Goal: Task Accomplishment & Management: Complete application form

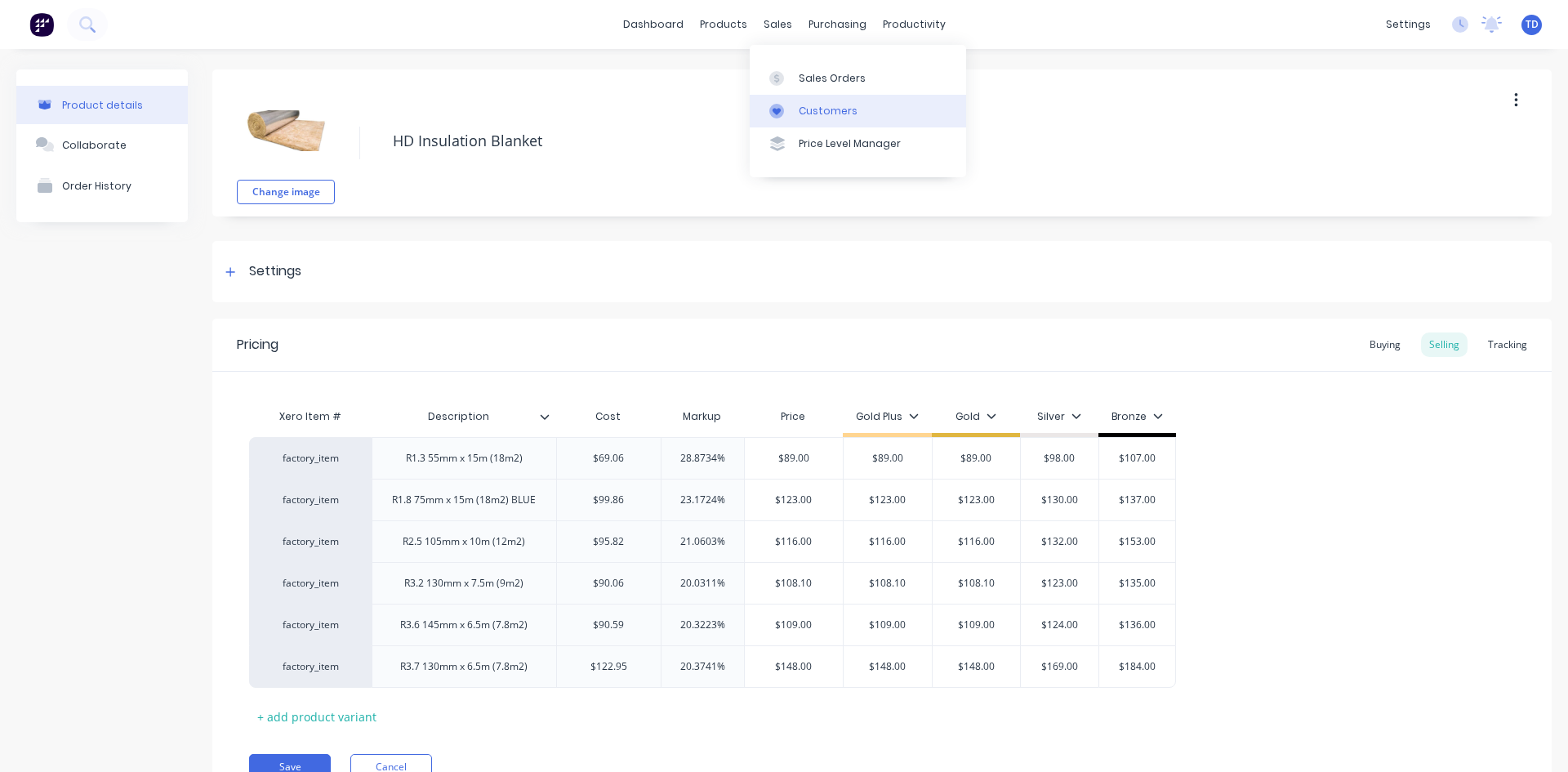
click at [816, 116] on div "Customers" at bounding box center [828, 112] width 59 height 15
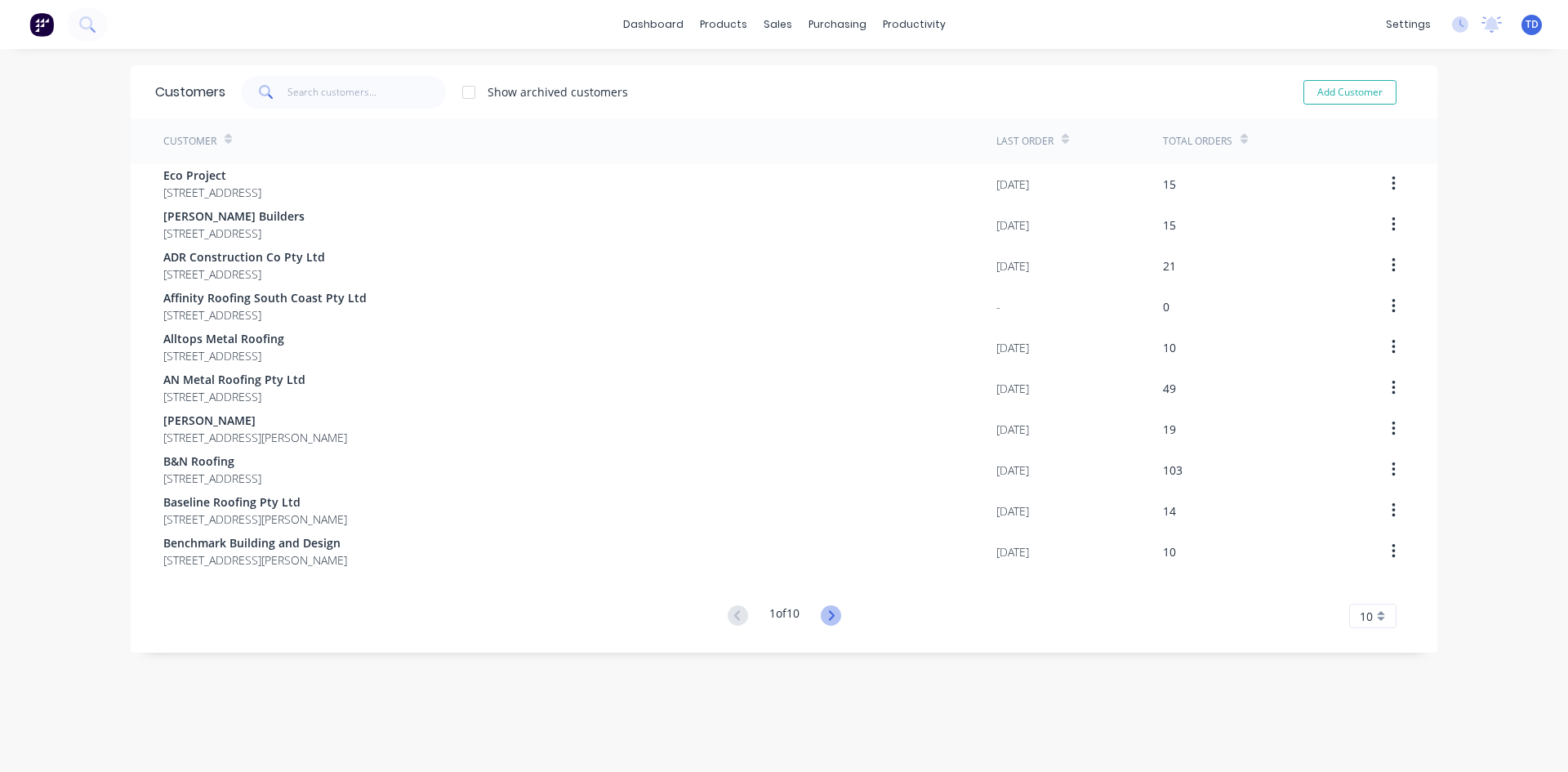
click at [833, 623] on icon at bounding box center [832, 615] width 21 height 21
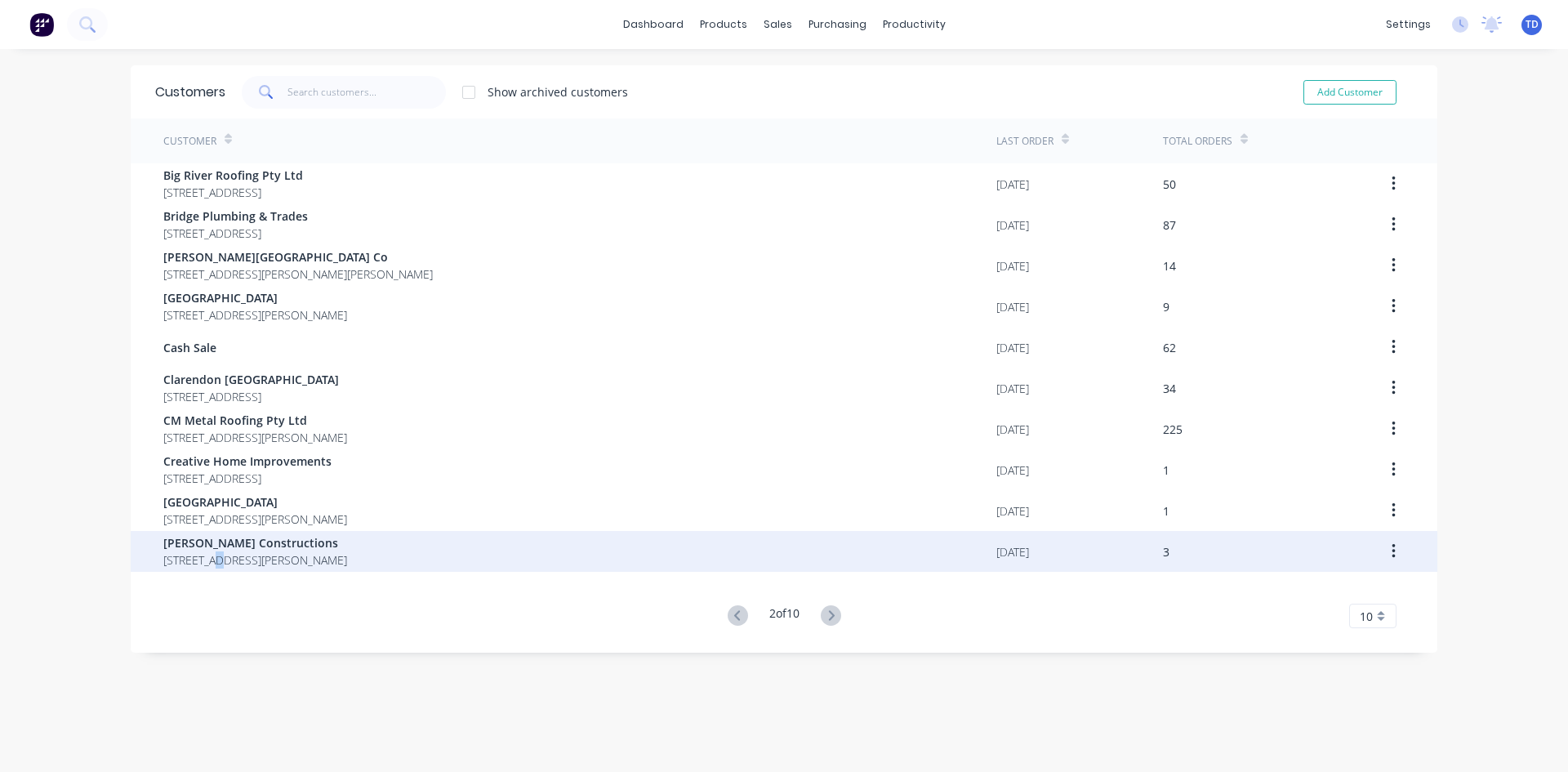
click at [211, 563] on span "[STREET_ADDRESS][PERSON_NAME]" at bounding box center [255, 559] width 183 height 17
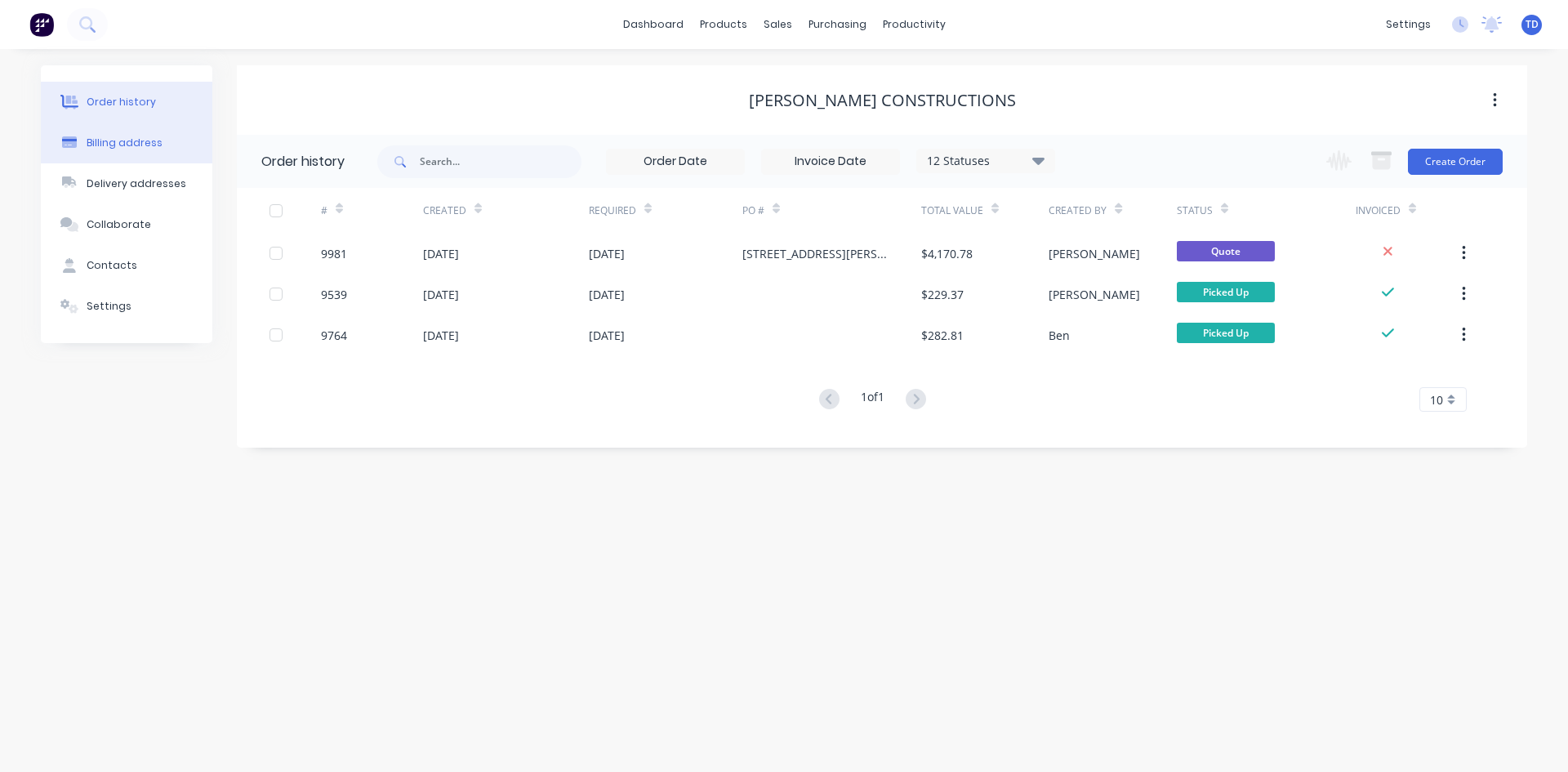
click at [124, 141] on div "Billing address" at bounding box center [125, 143] width 76 height 15
select select "AU"
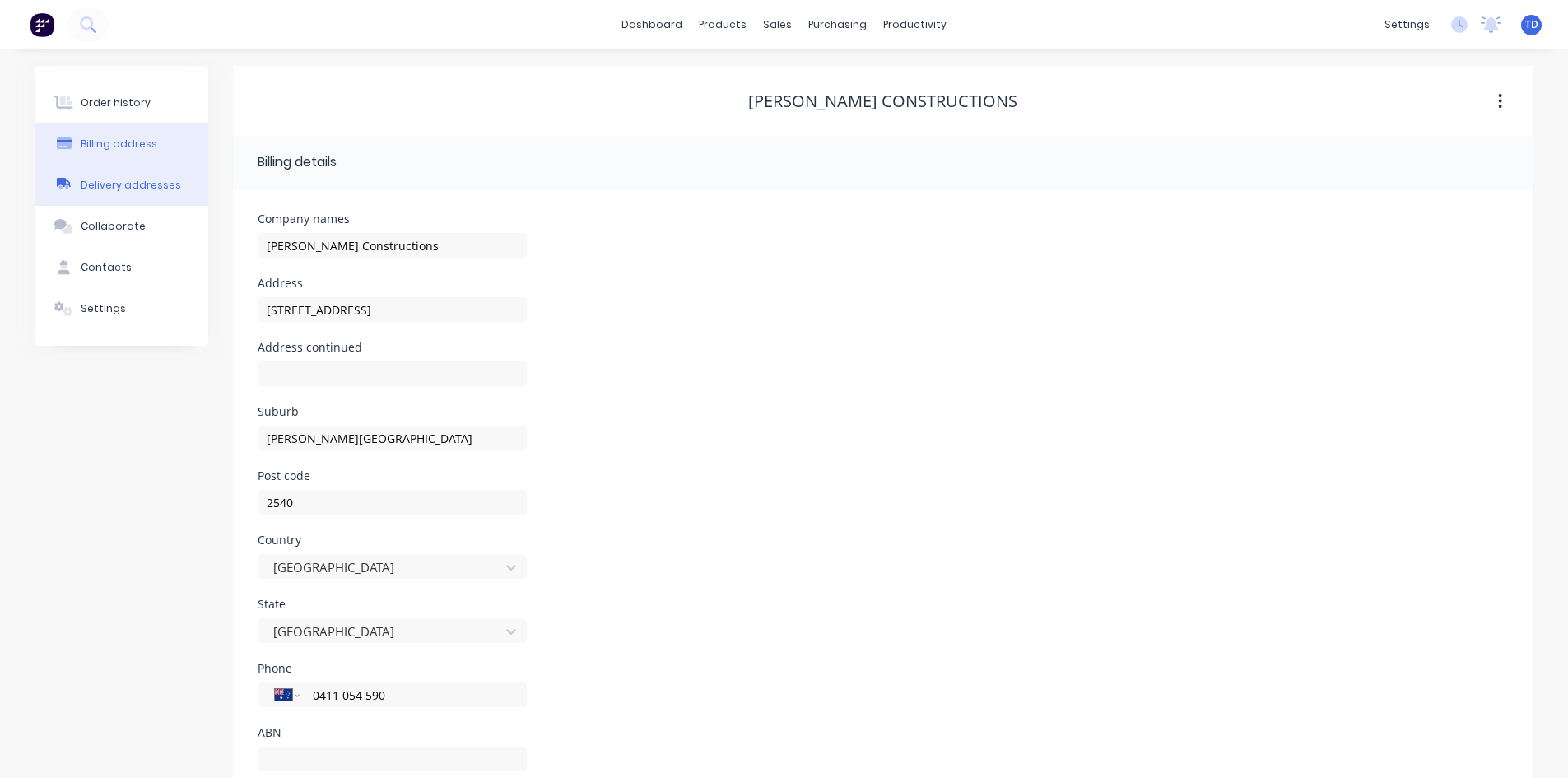
click at [163, 181] on div "Delivery addresses" at bounding box center [131, 186] width 100 height 15
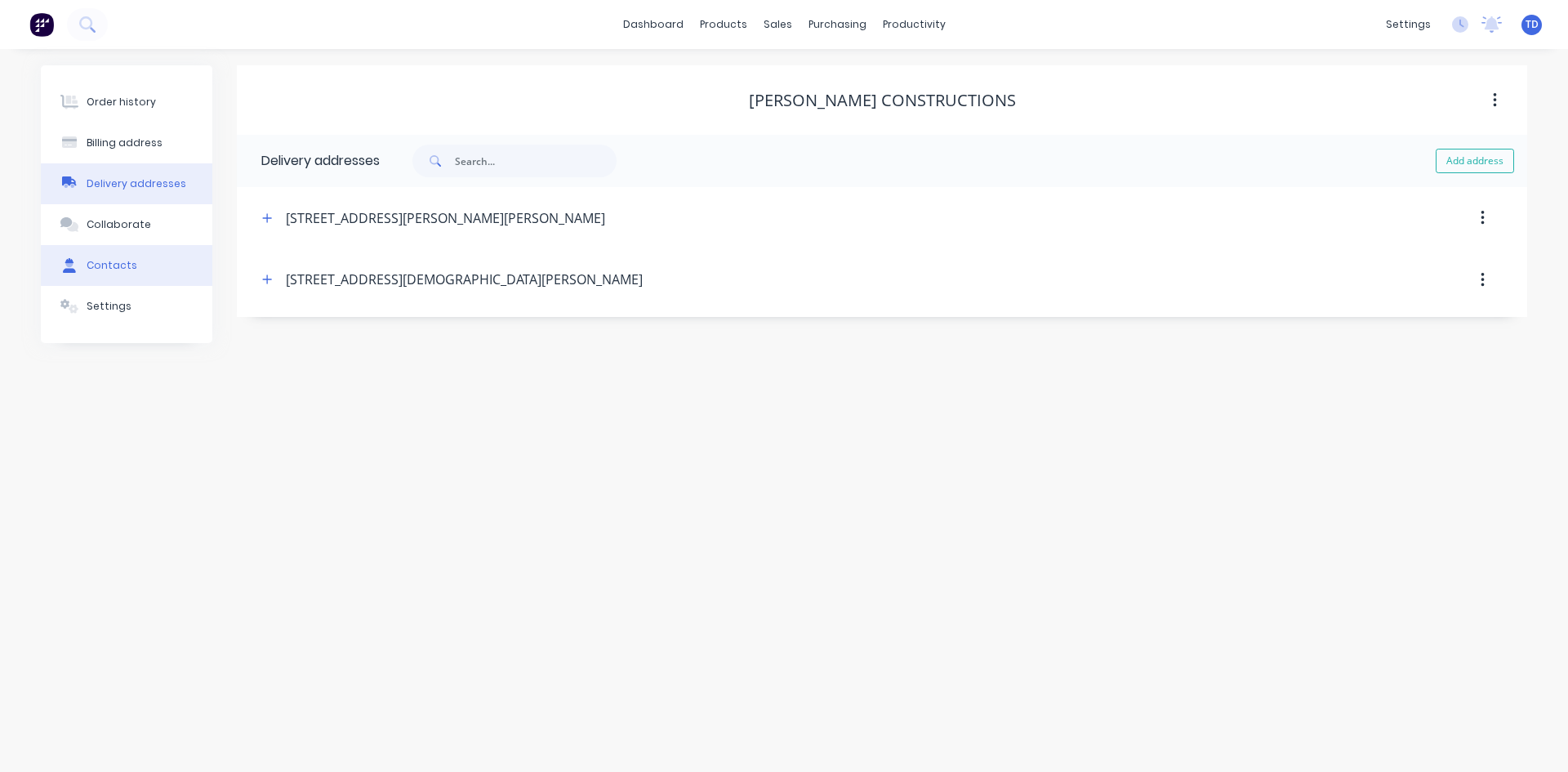
click at [105, 267] on div "Contacts" at bounding box center [112, 266] width 51 height 15
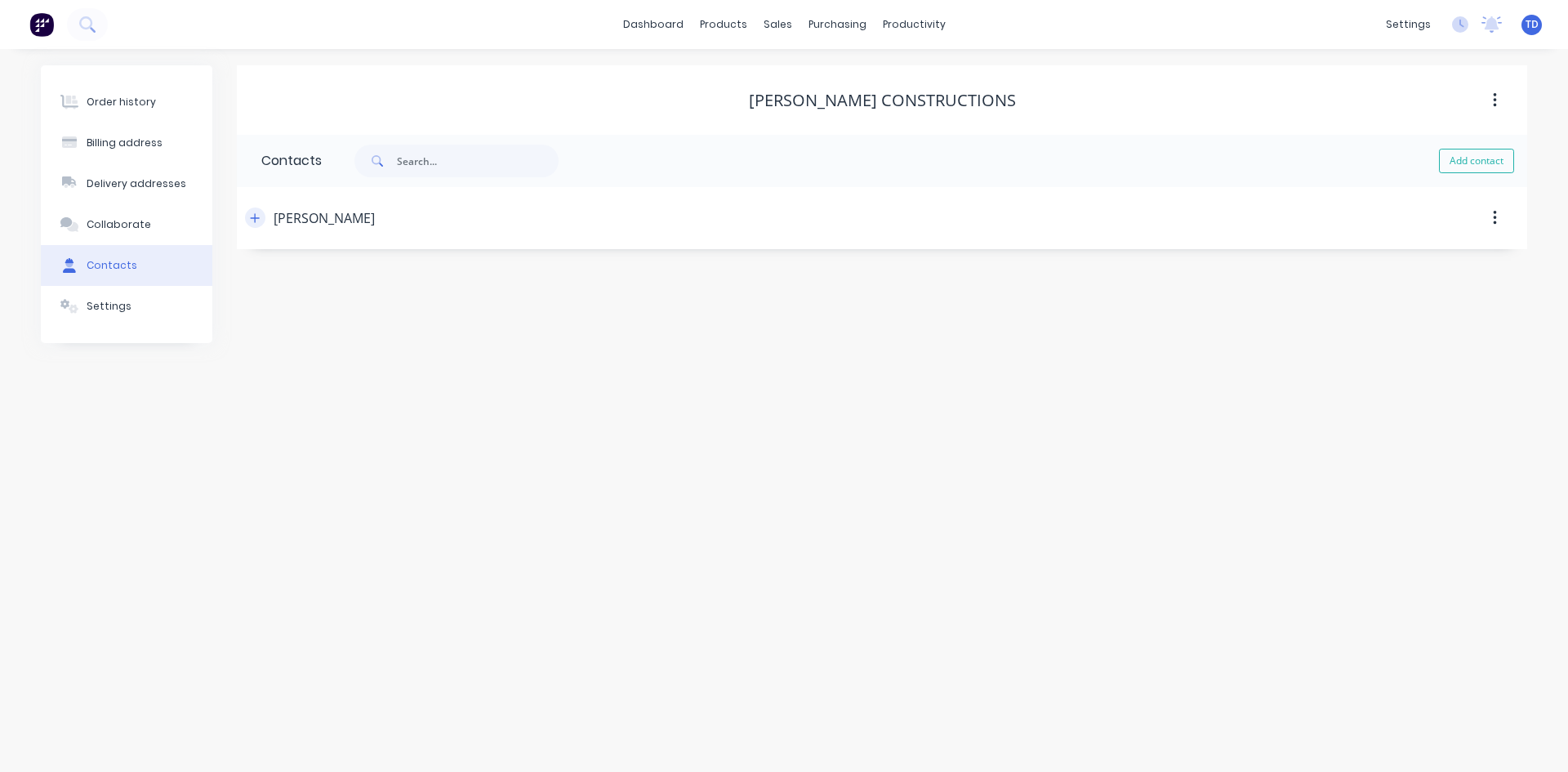
click at [252, 219] on icon "button" at bounding box center [254, 218] width 9 height 11
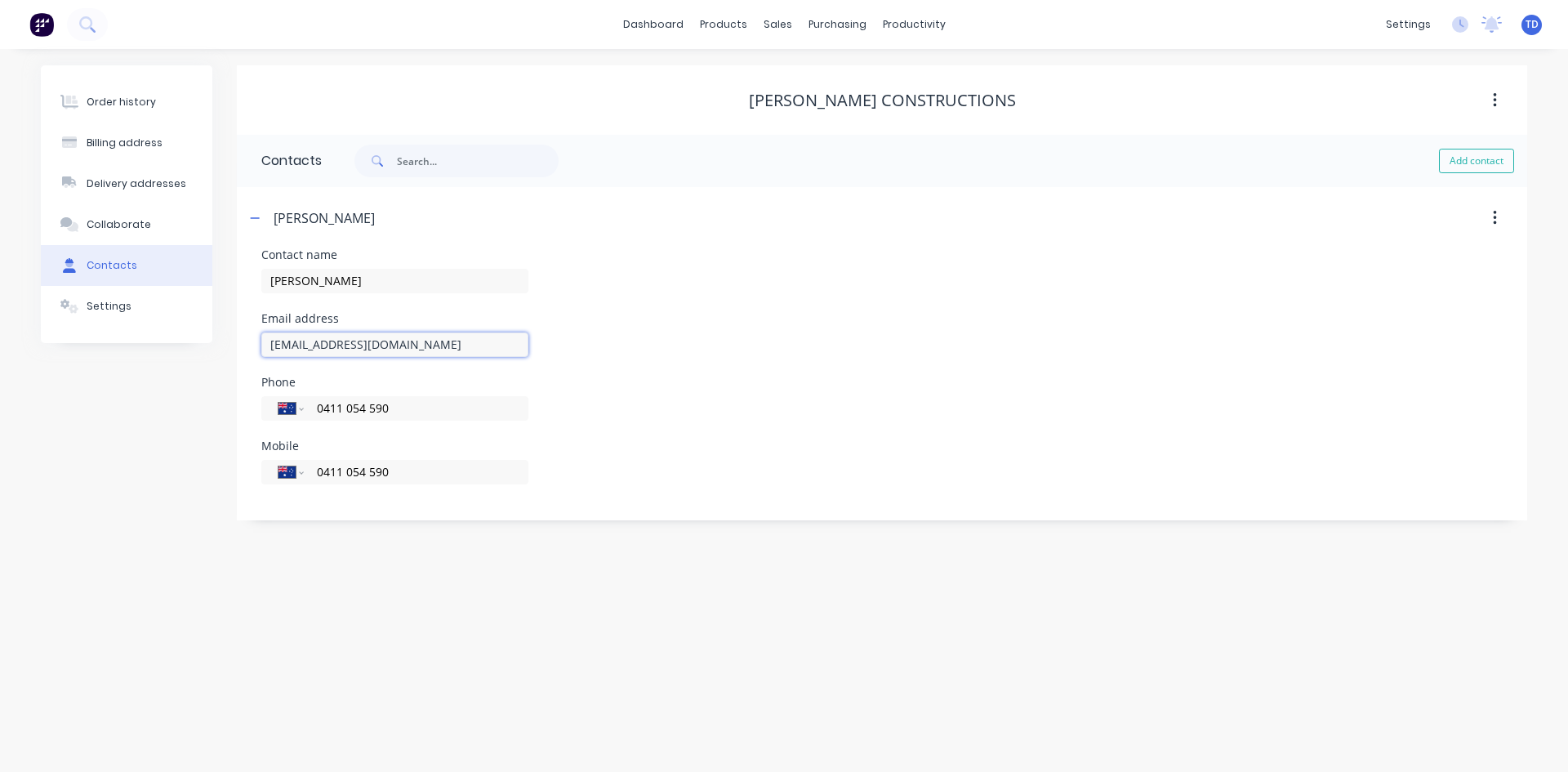
drag, startPoint x: 473, startPoint y: 341, endPoint x: 274, endPoint y: 339, distance: 199.0
click at [274, 339] on input "danbrownconstructions@hotmail.com" at bounding box center [395, 345] width 267 height 25
click at [598, 455] on div "Mobile International Afghanistan Åland Islands Albania Algeria American Samoa A…" at bounding box center [883, 472] width 1242 height 63
click at [106, 310] on div "Settings" at bounding box center [110, 306] width 45 height 15
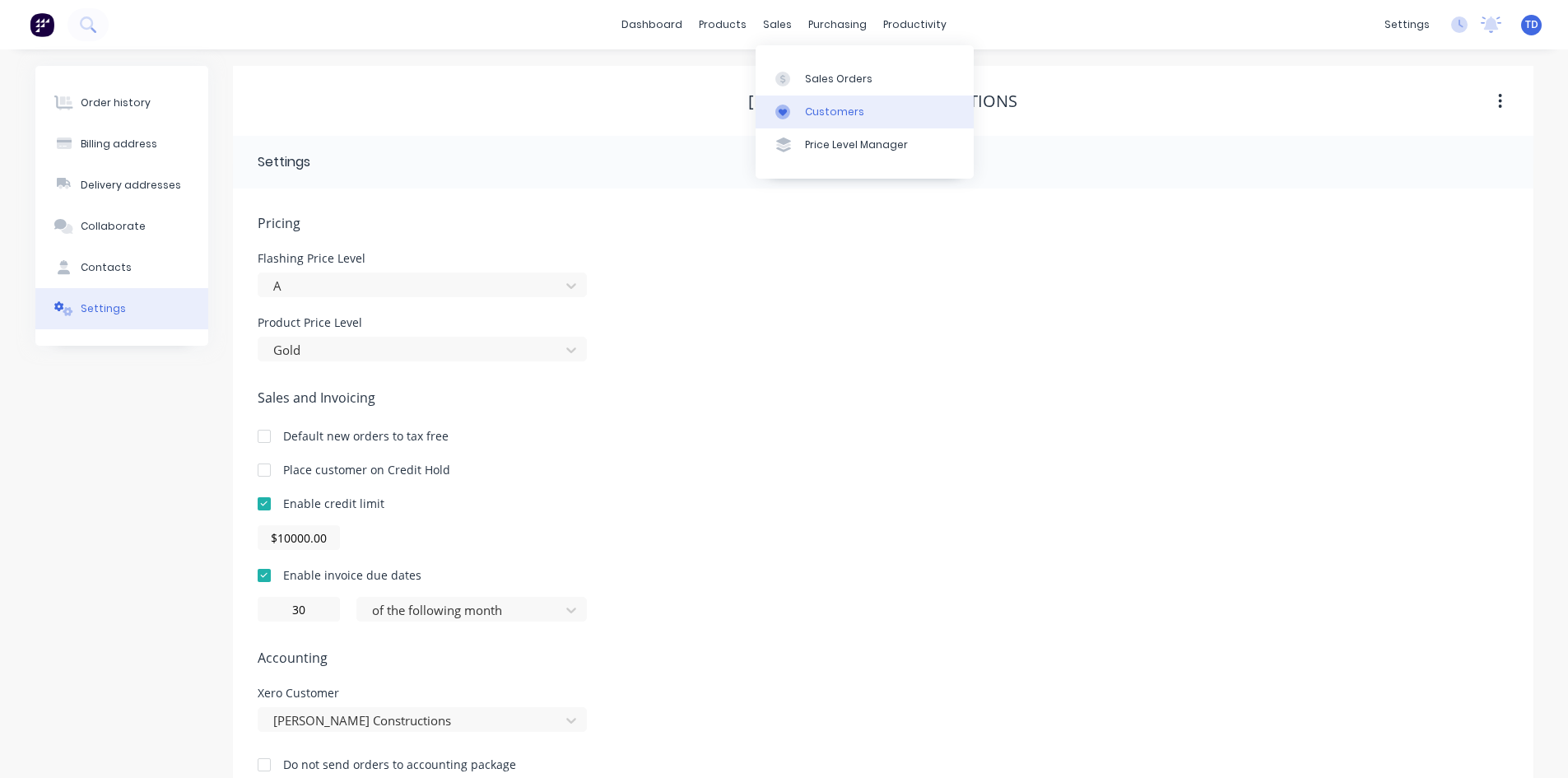
click at [822, 111] on div "Customers" at bounding box center [834, 112] width 59 height 15
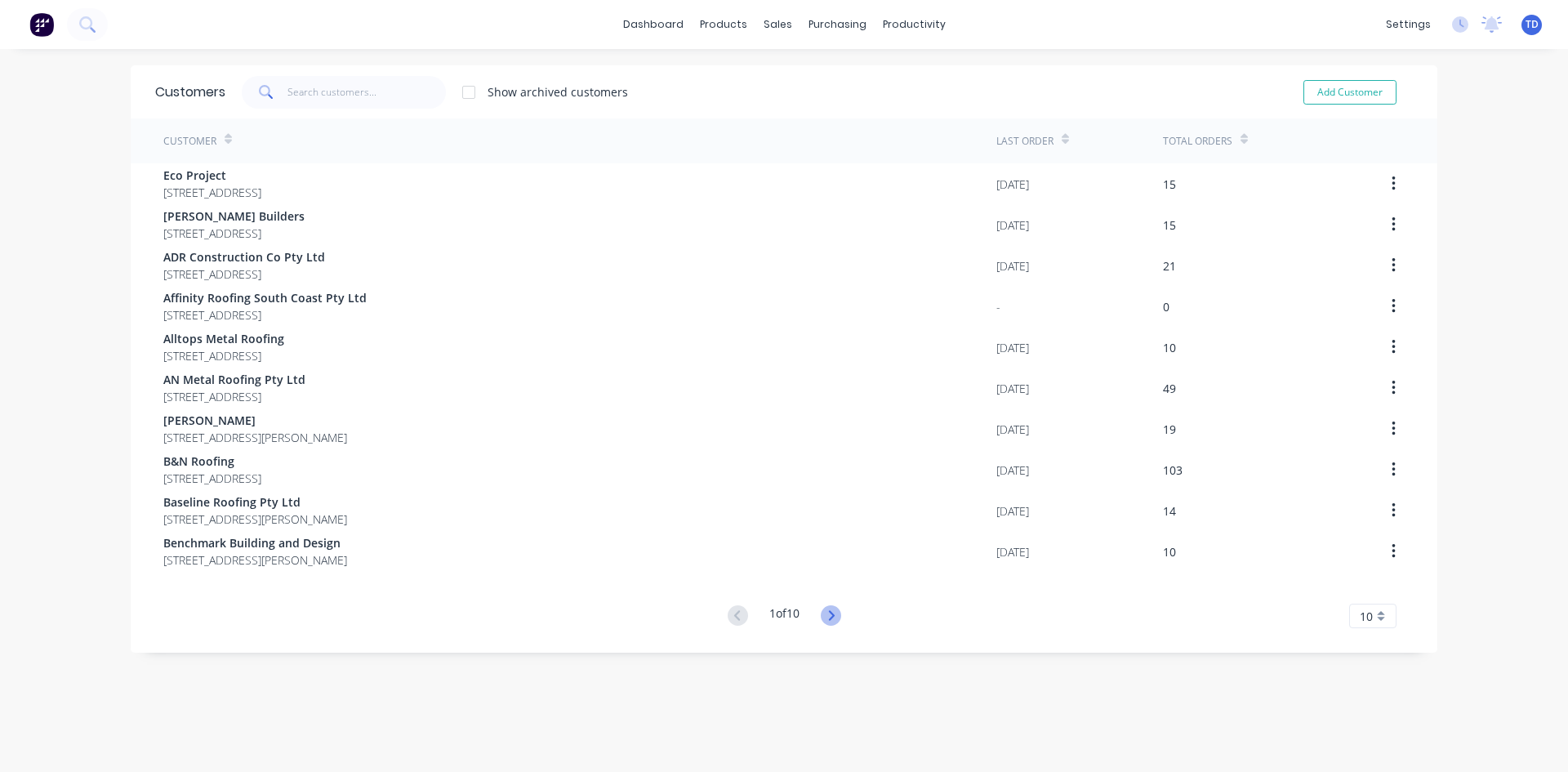
click at [834, 615] on icon at bounding box center [832, 615] width 21 height 21
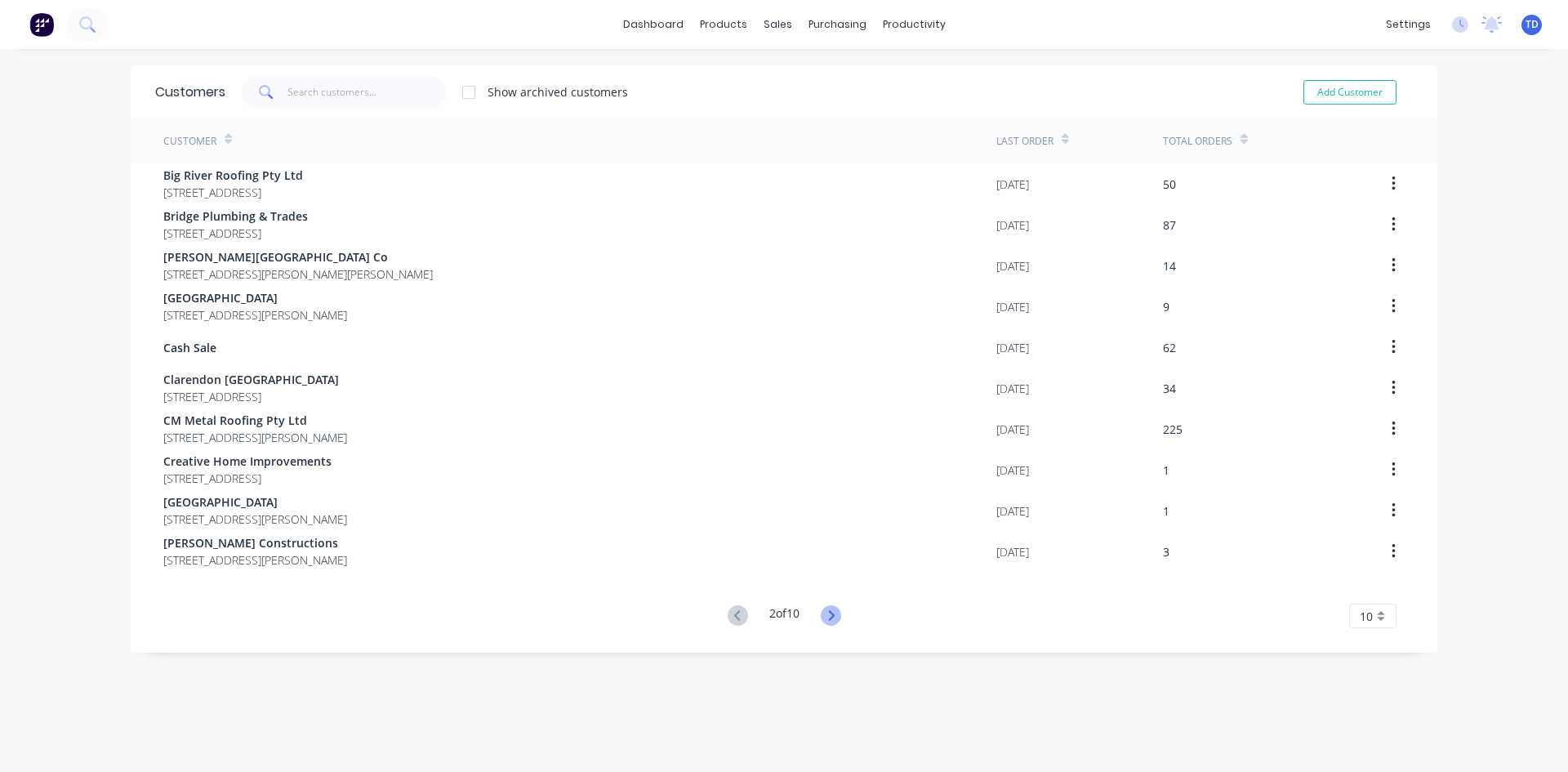
click at [831, 615] on icon at bounding box center [831, 615] width 6 height 9
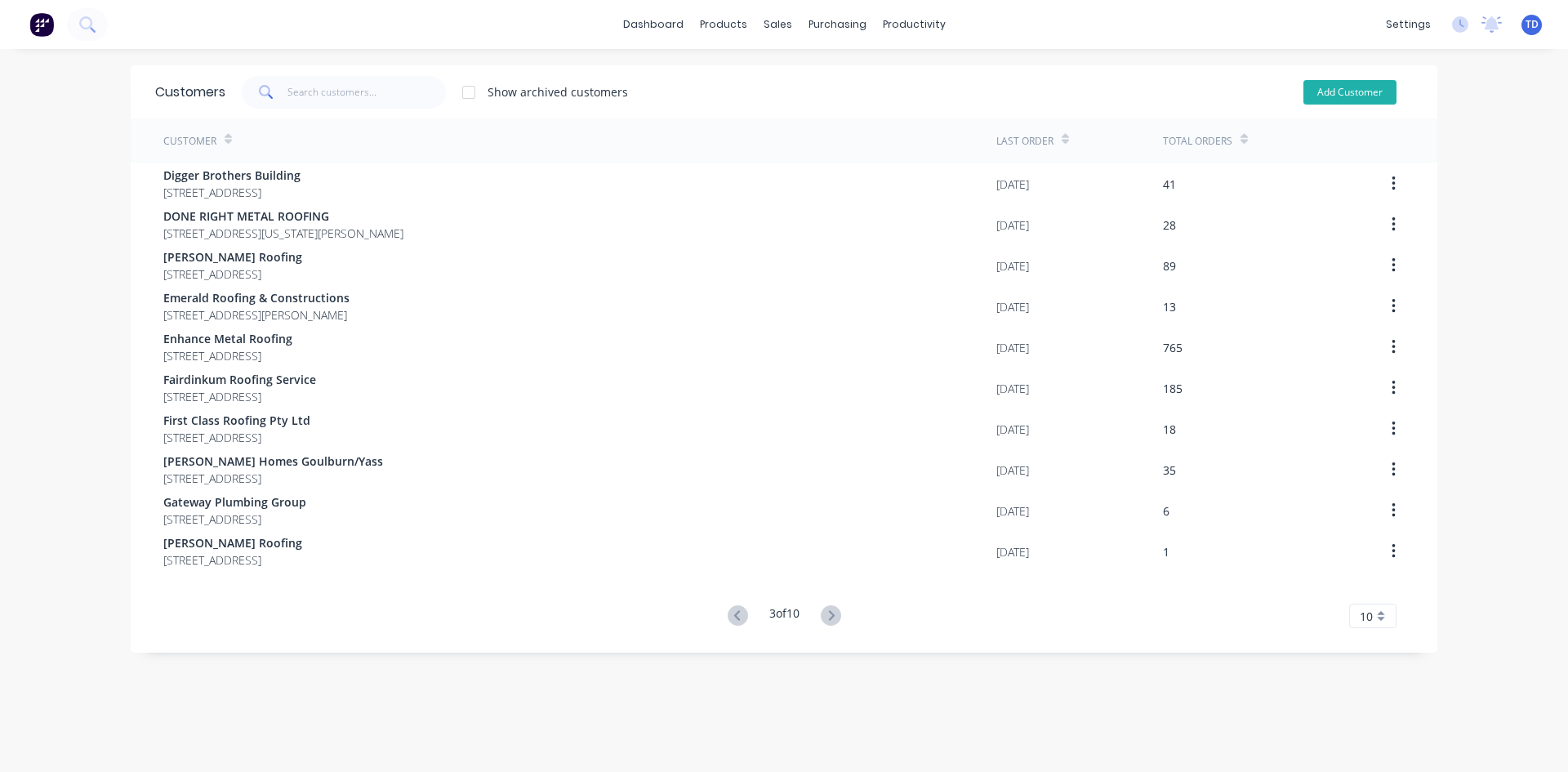
click at [1315, 93] on button "Add Customer" at bounding box center [1350, 93] width 94 height 25
select select "AU"
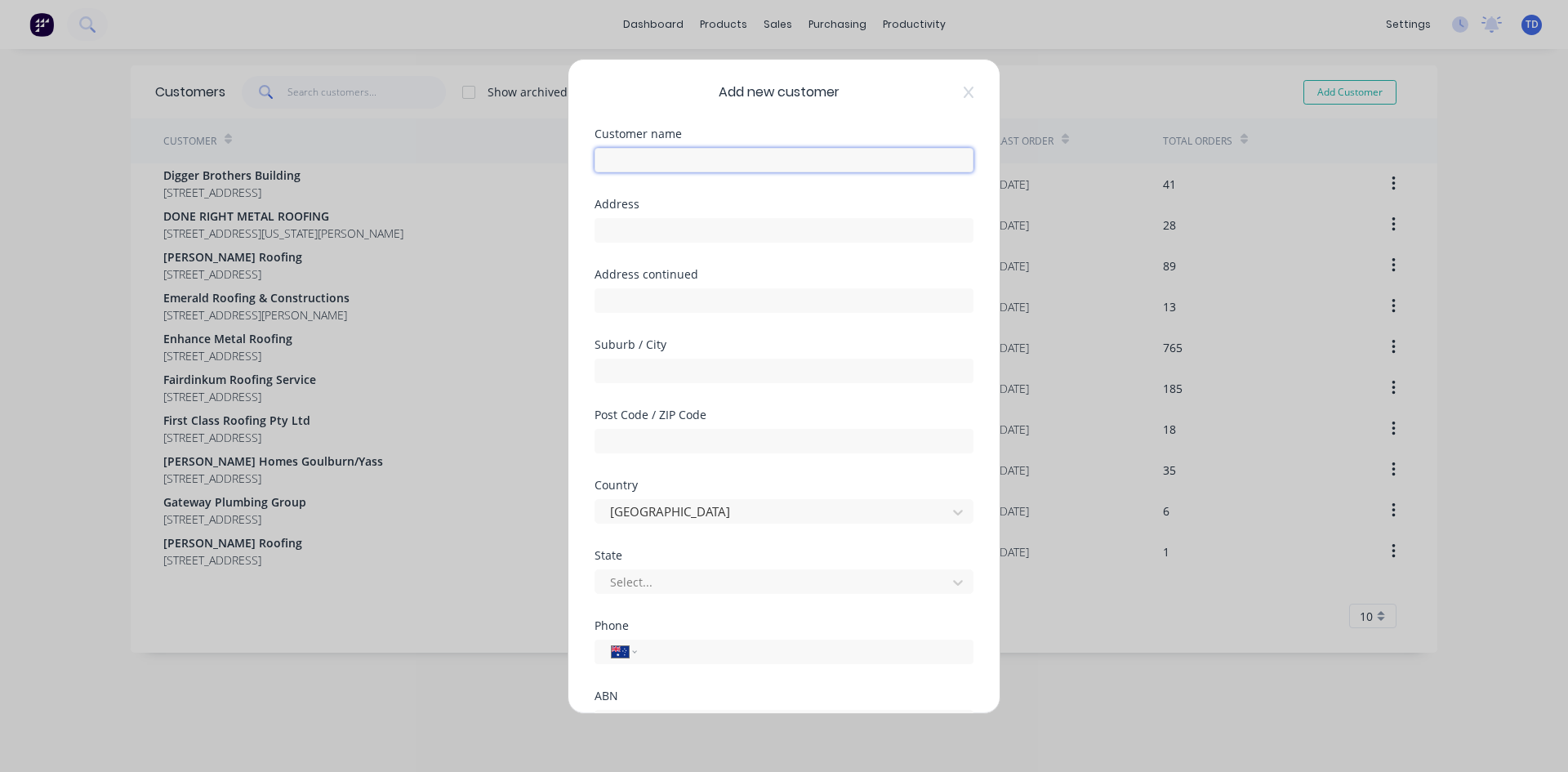
click at [682, 154] on input "text" at bounding box center [784, 160] width 379 height 25
type input "[PERSON_NAME] Constructions"
type input "P.O. Box 527"
type input "Moss Vale"
type input "2577"
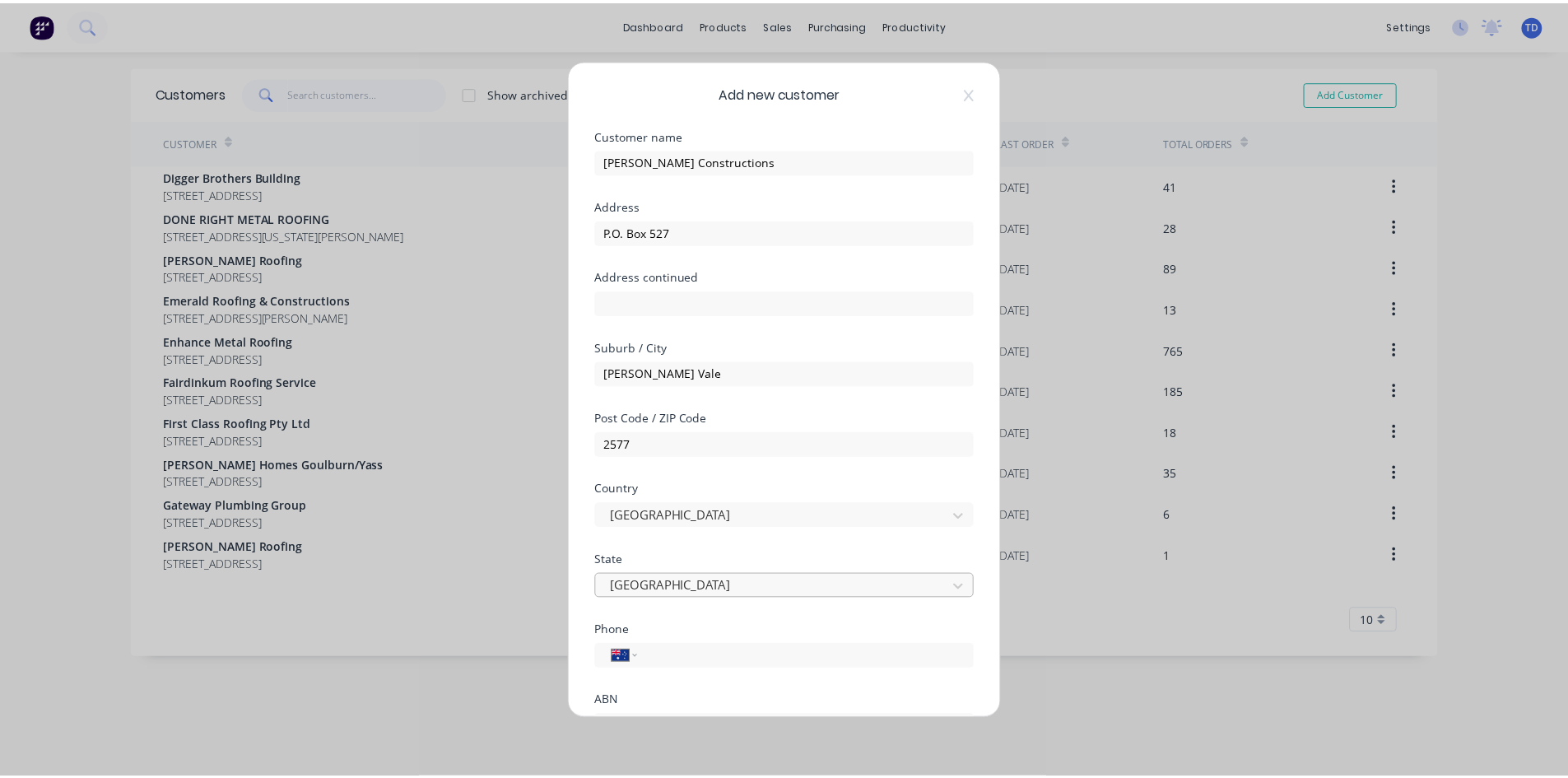
scroll to position [145, 0]
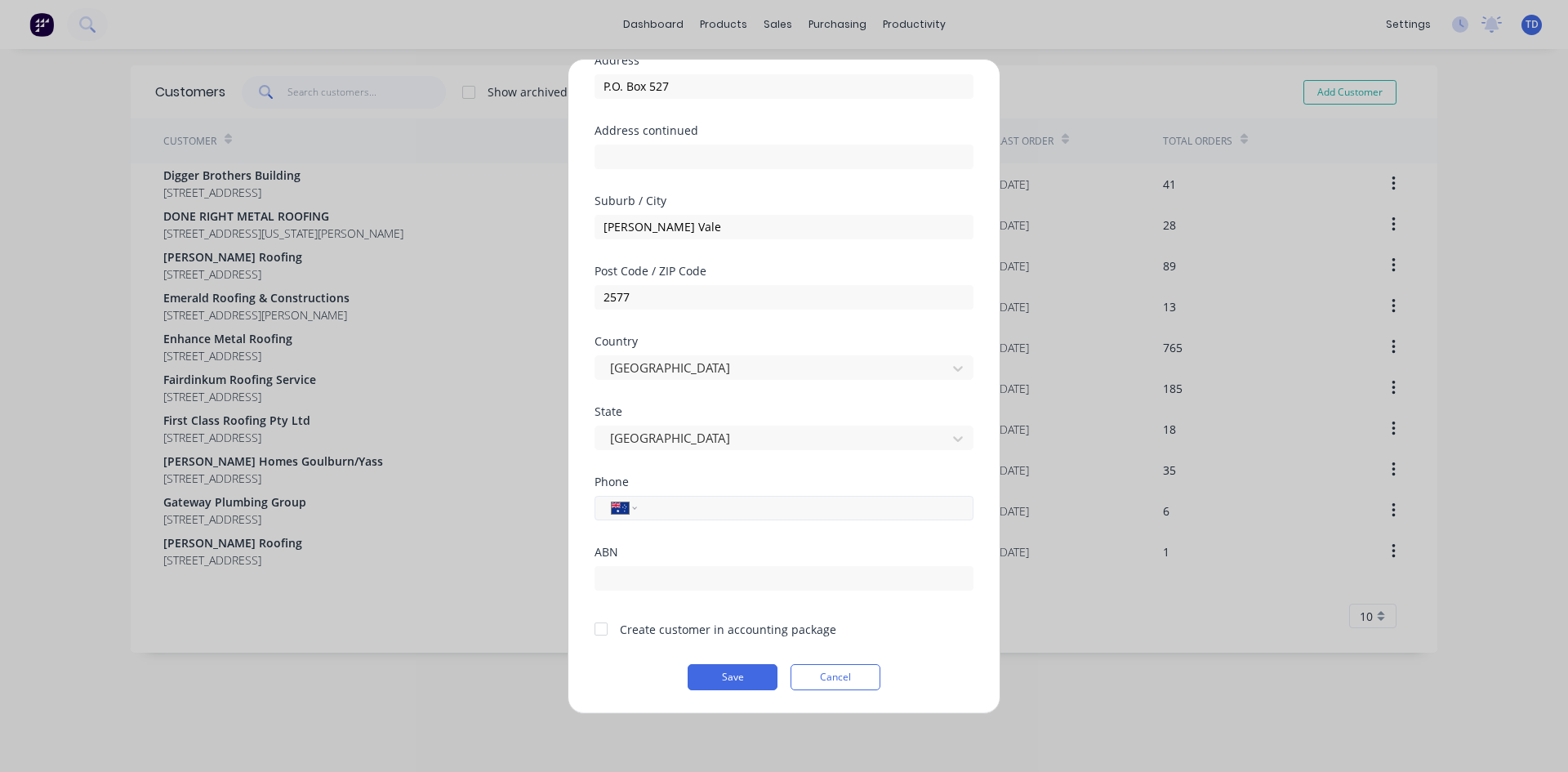
click at [707, 511] on input "tel" at bounding box center [802, 507] width 308 height 19
type input "0423 665 750"
click at [646, 577] on input "text" at bounding box center [784, 578] width 379 height 25
click at [620, 574] on input "text" at bounding box center [784, 578] width 379 height 25
paste input "24619022507"
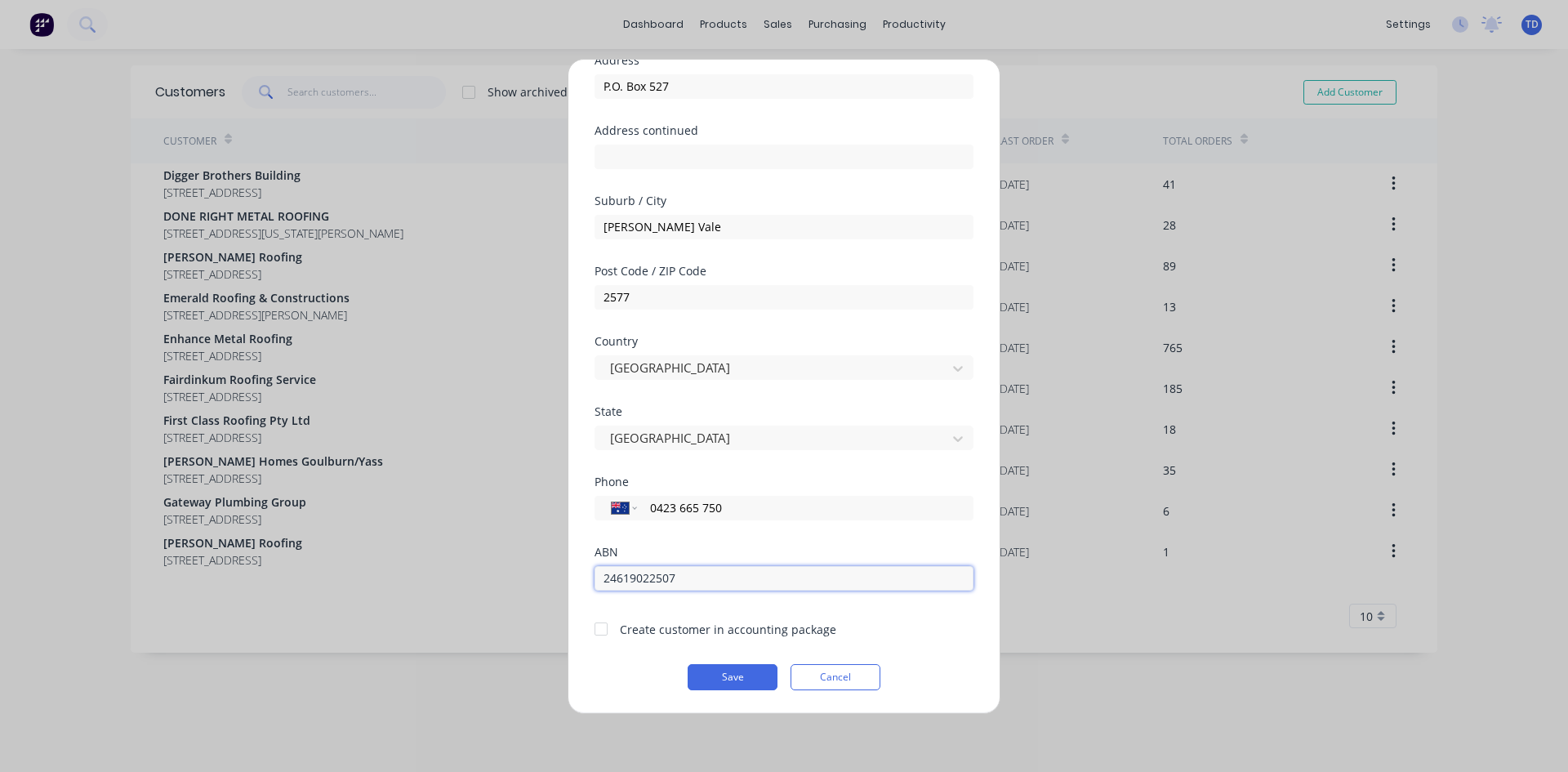
type input "24619022507"
click at [741, 683] on button "Save" at bounding box center [732, 678] width 90 height 26
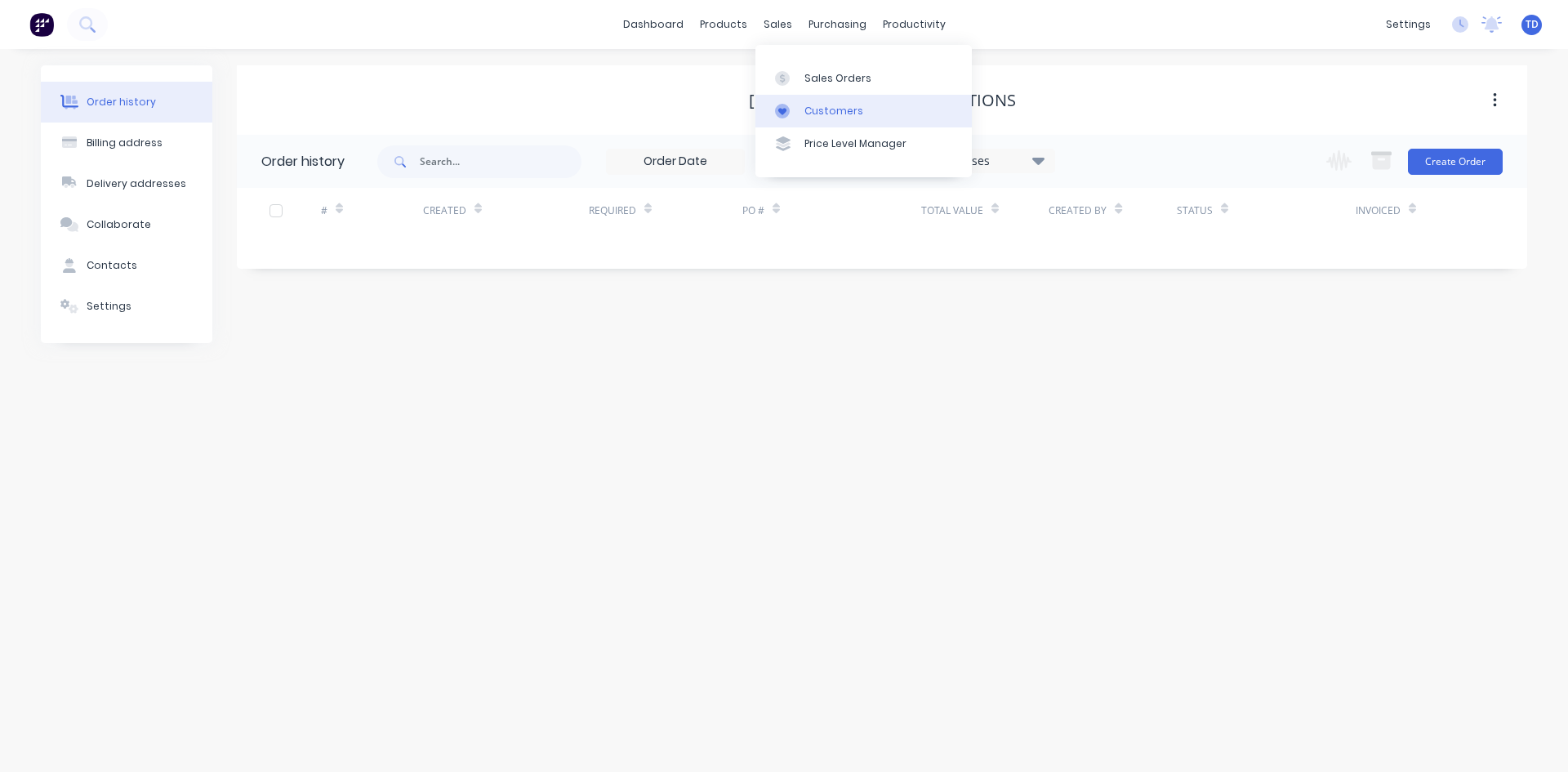
click at [829, 106] on div "Customers" at bounding box center [834, 112] width 59 height 15
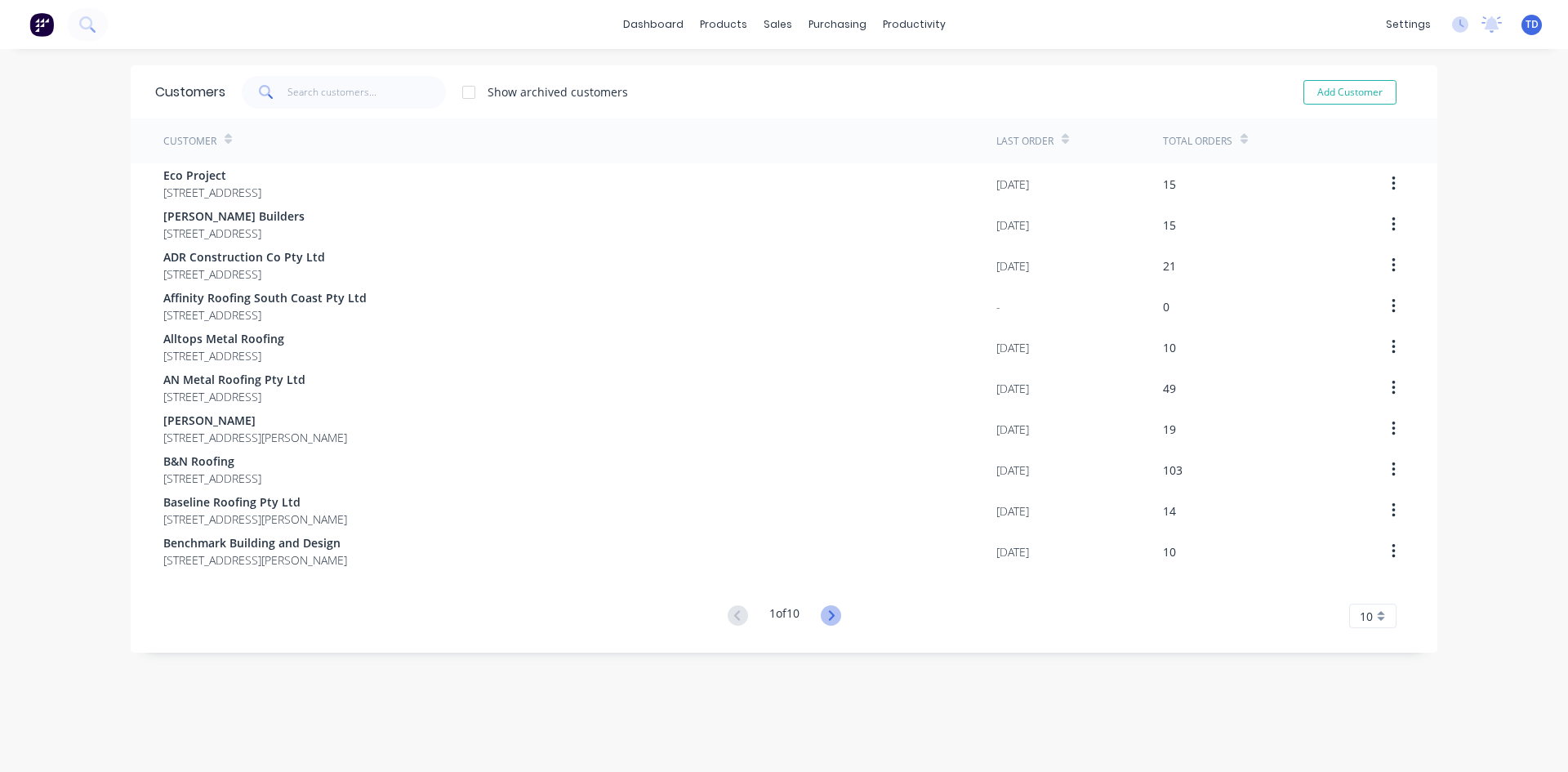
click at [821, 617] on icon at bounding box center [832, 615] width 21 height 21
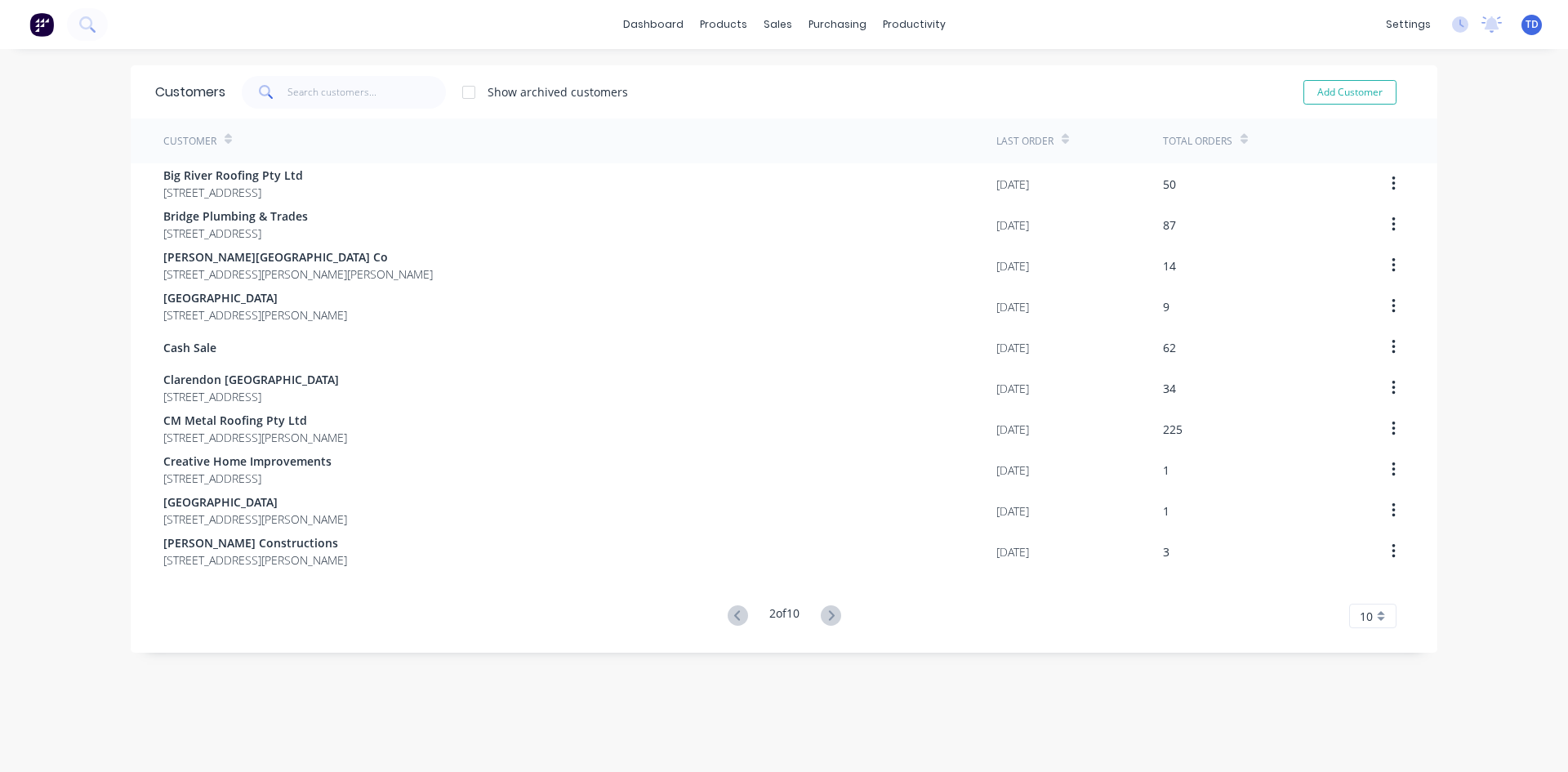
click at [821, 617] on icon at bounding box center [832, 615] width 21 height 21
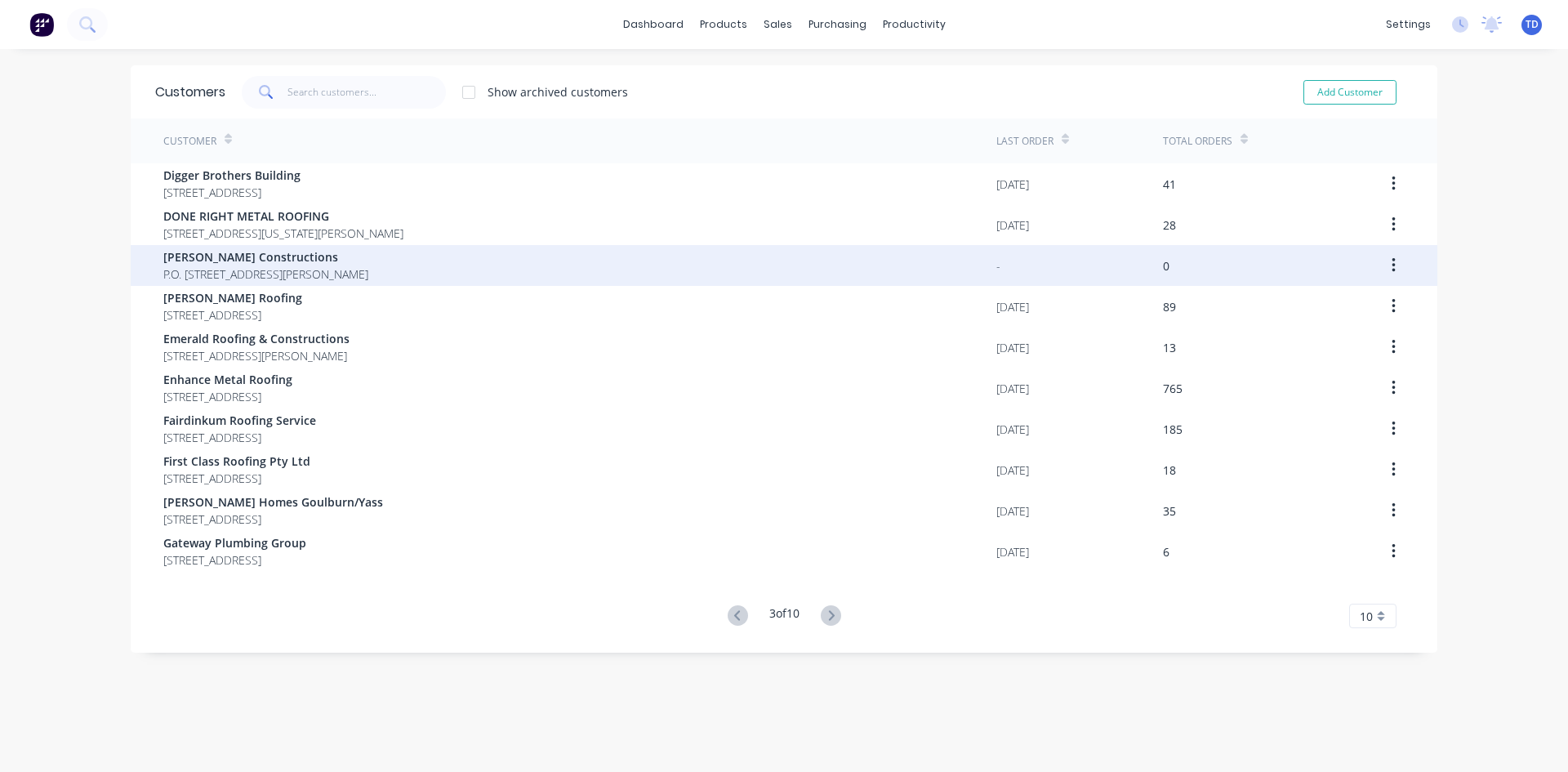
click at [362, 272] on span "P.O. [STREET_ADDRESS][PERSON_NAME]" at bounding box center [266, 274] width 205 height 17
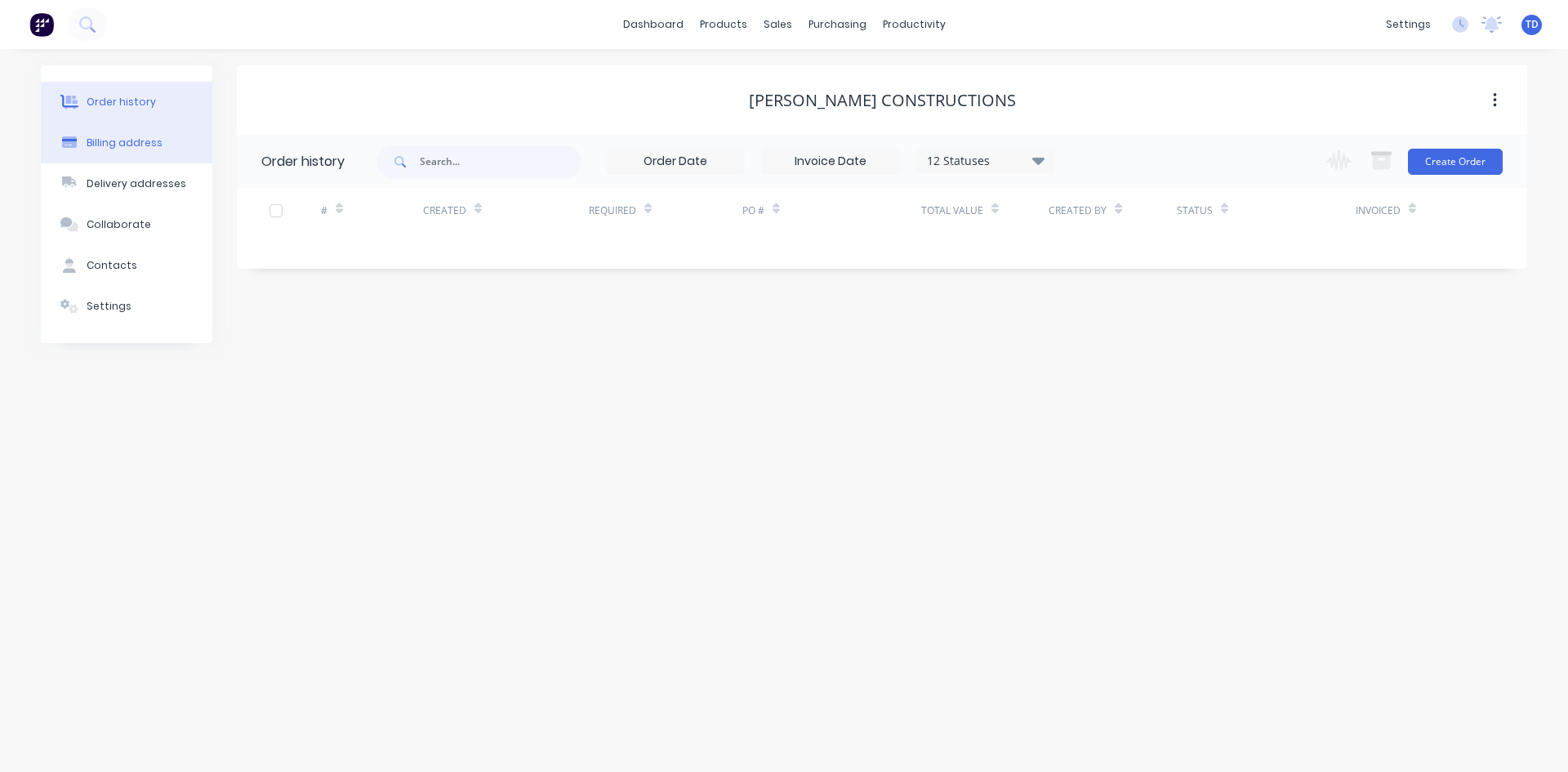
click at [145, 146] on div "Billing address" at bounding box center [125, 143] width 76 height 15
select select "AU"
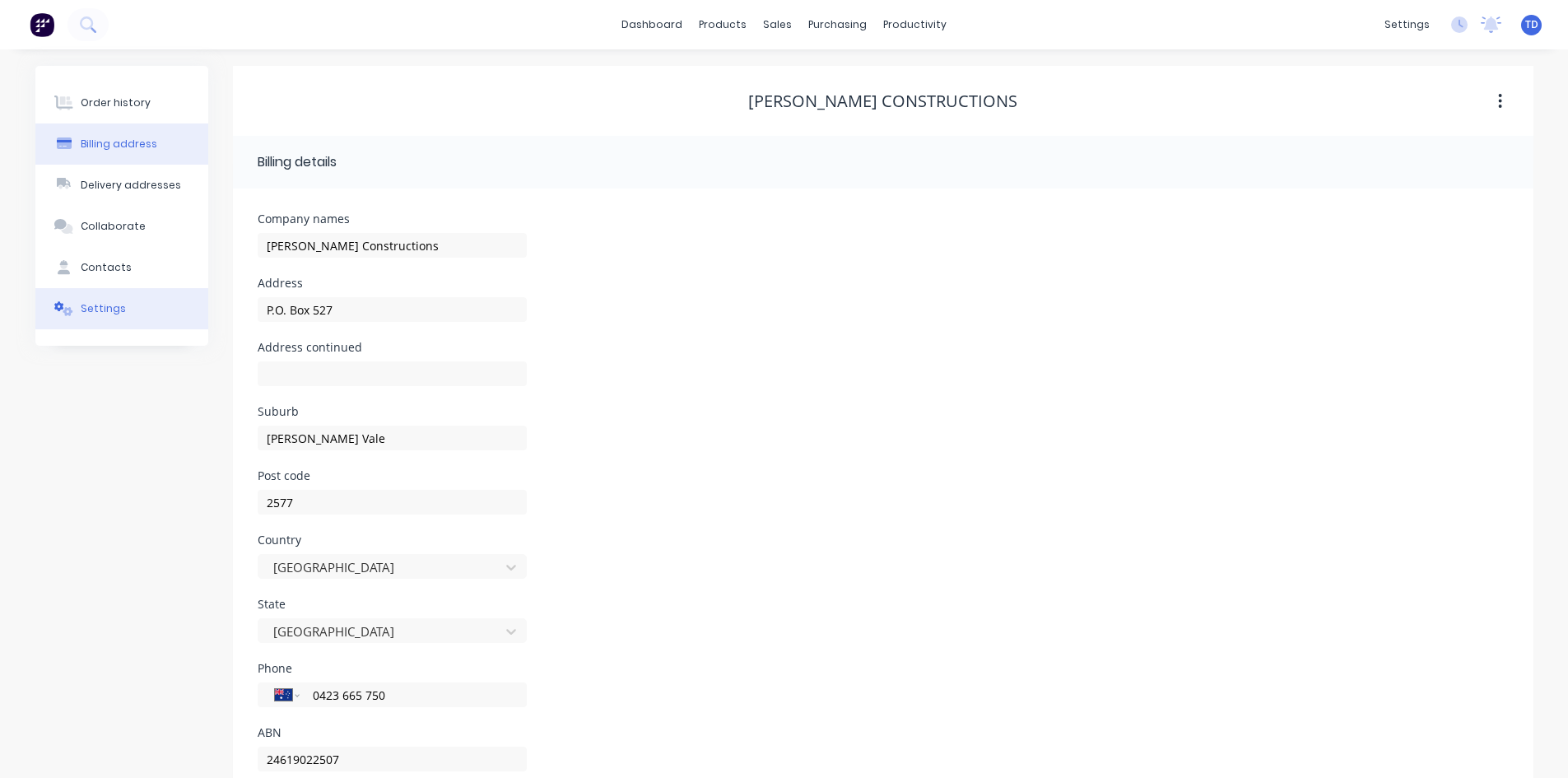
click at [129, 309] on button "Settings" at bounding box center [121, 308] width 172 height 41
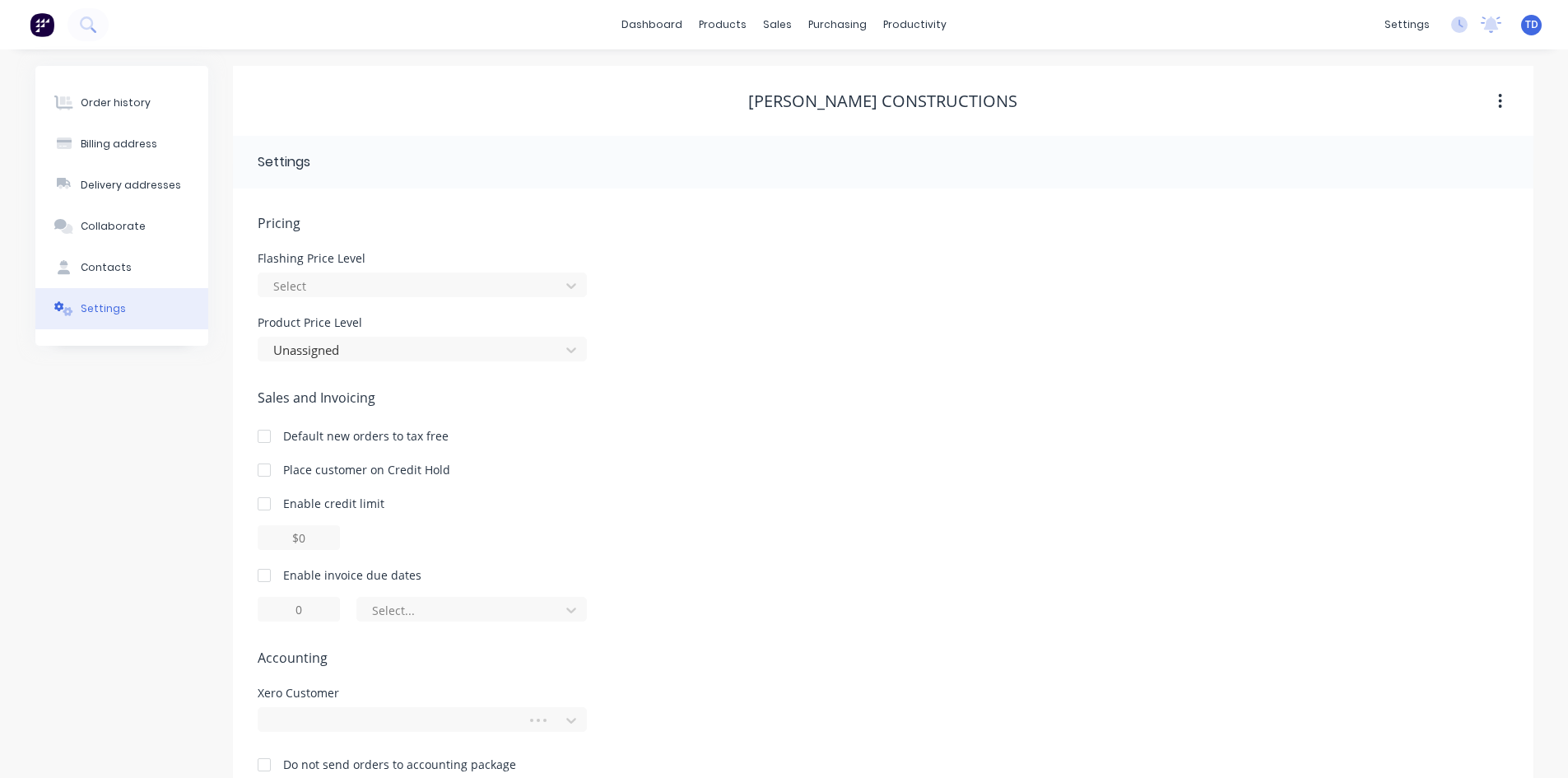
click at [458, 298] on div "Pricing Flashing Price Level Select Product Price Level Unassigned" at bounding box center [884, 288] width 1252 height 149
click at [452, 288] on div at bounding box center [412, 287] width 280 height 21
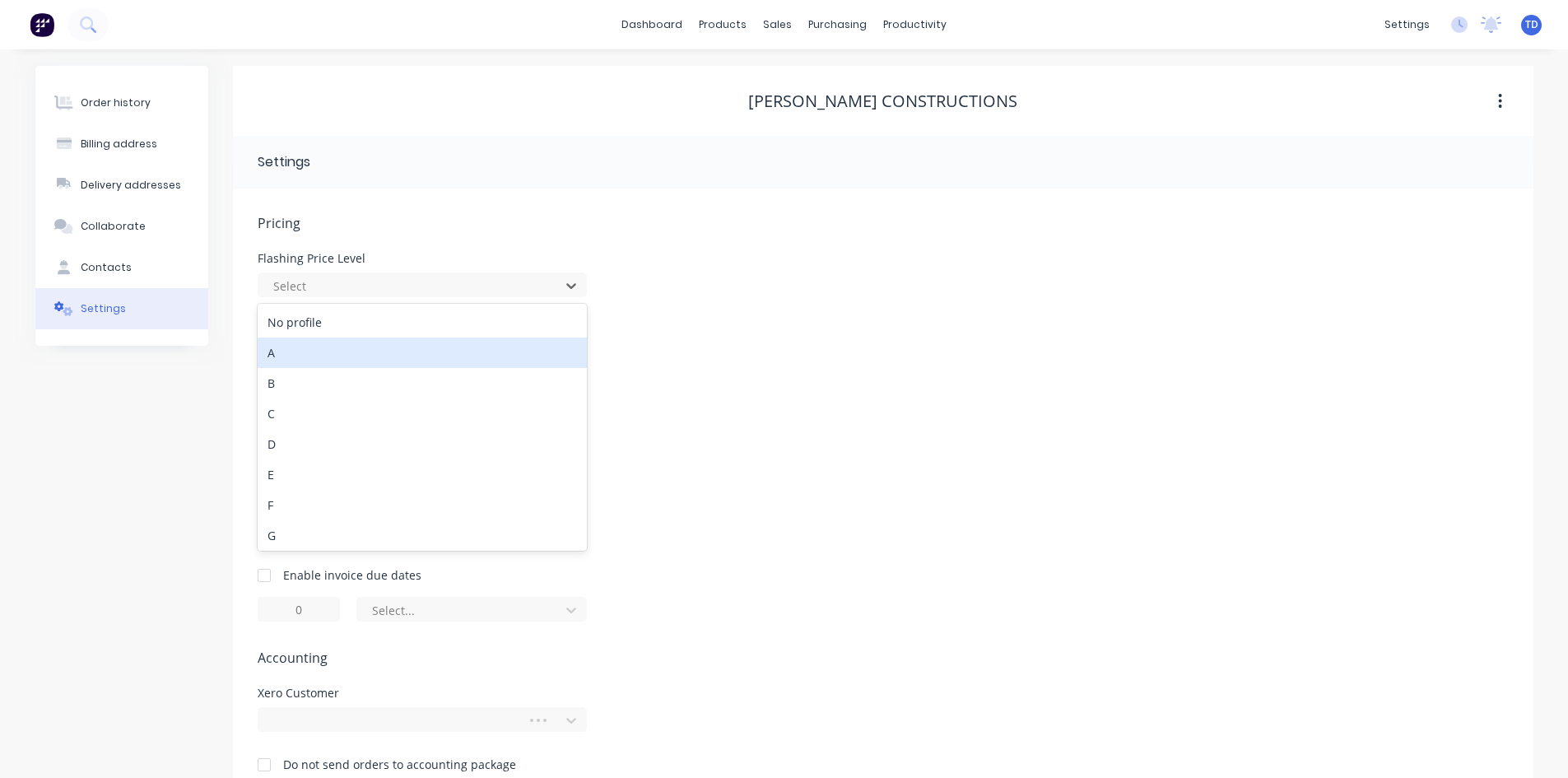
click at [380, 344] on div "A" at bounding box center [423, 352] width 330 height 30
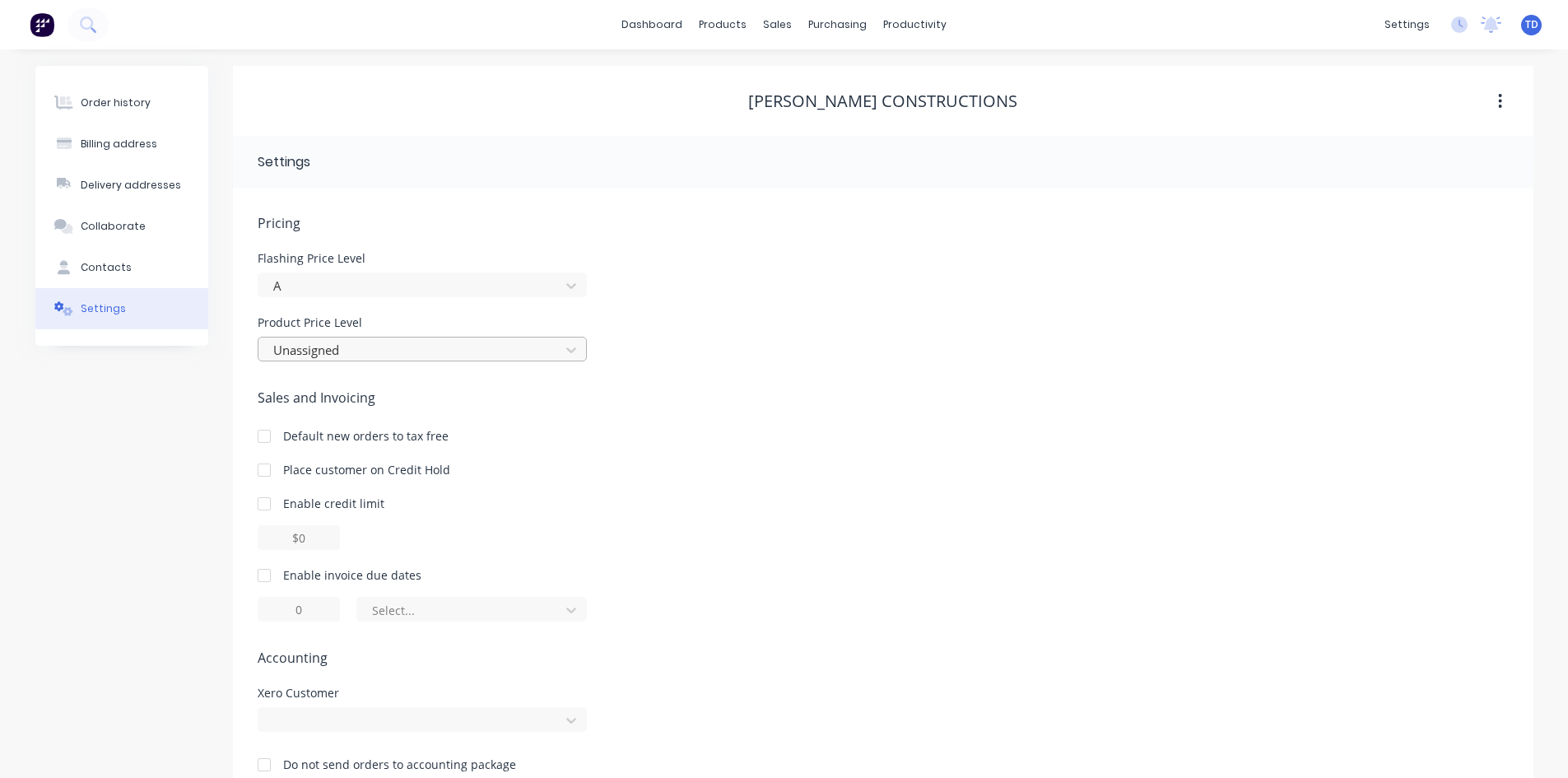
click at [386, 336] on div "Unassigned" at bounding box center [423, 349] width 330 height 25
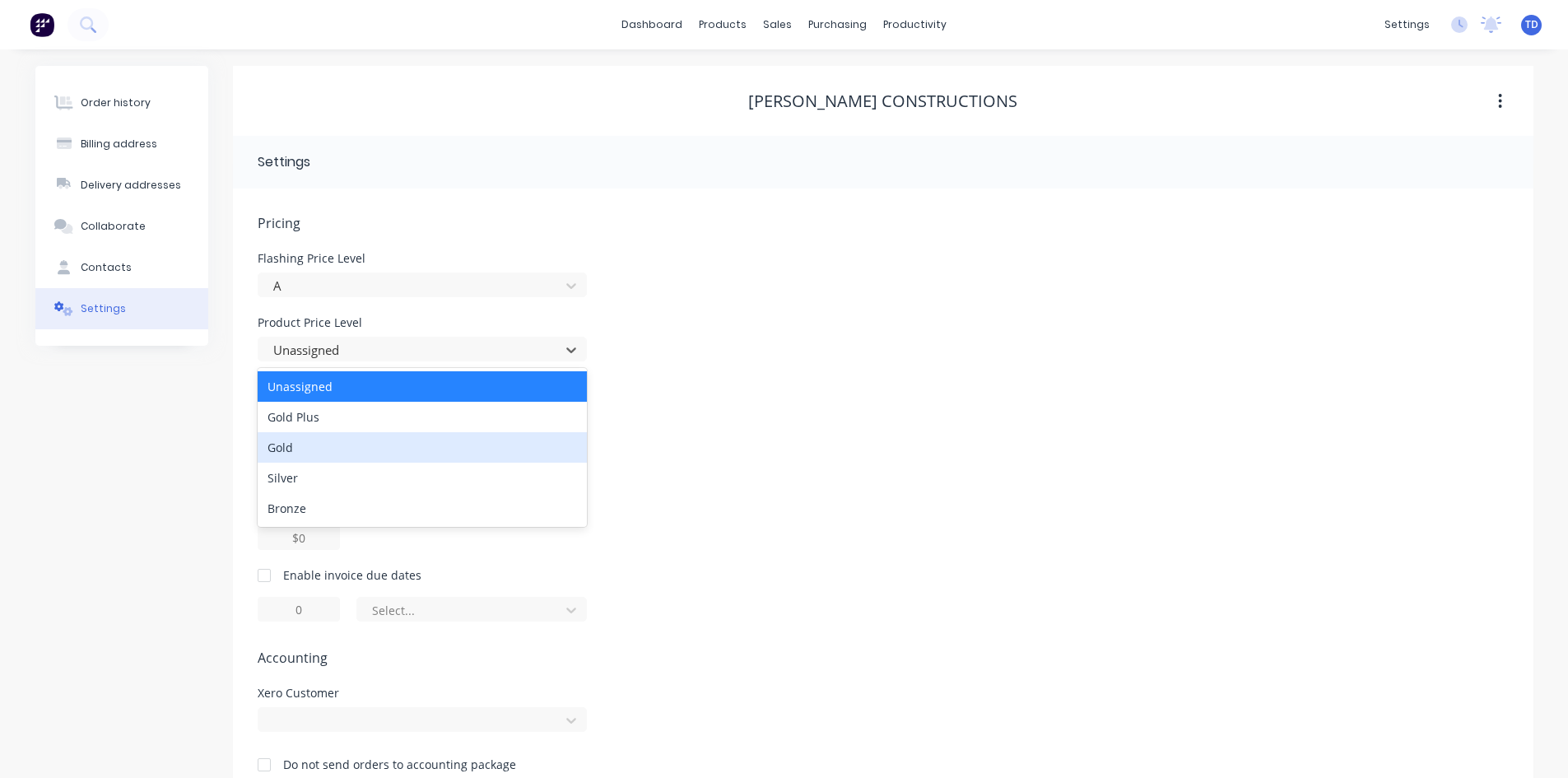
click at [352, 440] on div "Gold" at bounding box center [423, 448] width 330 height 30
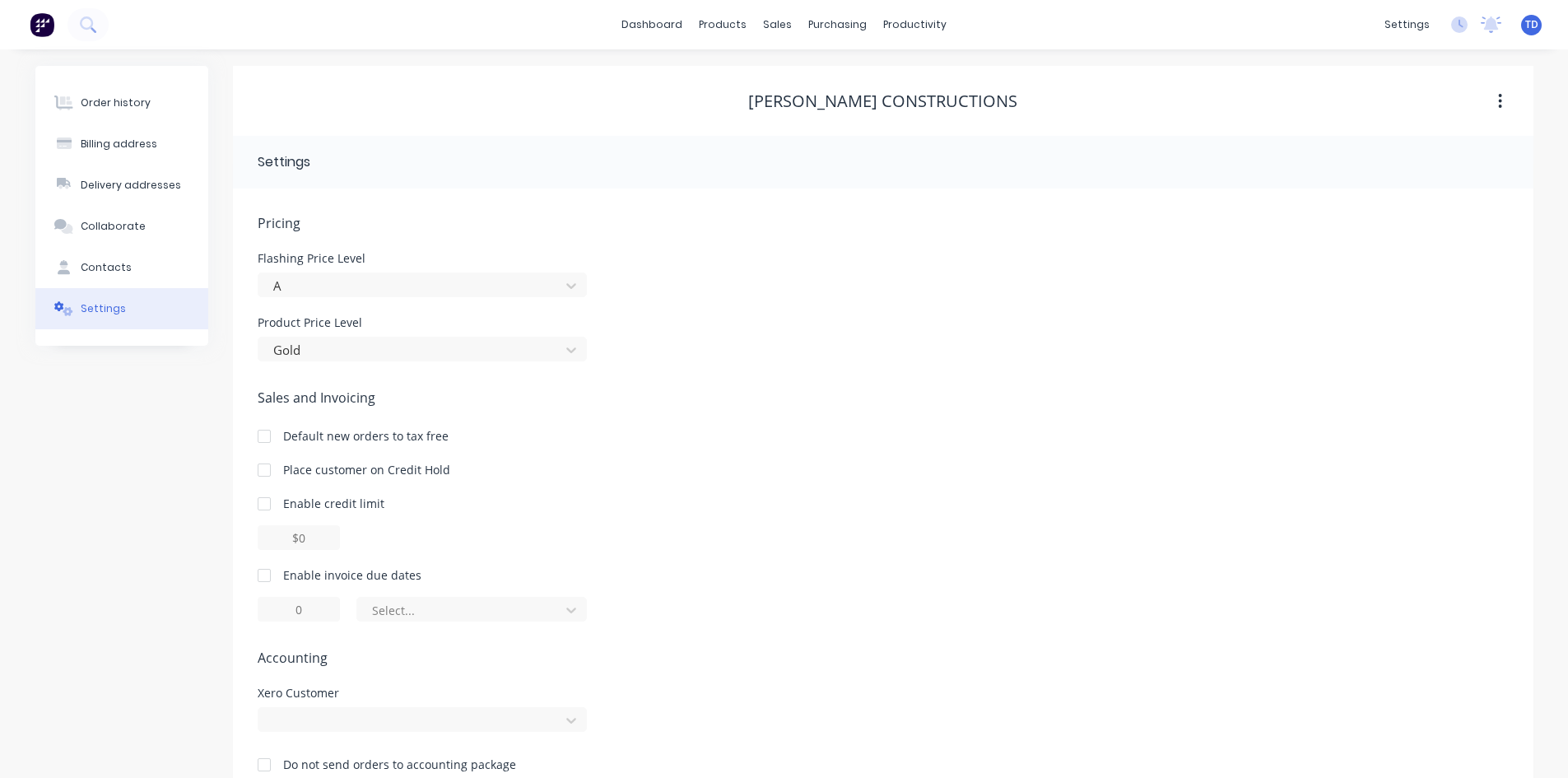
click at [267, 497] on div at bounding box center [264, 504] width 33 height 33
click at [290, 541] on input "$0.00" at bounding box center [299, 537] width 82 height 25
type input "$5000.00"
click at [259, 577] on div at bounding box center [264, 575] width 33 height 33
type input "1"
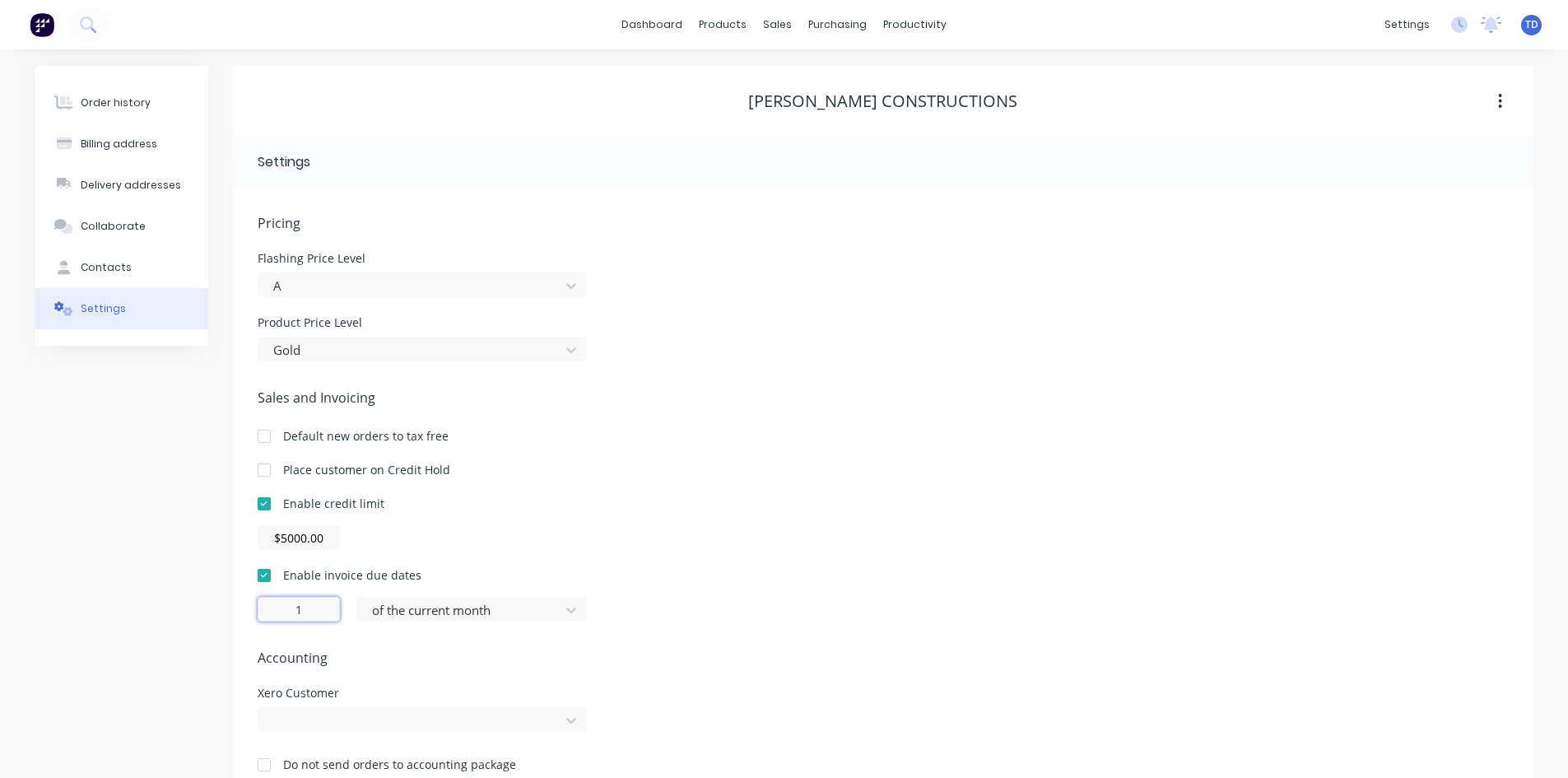
click at [311, 613] on input "1" at bounding box center [299, 609] width 82 height 25
type input "30"
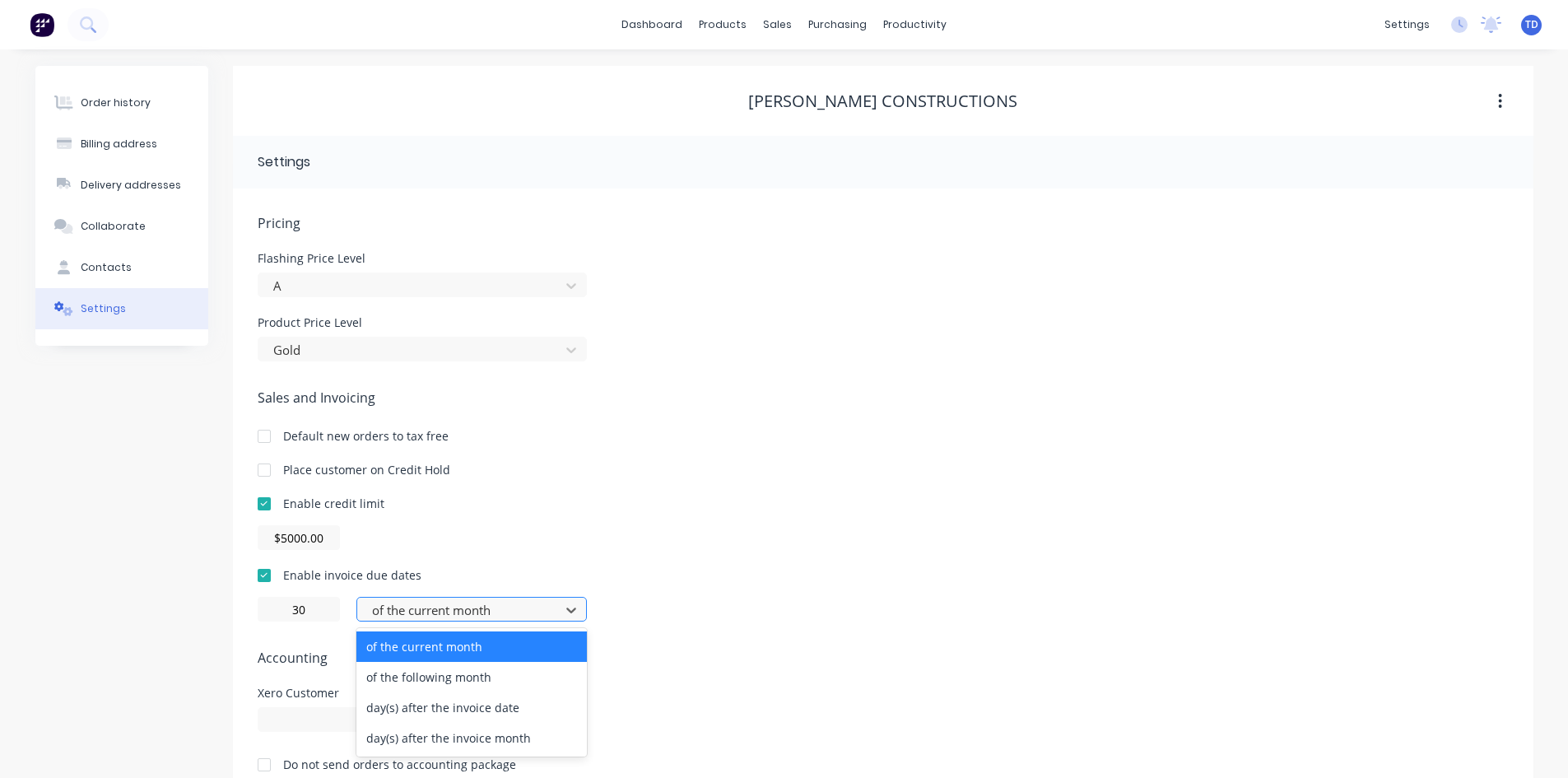
click at [467, 602] on div at bounding box center [461, 610] width 181 height 21
click at [489, 682] on div "of the following month" at bounding box center [472, 677] width 231 height 30
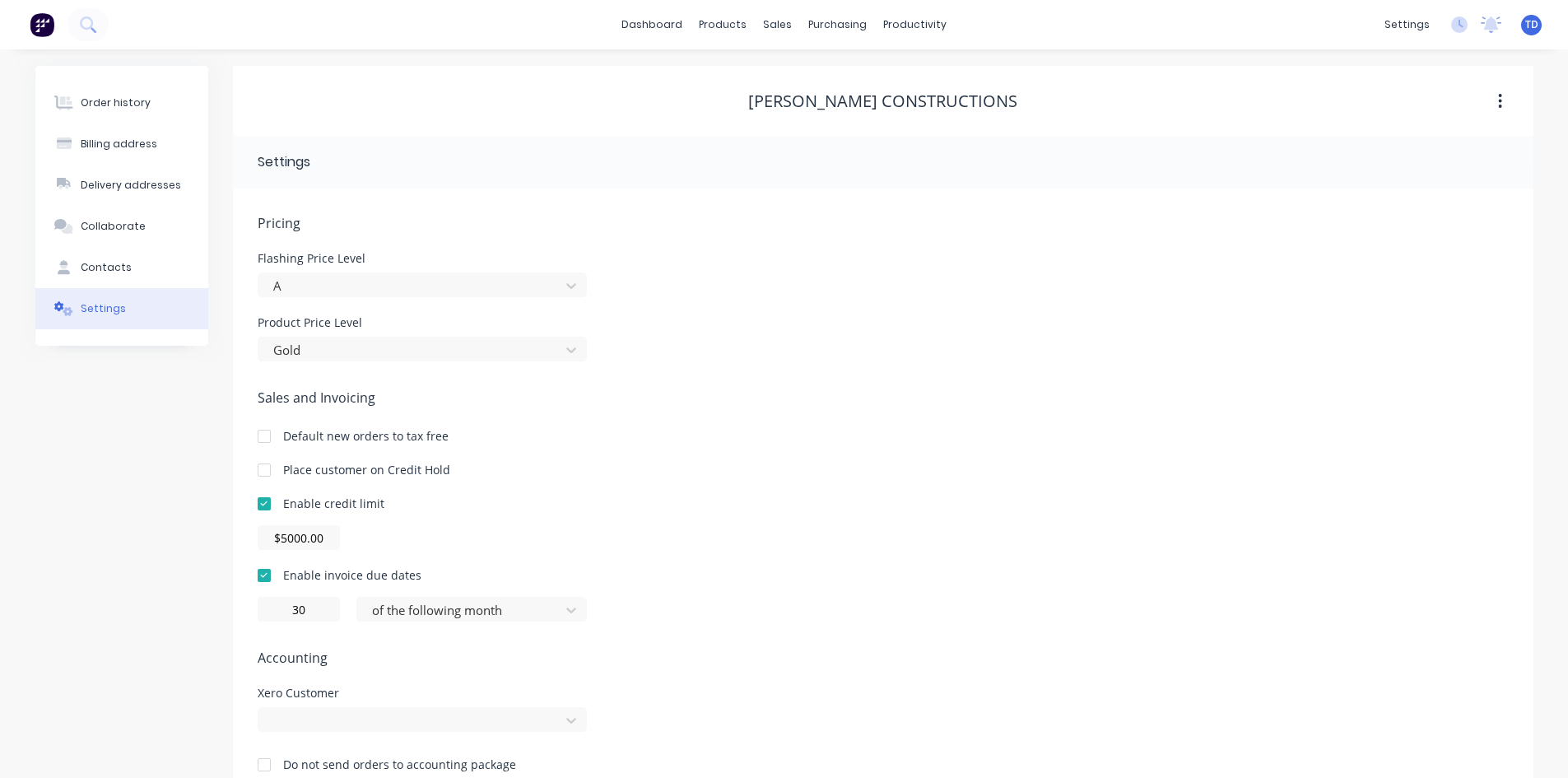
click at [664, 643] on div "Pricing Flashing Price Level A Product Price Level Gold Sales and Invoicing Def…" at bounding box center [884, 506] width 1252 height 586
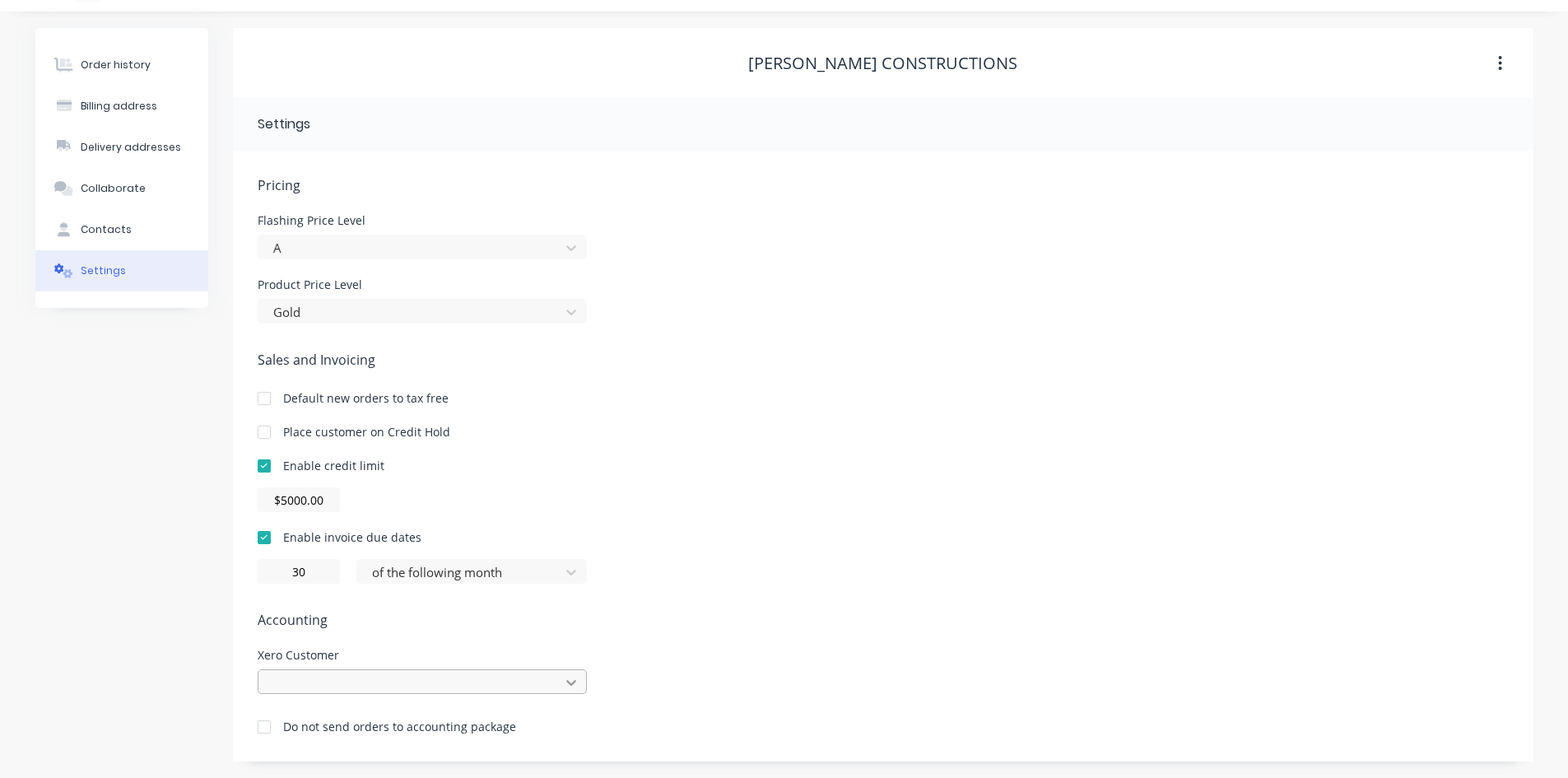
click at [561, 678] on div at bounding box center [423, 682] width 330 height 25
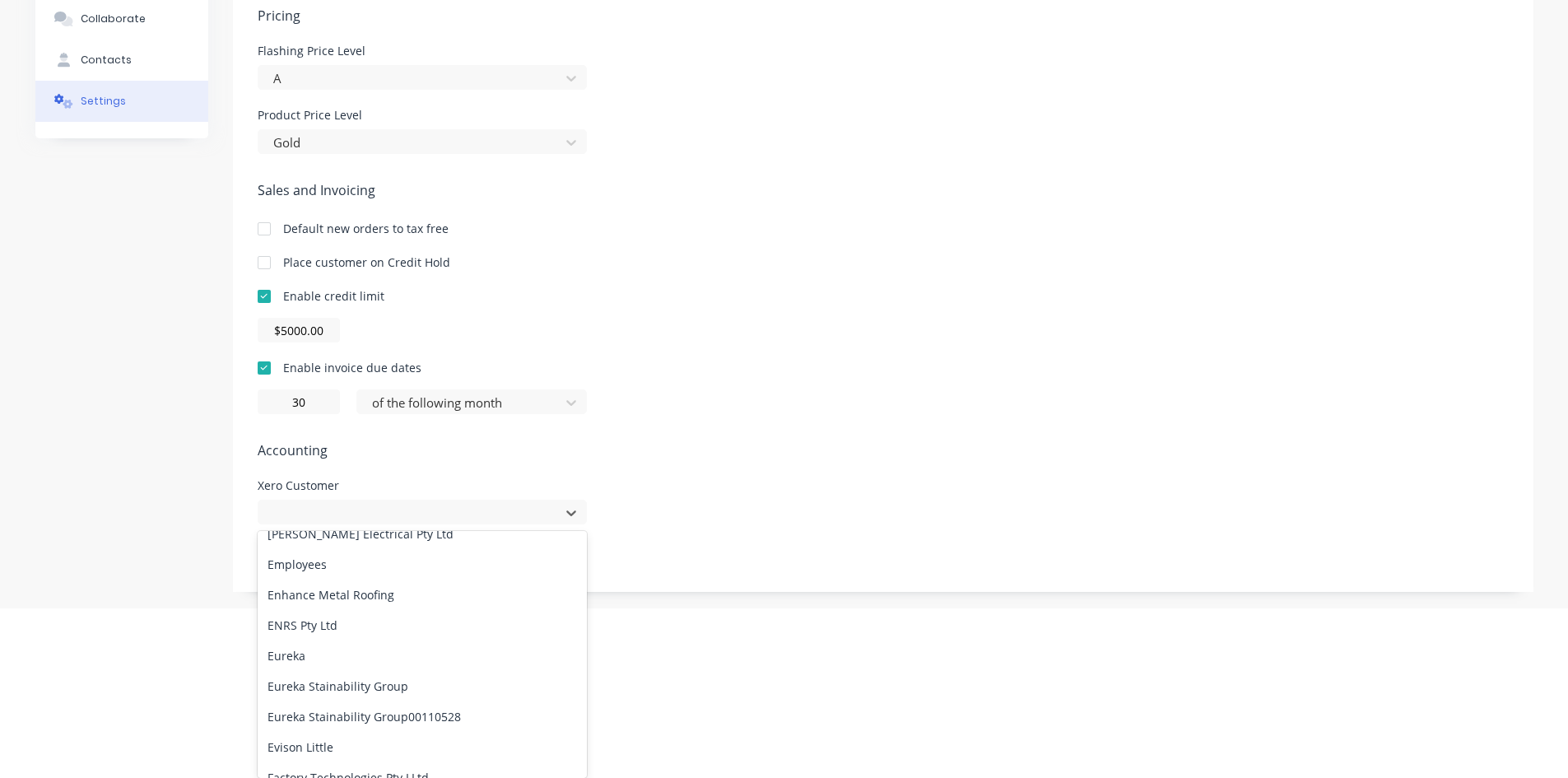
scroll to position [3210, 0]
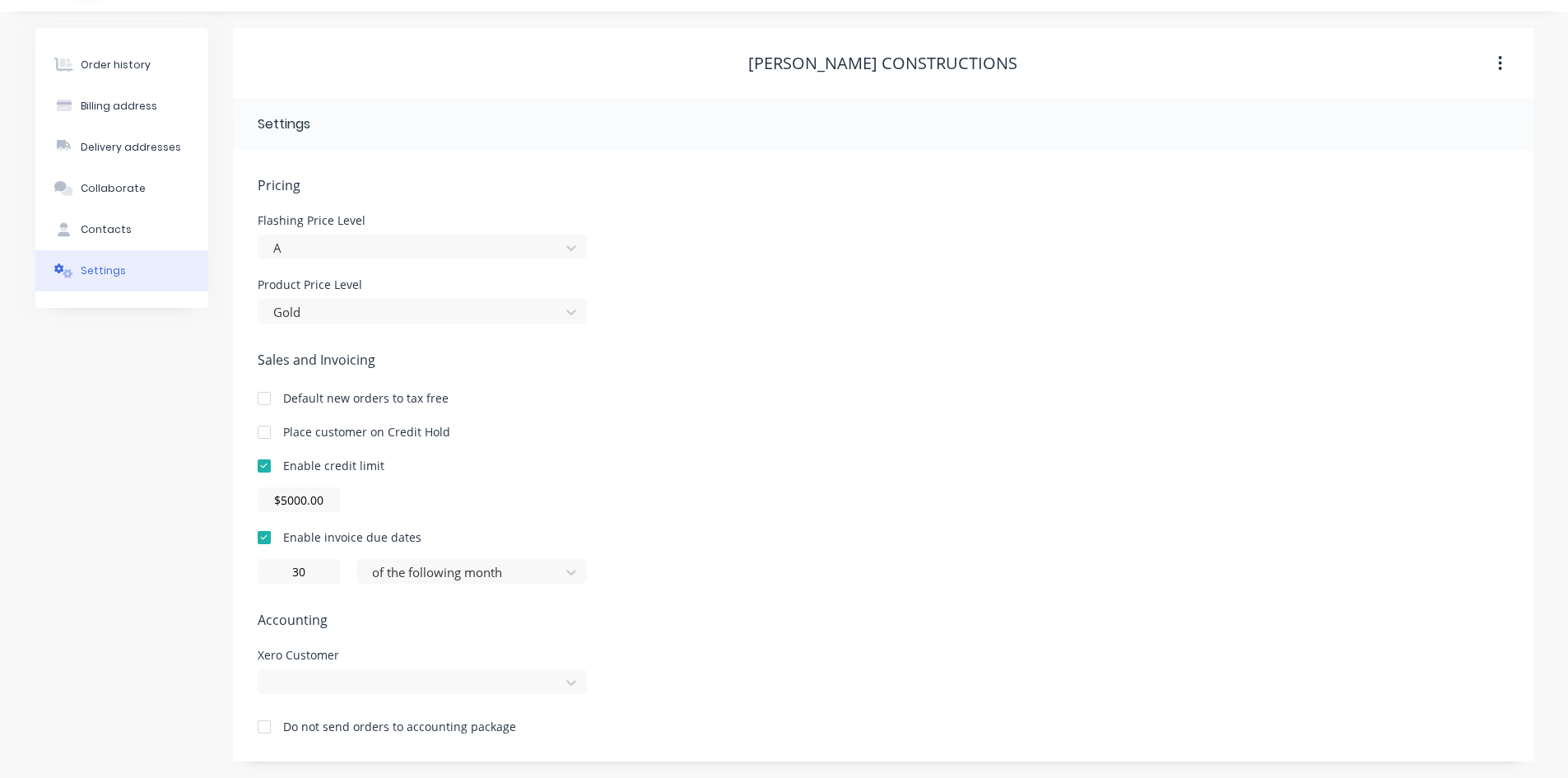
click at [795, 475] on div "Pricing Flashing Price Level A Product Price Level Gold Sales and Invoicing Def…" at bounding box center [884, 468] width 1252 height 586
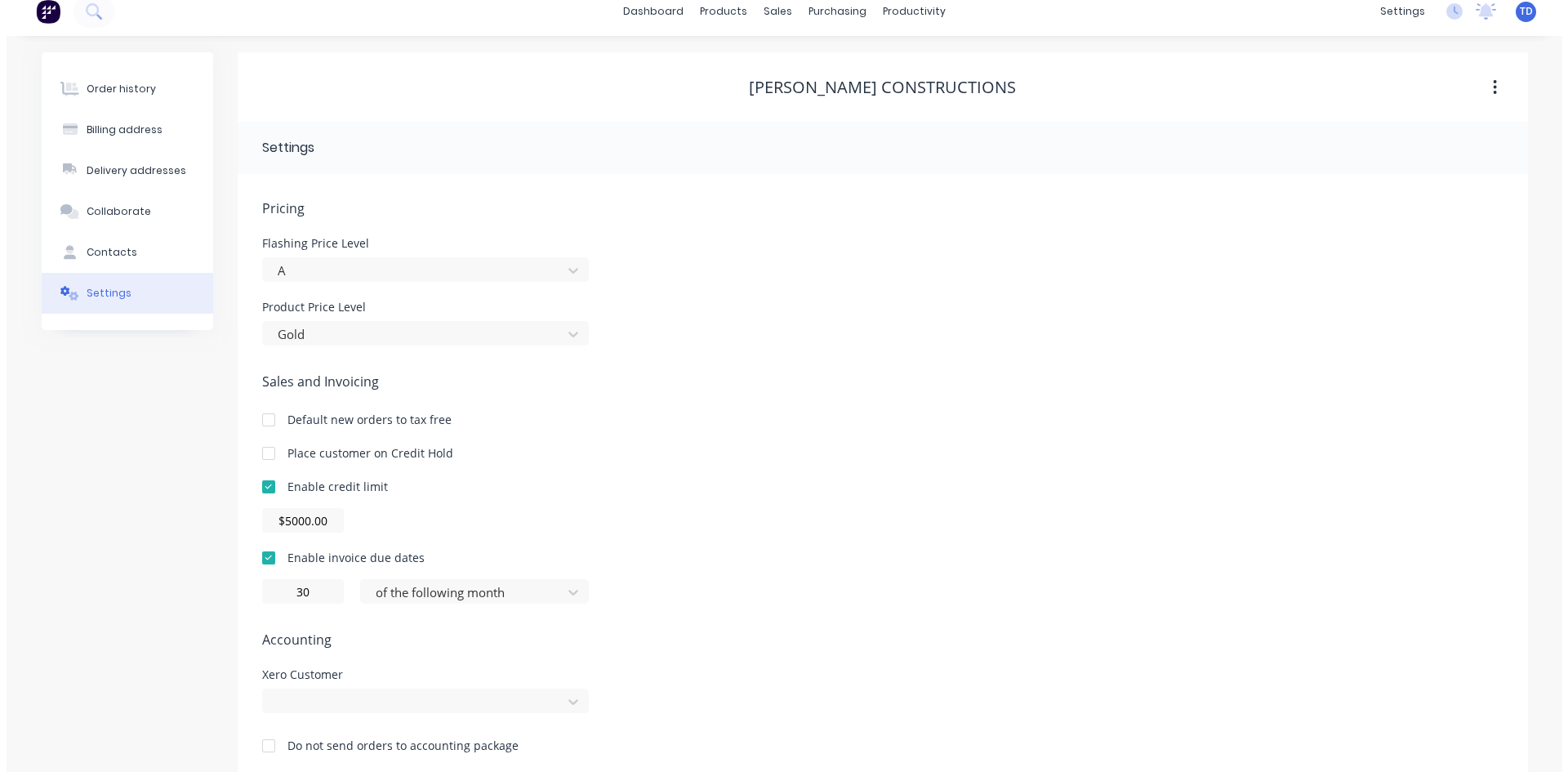
scroll to position [0, 0]
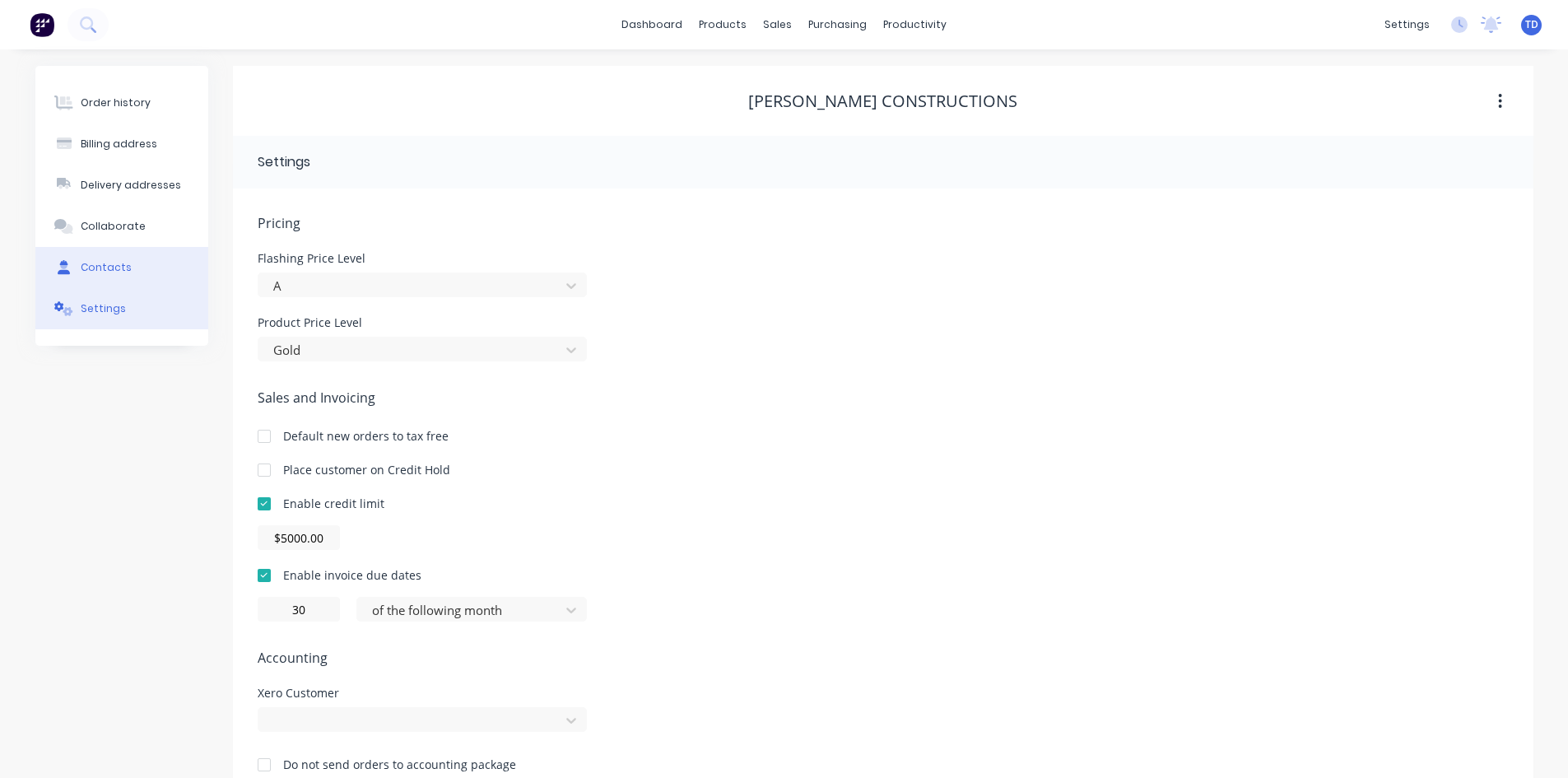
click at [99, 266] on div "Contacts" at bounding box center [107, 268] width 51 height 15
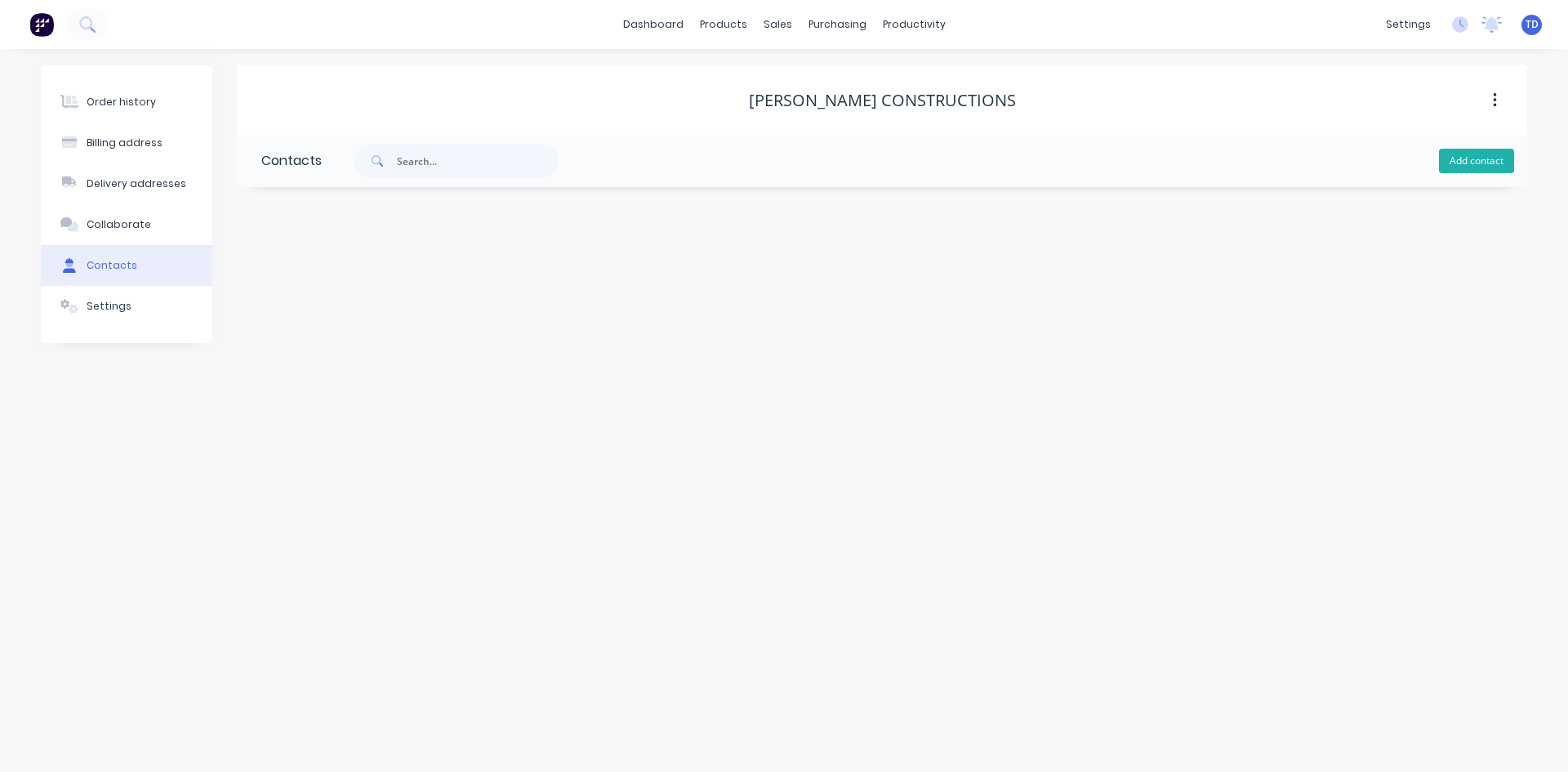
click at [1448, 156] on button "Add contact" at bounding box center [1477, 161] width 76 height 25
select select "AU"
click at [300, 269] on input "text" at bounding box center [395, 281] width 267 height 25
click at [274, 281] on input "text" at bounding box center [395, 281] width 267 height 25
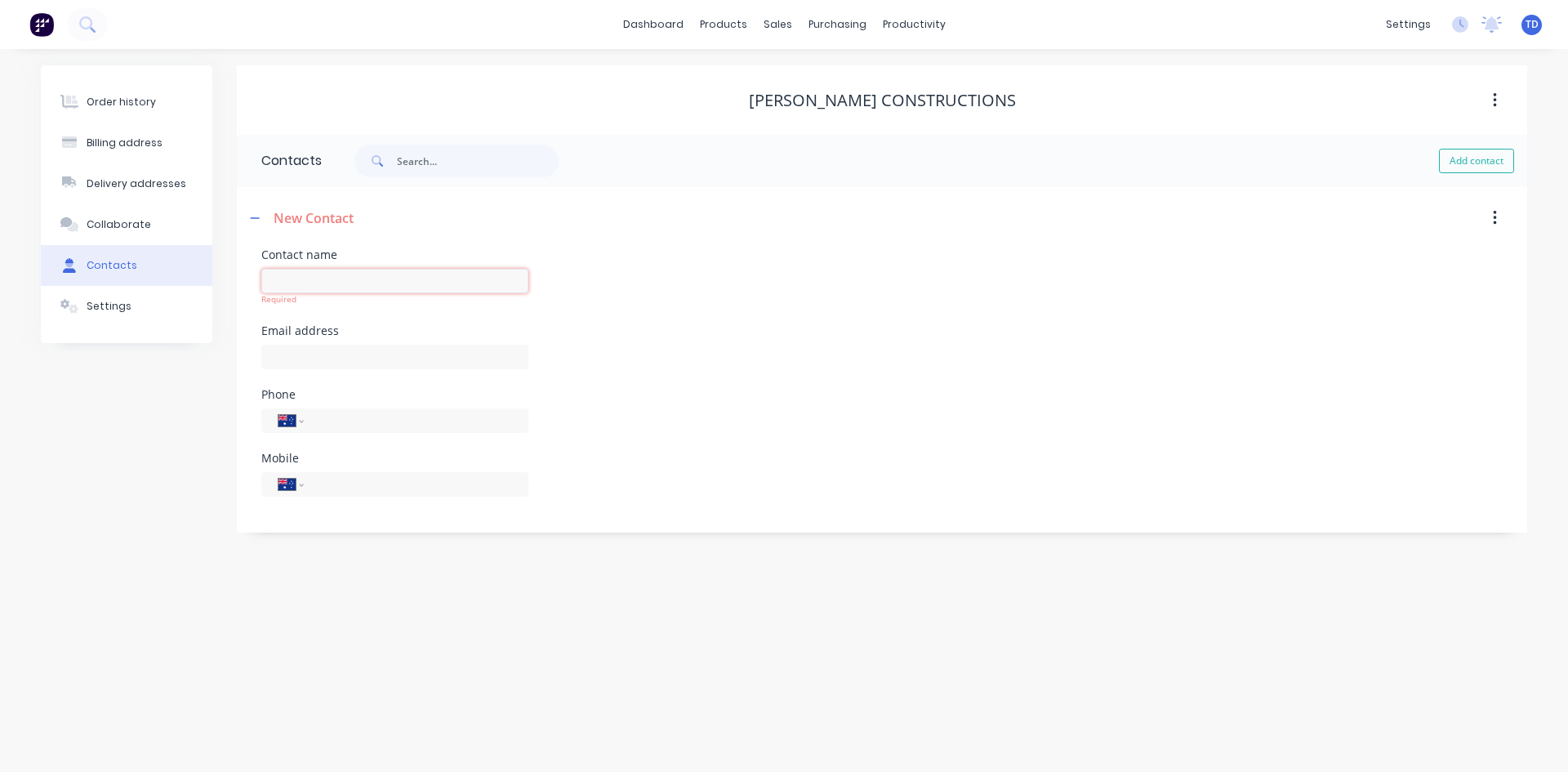
paste input "Max Eccleston"
type input "Max Eccleston"
select select "AU"
click at [319, 345] on input "text" at bounding box center [395, 345] width 267 height 25
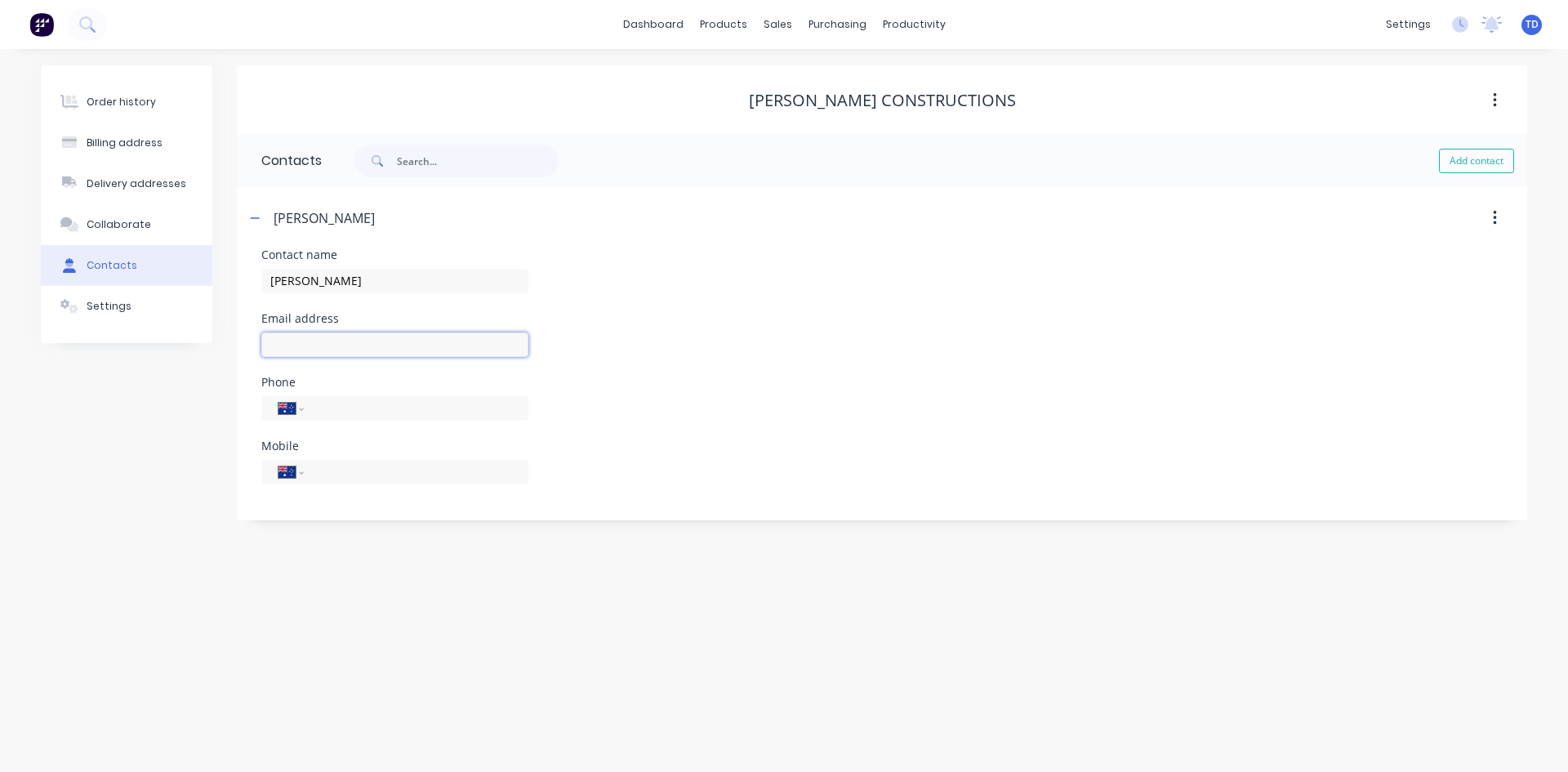
paste input "max@ecclestonconstructions.com.au"
type input "max@ecclestonconstructions.com.au"
click at [331, 477] on input "tel" at bounding box center [413, 472] width 196 height 19
paste input "0423 665 750"
type input "0423 665 750"
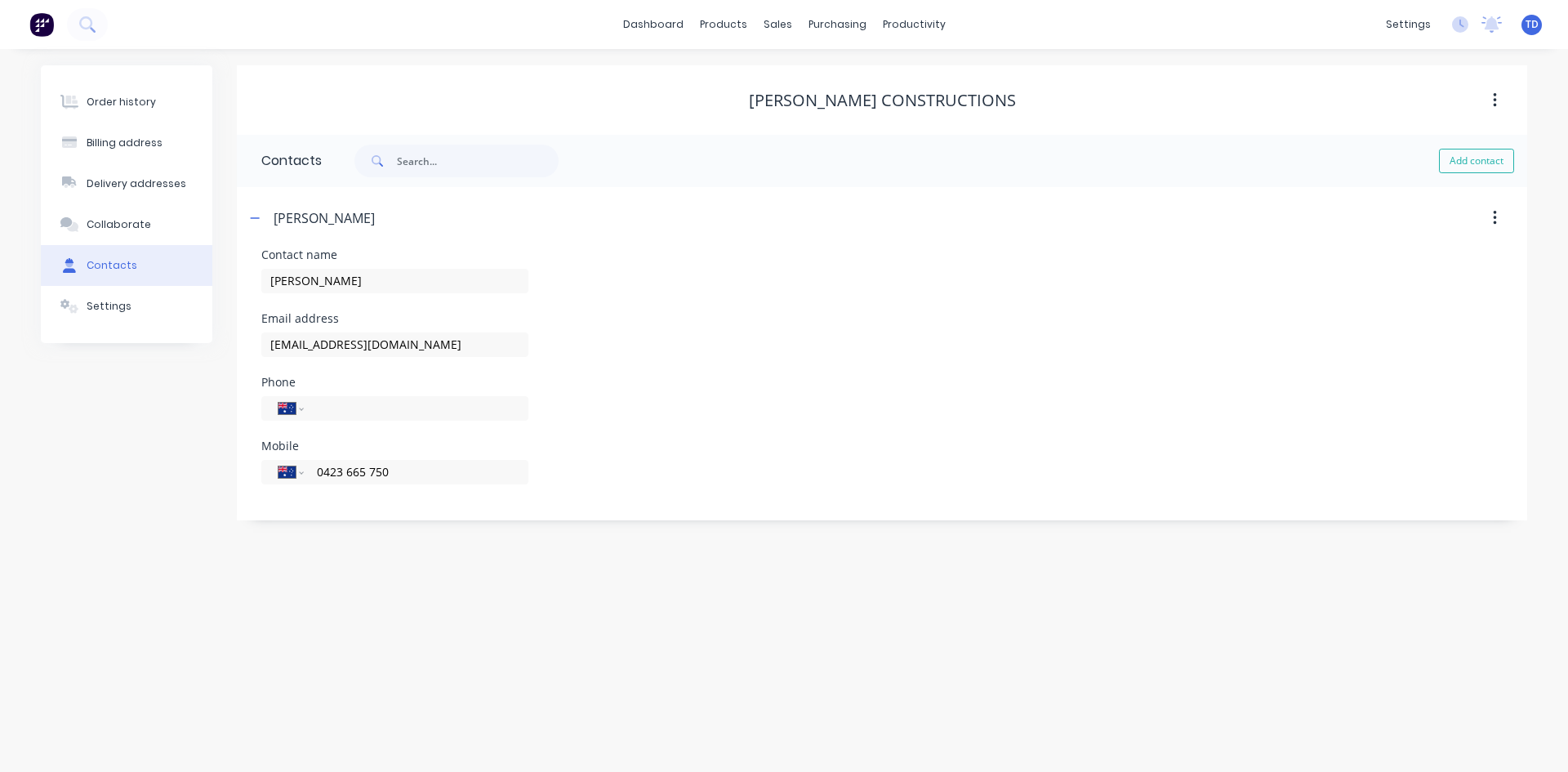
click at [525, 553] on div "Order history Billing address Delivery addresses Collaborate Contacts Settings …" at bounding box center [784, 410] width 1568 height 723
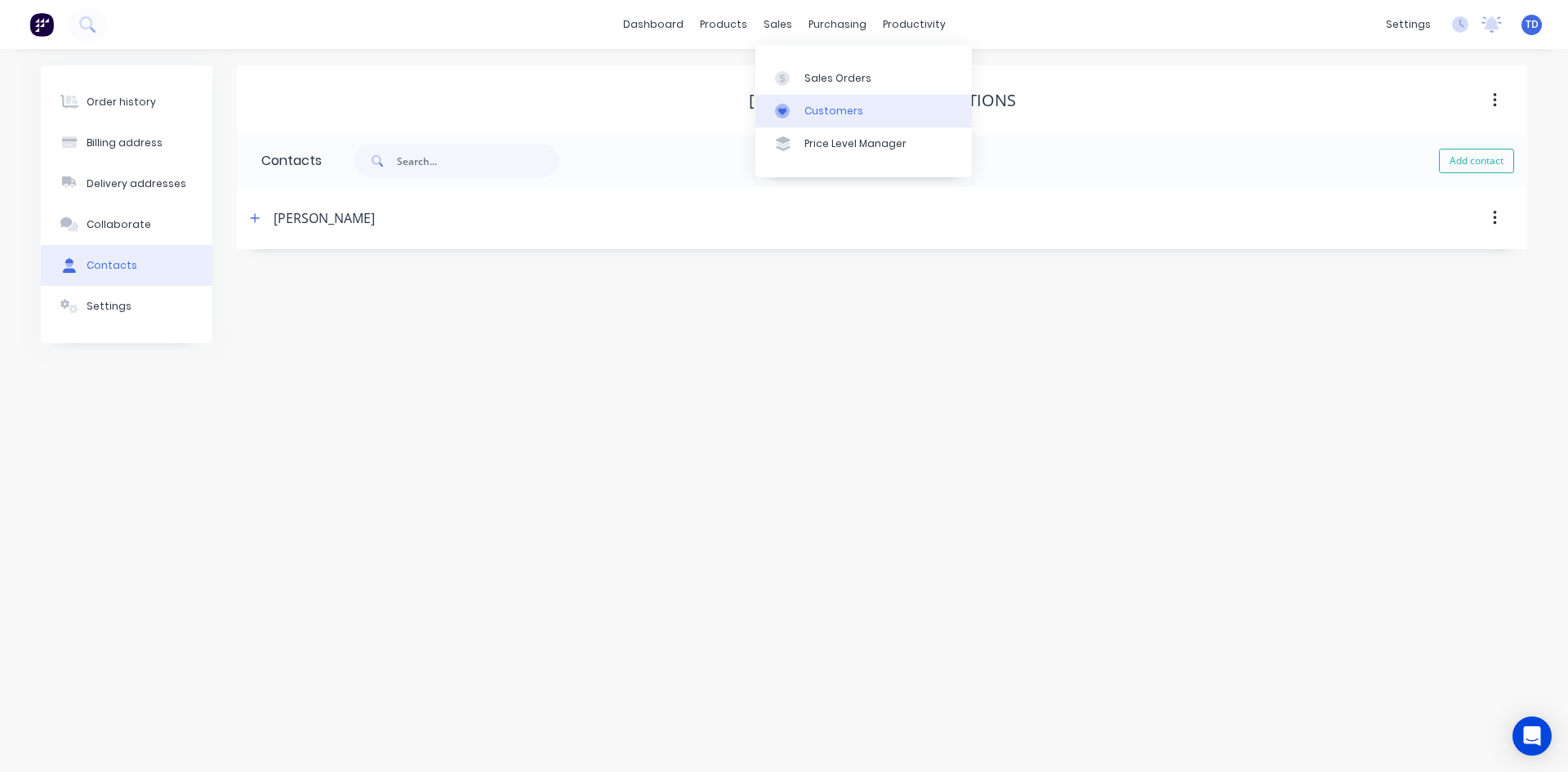
click at [817, 105] on div "Customers" at bounding box center [834, 112] width 59 height 15
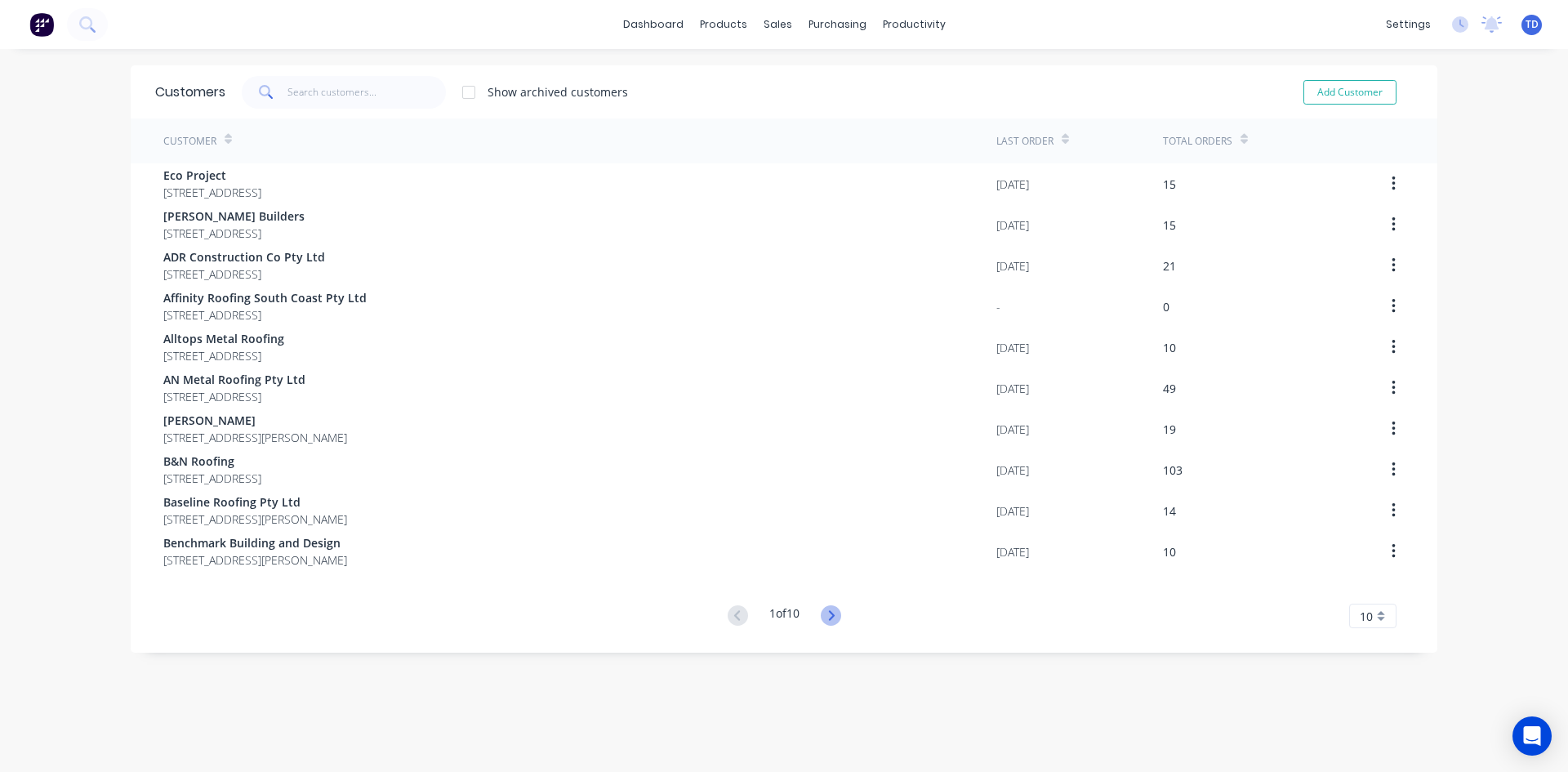
click at [830, 607] on icon at bounding box center [832, 615] width 21 height 21
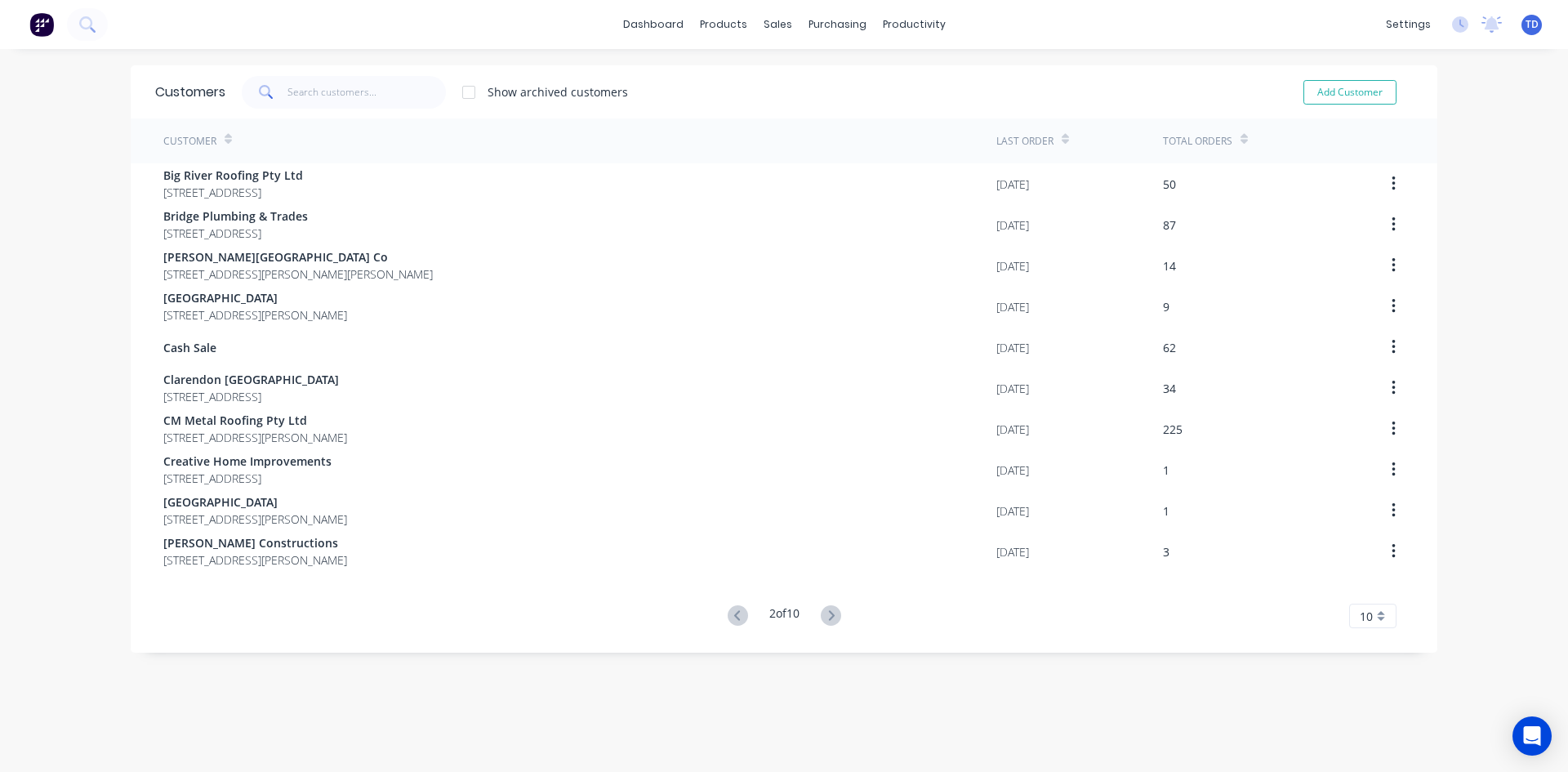
click at [829, 609] on icon at bounding box center [832, 615] width 21 height 21
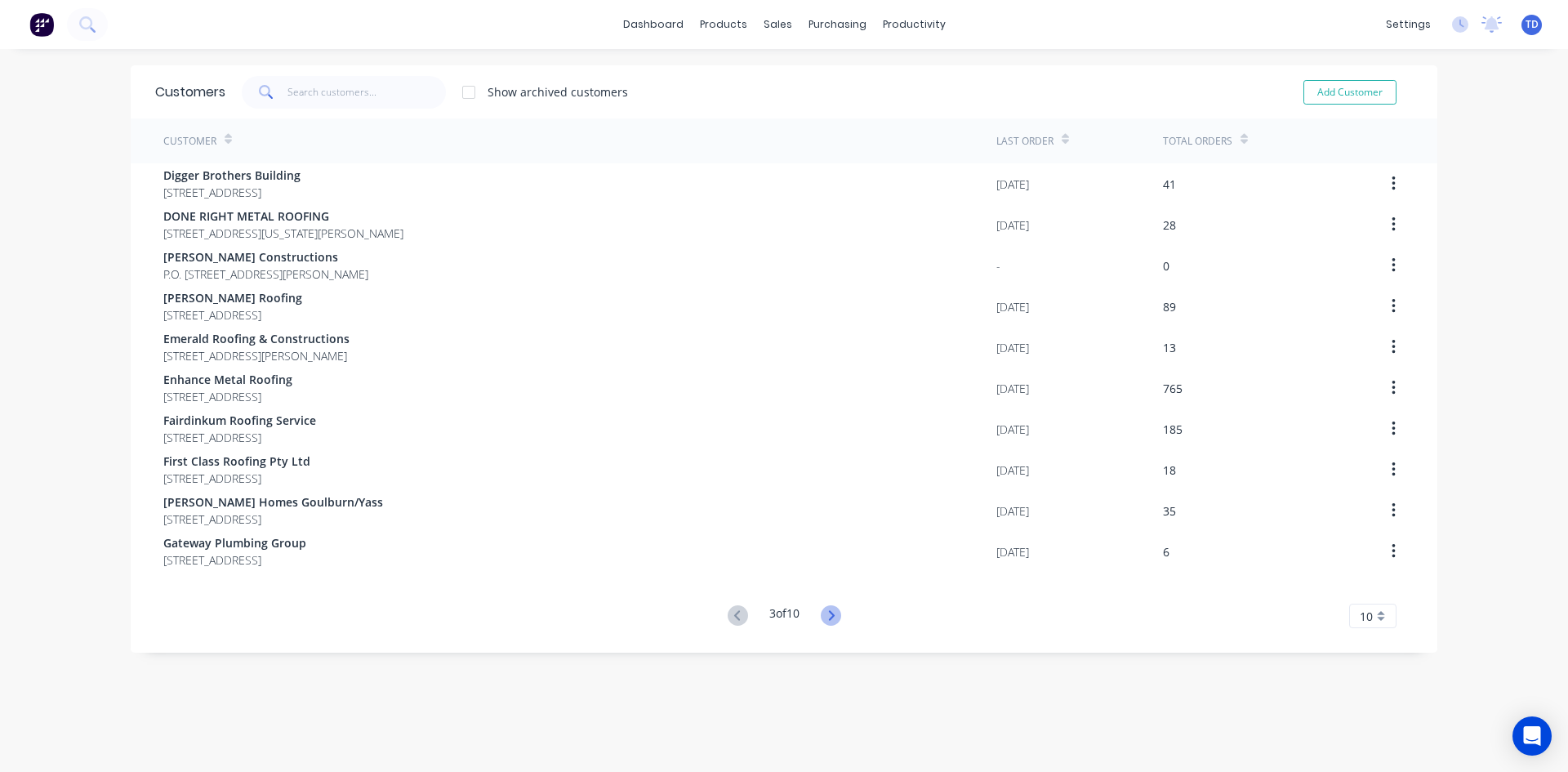
click at [831, 620] on icon at bounding box center [832, 615] width 21 height 21
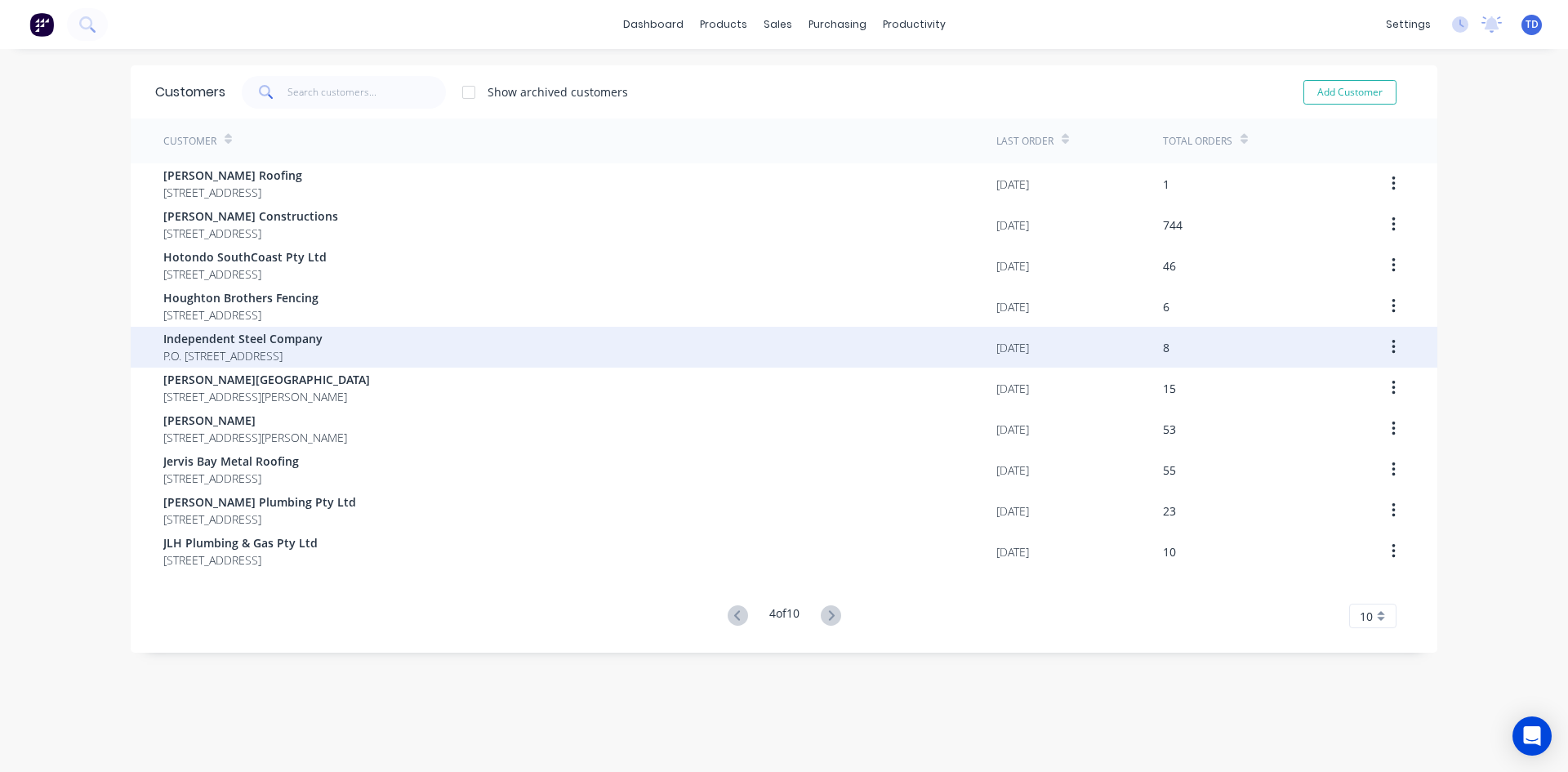
click at [290, 341] on span "Independent Steel Company" at bounding box center [243, 338] width 160 height 17
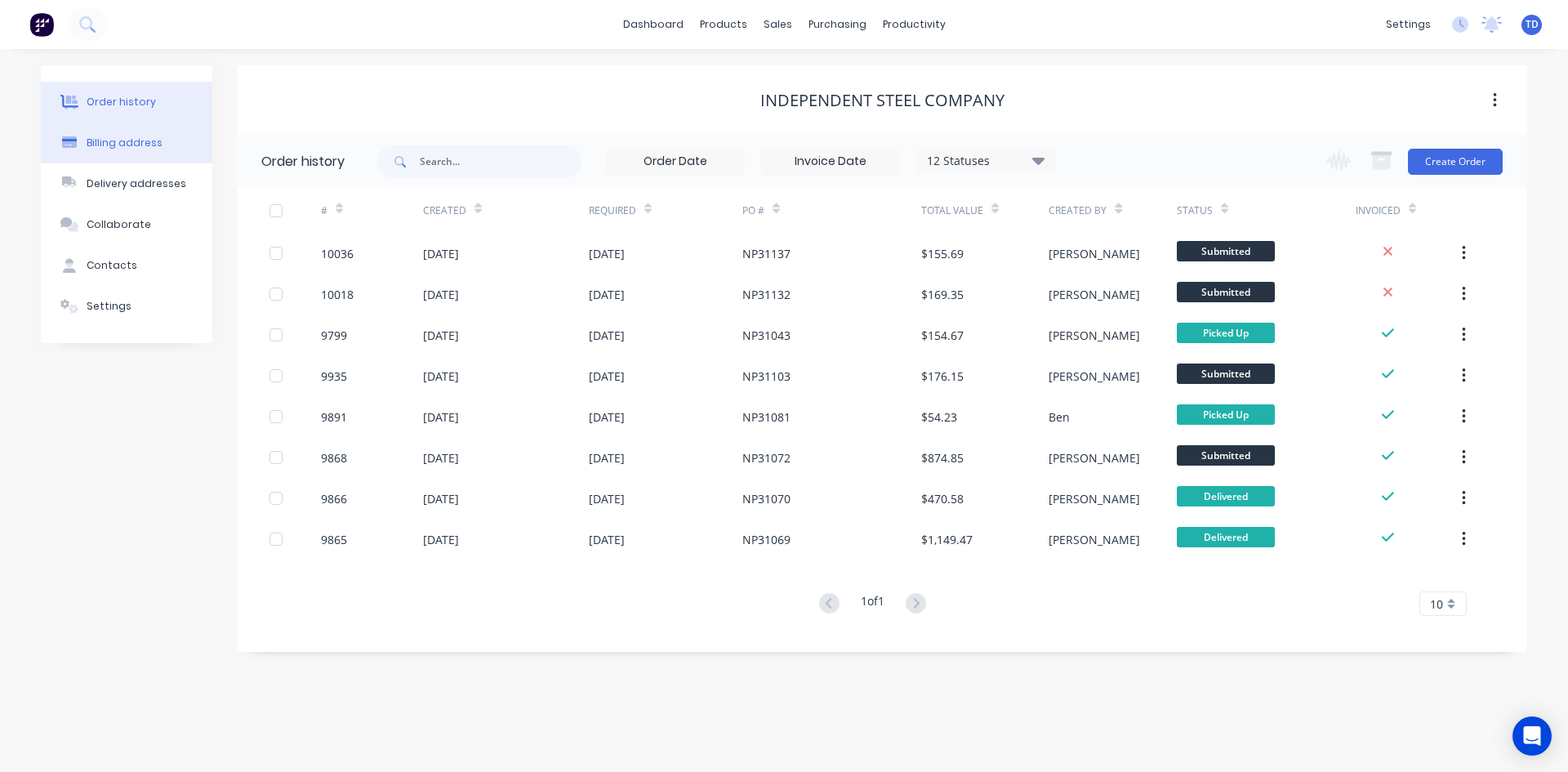
click at [135, 142] on div "Billing address" at bounding box center [125, 143] width 76 height 15
select select "AU"
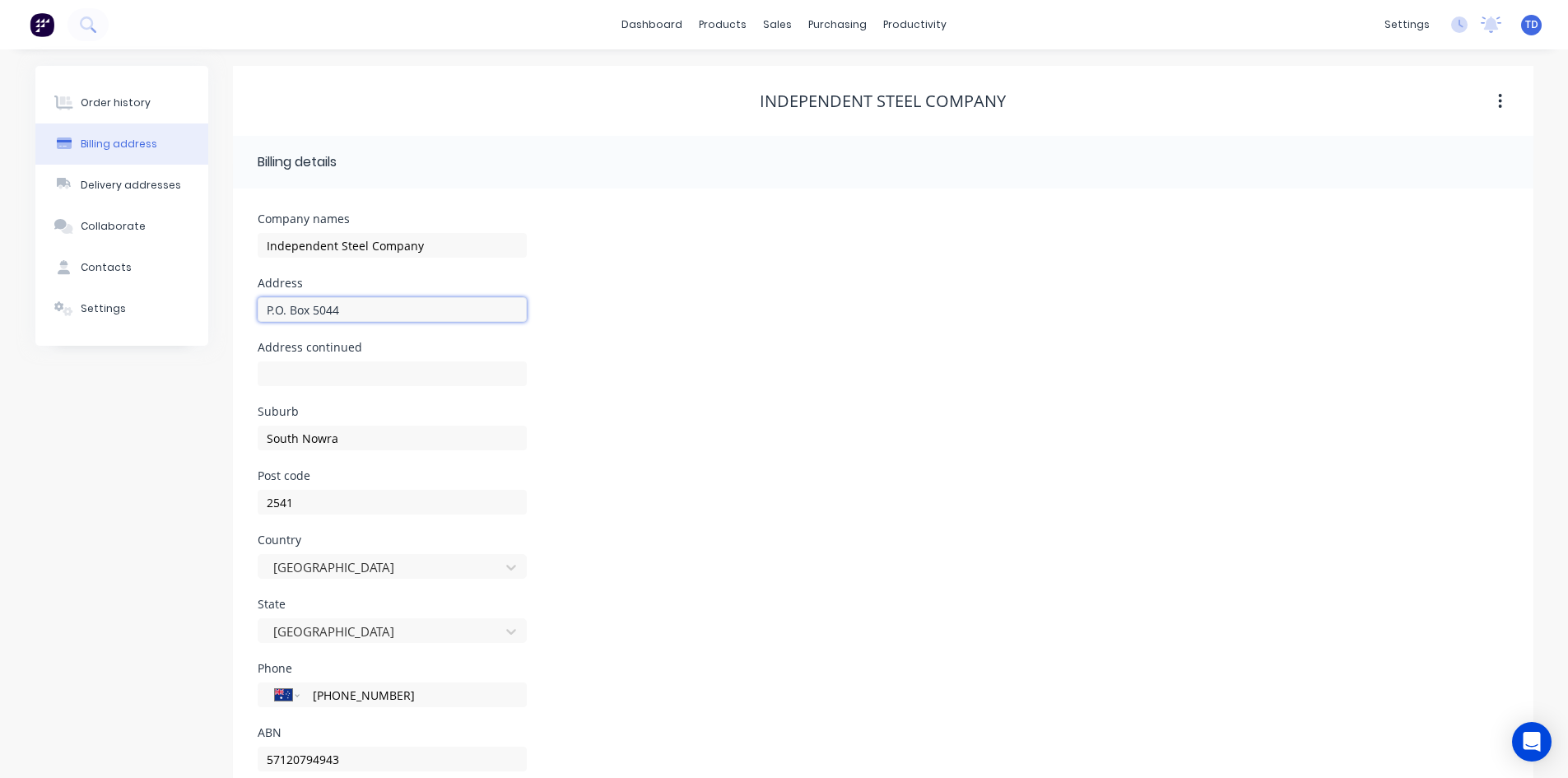
drag, startPoint x: 344, startPoint y: 308, endPoint x: 234, endPoint y: 293, distance: 111.0
click at [234, 293] on div "Company names Independent Steel Company Address P.O. Box 5044 Address continued…" at bounding box center [884, 498] width 1301 height 619
drag, startPoint x: 347, startPoint y: 758, endPoint x: 228, endPoint y: 748, distance: 119.4
click at [228, 748] on div "Order history Billing address Delivery addresses Collaborate Contacts Settings …" at bounding box center [784, 436] width 1498 height 742
click at [149, 309] on button "Settings" at bounding box center [121, 308] width 172 height 41
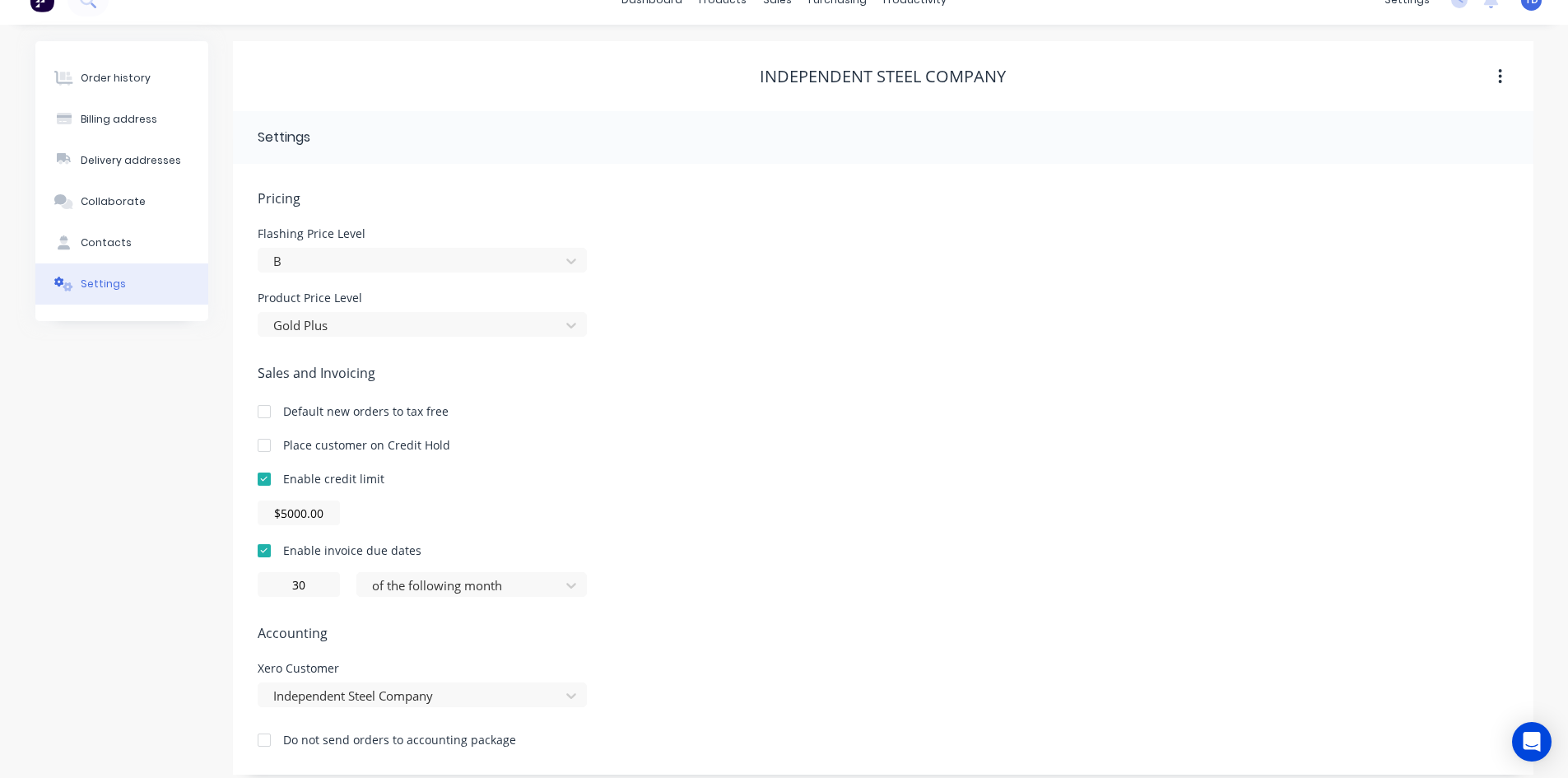
scroll to position [38, 0]
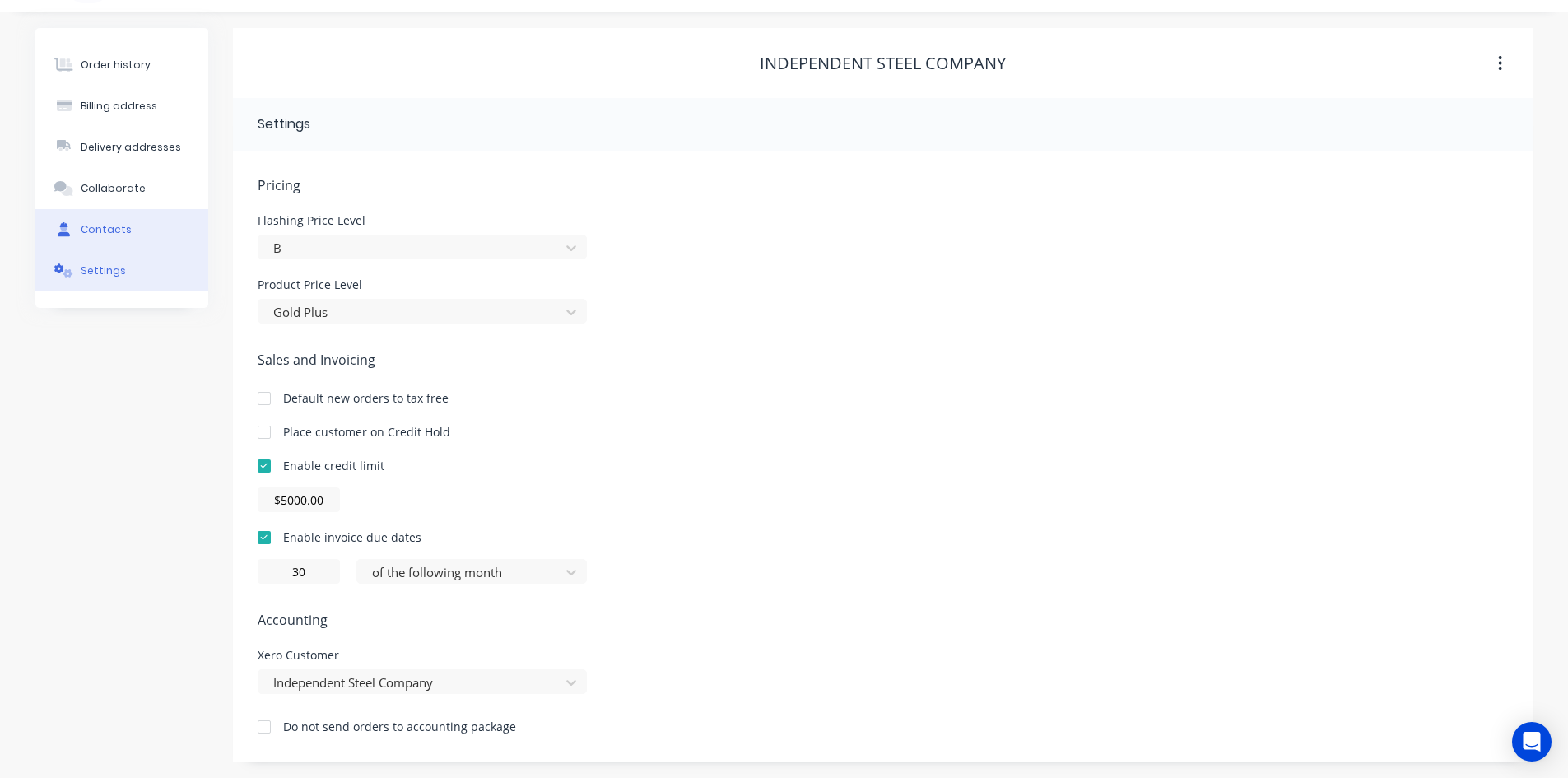
click at [98, 222] on div "Contacts" at bounding box center [107, 229] width 51 height 15
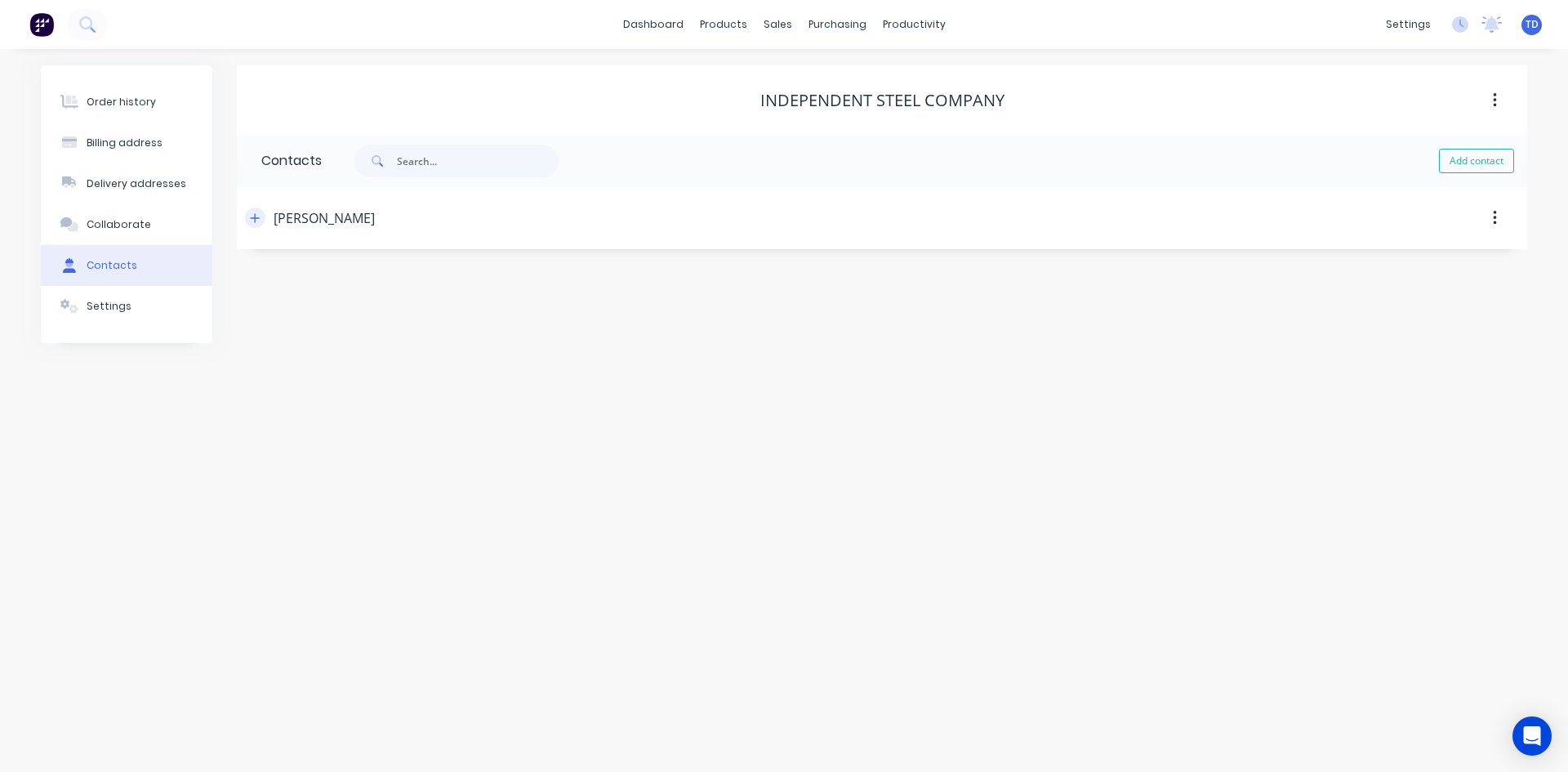
click at [249, 218] on button "button" at bounding box center [255, 218] width 21 height 21
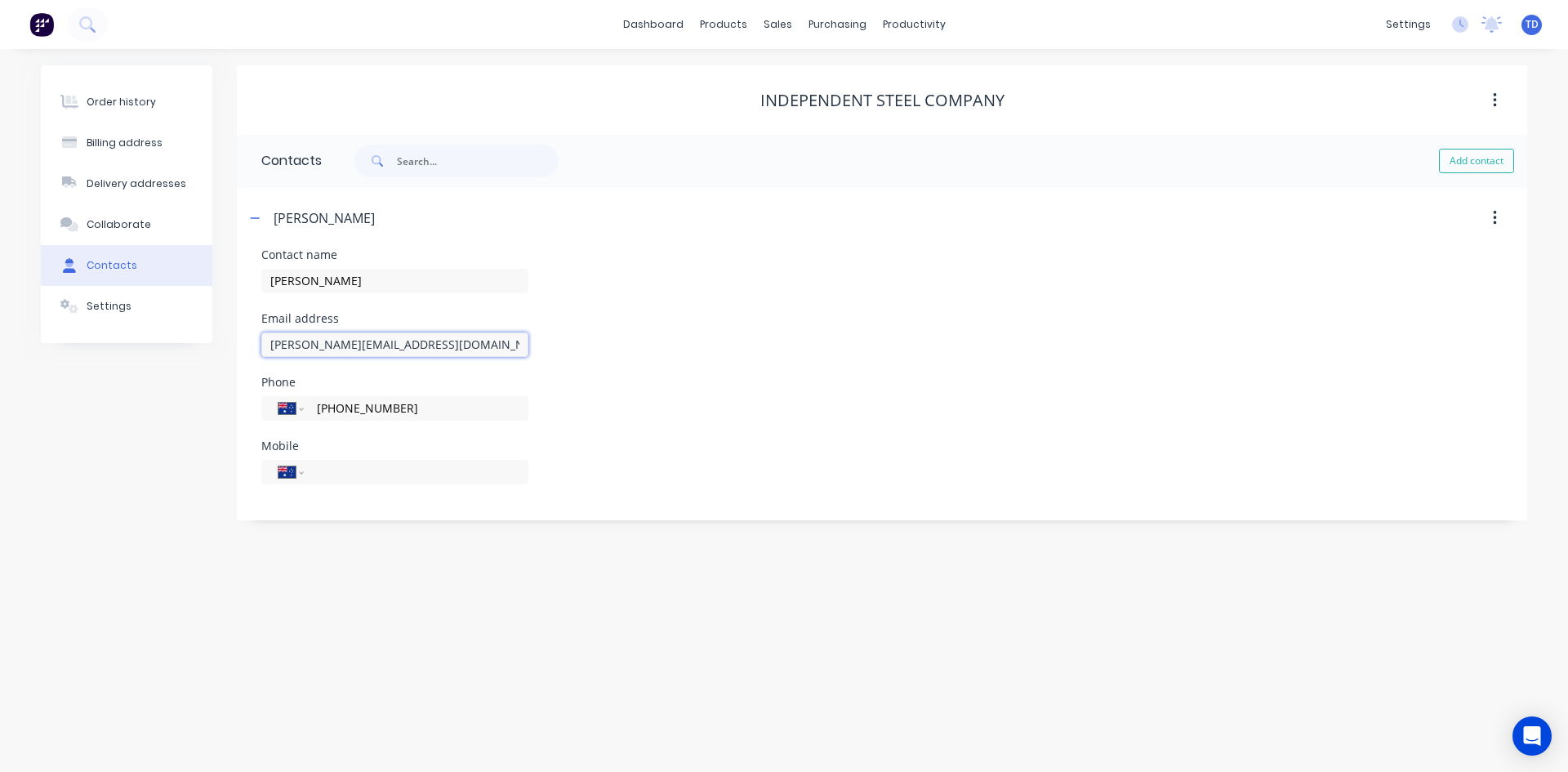
drag, startPoint x: 507, startPoint y: 348, endPoint x: 252, endPoint y: 351, distance: 255.0
click at [252, 351] on div "Contact name Bruce Email address bruce@independentsteelcompany.com.au Phone Int…" at bounding box center [883, 385] width 1291 height 271
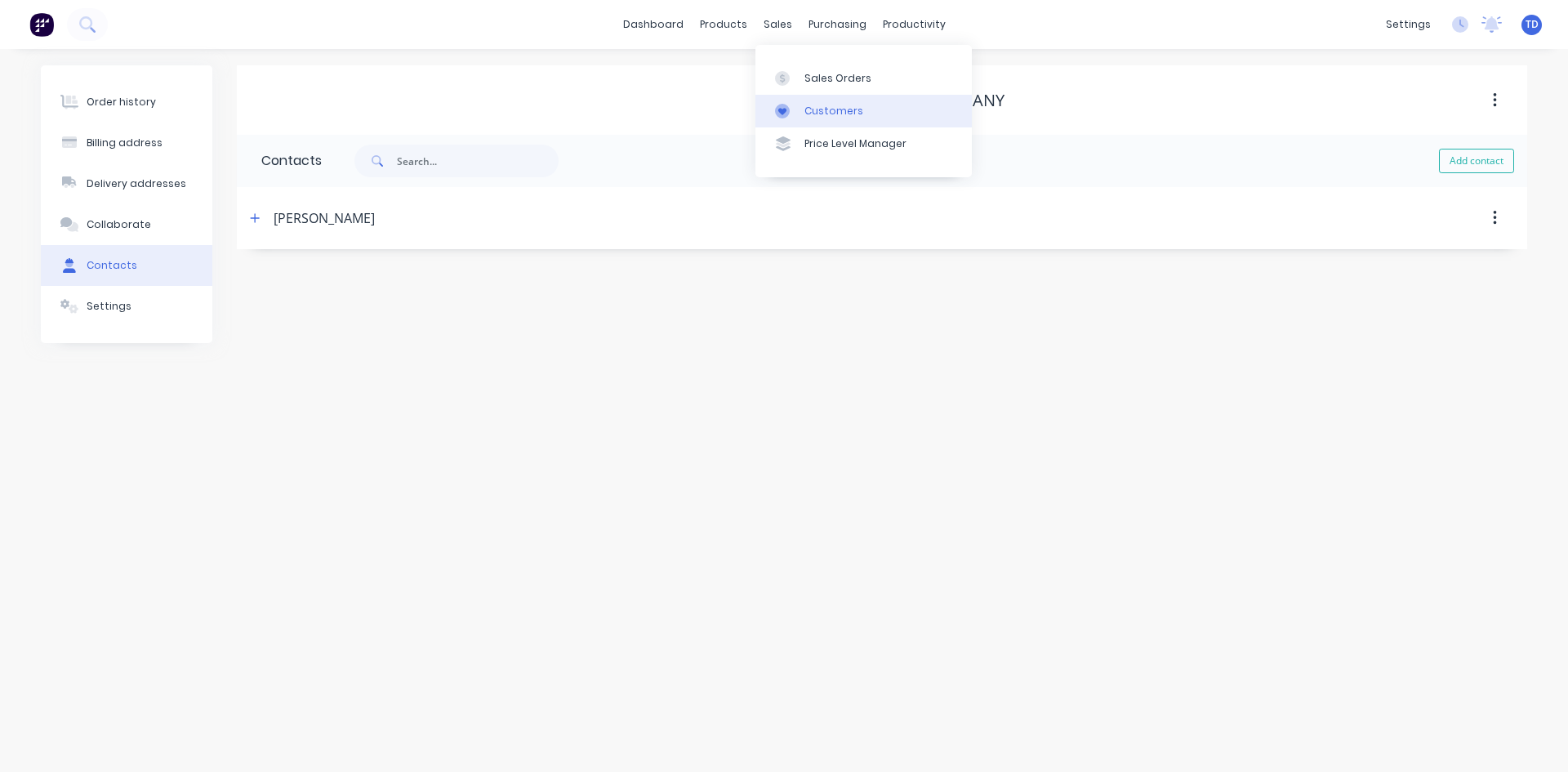
click at [818, 118] on link "Customers" at bounding box center [863, 111] width 216 height 33
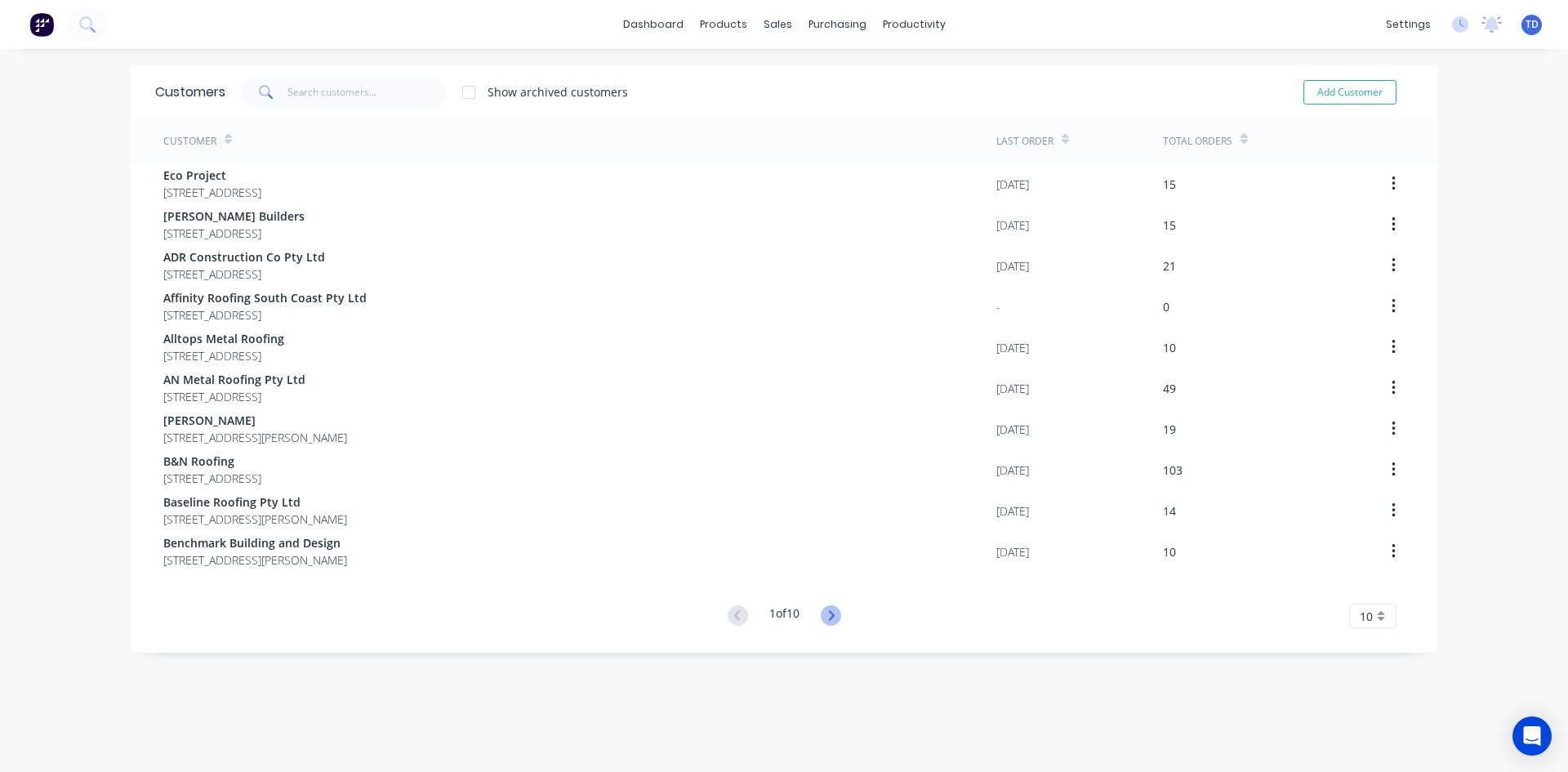
click at [829, 614] on icon at bounding box center [831, 615] width 6 height 9
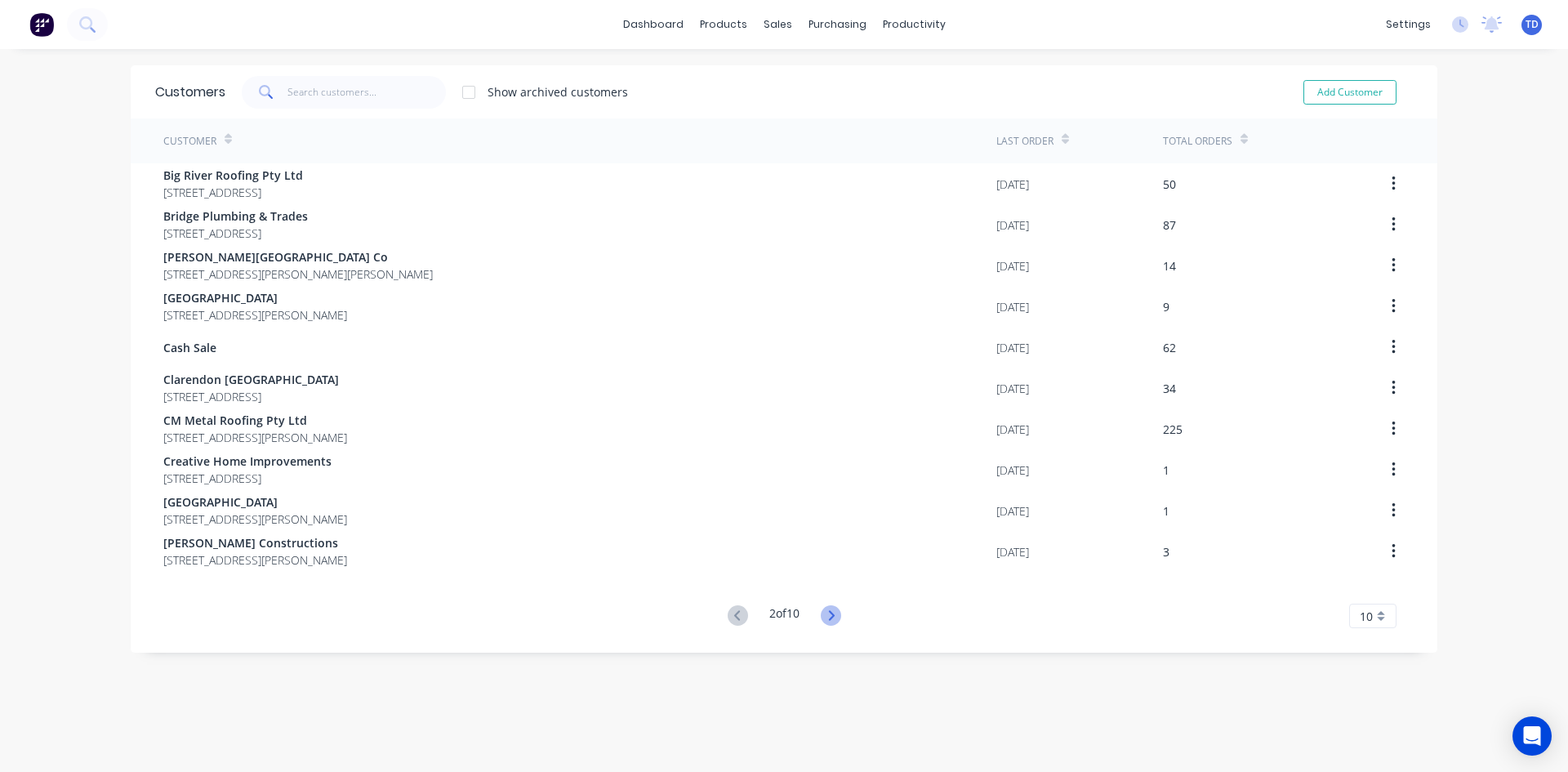
click at [821, 610] on icon at bounding box center [832, 615] width 21 height 21
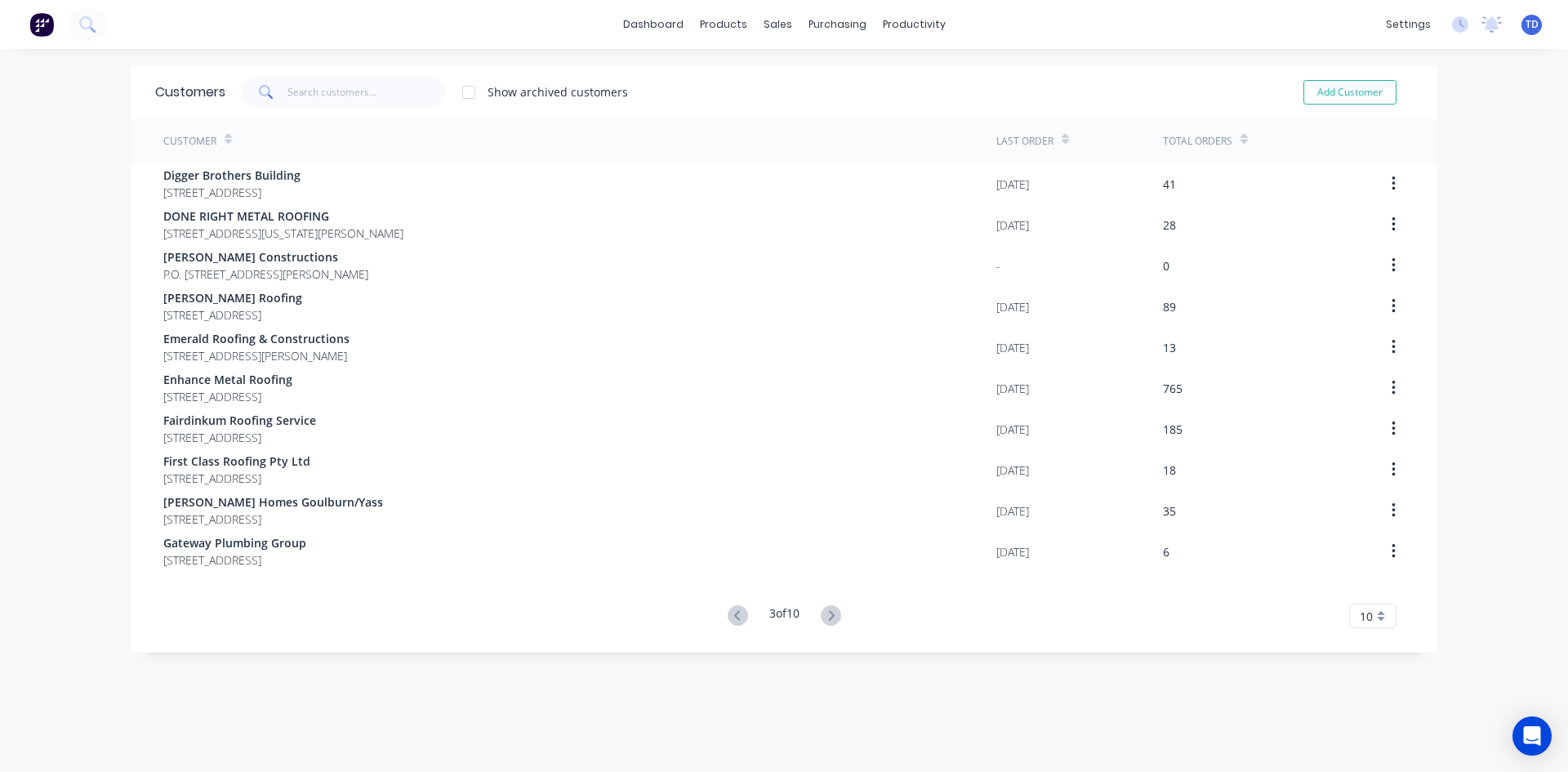
click at [821, 609] on icon at bounding box center [832, 615] width 21 height 21
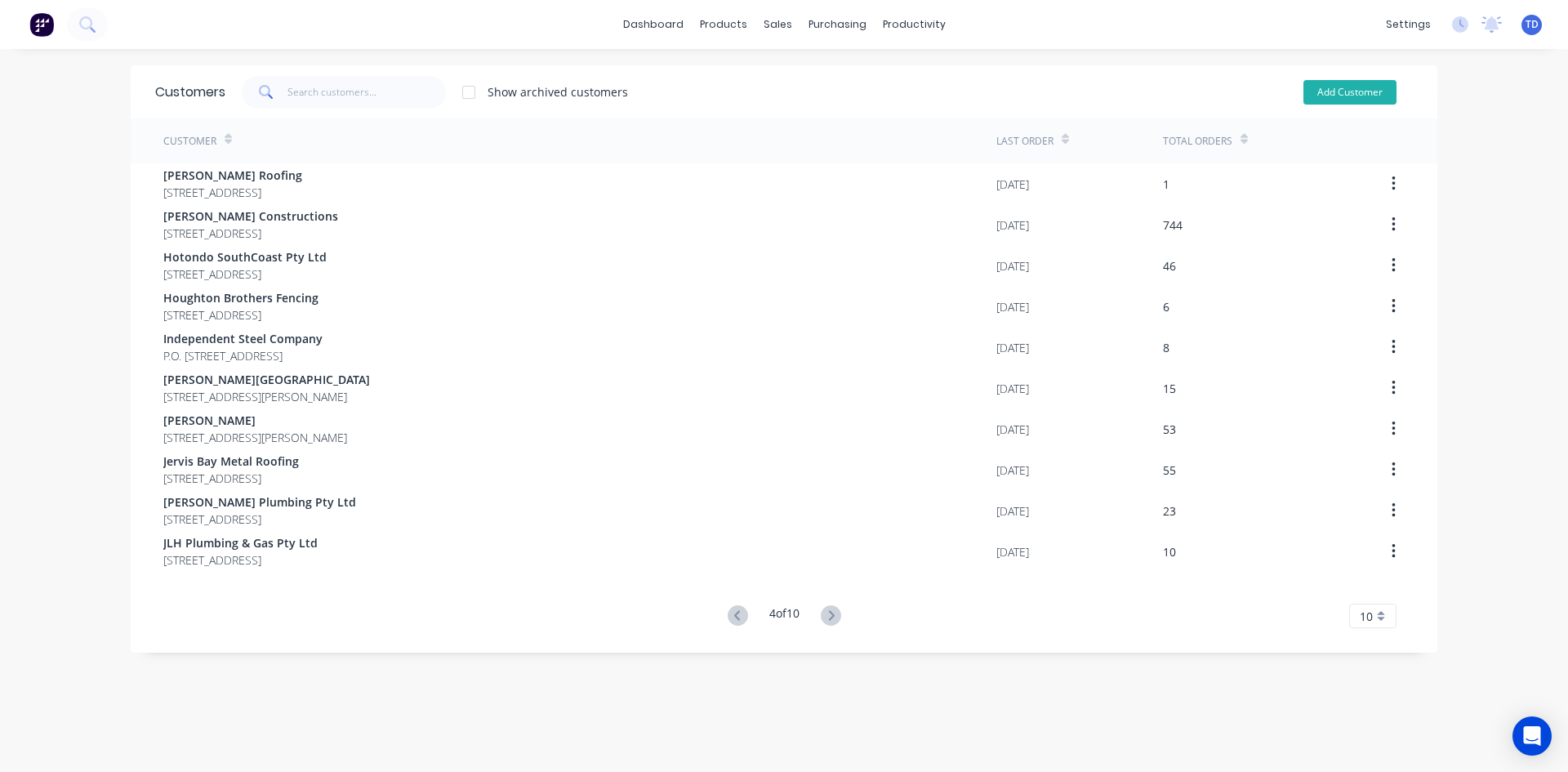
click at [1313, 94] on button "Add Customer" at bounding box center [1350, 93] width 94 height 25
select select "AU"
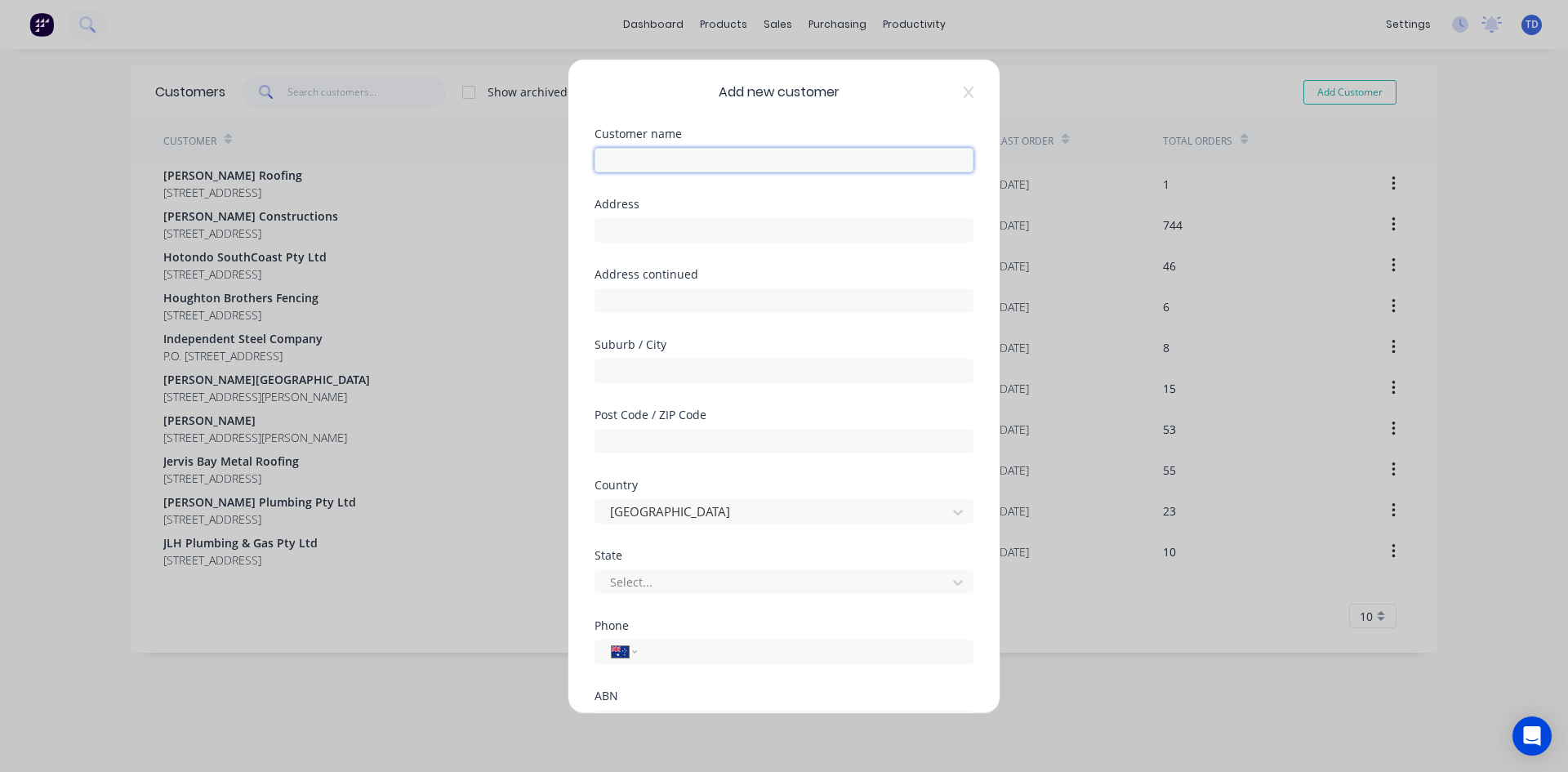
click at [636, 165] on input "text" at bounding box center [784, 160] width 379 height 25
type input "Griffiths Developments (NSW) Pty Ltd"
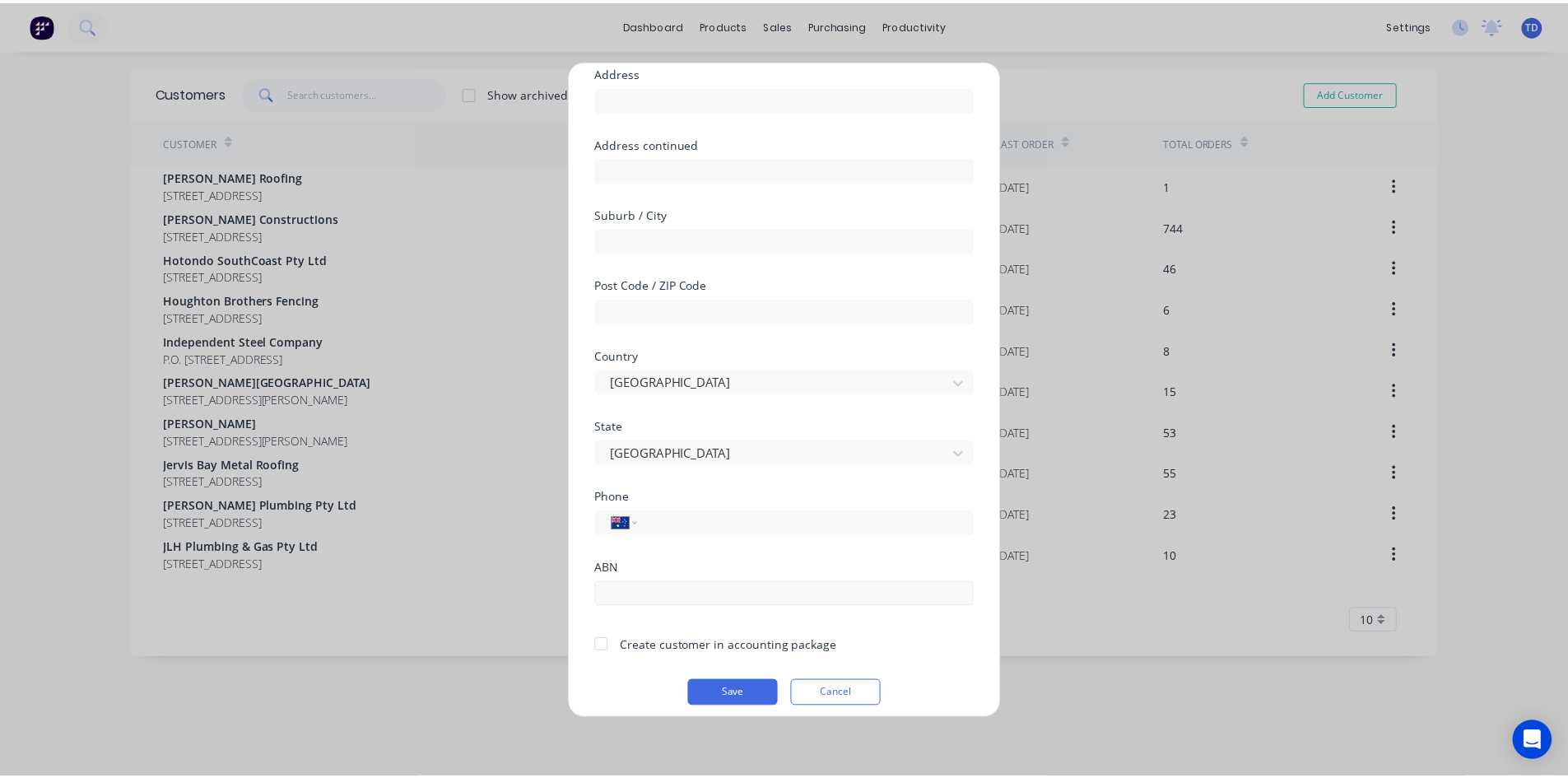
scroll to position [145, 0]
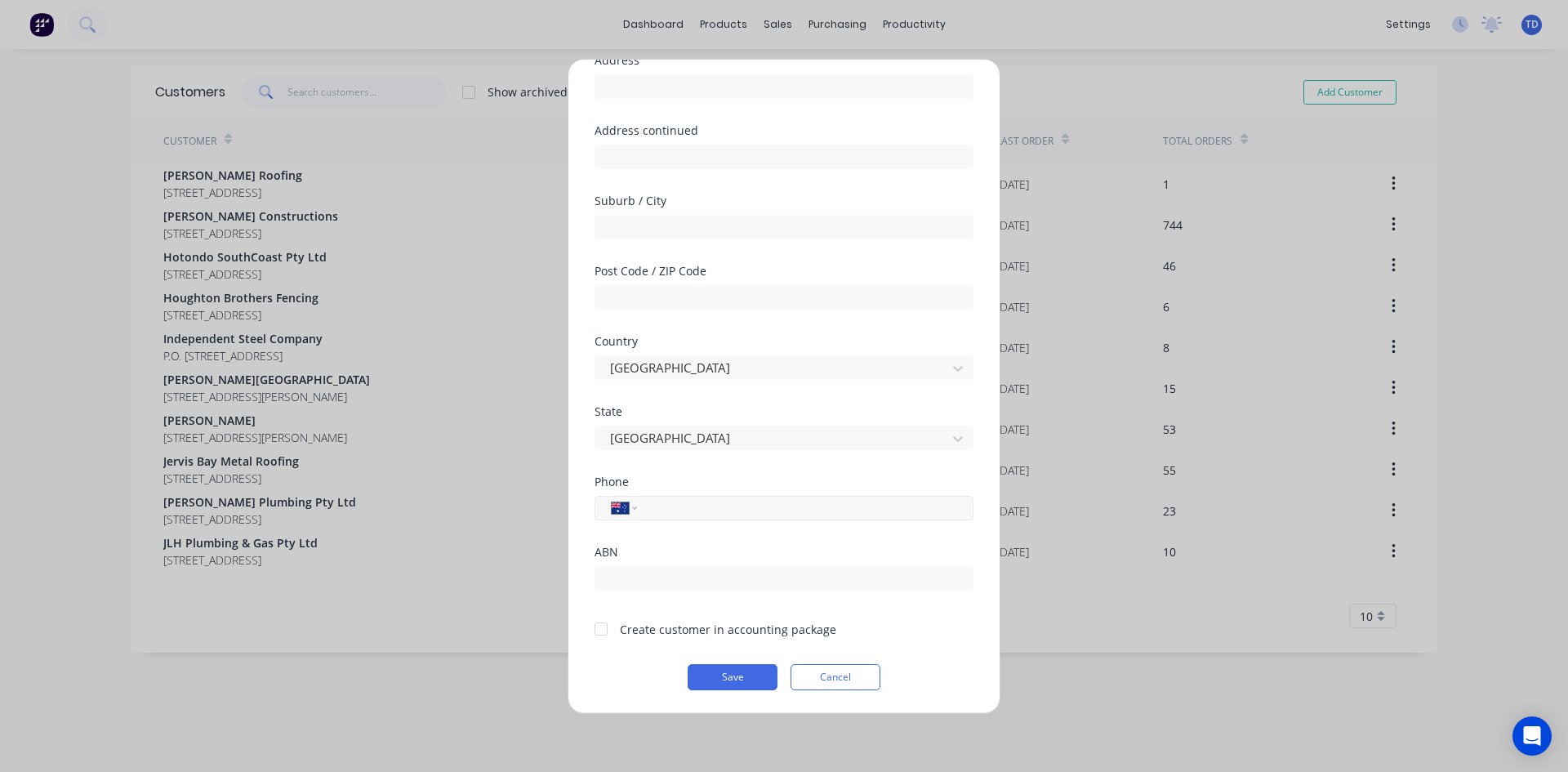
click at [684, 508] on input "tel" at bounding box center [802, 507] width 308 height 19
click at [684, 508] on input "0432 907 062" at bounding box center [802, 507] width 308 height 19
type input "0432 907 062"
click at [728, 676] on button "Save" at bounding box center [732, 678] width 90 height 26
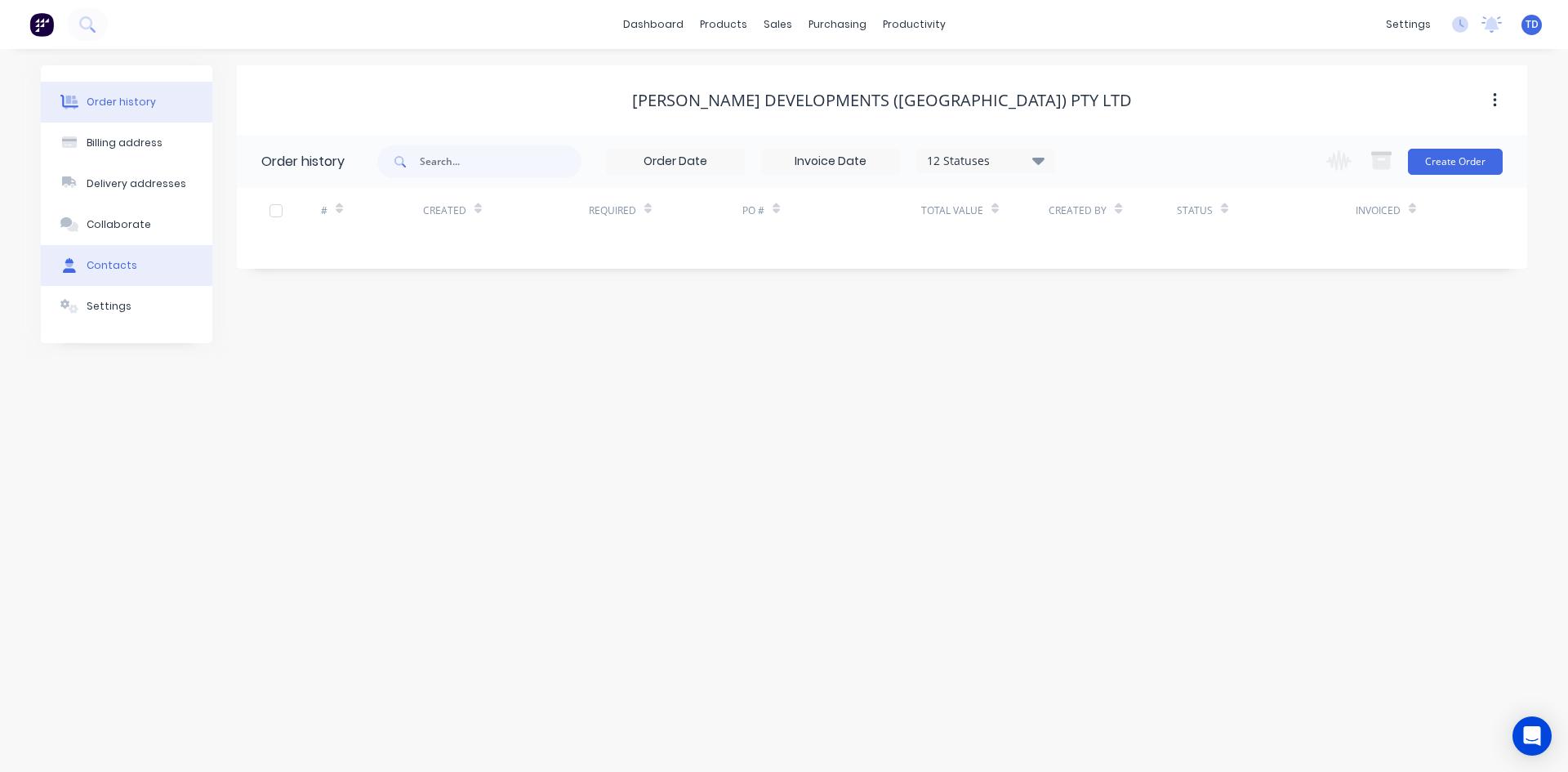
click at [129, 271] on div "Contacts" at bounding box center [112, 266] width 51 height 15
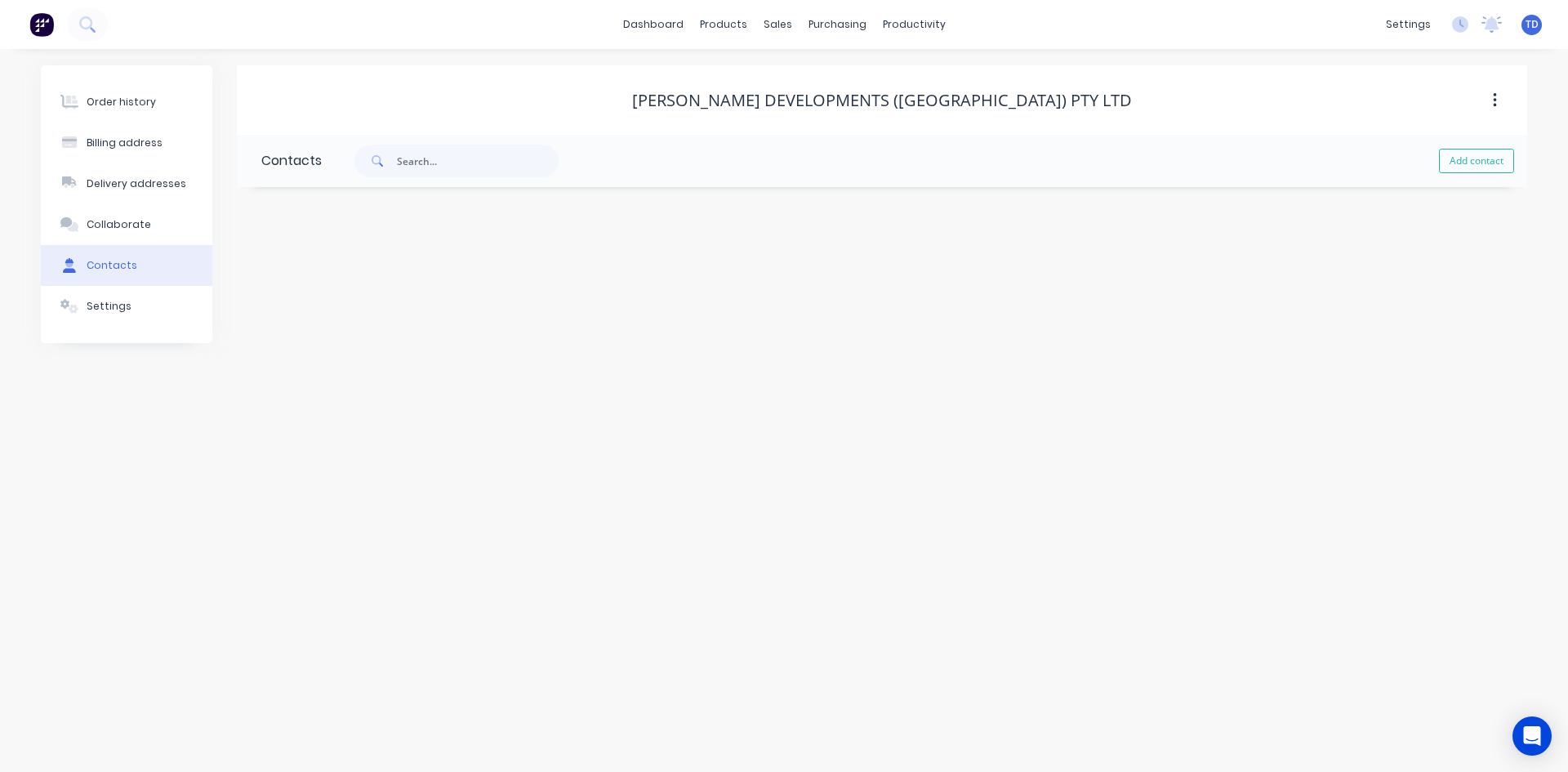
drag, startPoint x: 1447, startPoint y: 154, endPoint x: 1398, endPoint y: 170, distance: 51.5
click at [1447, 154] on button "Add contact" at bounding box center [1477, 161] width 76 height 25
select select "AU"
drag, startPoint x: 319, startPoint y: 272, endPoint x: 304, endPoint y: 269, distance: 15.3
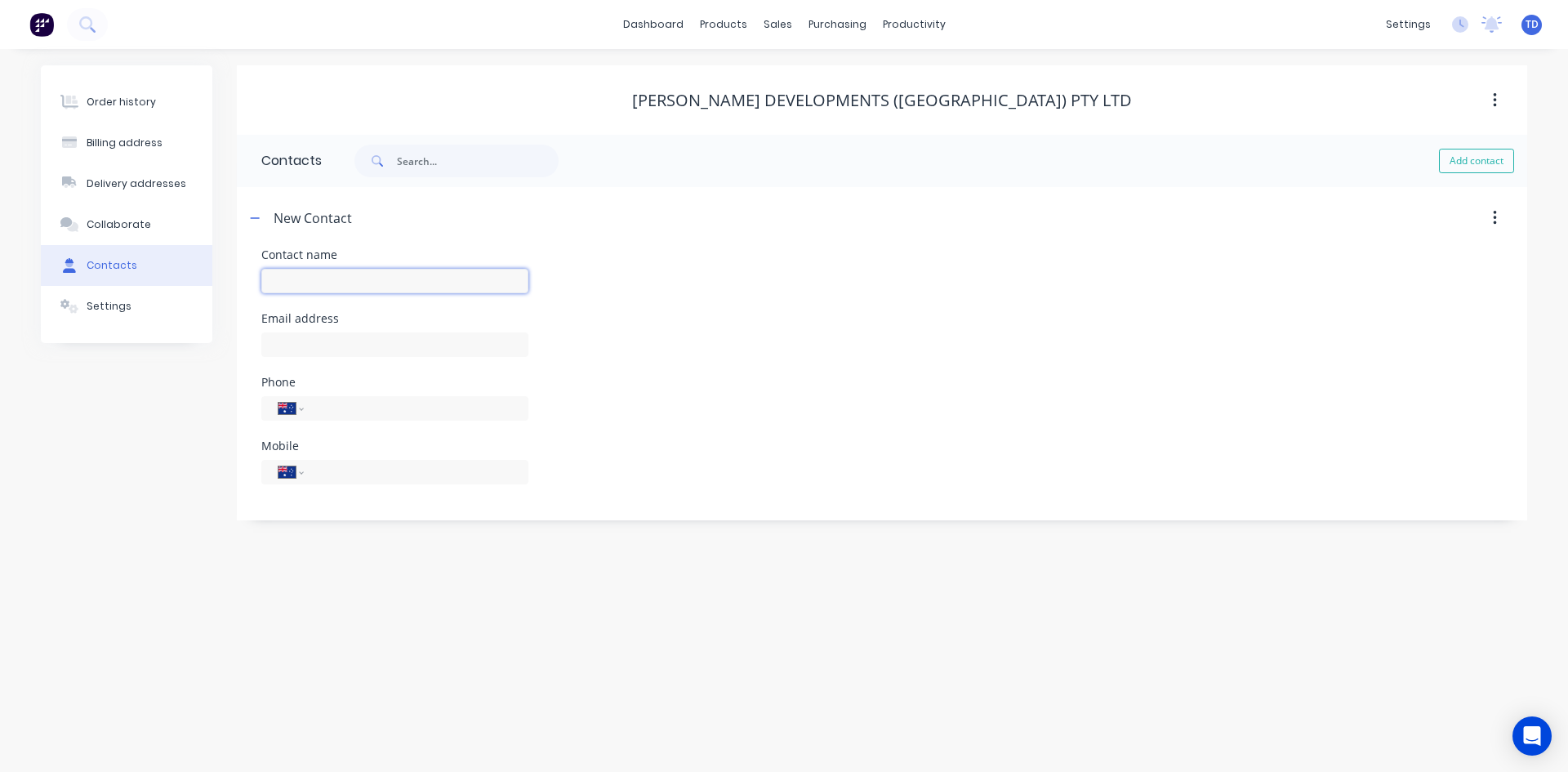
click at [319, 272] on input "text" at bounding box center [395, 281] width 267 height 25
click at [300, 284] on input "text" at bounding box center [395, 281] width 267 height 25
paste input "David Griffiths"
type input "David Griffiths"
select select "AU"
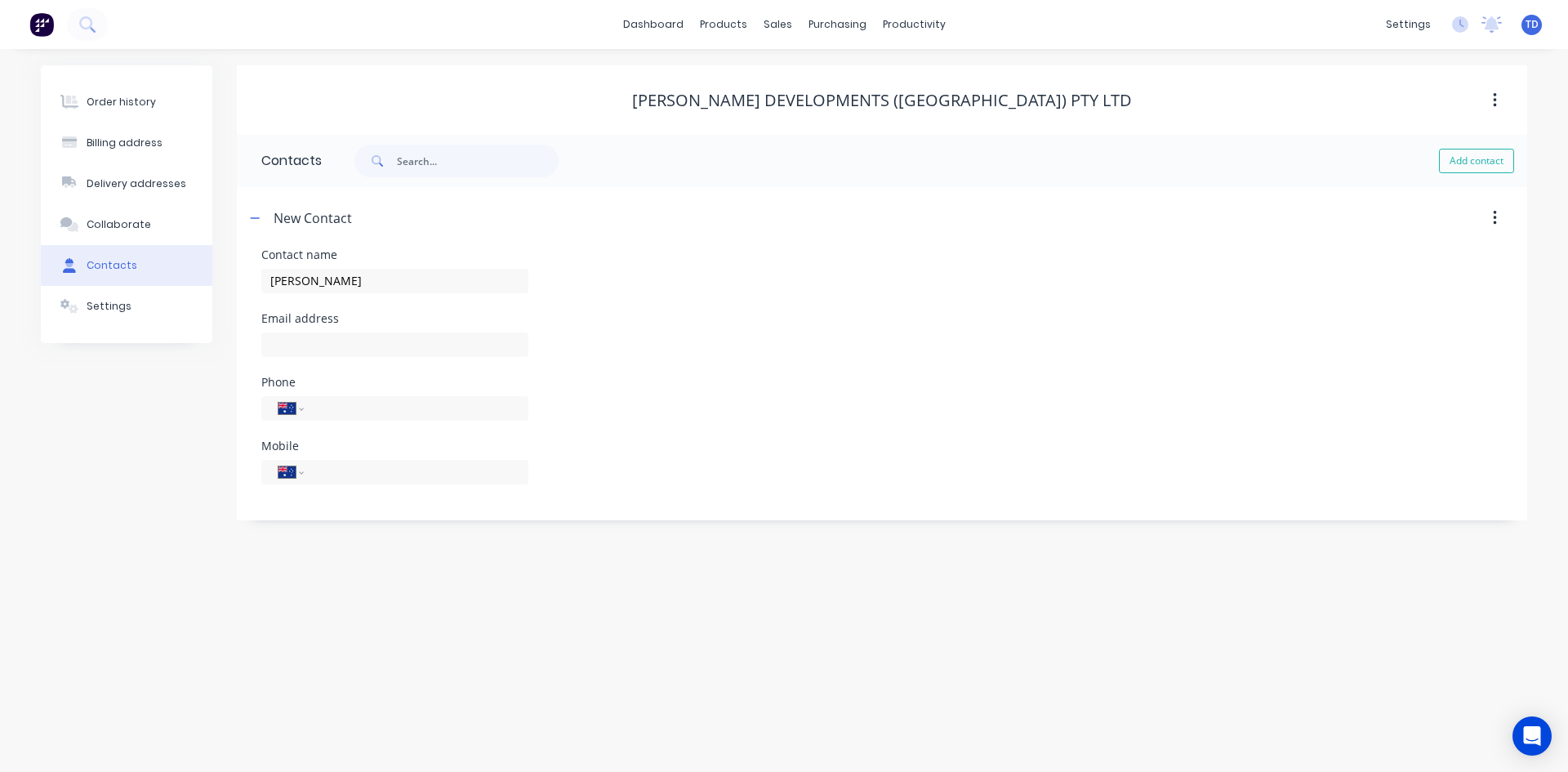
select select "AU"
click at [336, 340] on input "text" at bounding box center [395, 345] width 267 height 25
paste input "david@griffithsdevelopments.com"
type input "david@griffithsdevelopments.com"
click at [352, 479] on input "tel" at bounding box center [413, 472] width 196 height 19
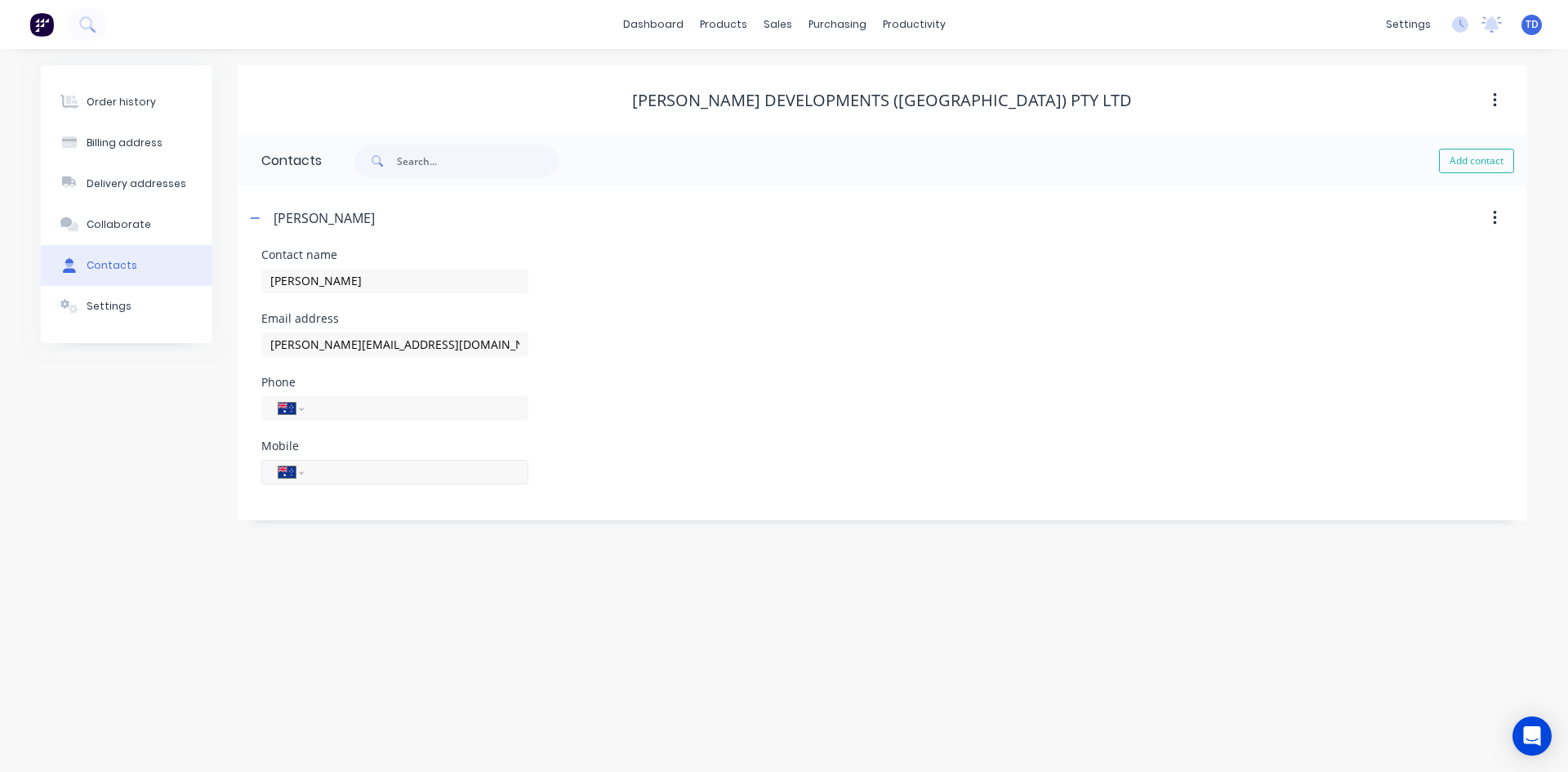
paste input "0432 907 062"
type input "0432 907 062"
click at [284, 582] on div "Order history Billing address Delivery addresses Collaborate Contacts Settings …" at bounding box center [784, 410] width 1568 height 723
click at [111, 299] on div "Settings" at bounding box center [110, 306] width 45 height 15
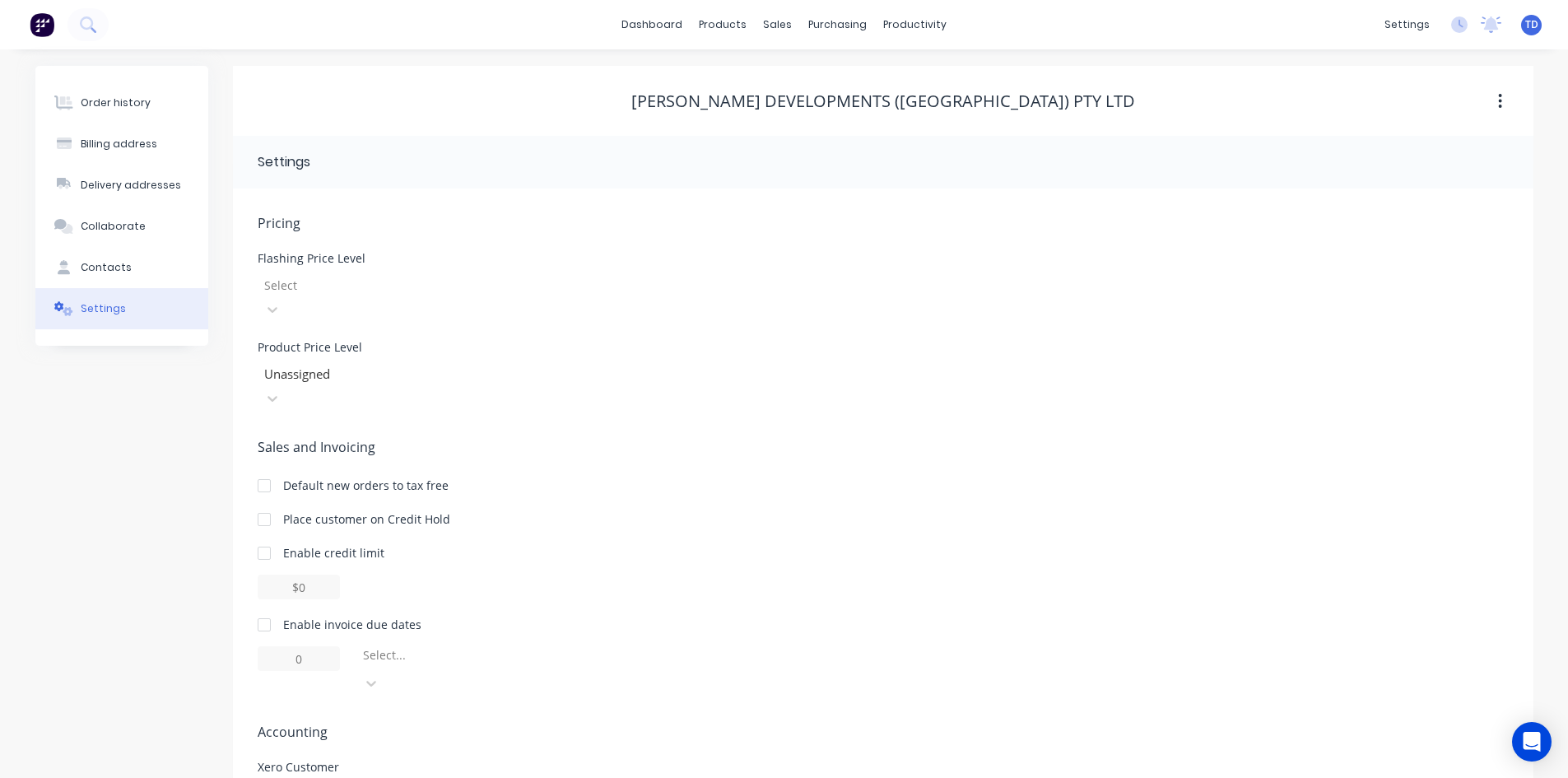
drag, startPoint x: 461, startPoint y: 293, endPoint x: 437, endPoint y: 294, distance: 24.0
click at [461, 293] on div at bounding box center [381, 286] width 237 height 21
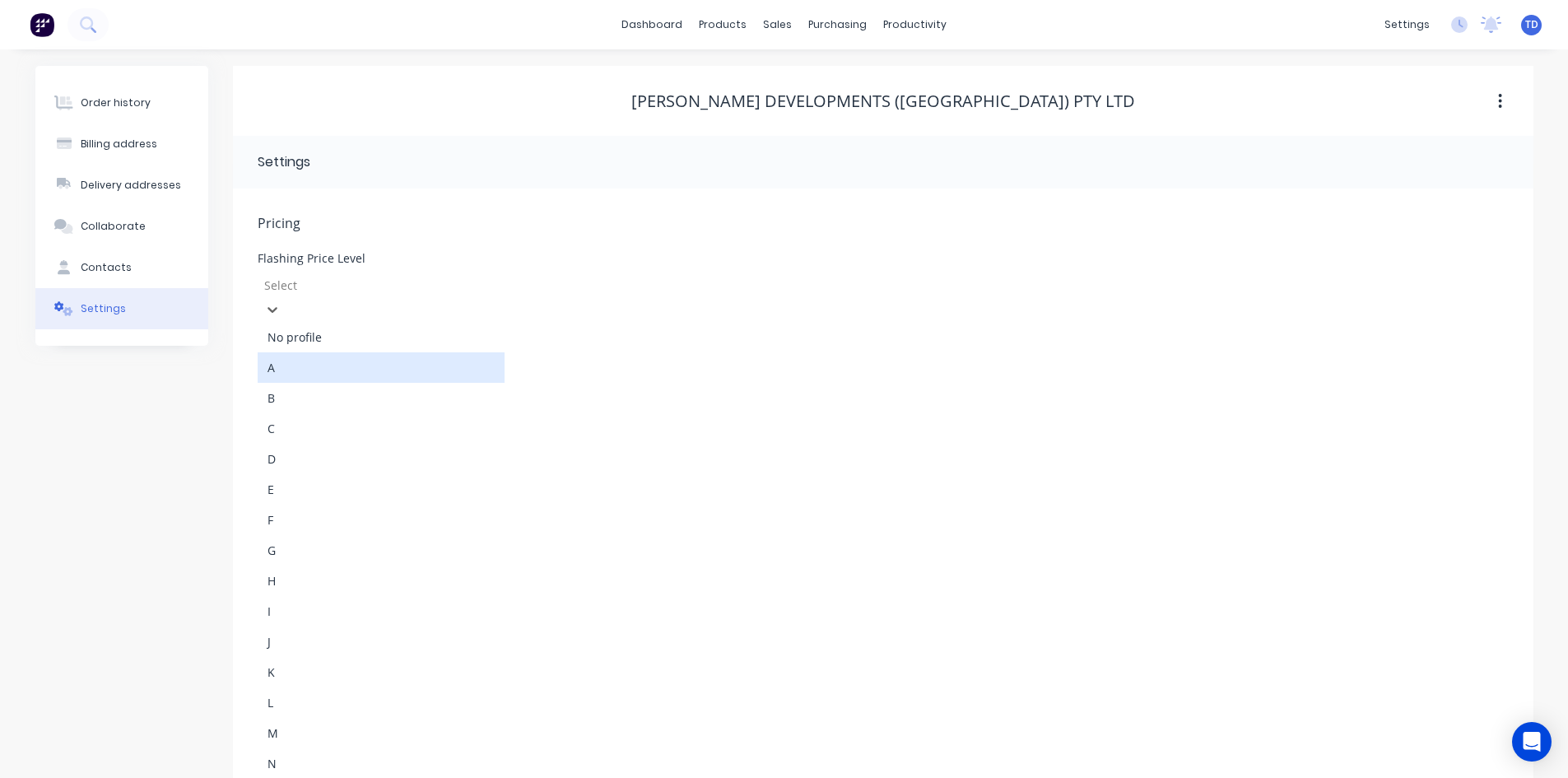
click at [391, 352] on div "A" at bounding box center [381, 368] width 247 height 30
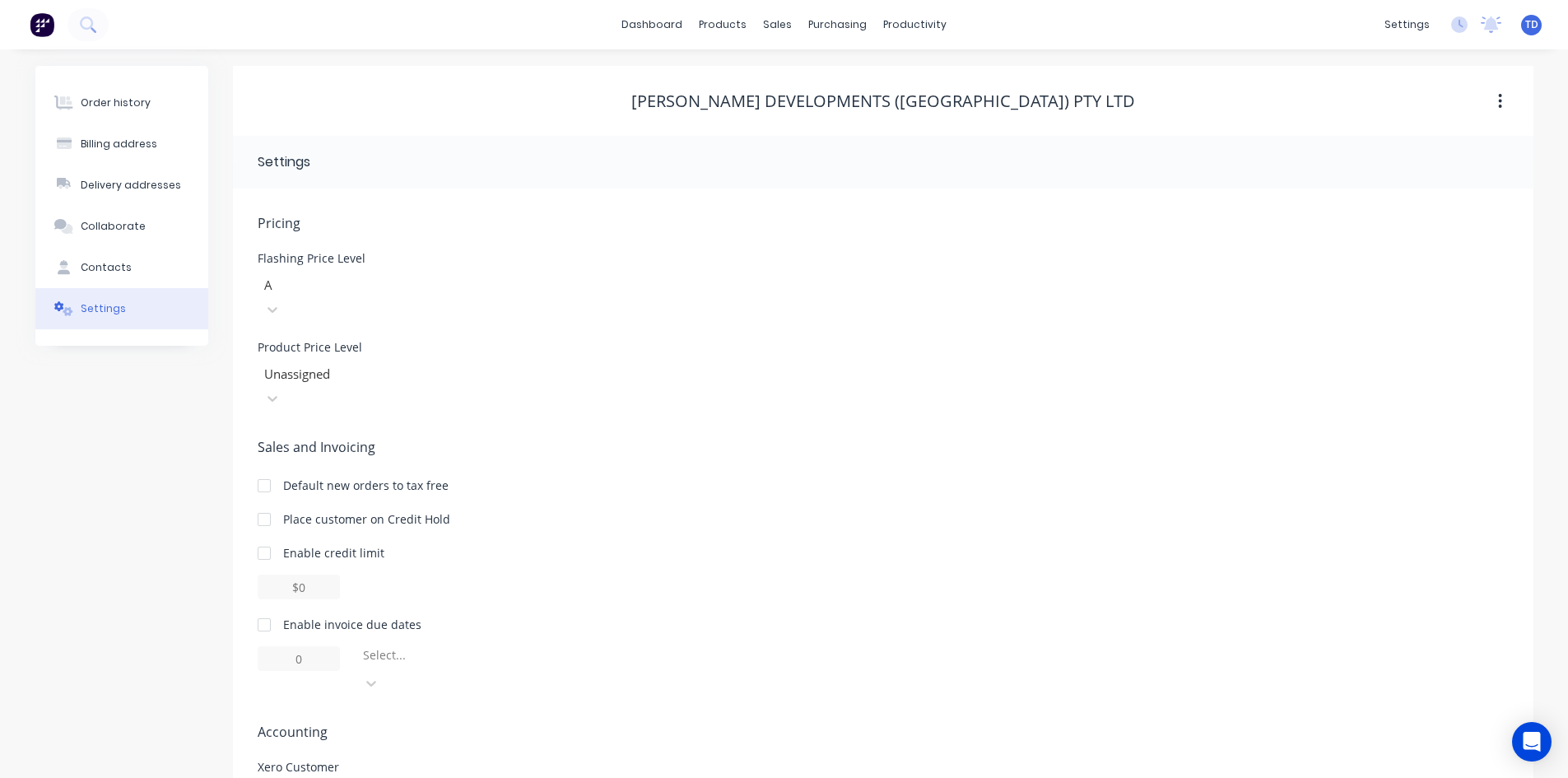
click at [392, 364] on div at bounding box center [381, 374] width 237 height 21
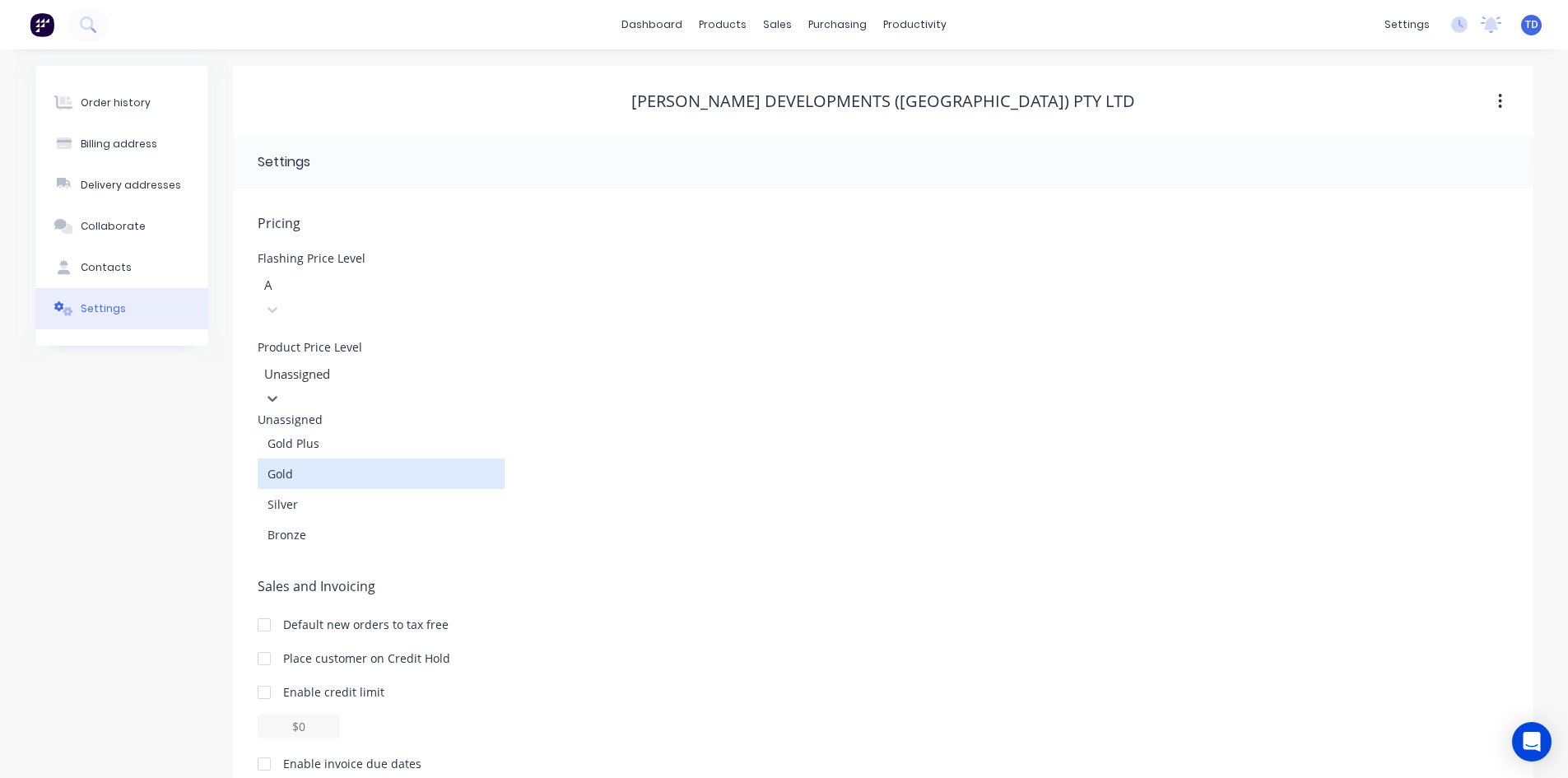
click at [330, 458] on div "Gold" at bounding box center [381, 473] width 247 height 30
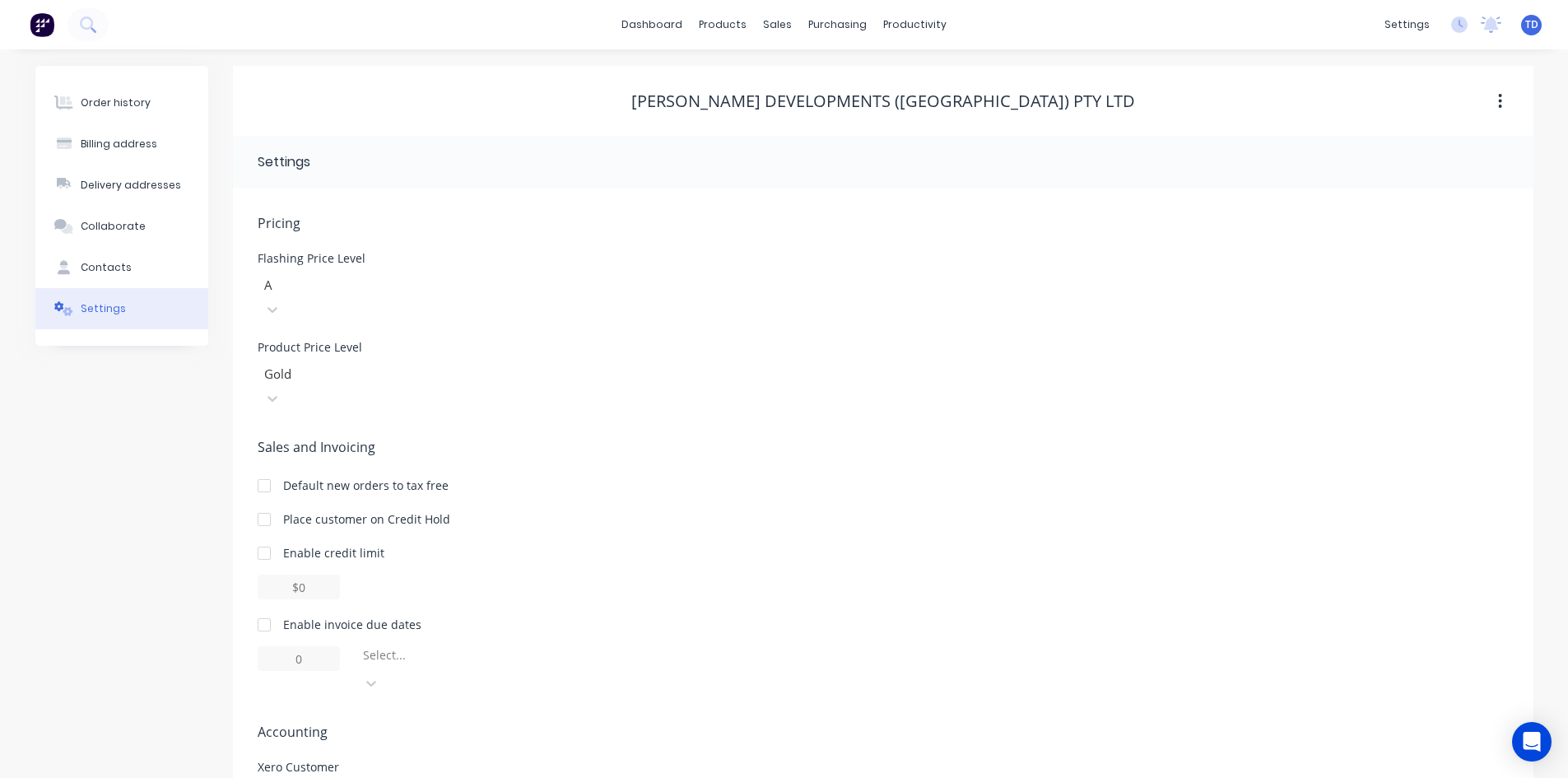
click at [262, 536] on div at bounding box center [264, 552] width 33 height 33
click at [296, 574] on input "$0.00" at bounding box center [299, 587] width 82 height 25
click at [292, 574] on input "$0.00" at bounding box center [299, 587] width 82 height 25
type input "$5000.00"
click at [259, 608] on div at bounding box center [264, 625] width 33 height 33
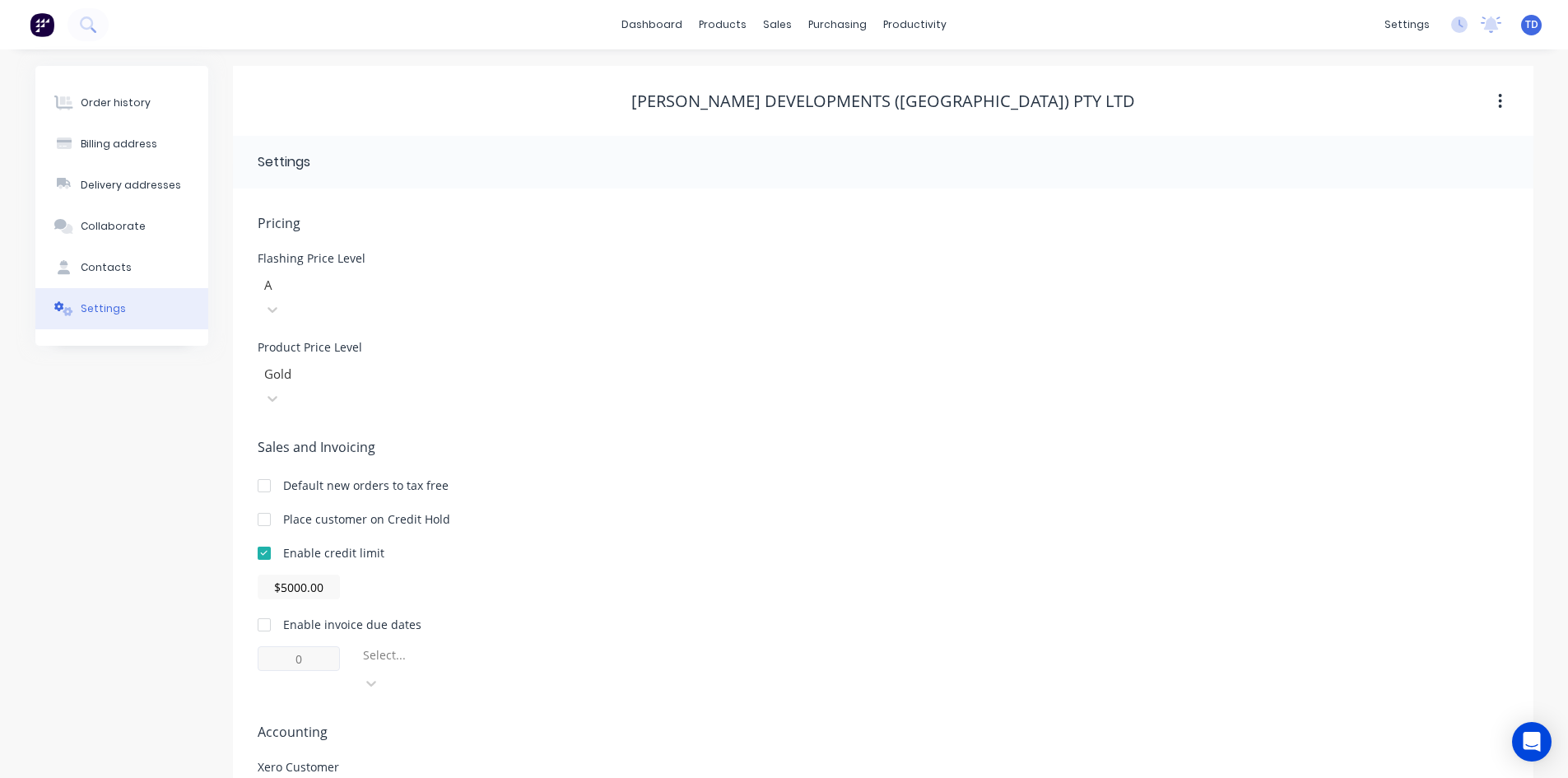
type input "1"
click at [307, 646] on input "1" at bounding box center [299, 658] width 82 height 25
type input "30"
click at [406, 648] on div at bounding box center [479, 659] width 237 height 21
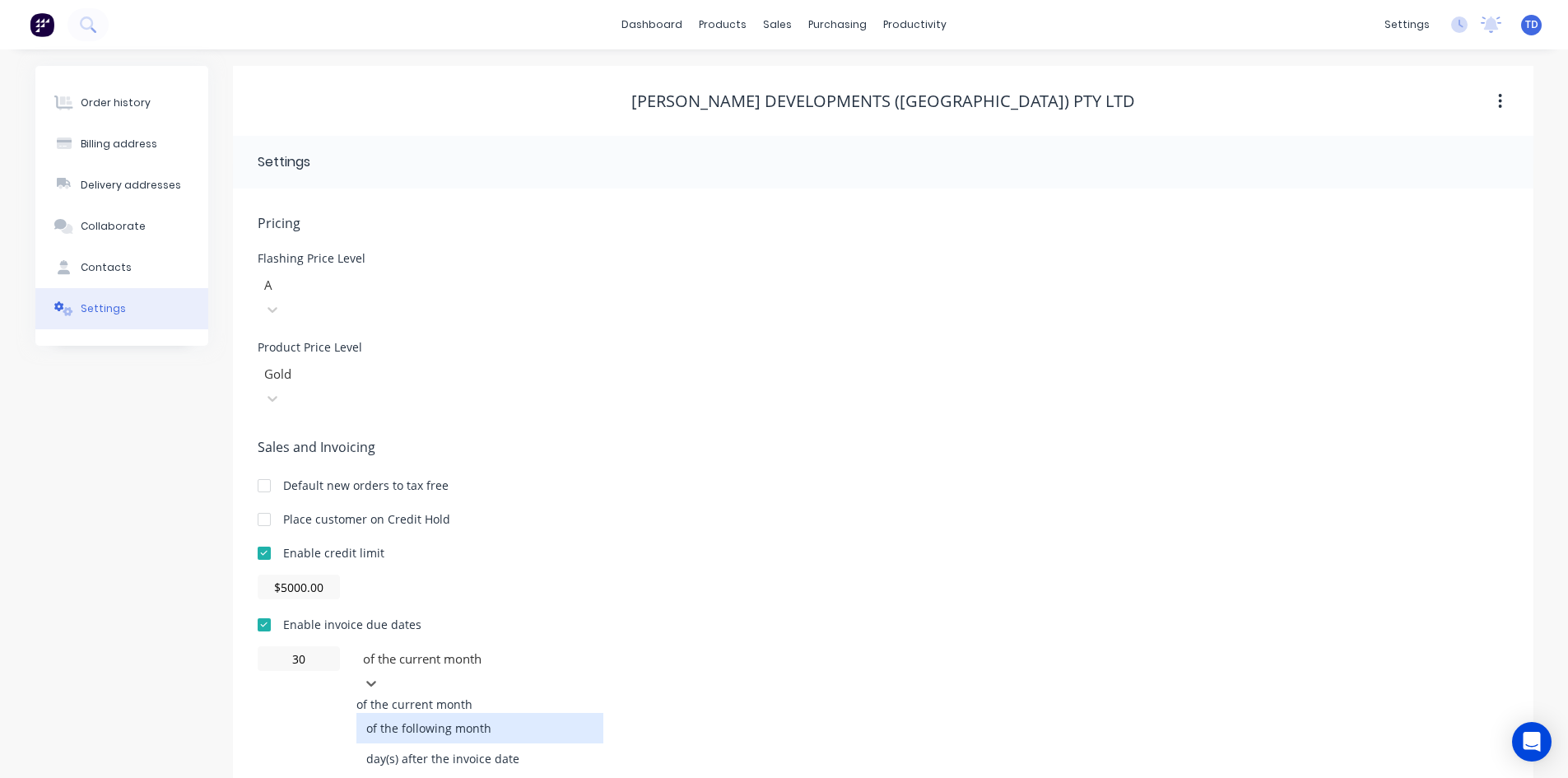
click at [408, 712] on div "of the following month" at bounding box center [479, 728] width 247 height 30
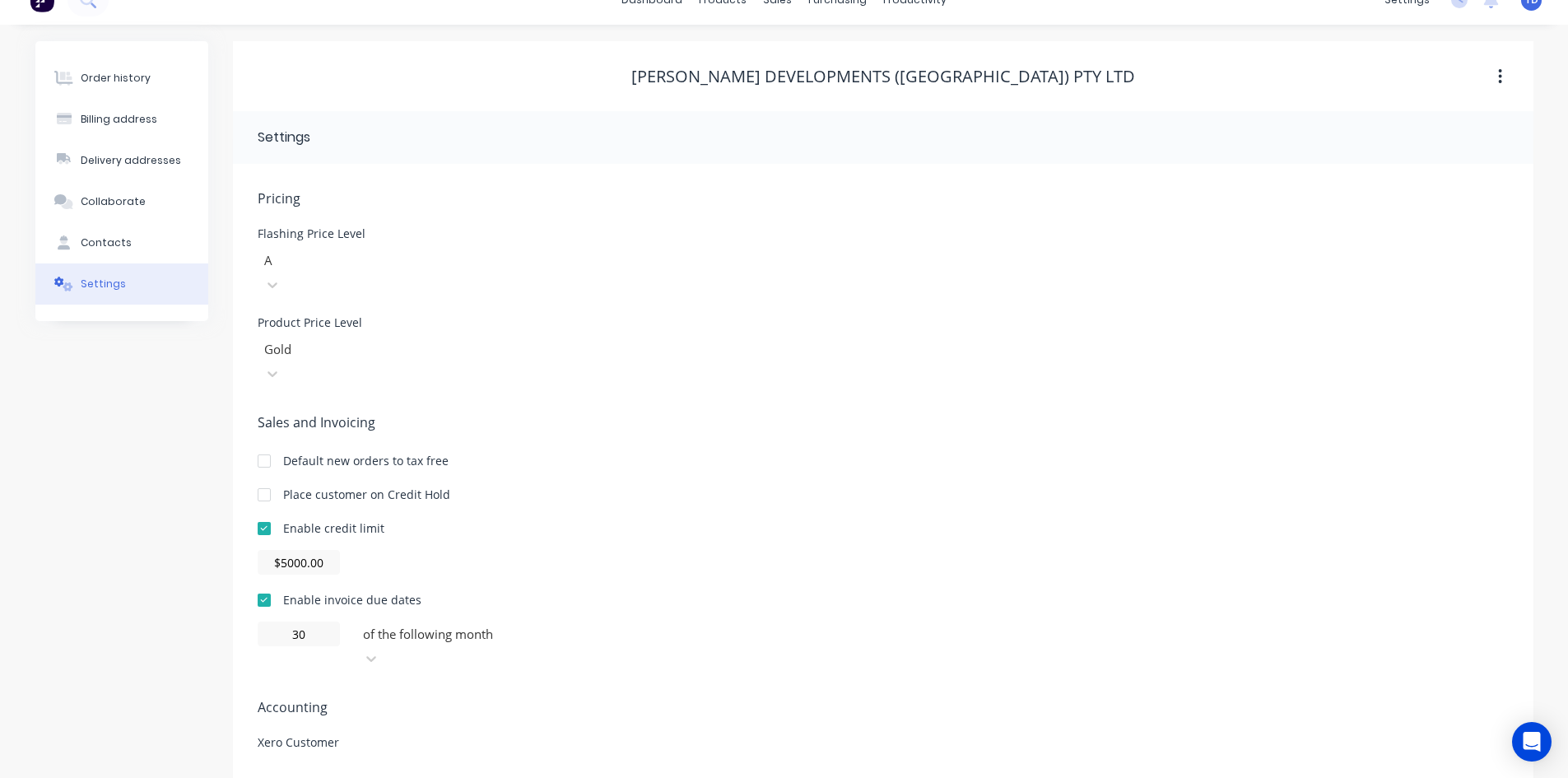
scroll to position [38, 0]
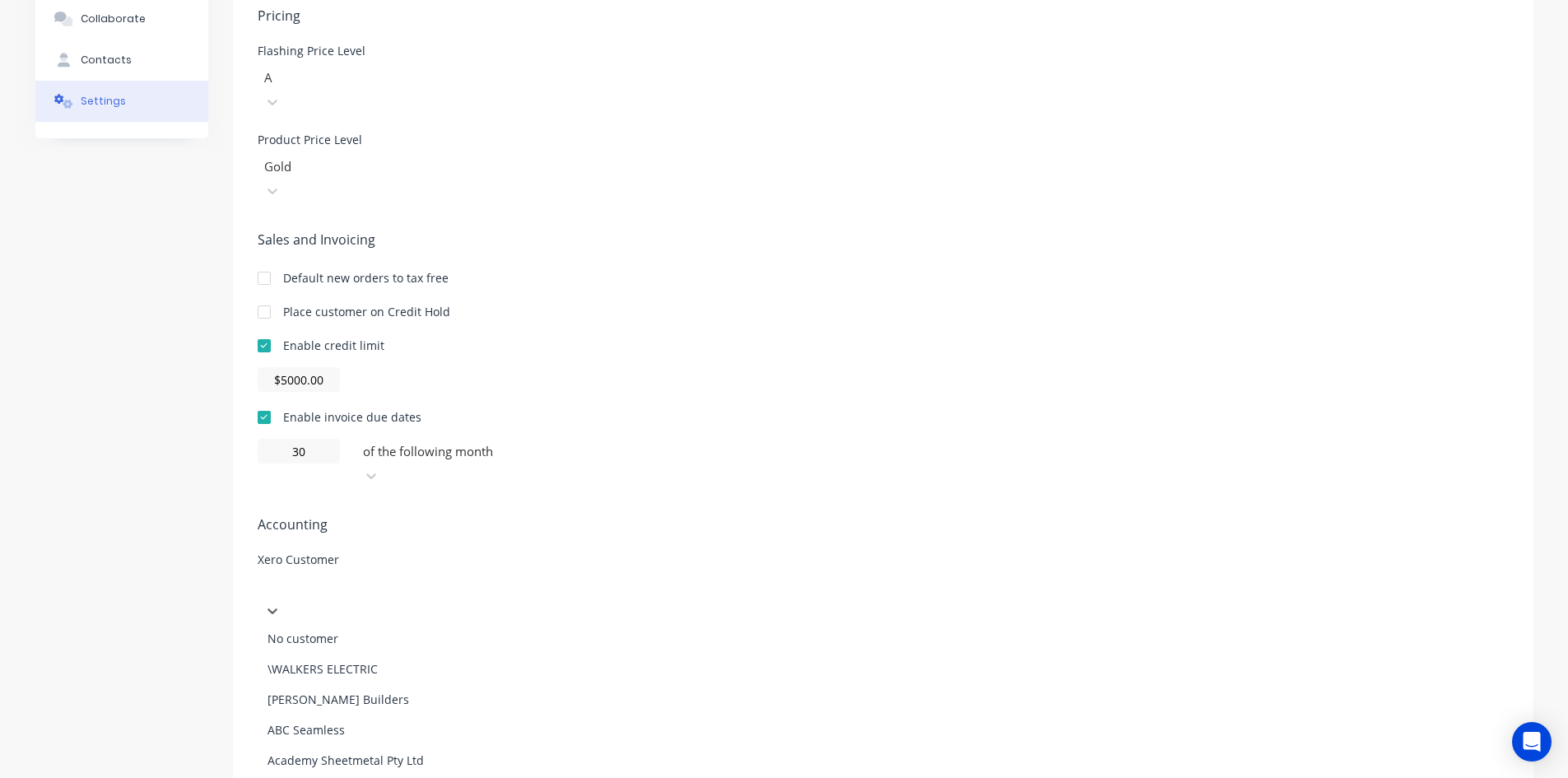
scroll to position [3868, 0]
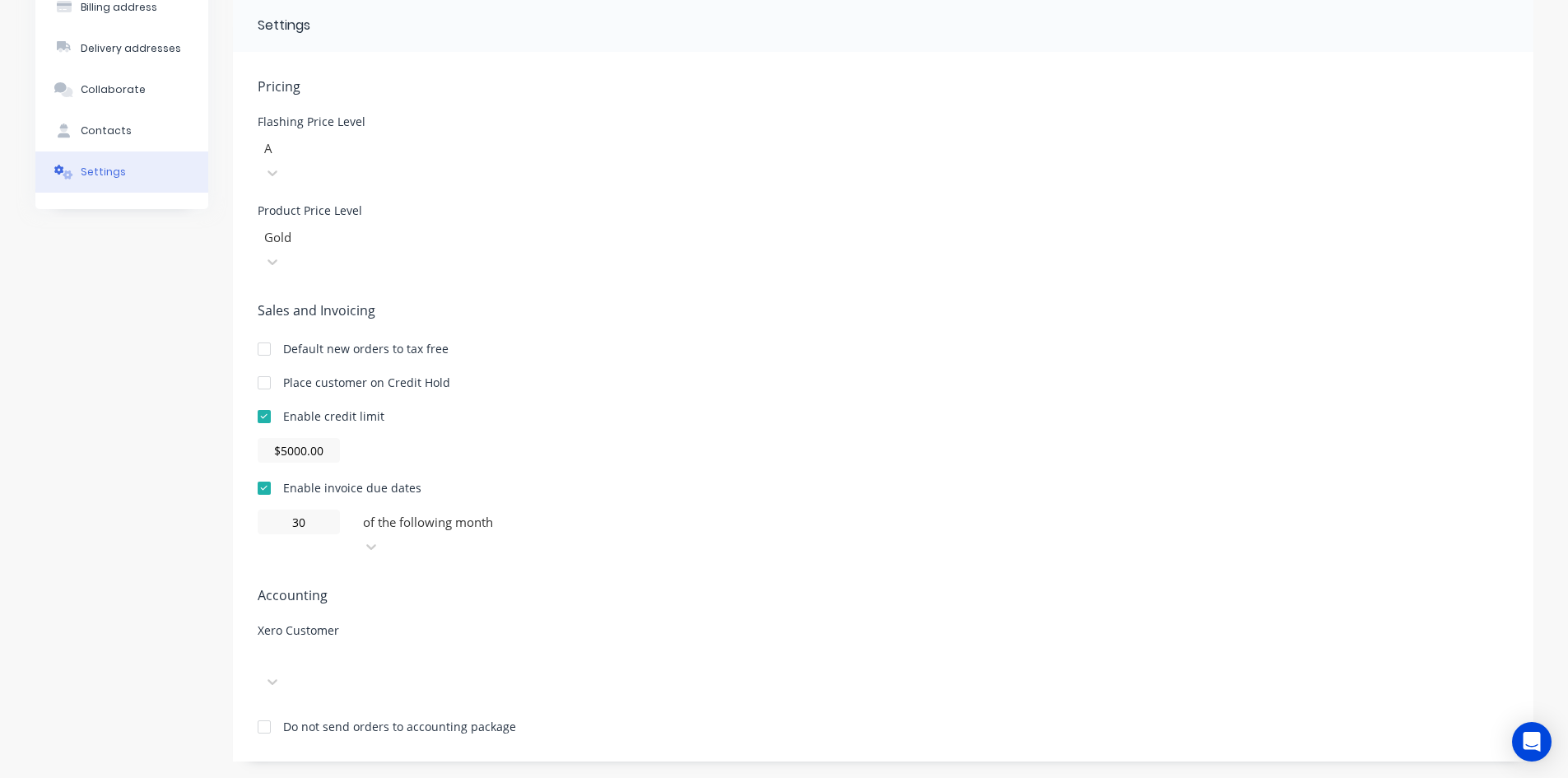
click at [781, 494] on div "Pricing Flashing Price Level A Product Price Level Gold Sales and Invoicing Def…" at bounding box center [884, 418] width 1252 height 685
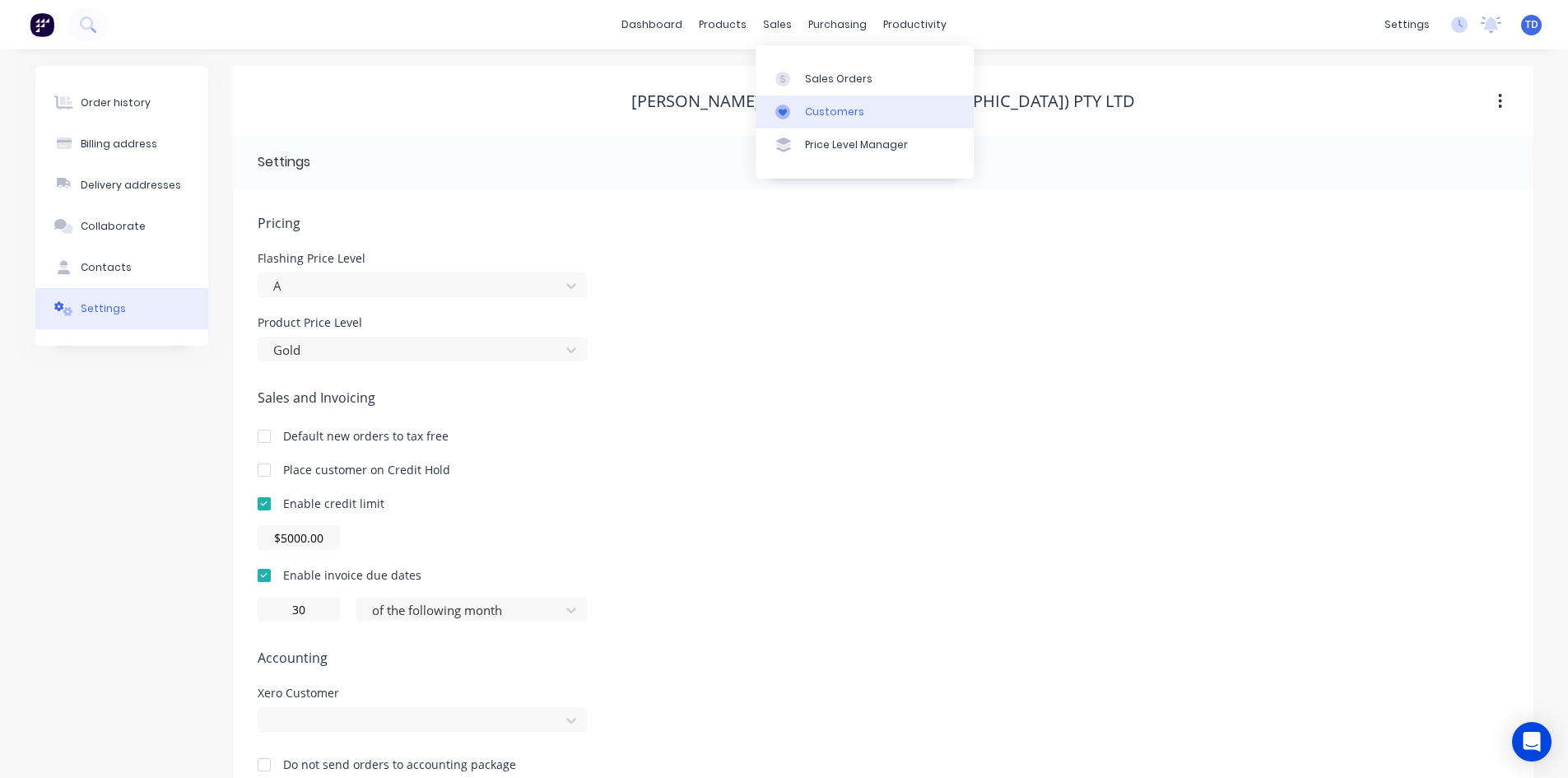
click at [822, 105] on div "Customers" at bounding box center [834, 112] width 59 height 15
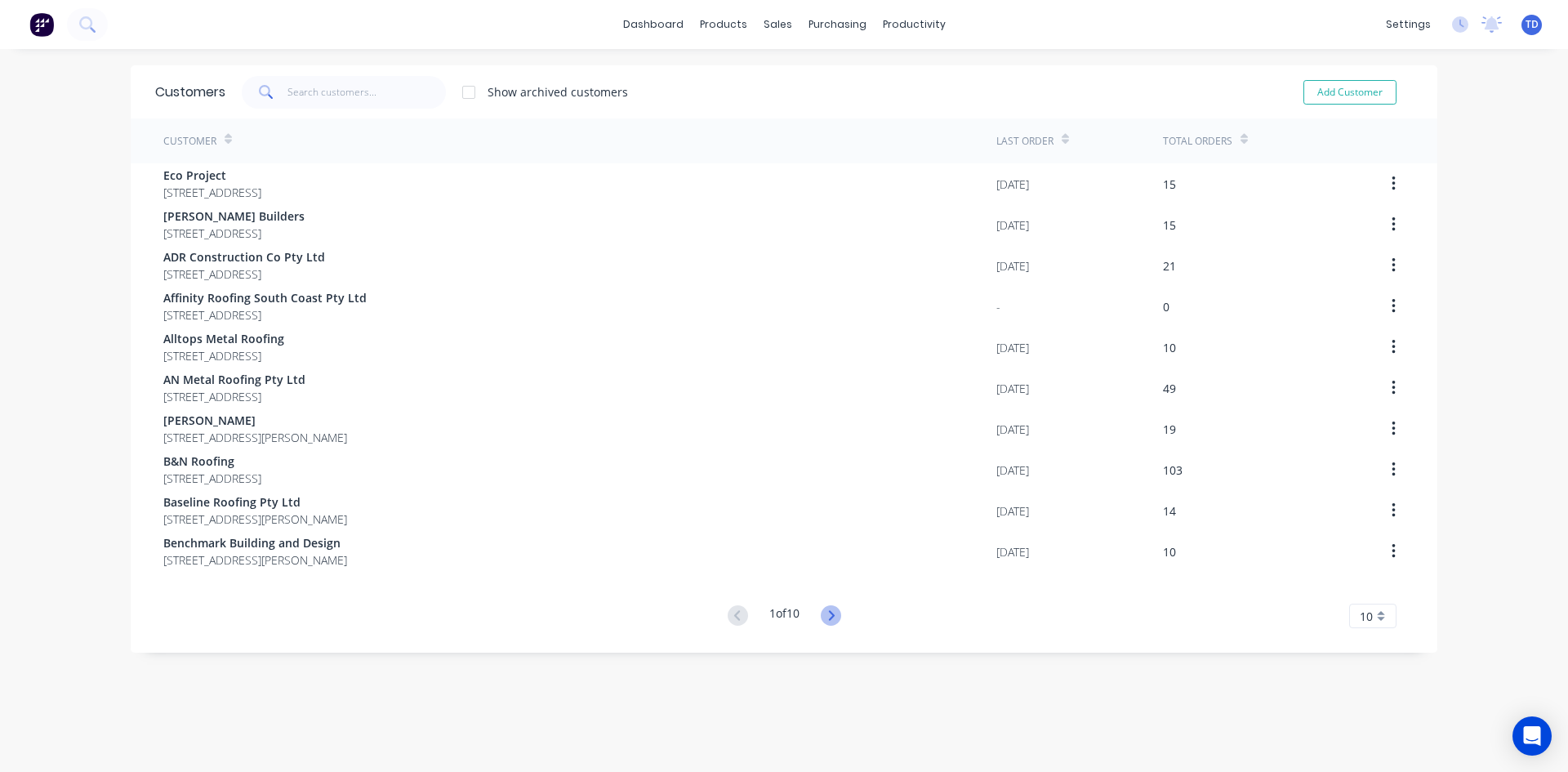
click at [822, 609] on icon at bounding box center [832, 615] width 21 height 21
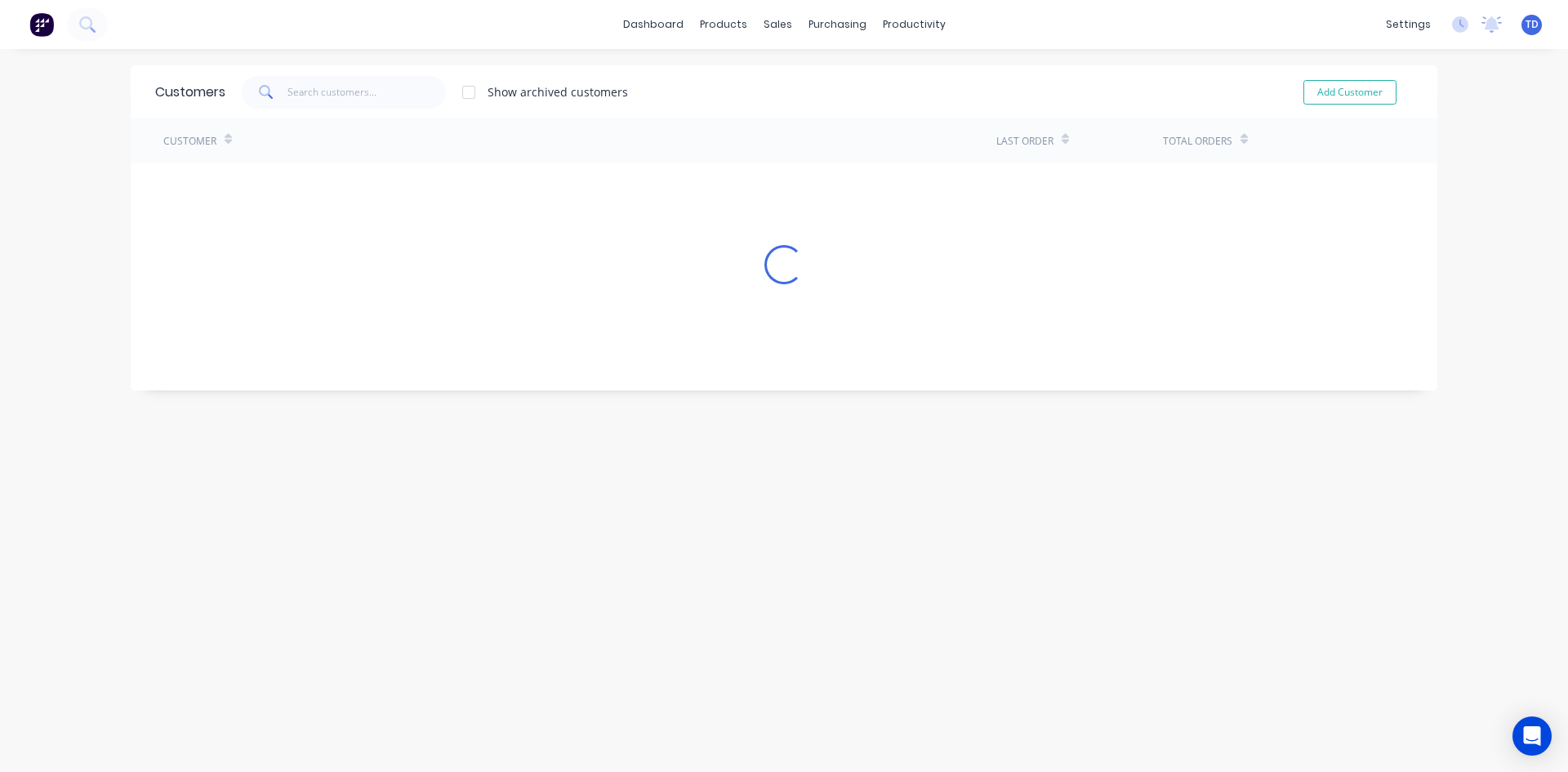
click at [822, 609] on div "Customers Show archived customers Add Customer Customer Last Order Total Orders…" at bounding box center [784, 426] width 1307 height 723
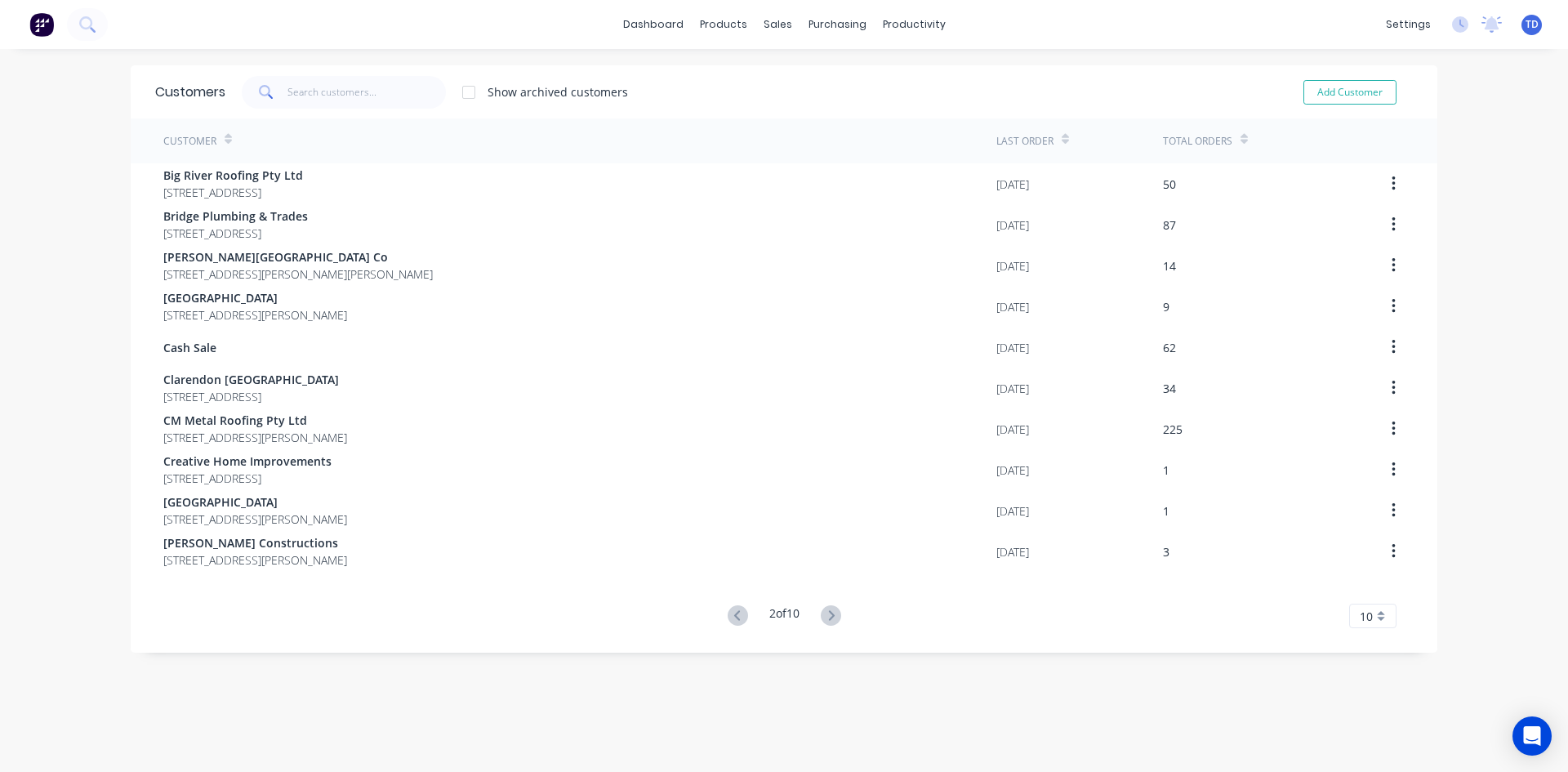
click at [822, 609] on icon at bounding box center [832, 615] width 21 height 21
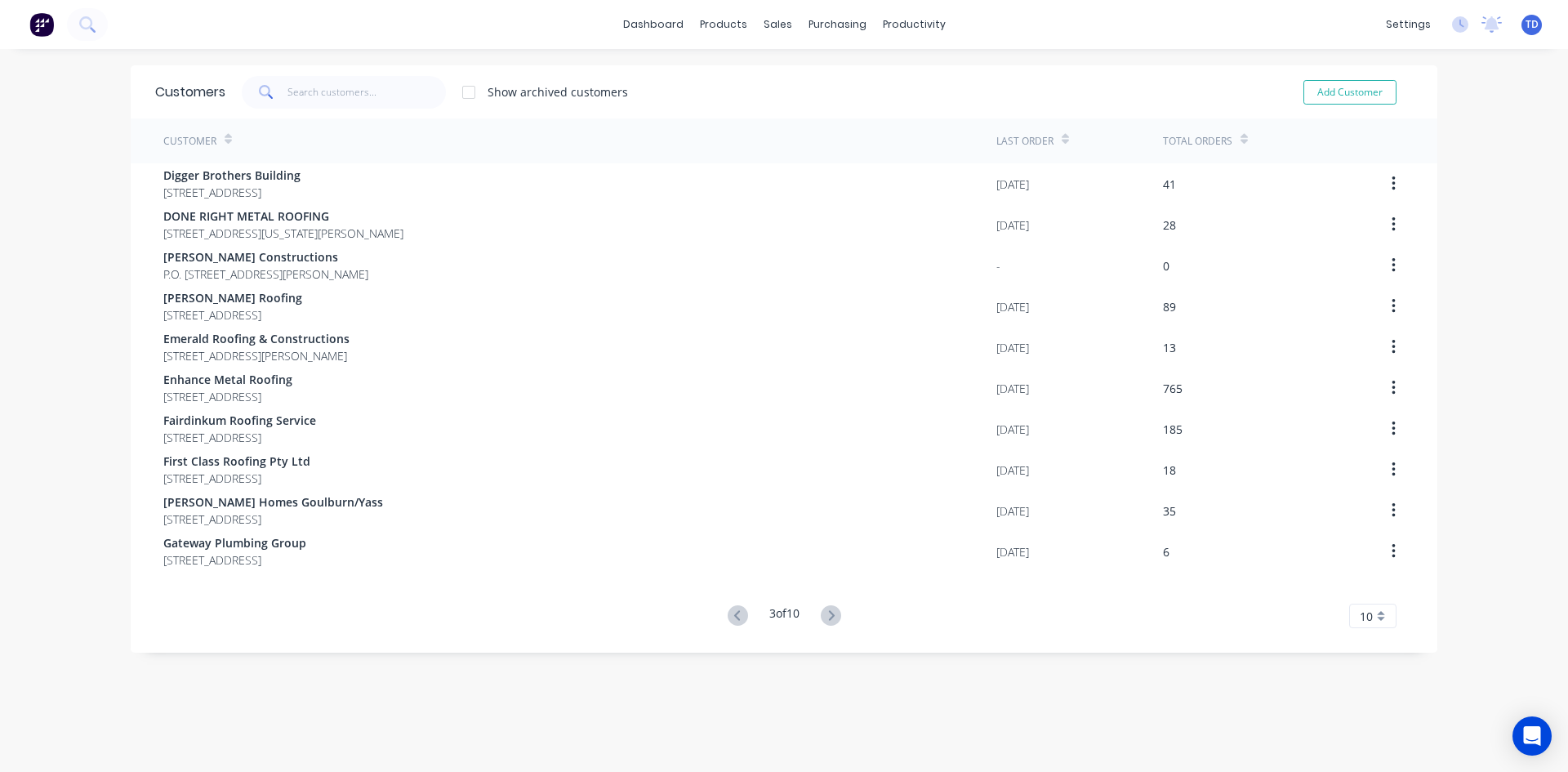
click at [822, 609] on icon at bounding box center [832, 615] width 21 height 21
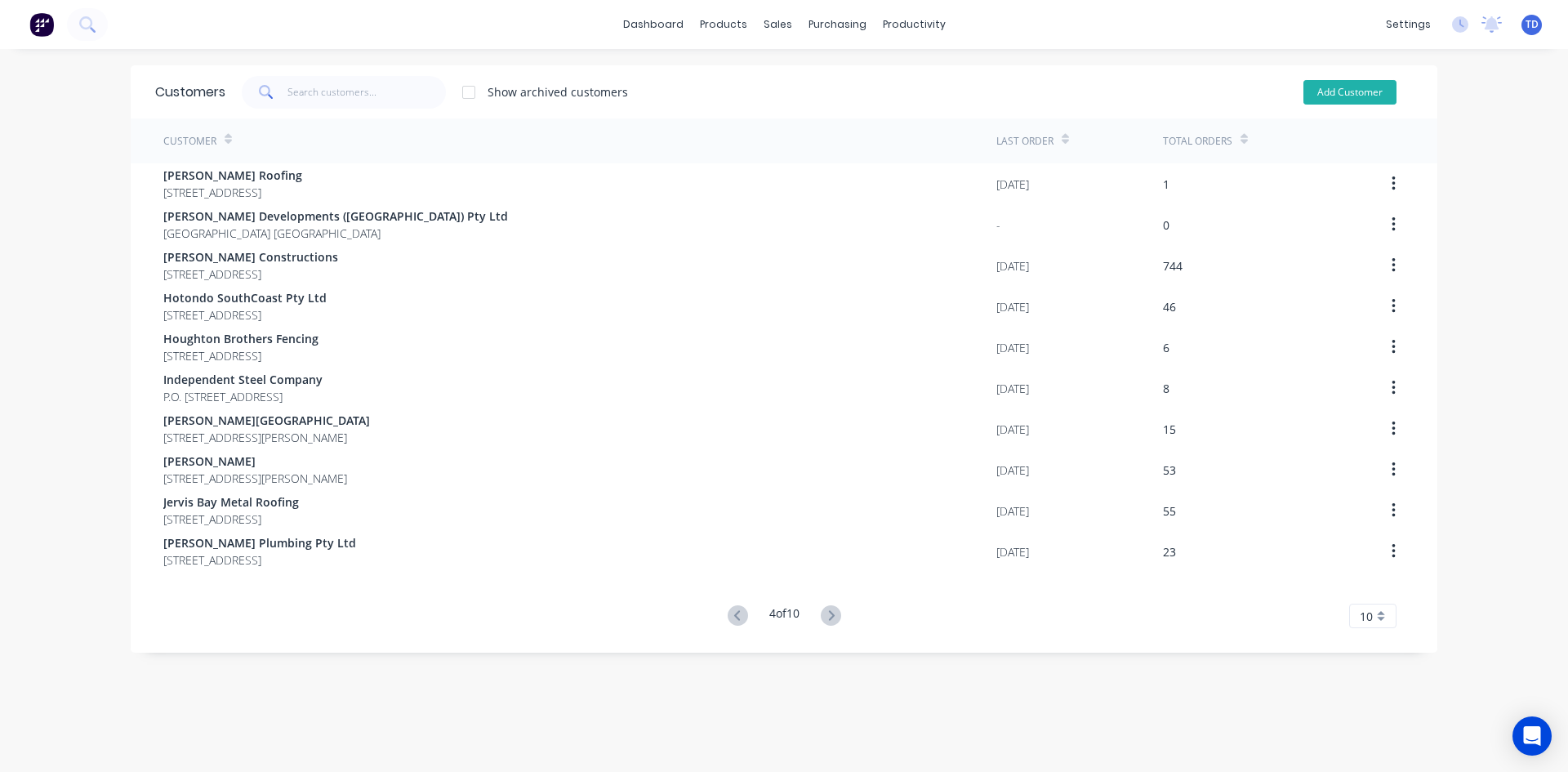
click at [1357, 86] on button "Add Customer" at bounding box center [1350, 93] width 94 height 25
select select "AU"
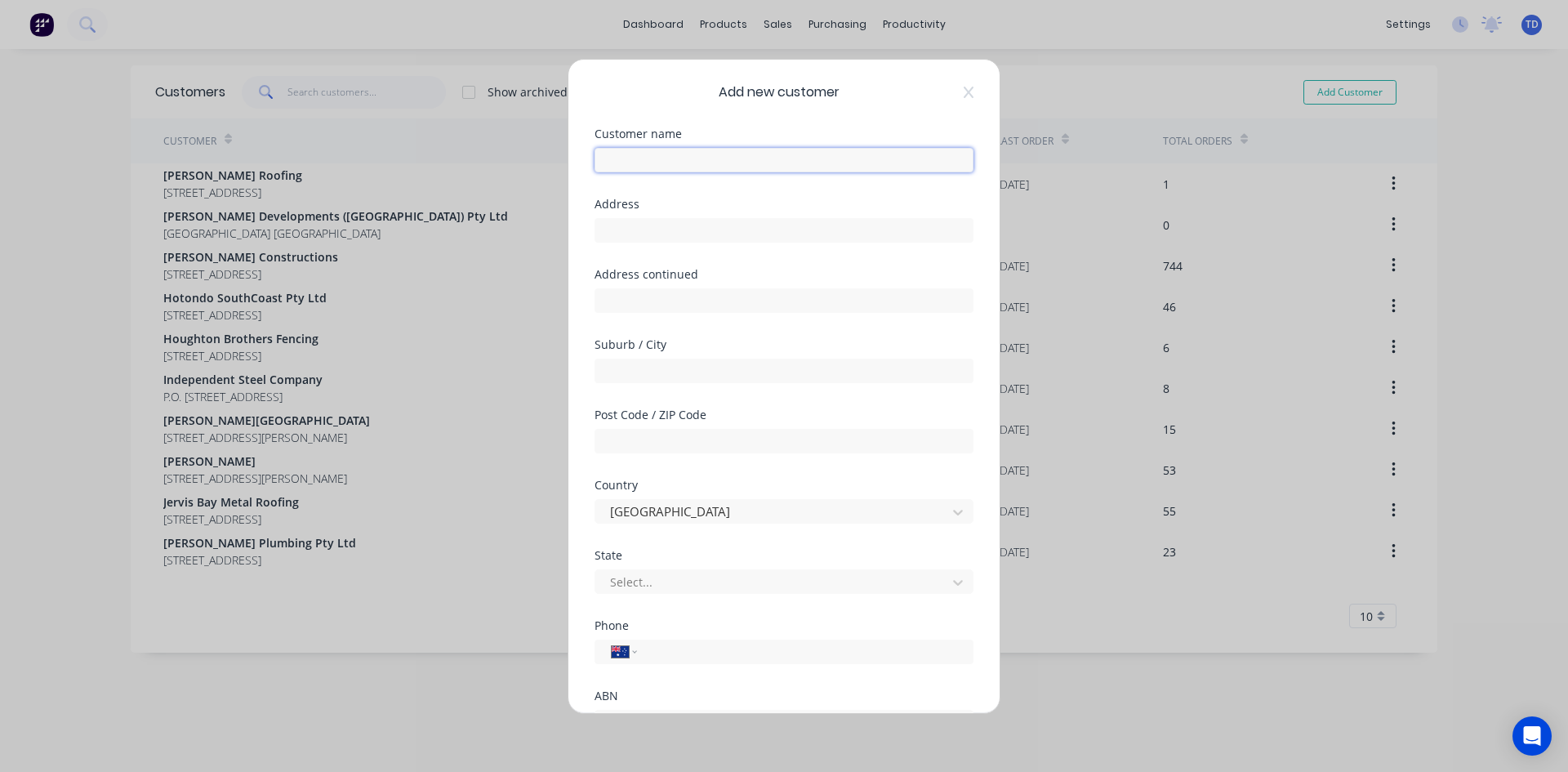
click at [669, 163] on input "text" at bounding box center [784, 160] width 379 height 25
type input "Jamie Salkeld"
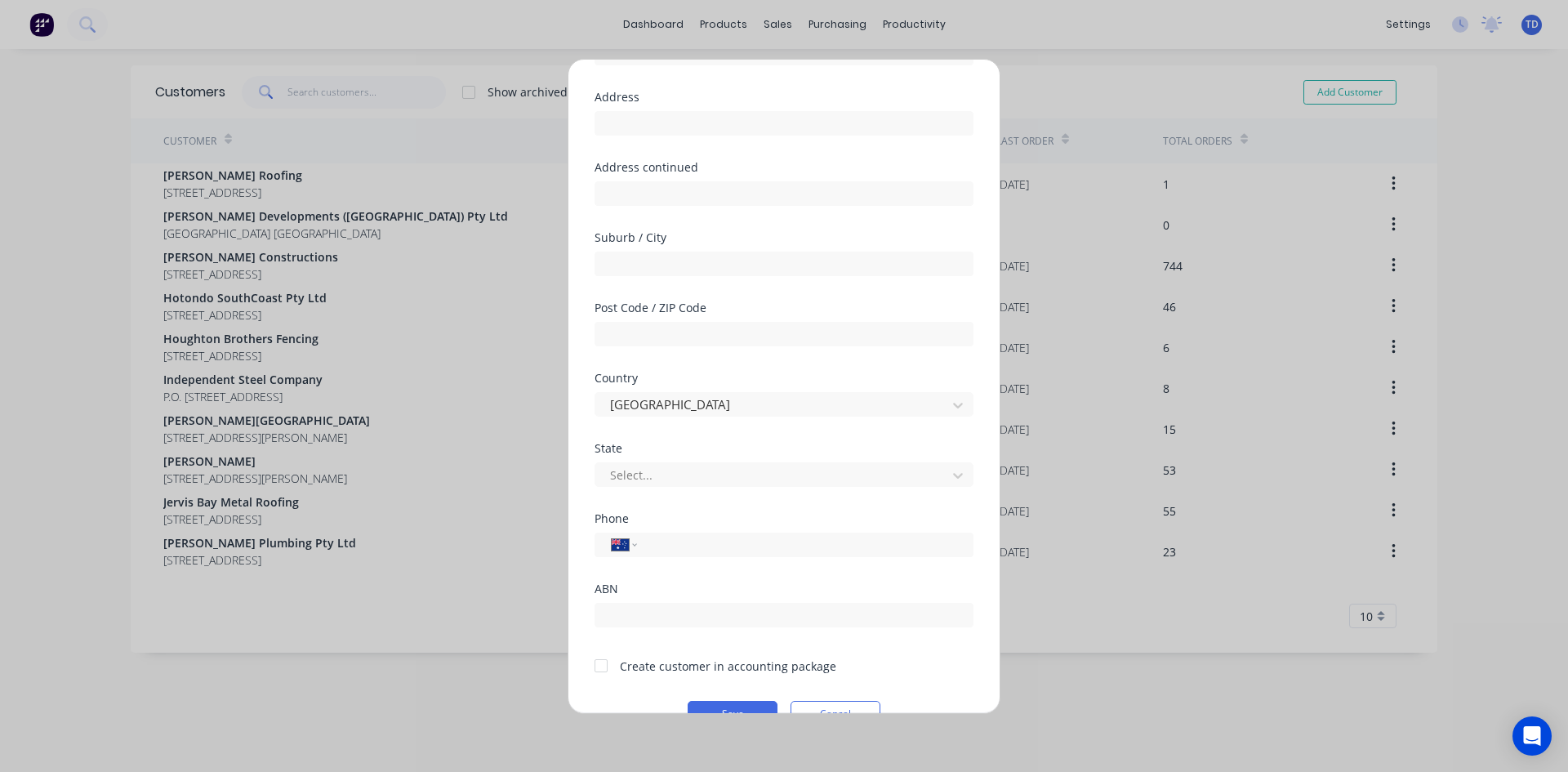
scroll to position [144, 0]
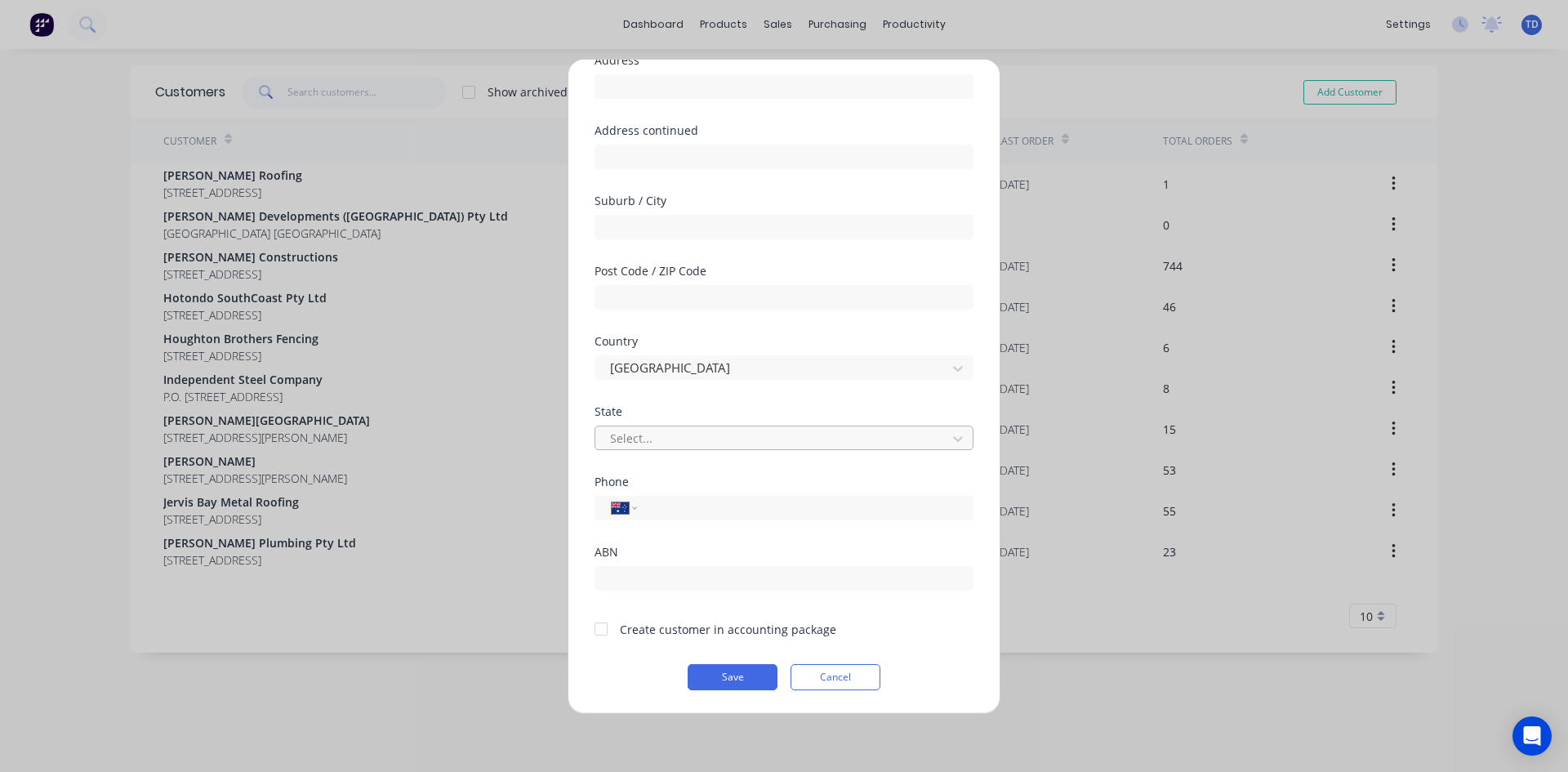
click at [767, 443] on div at bounding box center [773, 438] width 330 height 21
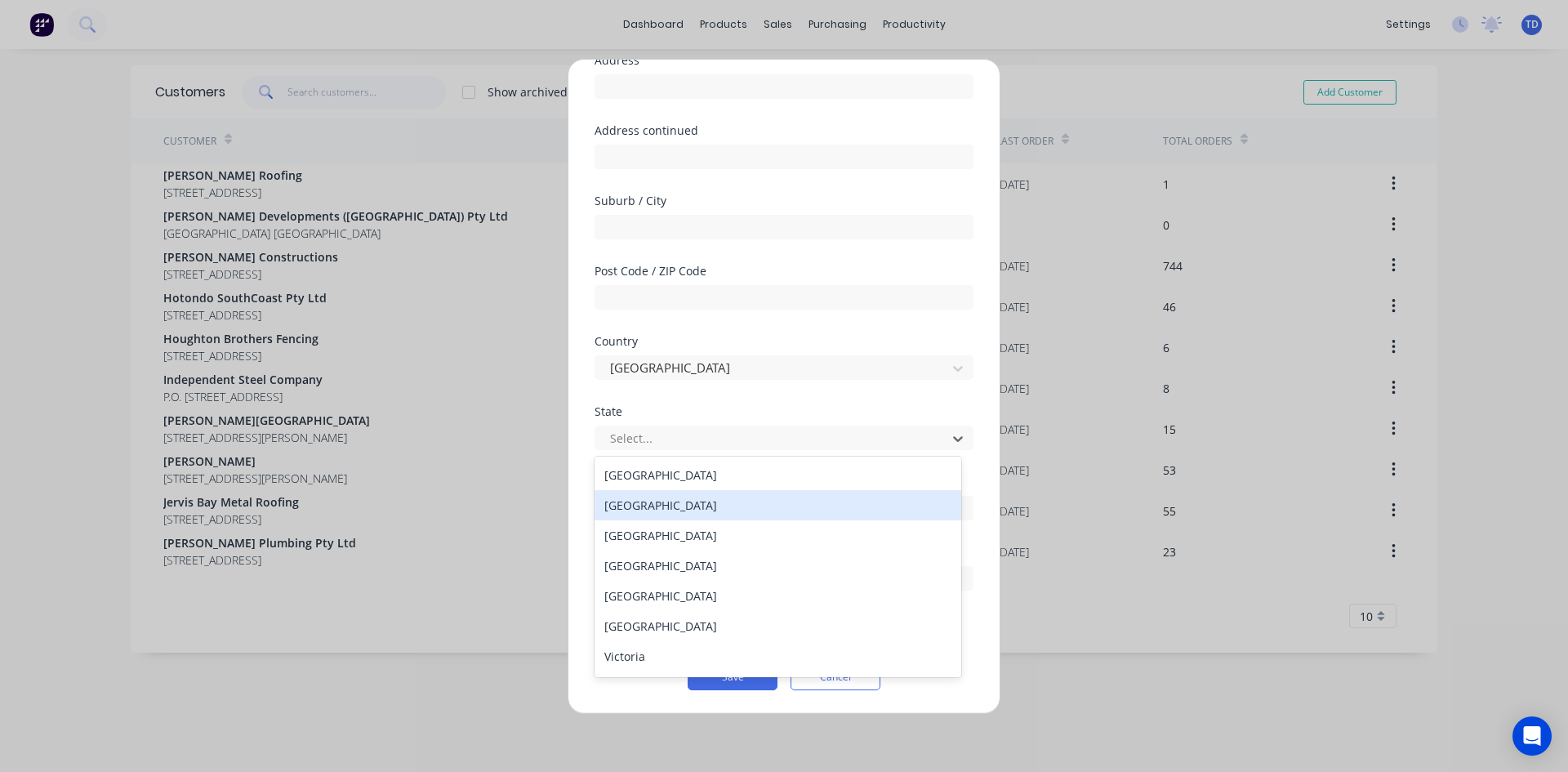
click at [688, 506] on div "[GEOGRAPHIC_DATA]" at bounding box center [778, 506] width 367 height 30
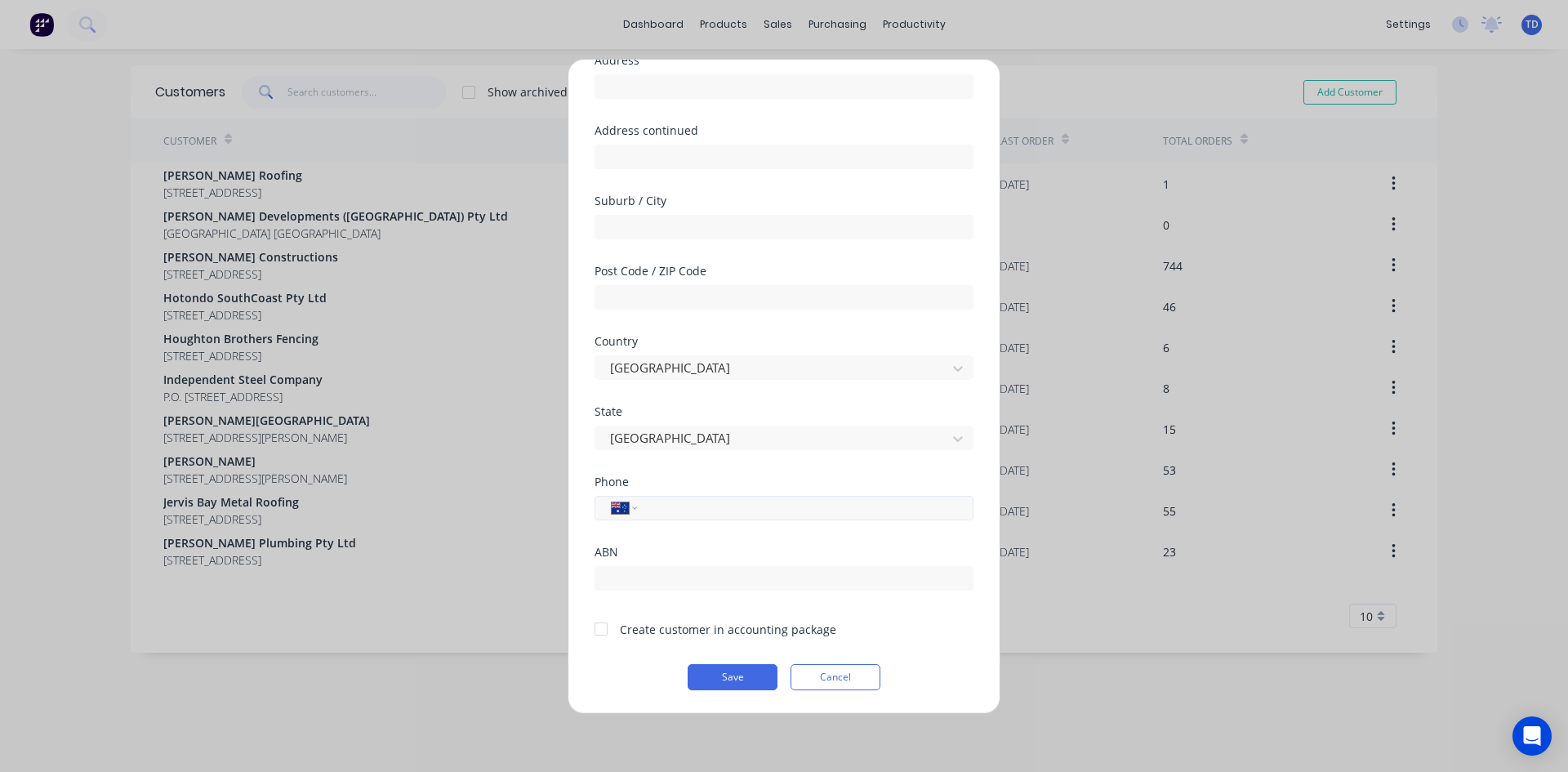
click at [679, 513] on input "tel" at bounding box center [802, 507] width 308 height 19
type input "0412 424 069"
click at [737, 678] on button "Save" at bounding box center [732, 678] width 90 height 26
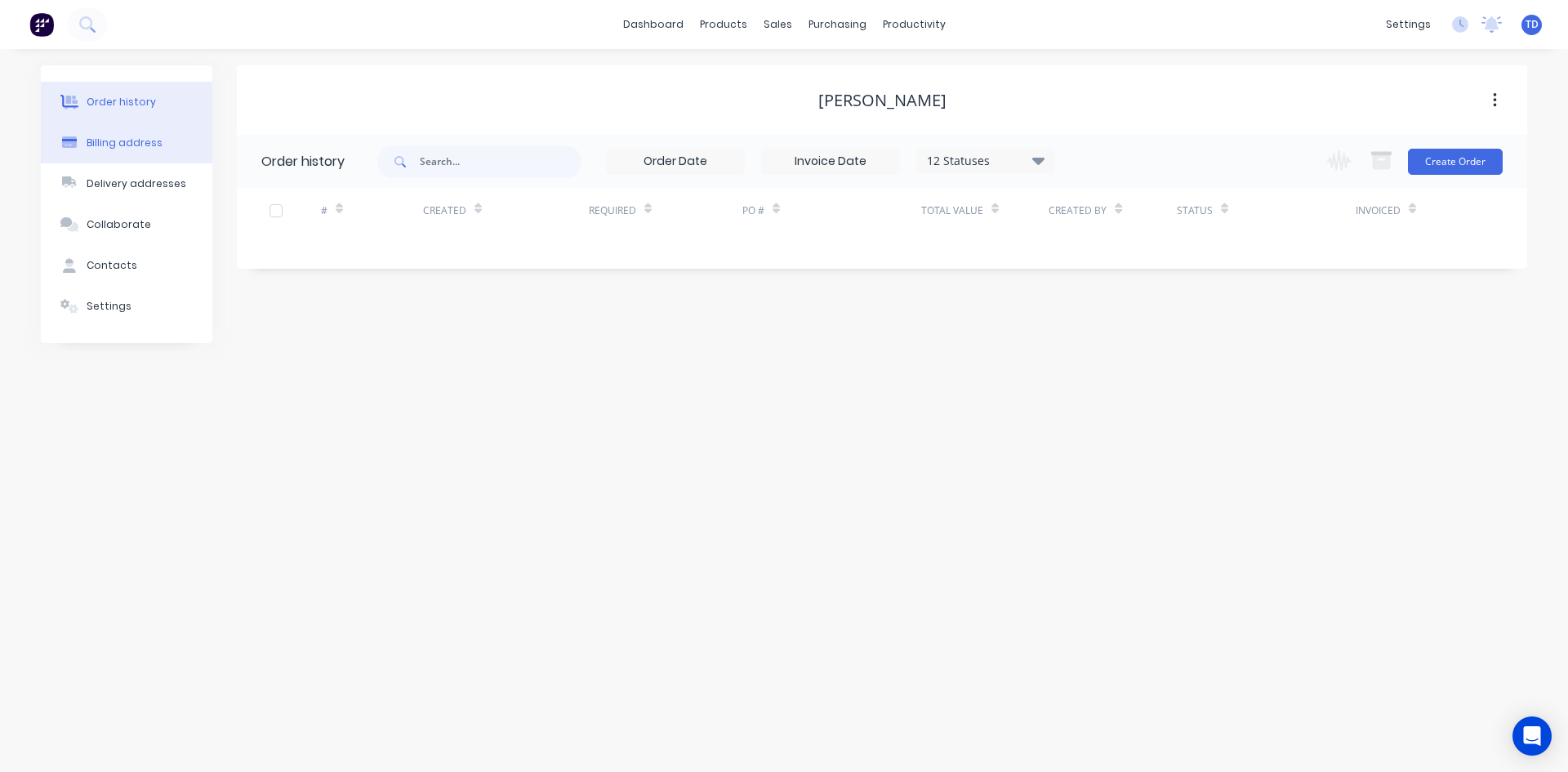
click at [159, 155] on button "Billing address" at bounding box center [126, 143] width 171 height 41
select select "AU"
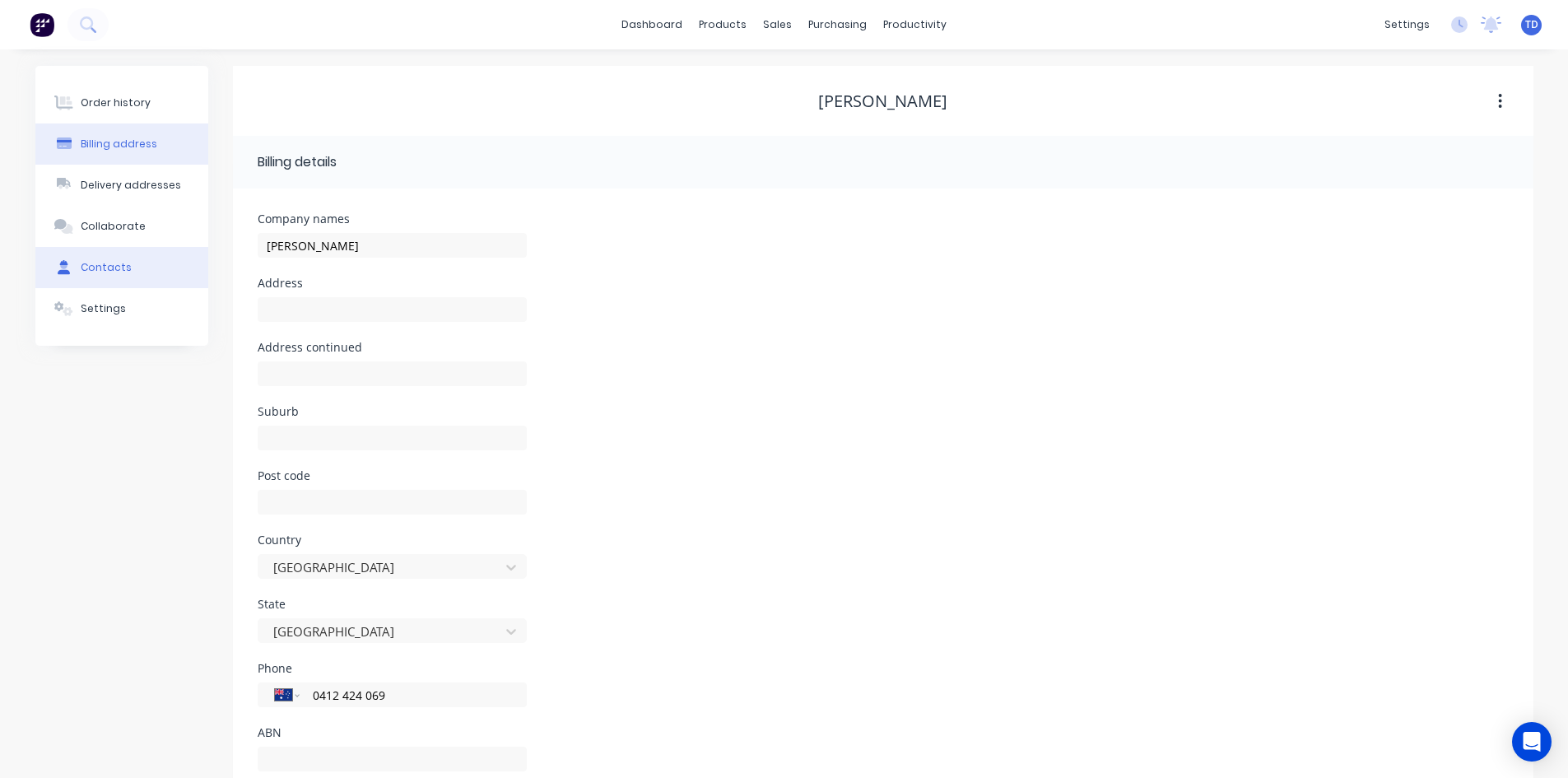
click at [122, 272] on div "Contacts" at bounding box center [107, 268] width 51 height 15
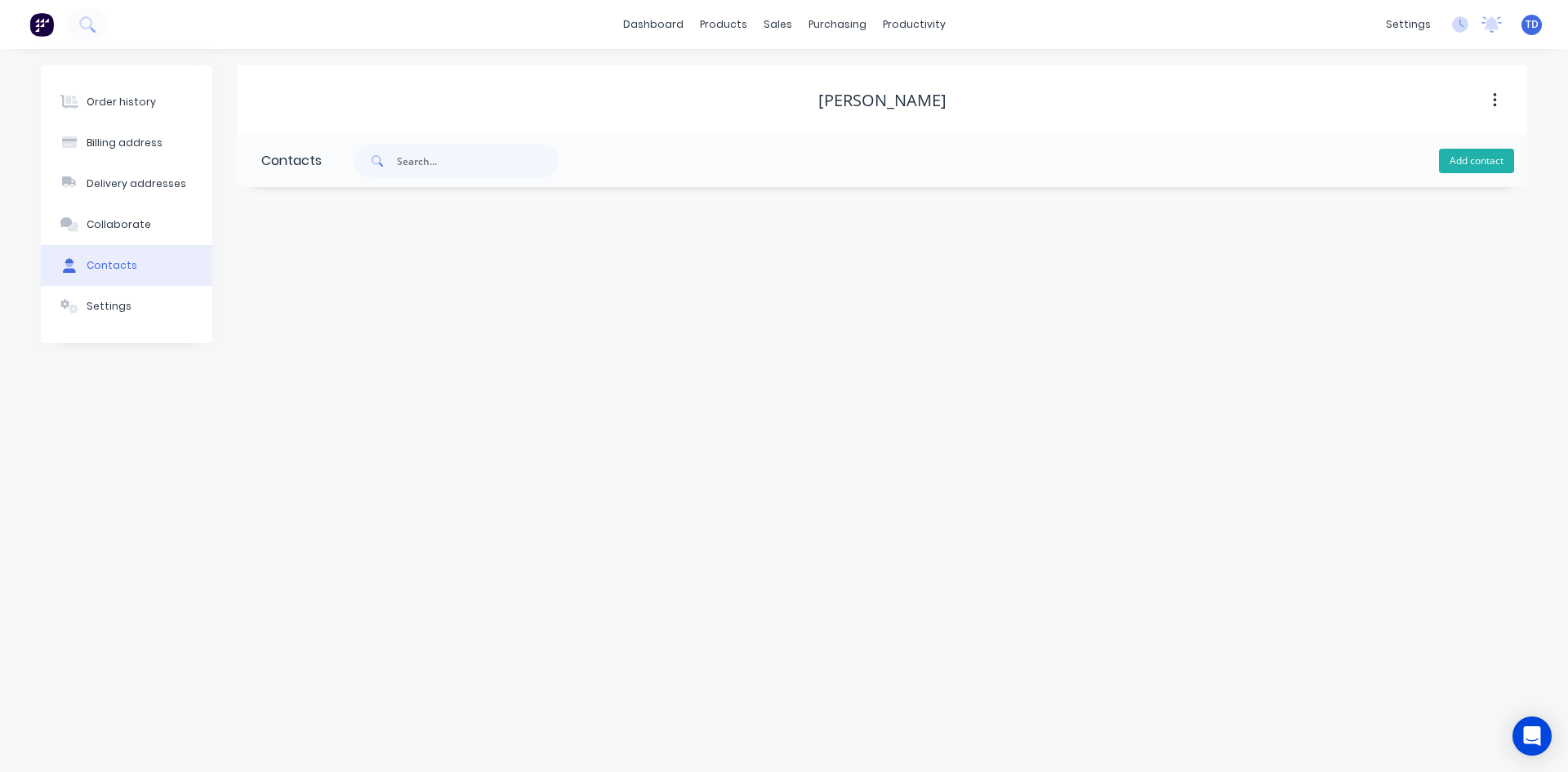
click at [1489, 168] on button "Add contact" at bounding box center [1477, 161] width 76 height 25
select select "AU"
click at [299, 274] on input "text" at bounding box center [395, 281] width 267 height 25
paste input "Jamie Salkeld"
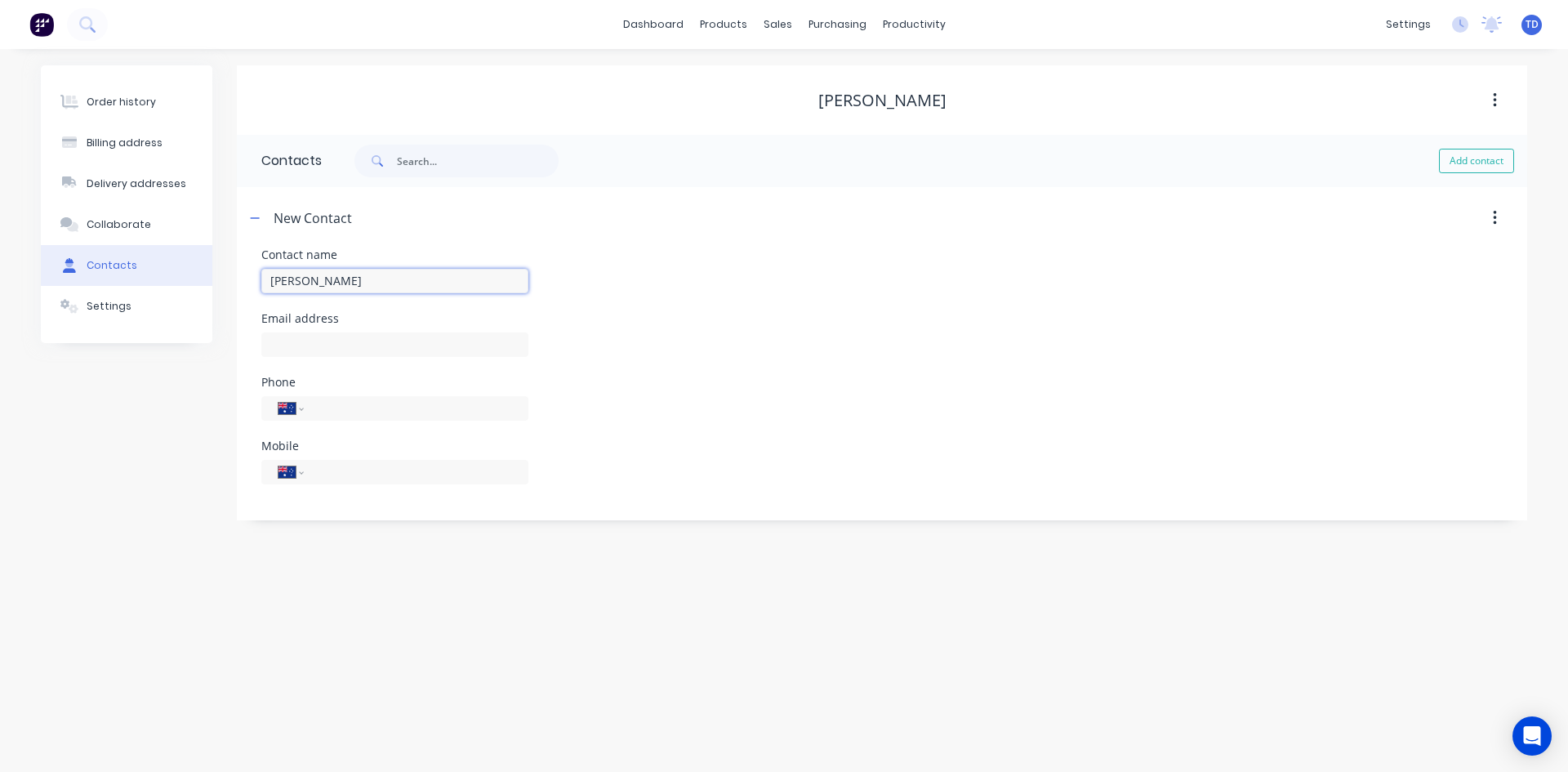
type input "Jamie Salkeld"
select select "AU"
click at [308, 344] on input "text" at bounding box center [395, 345] width 267 height 25
paste input "jamiesalkeld@gmail.com"
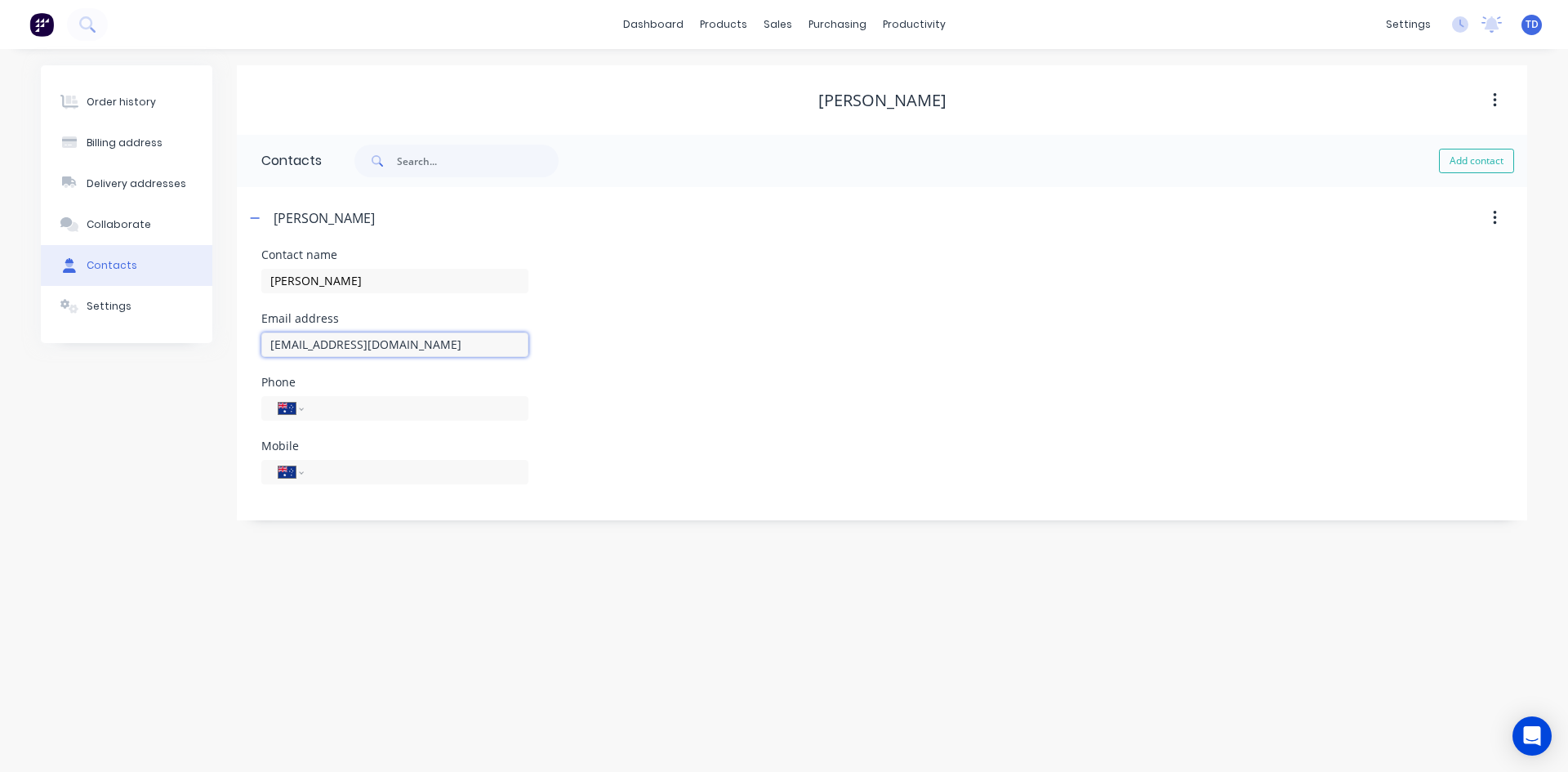
type input "jamiesalkeld@gmail.com"
click at [321, 472] on input "tel" at bounding box center [413, 472] width 196 height 19
paste input "0412 424 069"
type input "0412 424 069"
click at [388, 393] on div "International Afghanistan Åland Islands Albania Algeria American Samoa Andorra …" at bounding box center [395, 416] width 267 height 48
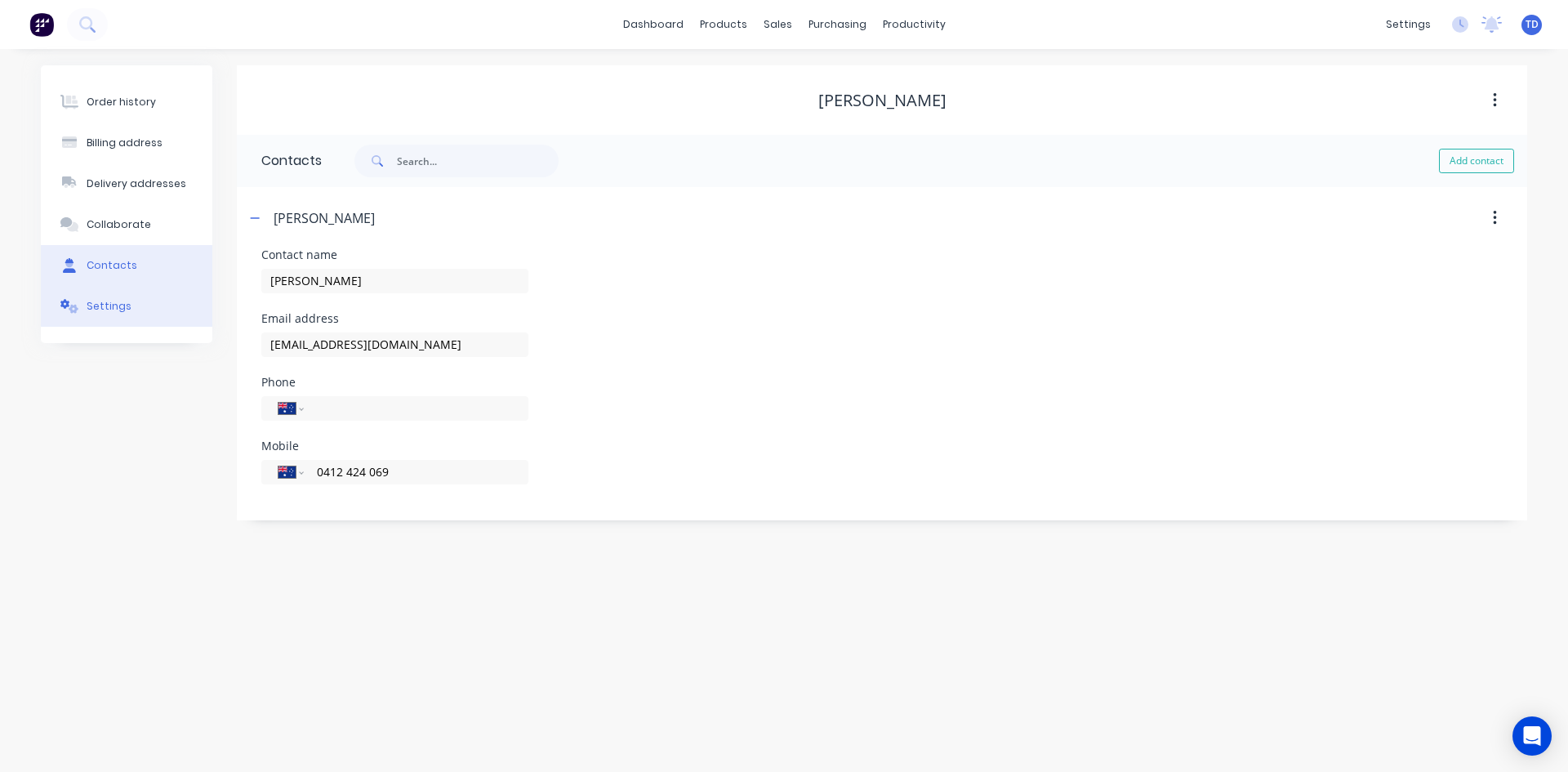
click at [94, 307] on div "Settings" at bounding box center [110, 306] width 45 height 15
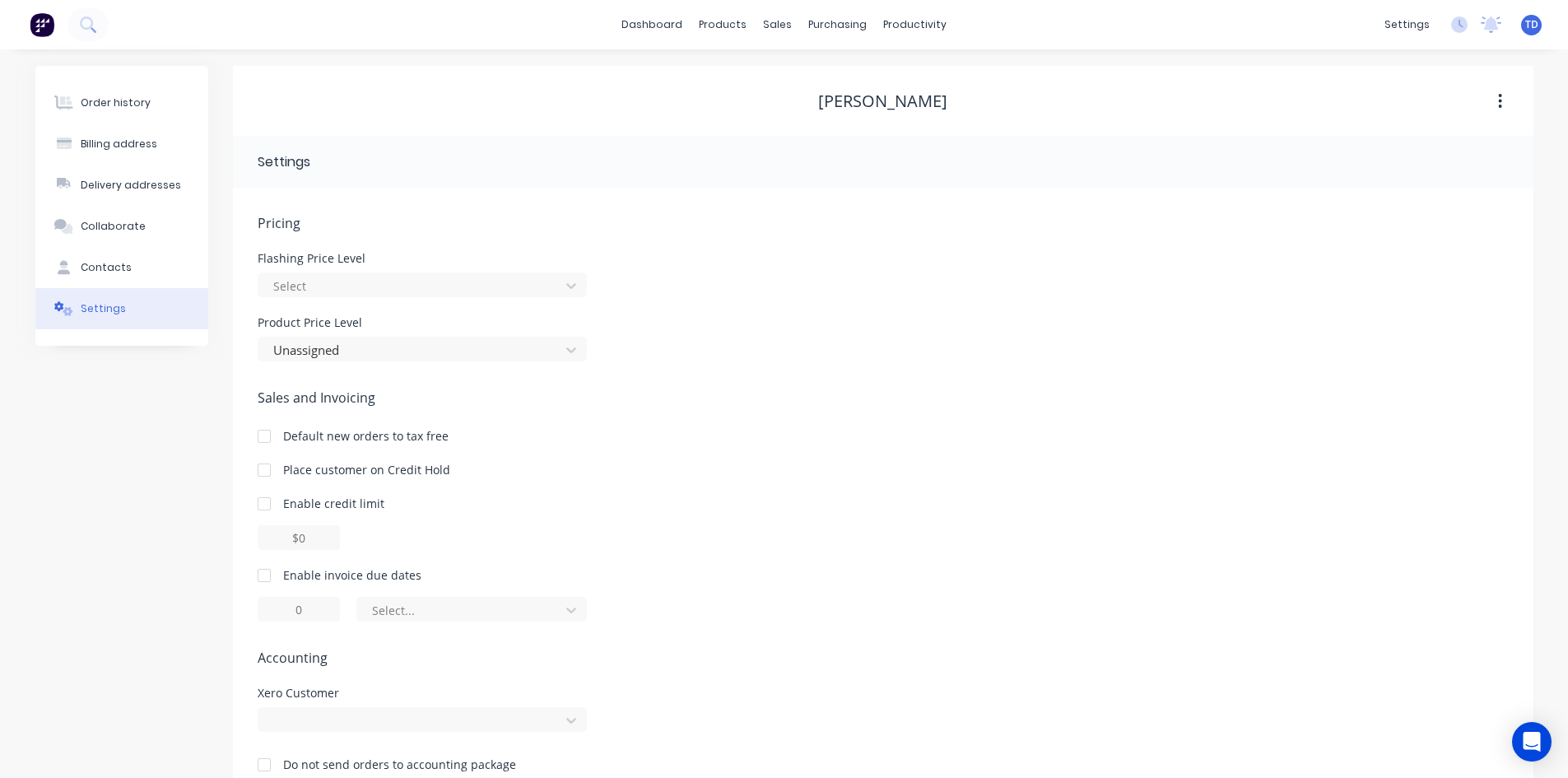
drag, startPoint x: 339, startPoint y: 278, endPoint x: 348, endPoint y: 301, distance: 24.7
click at [339, 278] on div at bounding box center [412, 287] width 280 height 21
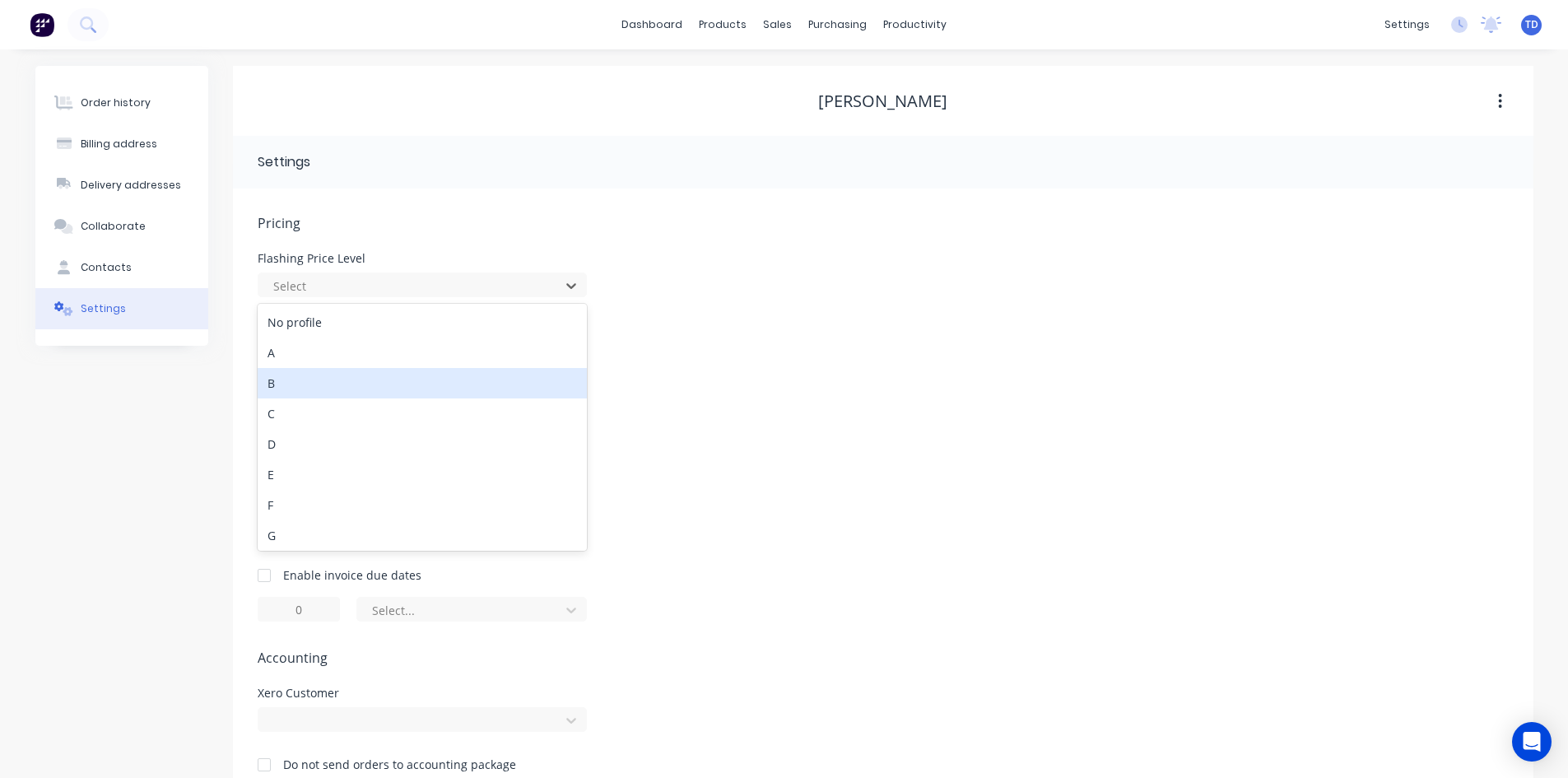
click at [318, 382] on div "B" at bounding box center [423, 383] width 330 height 30
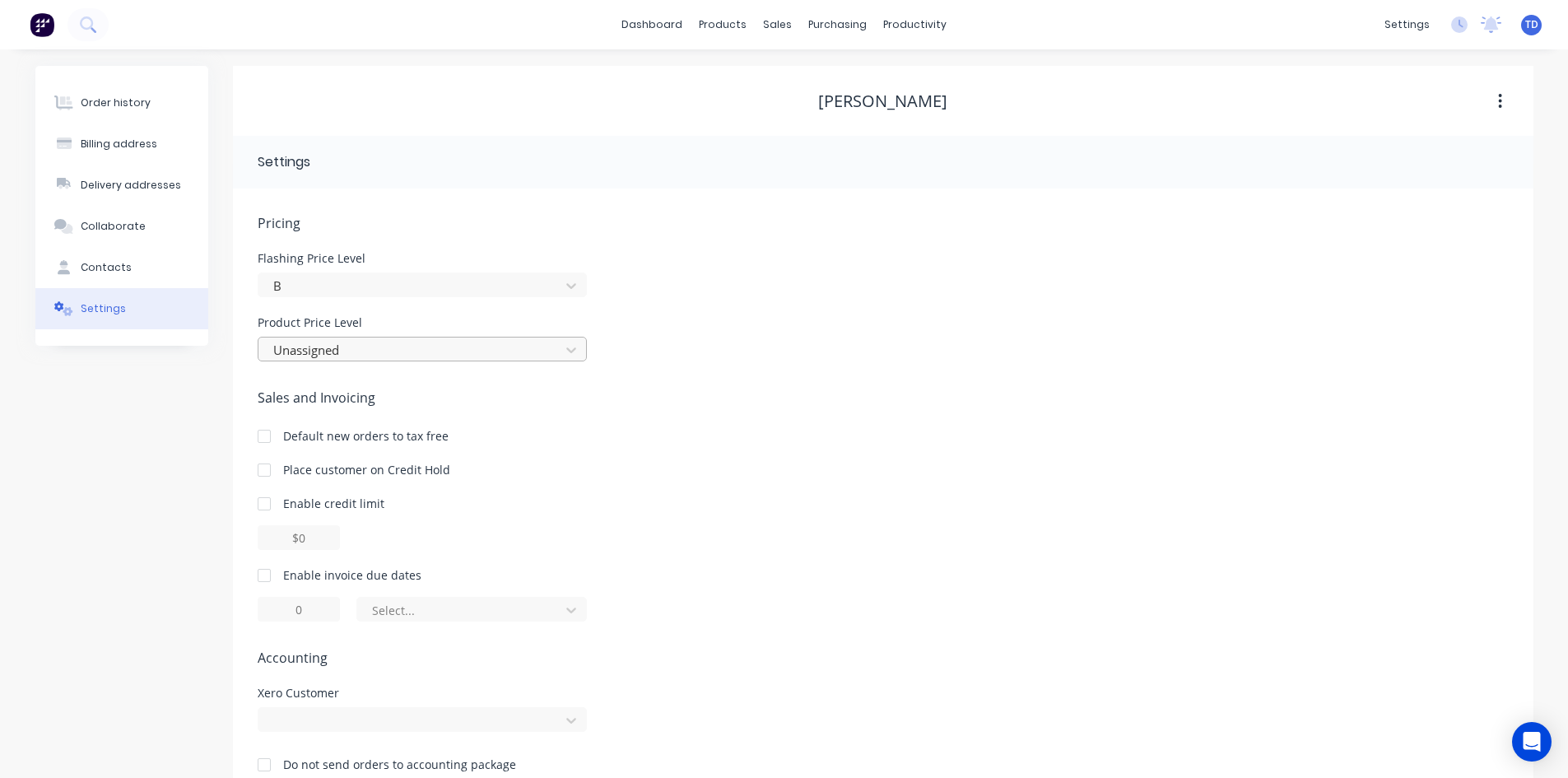
click at [341, 352] on div at bounding box center [412, 350] width 280 height 21
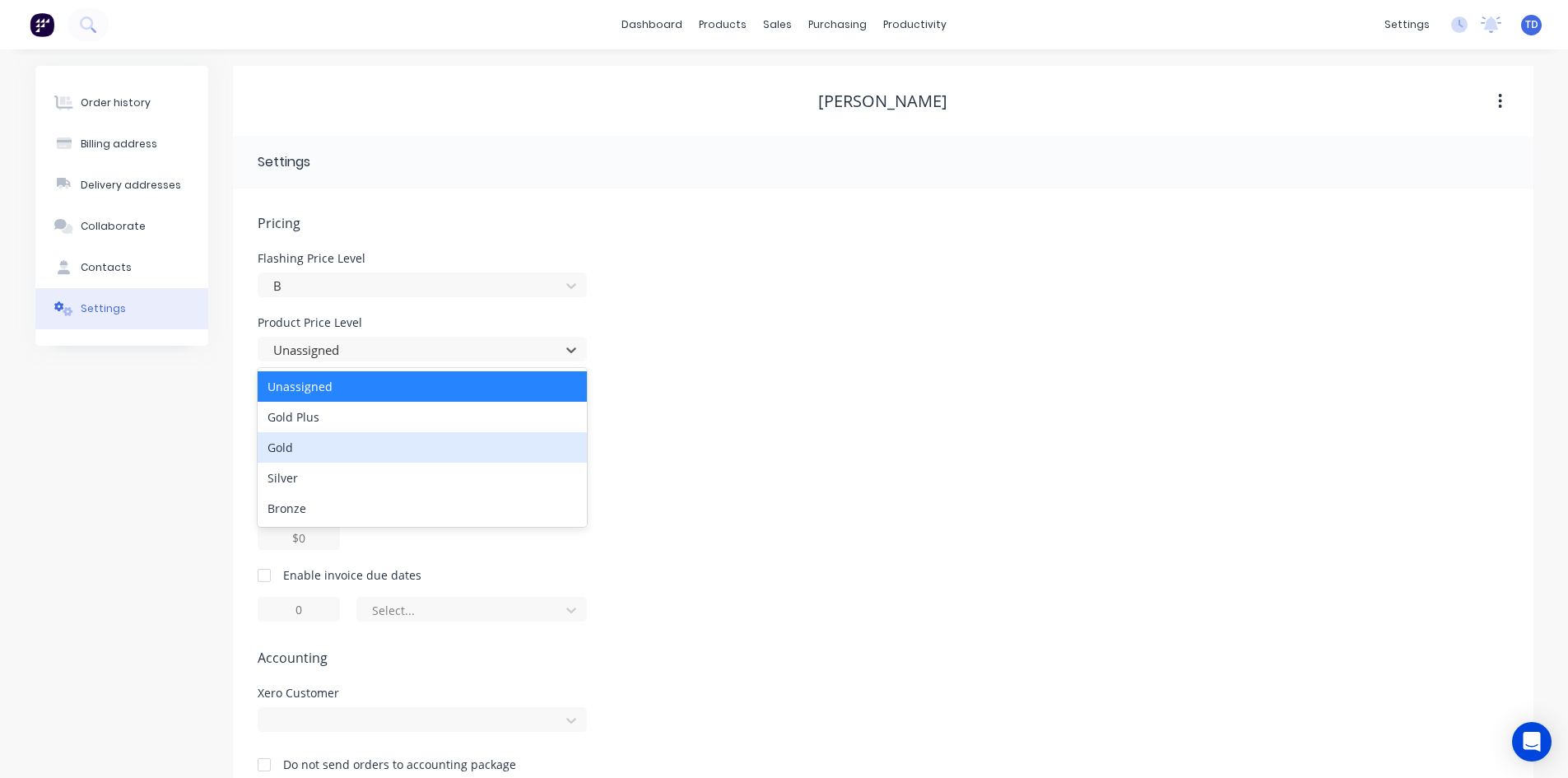
click at [354, 451] on div "Gold" at bounding box center [423, 448] width 330 height 30
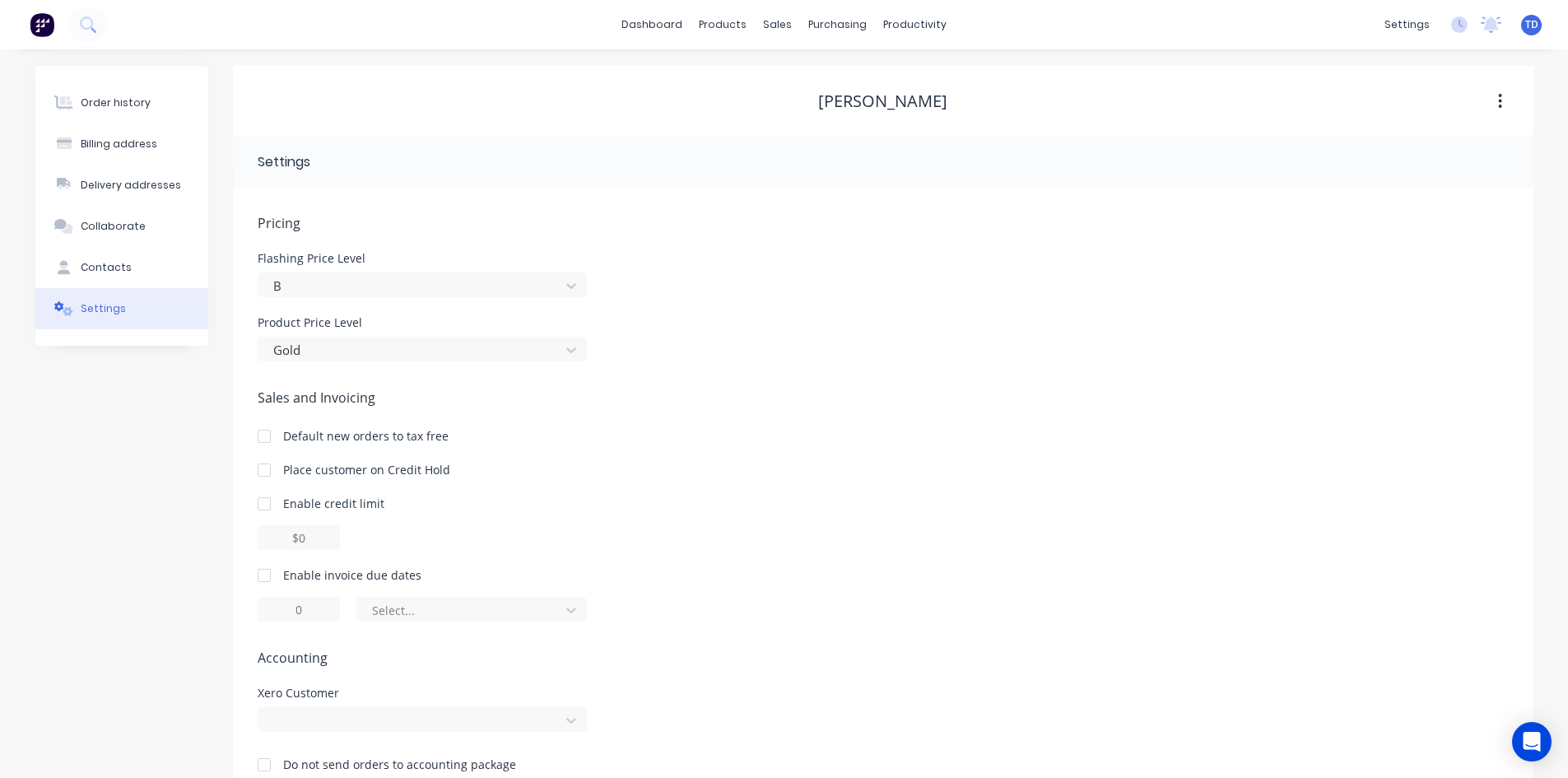
click at [262, 505] on div at bounding box center [264, 504] width 33 height 33
click at [293, 541] on input "$0.00" at bounding box center [299, 537] width 82 height 25
type input "$5000.00"
click at [265, 576] on div at bounding box center [264, 575] width 33 height 33
type input "1"
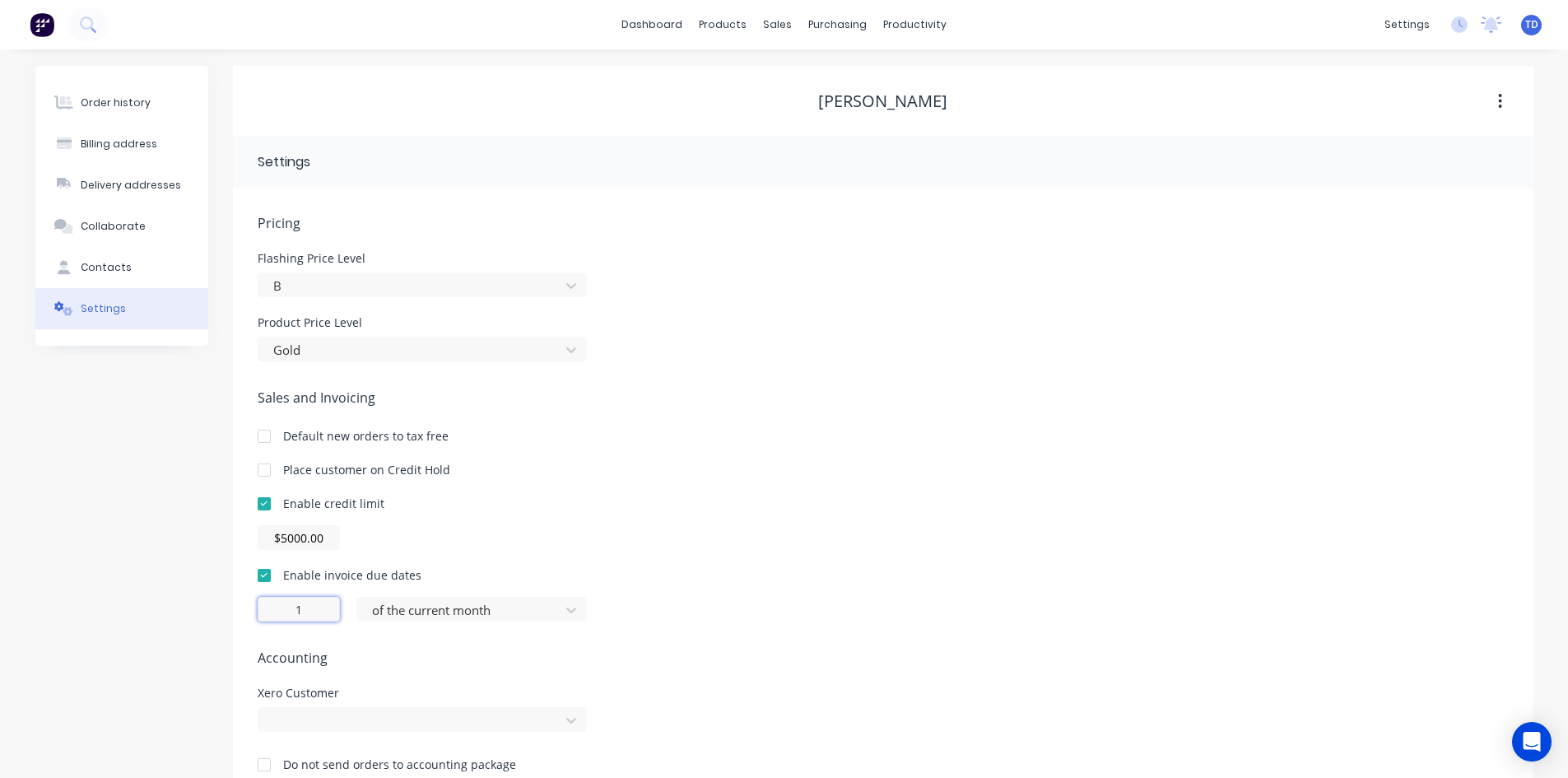
click at [305, 615] on input "1" at bounding box center [299, 609] width 82 height 25
type input "30"
click at [461, 607] on div at bounding box center [461, 610] width 181 height 21
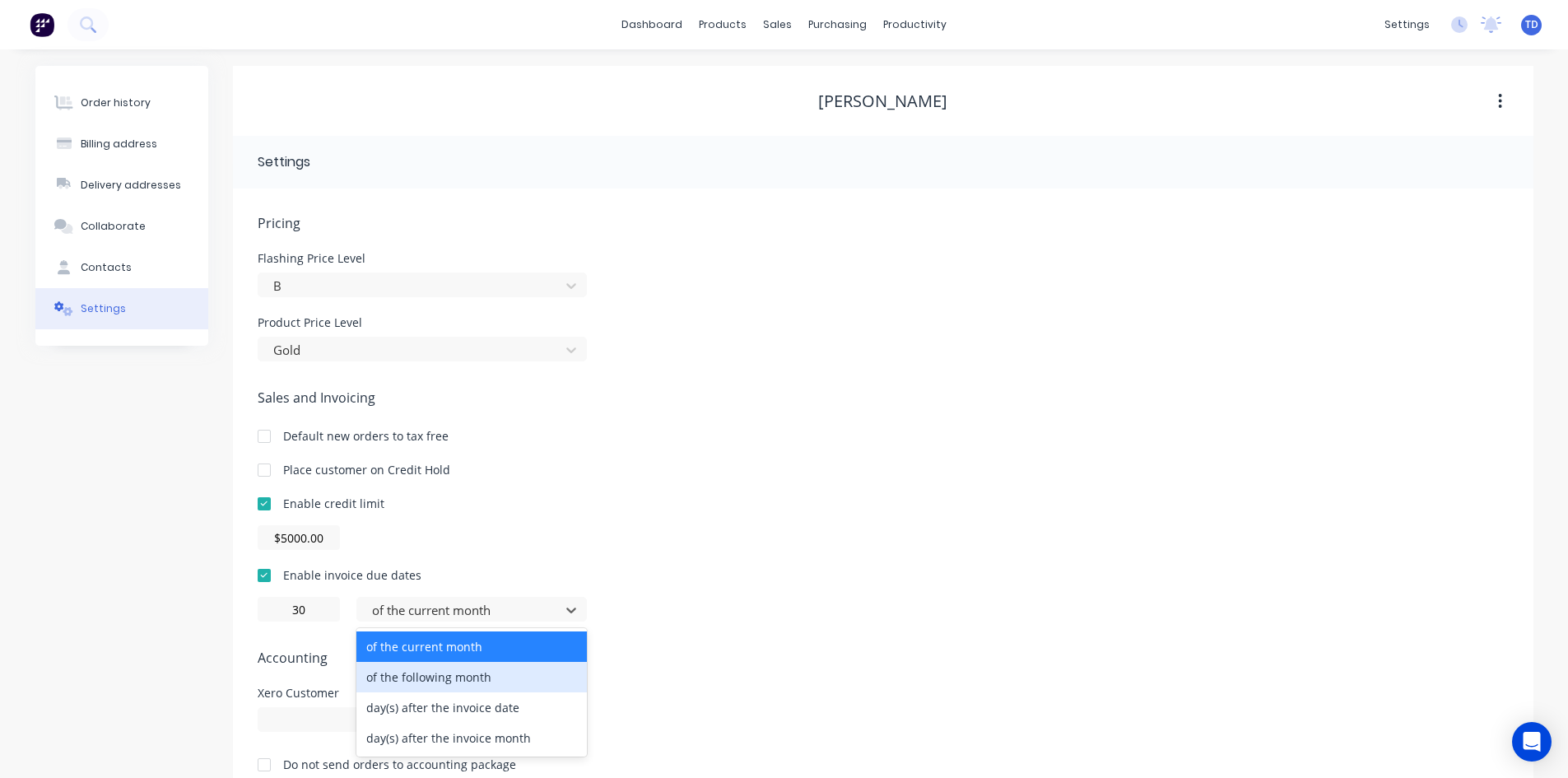
click at [465, 687] on div "of the following month" at bounding box center [472, 677] width 231 height 30
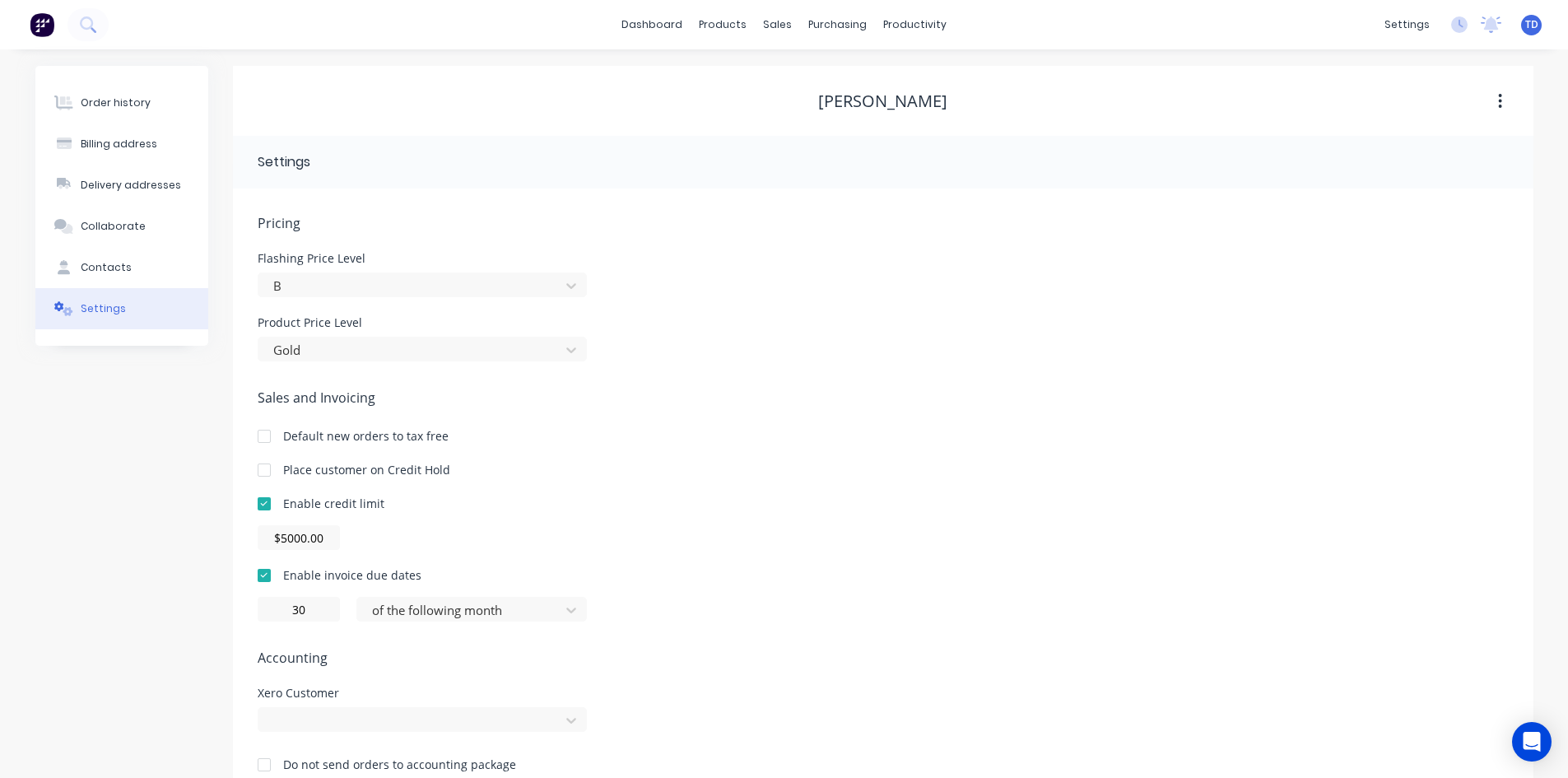
click at [724, 658] on span "Accounting" at bounding box center [884, 657] width 1252 height 20
click at [772, 23] on div "sales" at bounding box center [778, 25] width 46 height 25
click at [831, 111] on div "Customers" at bounding box center [834, 112] width 59 height 15
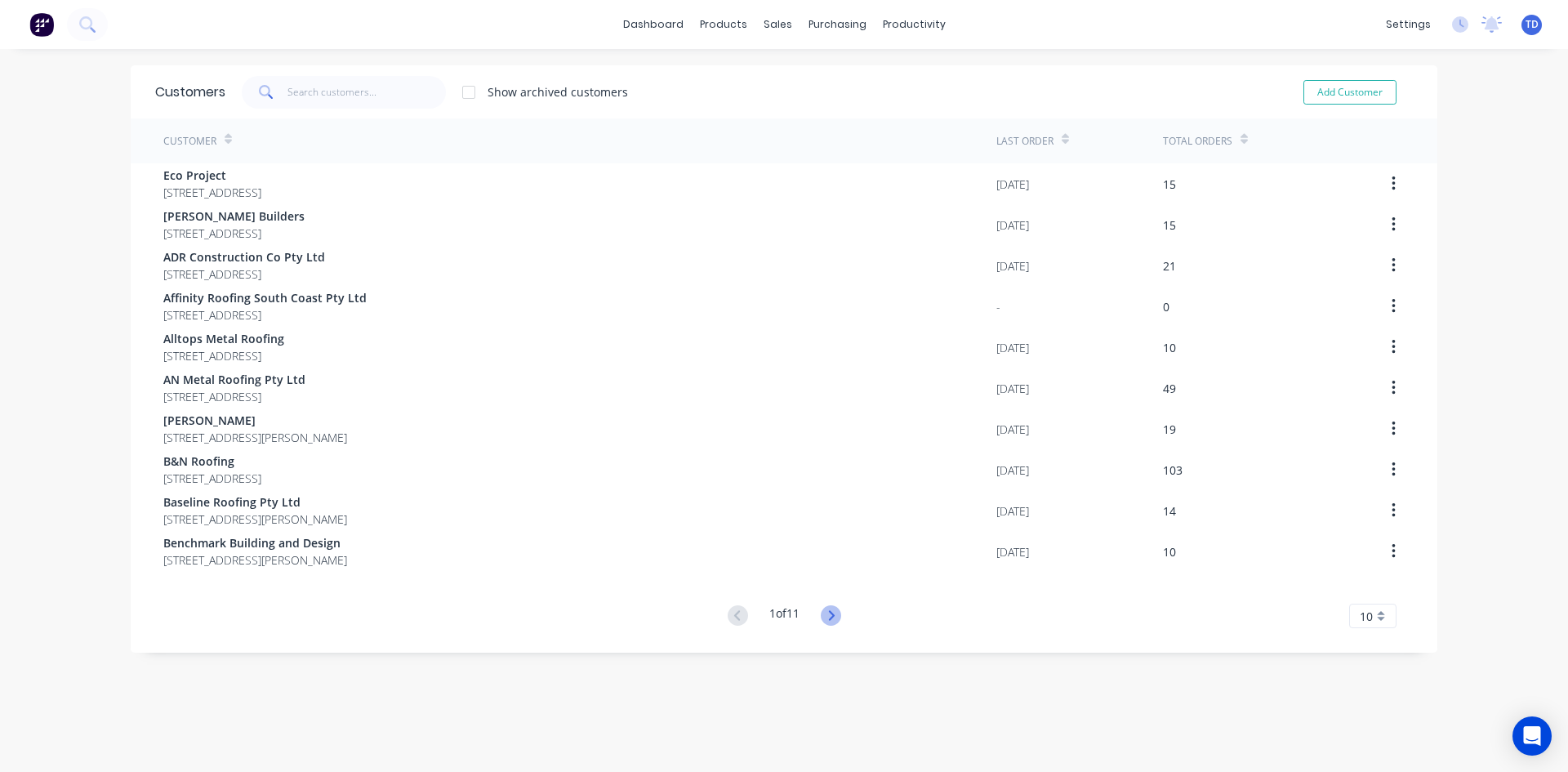
click at [827, 614] on icon at bounding box center [832, 615] width 21 height 21
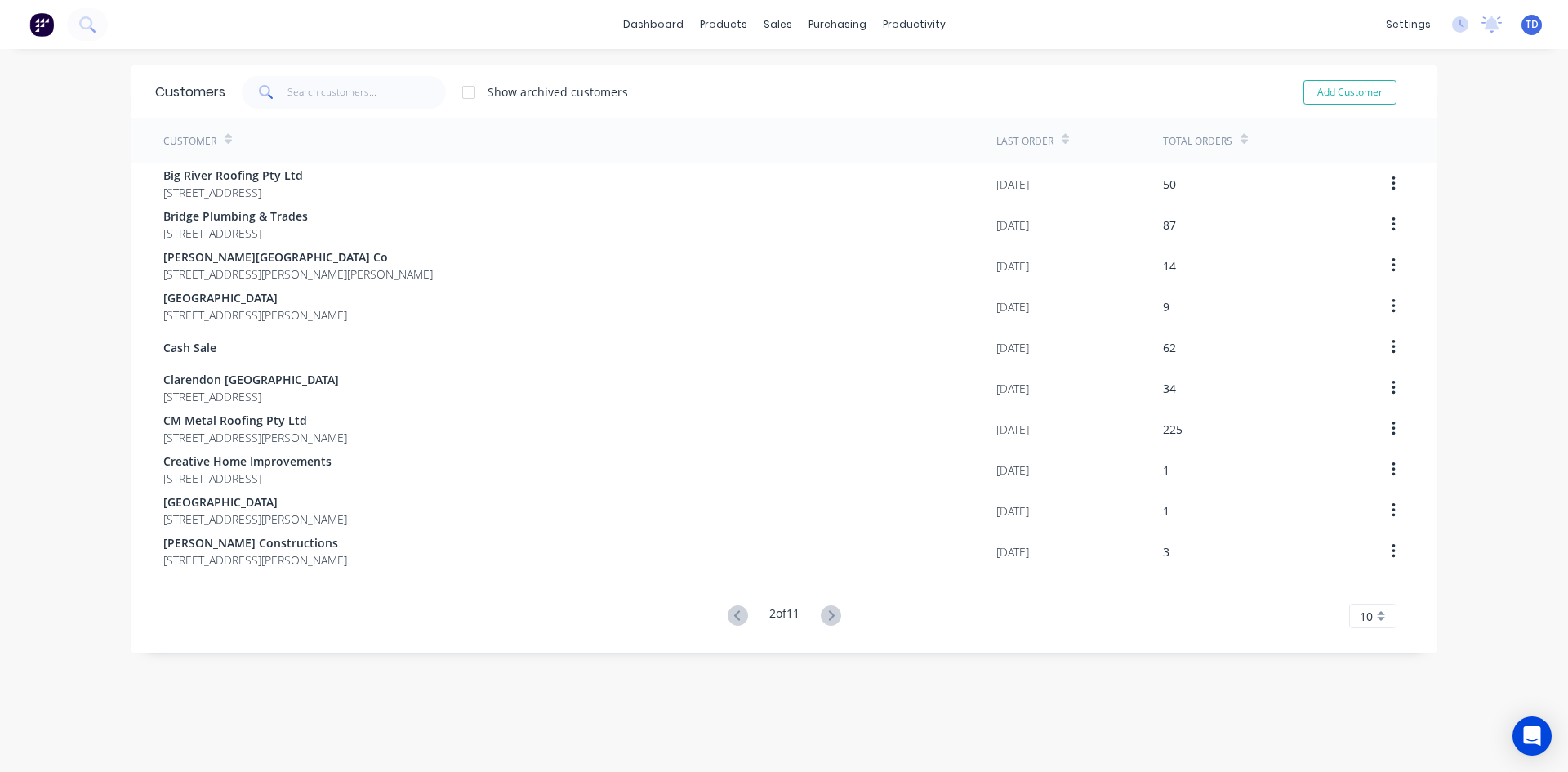
click at [827, 614] on icon at bounding box center [832, 615] width 21 height 21
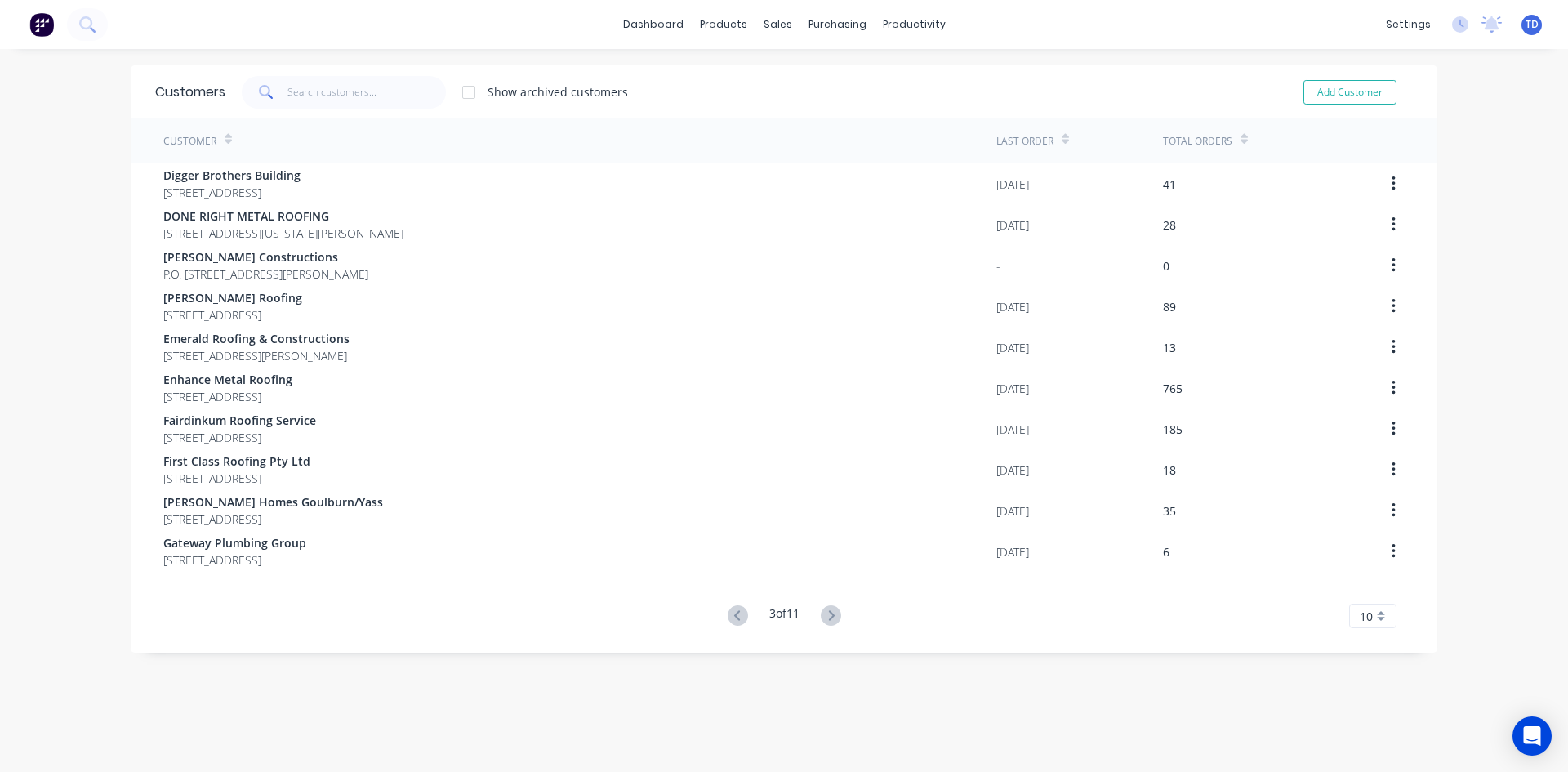
click at [827, 614] on icon at bounding box center [832, 615] width 21 height 21
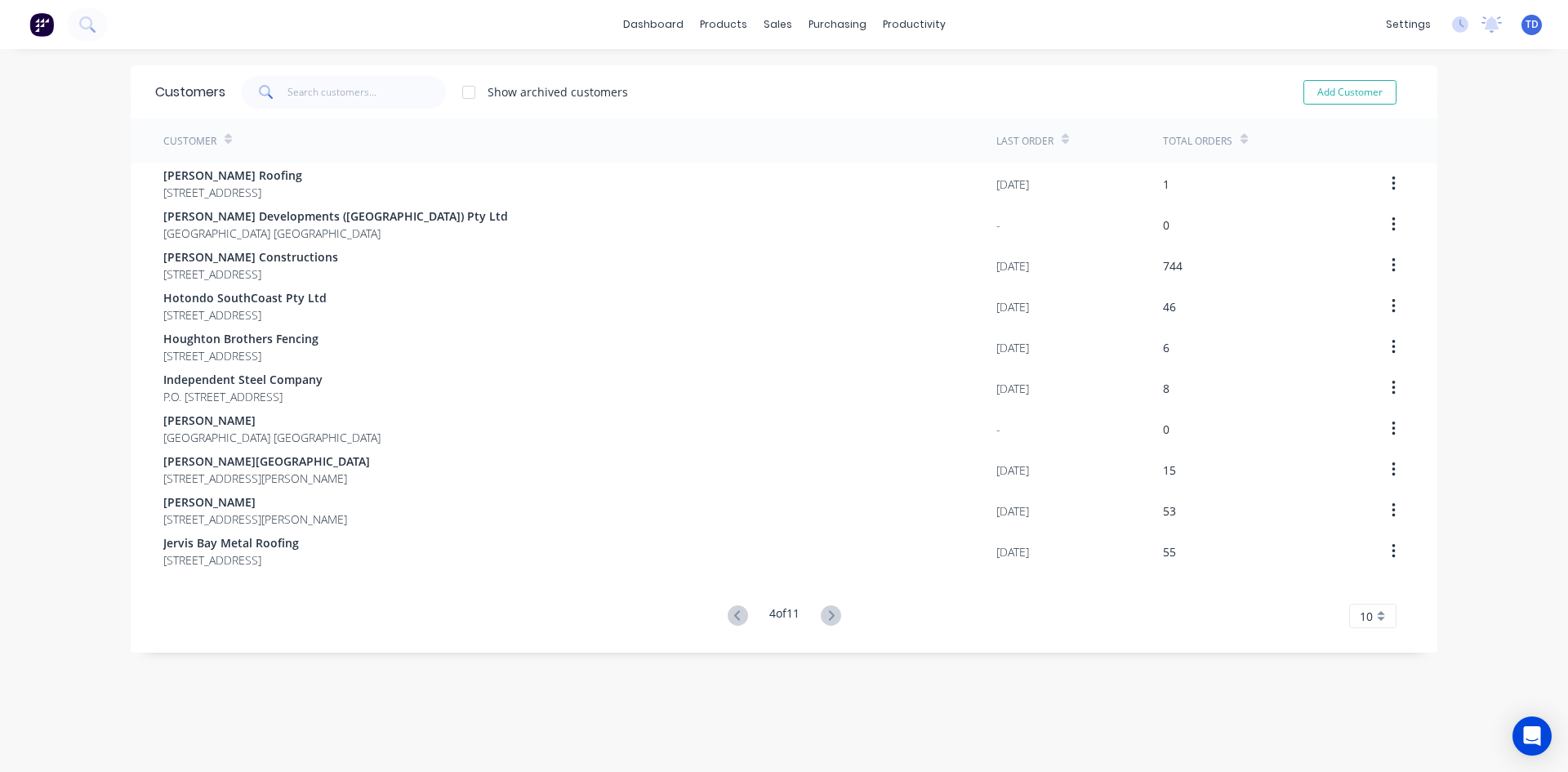
click at [827, 614] on icon at bounding box center [832, 615] width 21 height 21
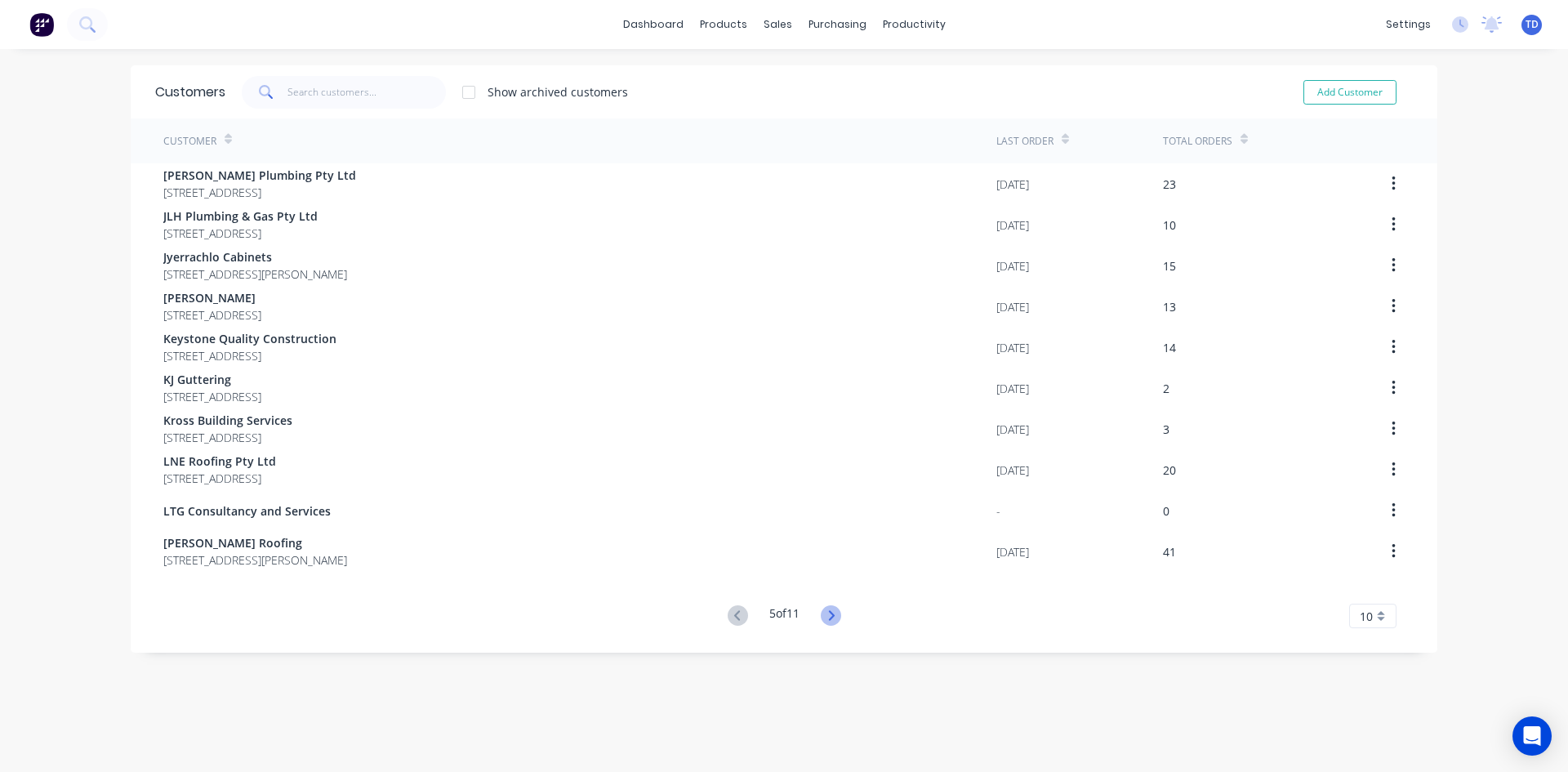
click at [823, 616] on icon at bounding box center [832, 615] width 21 height 21
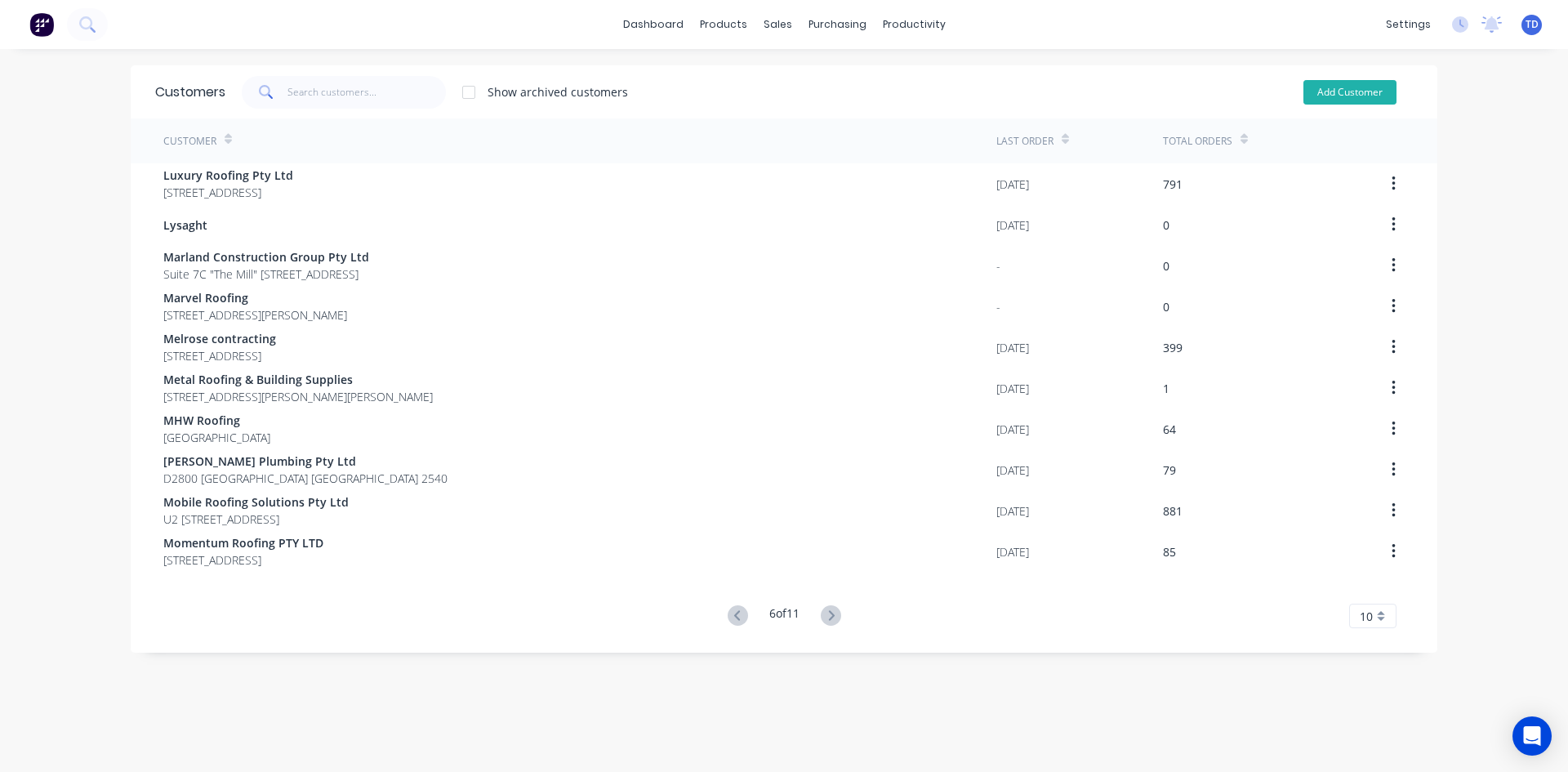
click at [1318, 102] on button "Add Customer" at bounding box center [1350, 93] width 94 height 25
select select "AU"
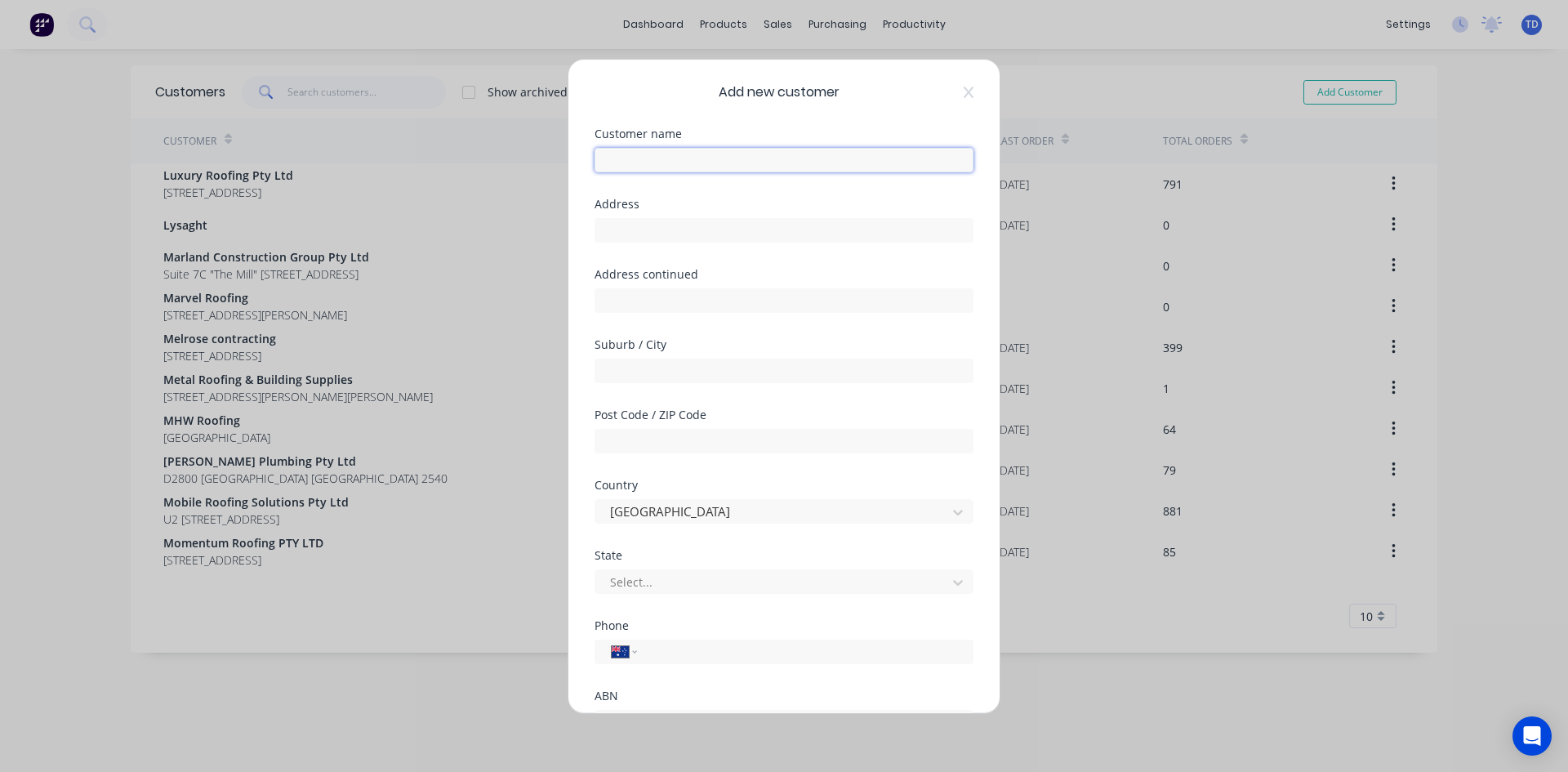
click at [669, 167] on input "text" at bounding box center [784, 160] width 379 height 25
click at [623, 163] on input "[PERSON_NAME] Building & Construction" at bounding box center [784, 160] width 379 height 25
type input "[PERSON_NAME] Building & Construction"
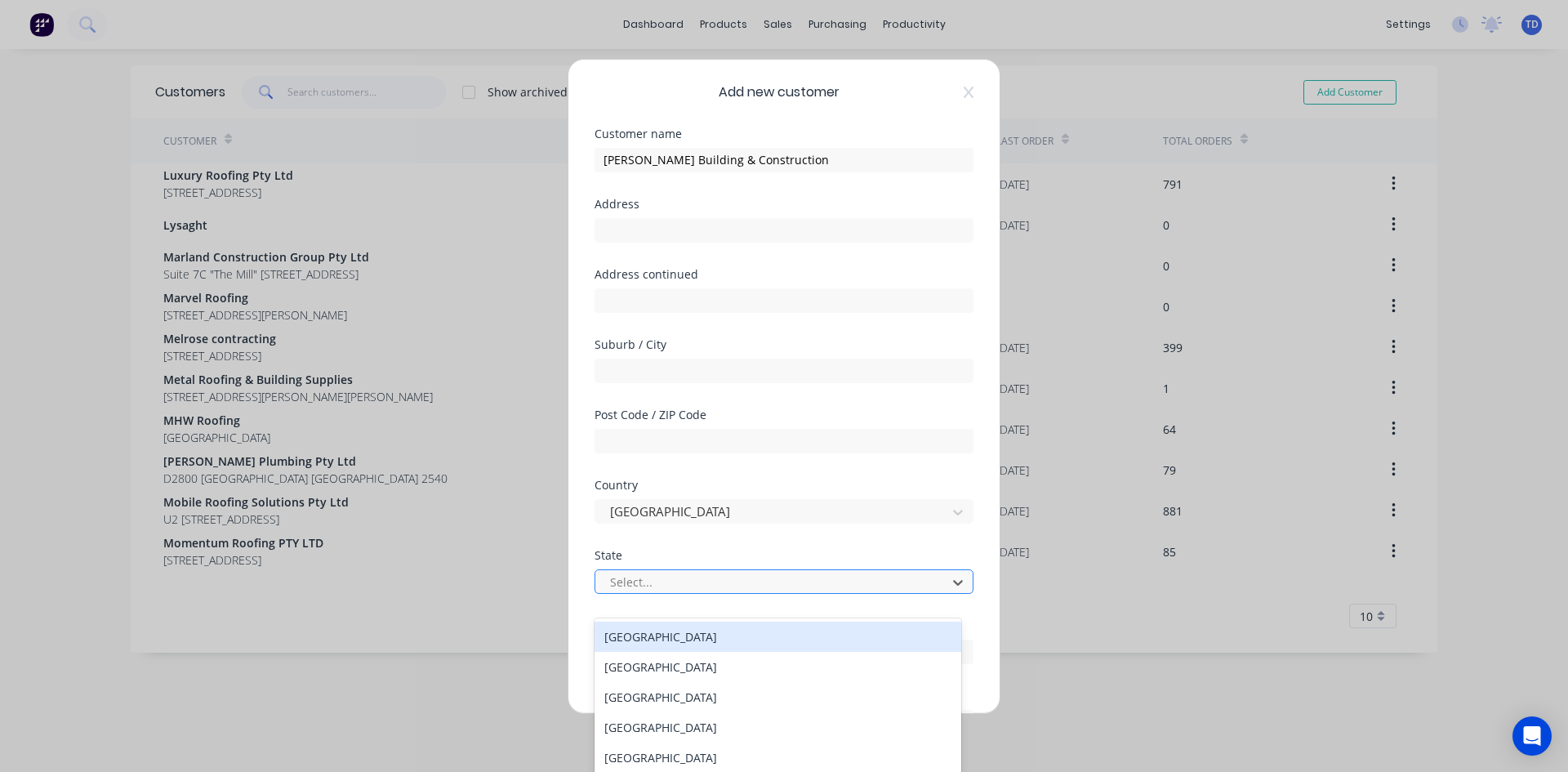
click at [706, 580] on div at bounding box center [773, 582] width 330 height 21
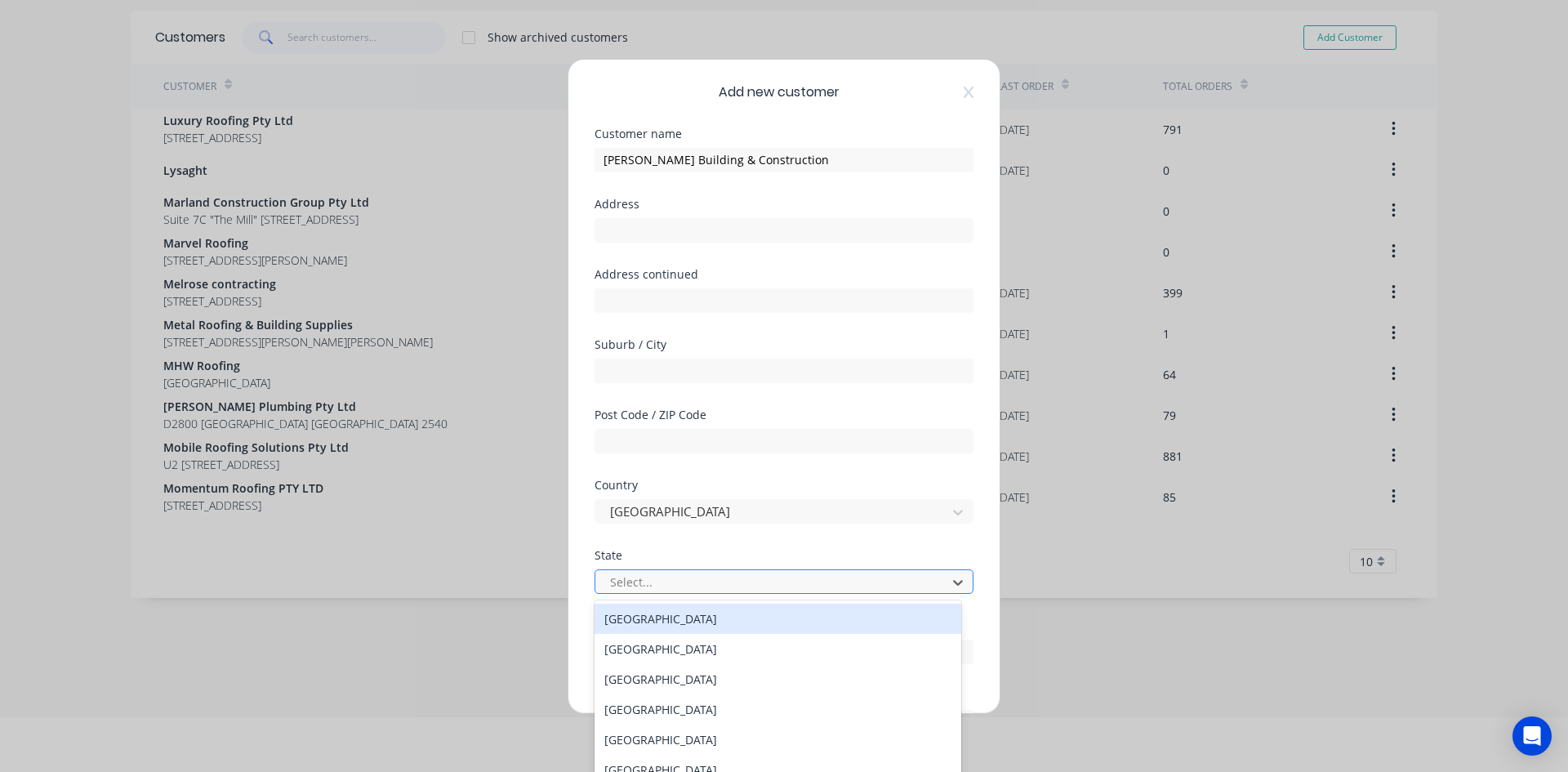
scroll to position [56, 0]
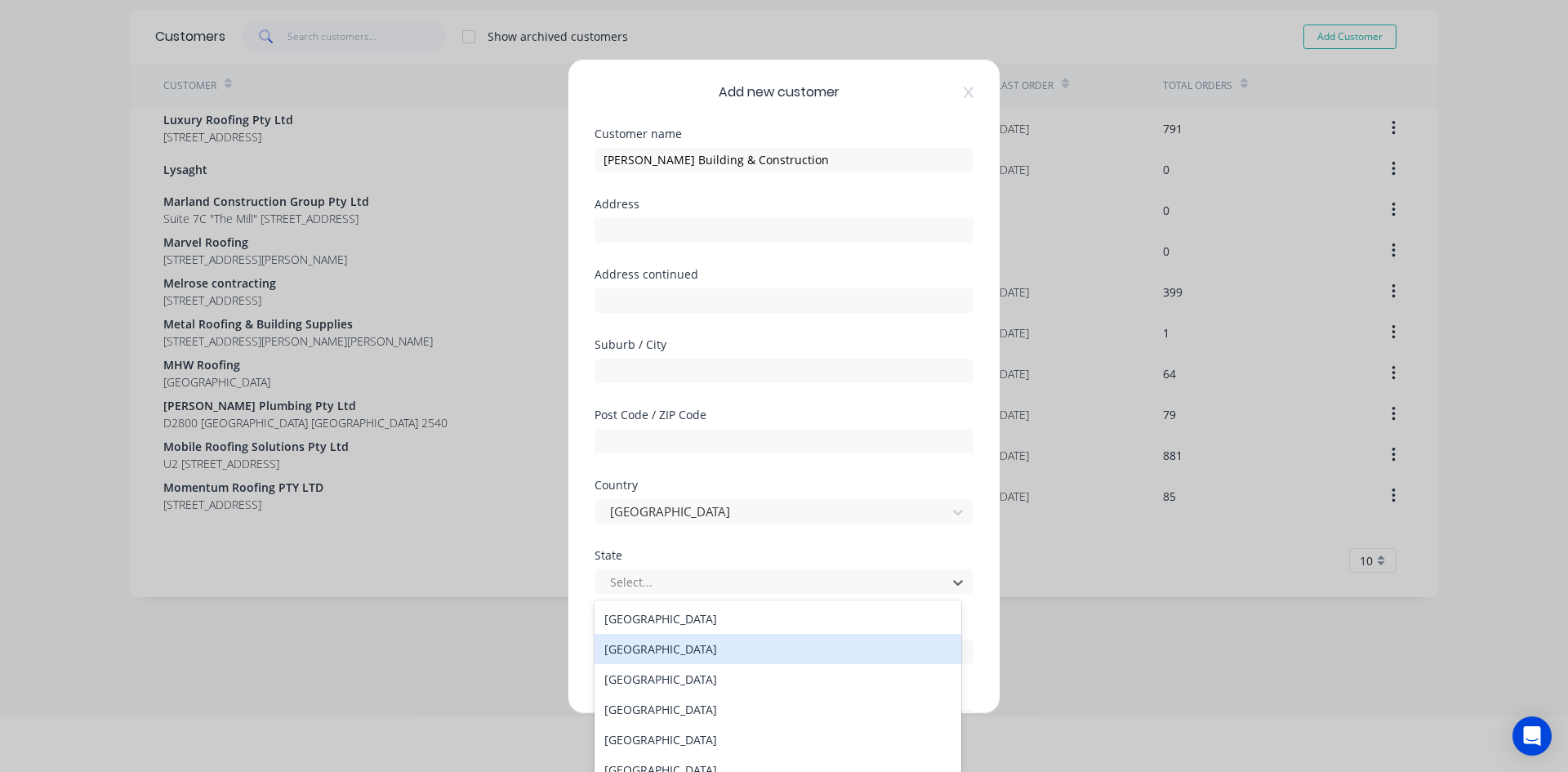
click at [701, 640] on div "[GEOGRAPHIC_DATA]" at bounding box center [778, 649] width 367 height 30
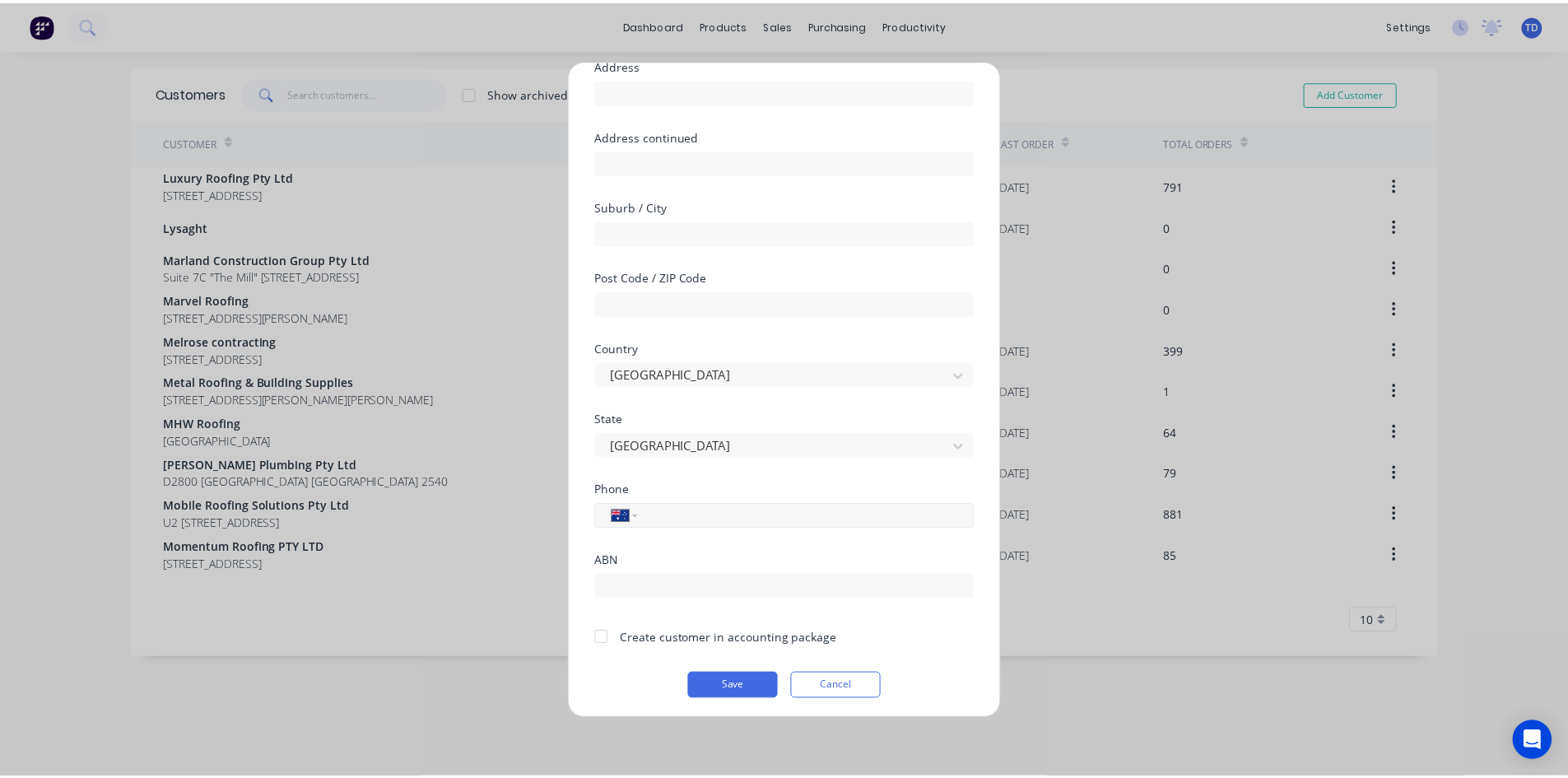
scroll to position [145, 0]
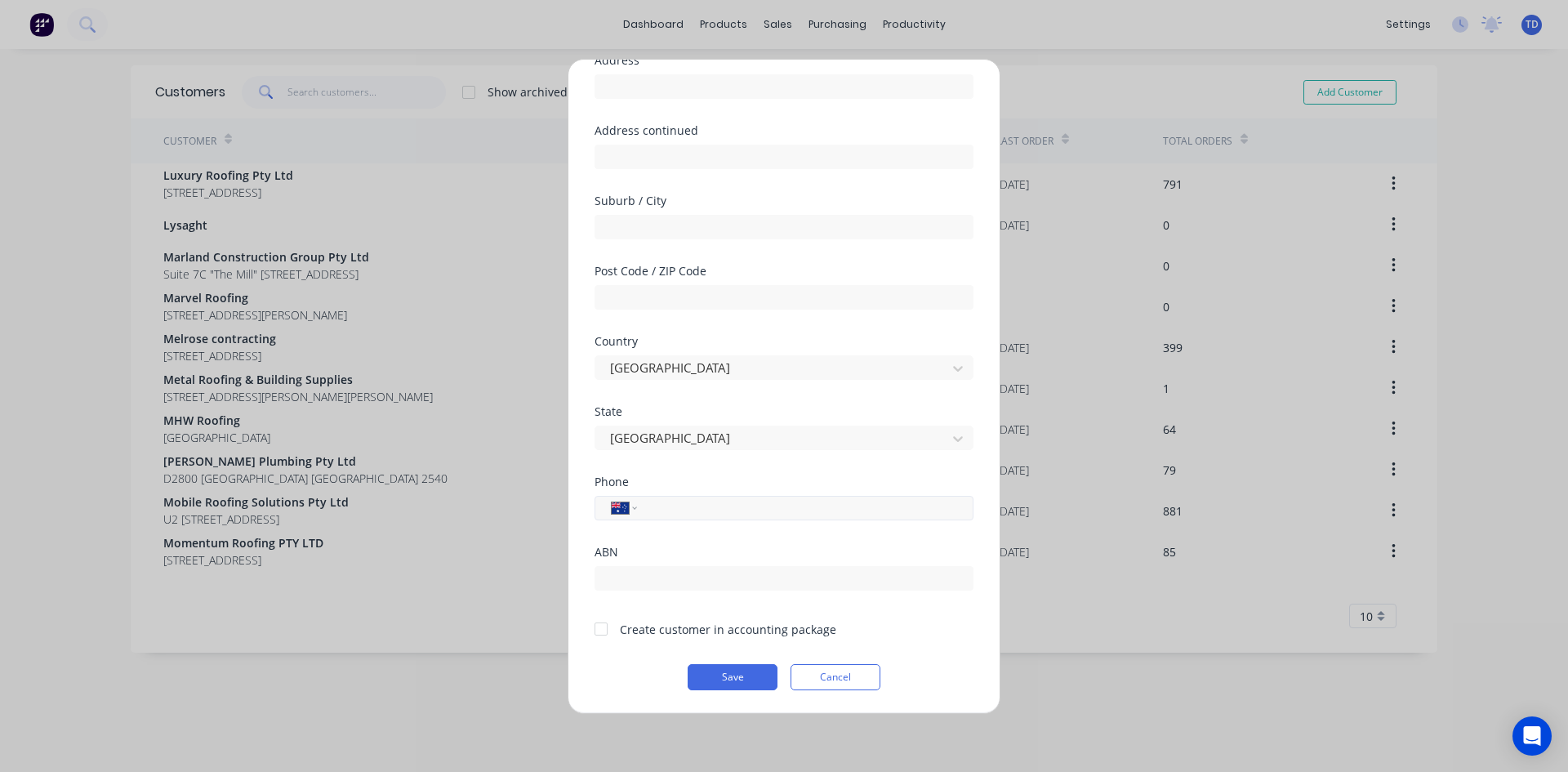
click at [698, 507] on input "tel" at bounding box center [802, 507] width 308 height 19
type input "0411 512 689"
click at [657, 575] on input "text" at bounding box center [784, 578] width 379 height 25
paste input "42622480979"
type input "42622480979"
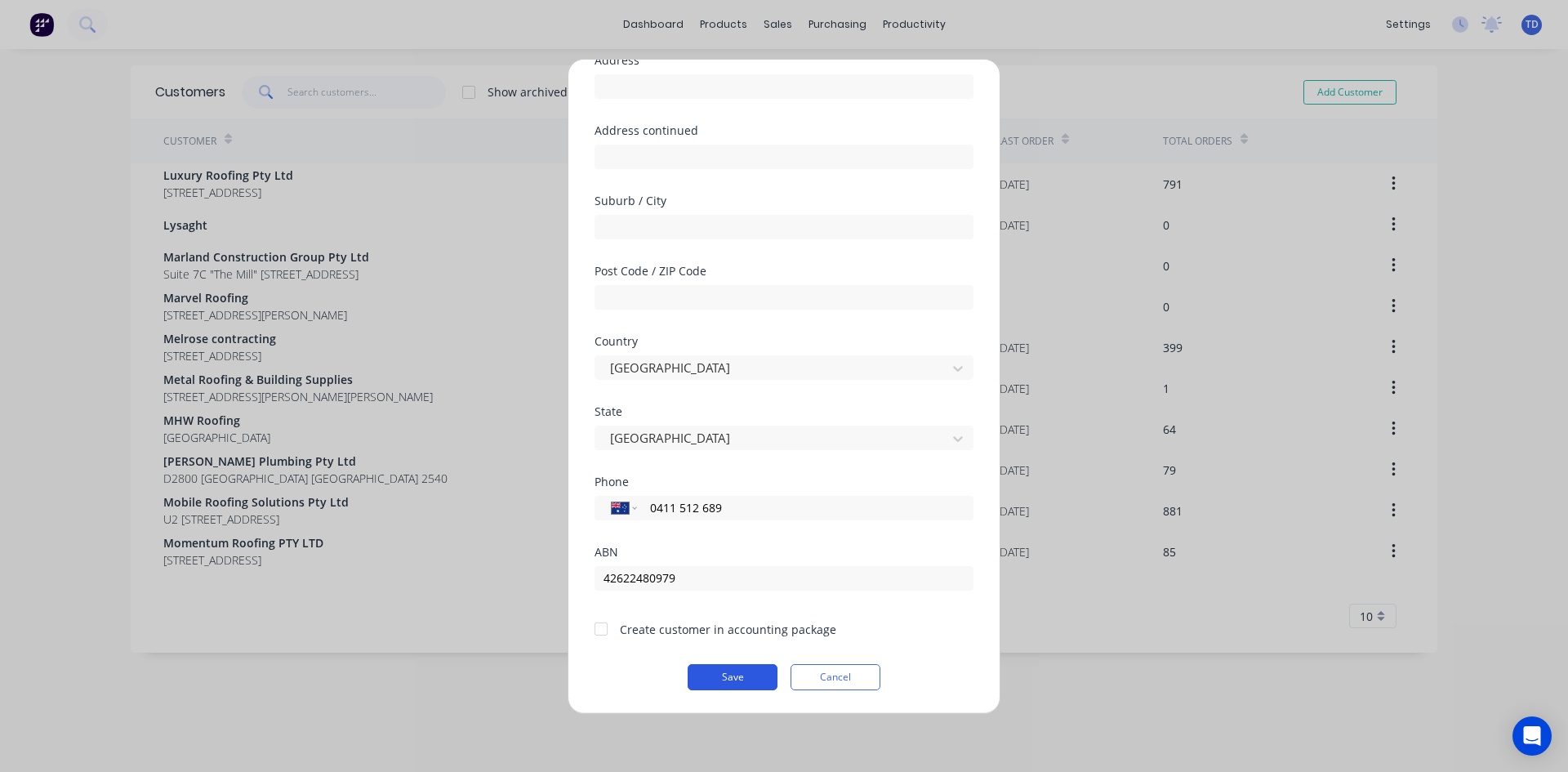
click at [728, 675] on button "Save" at bounding box center [732, 678] width 90 height 26
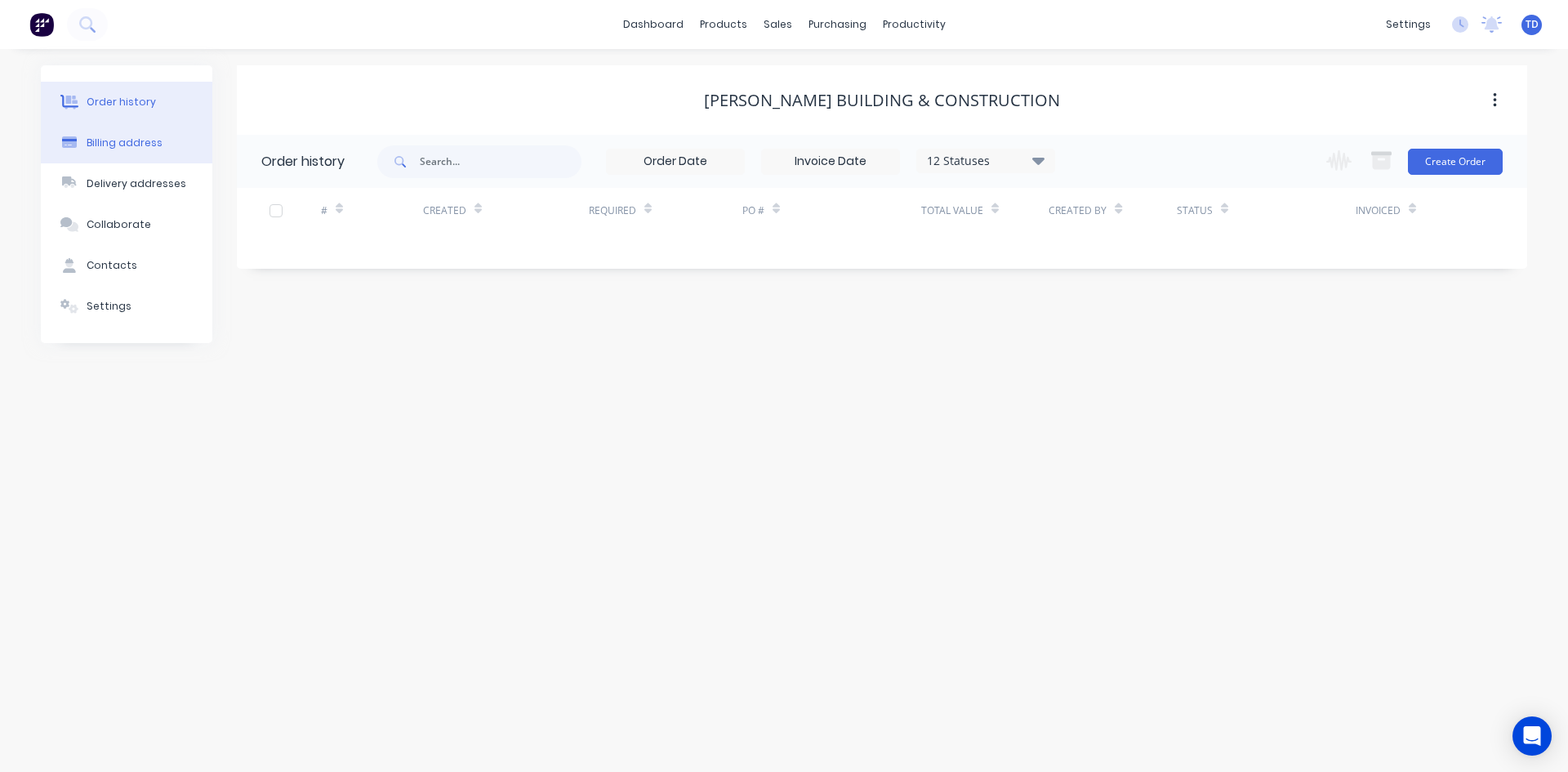
click at [95, 138] on div "Billing address" at bounding box center [125, 143] width 76 height 15
select select "AU"
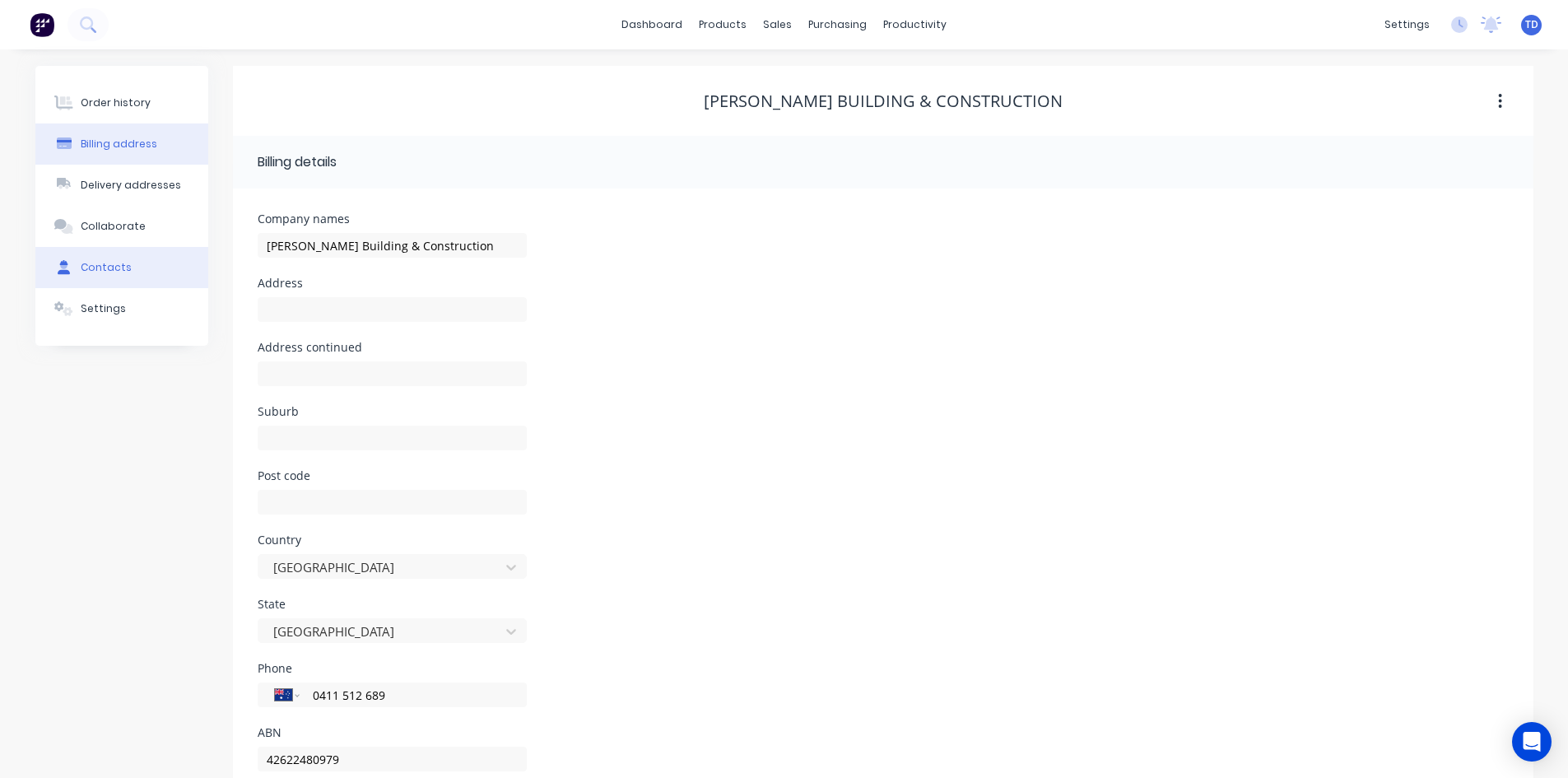
click at [85, 260] on div "Contacts" at bounding box center [107, 268] width 51 height 15
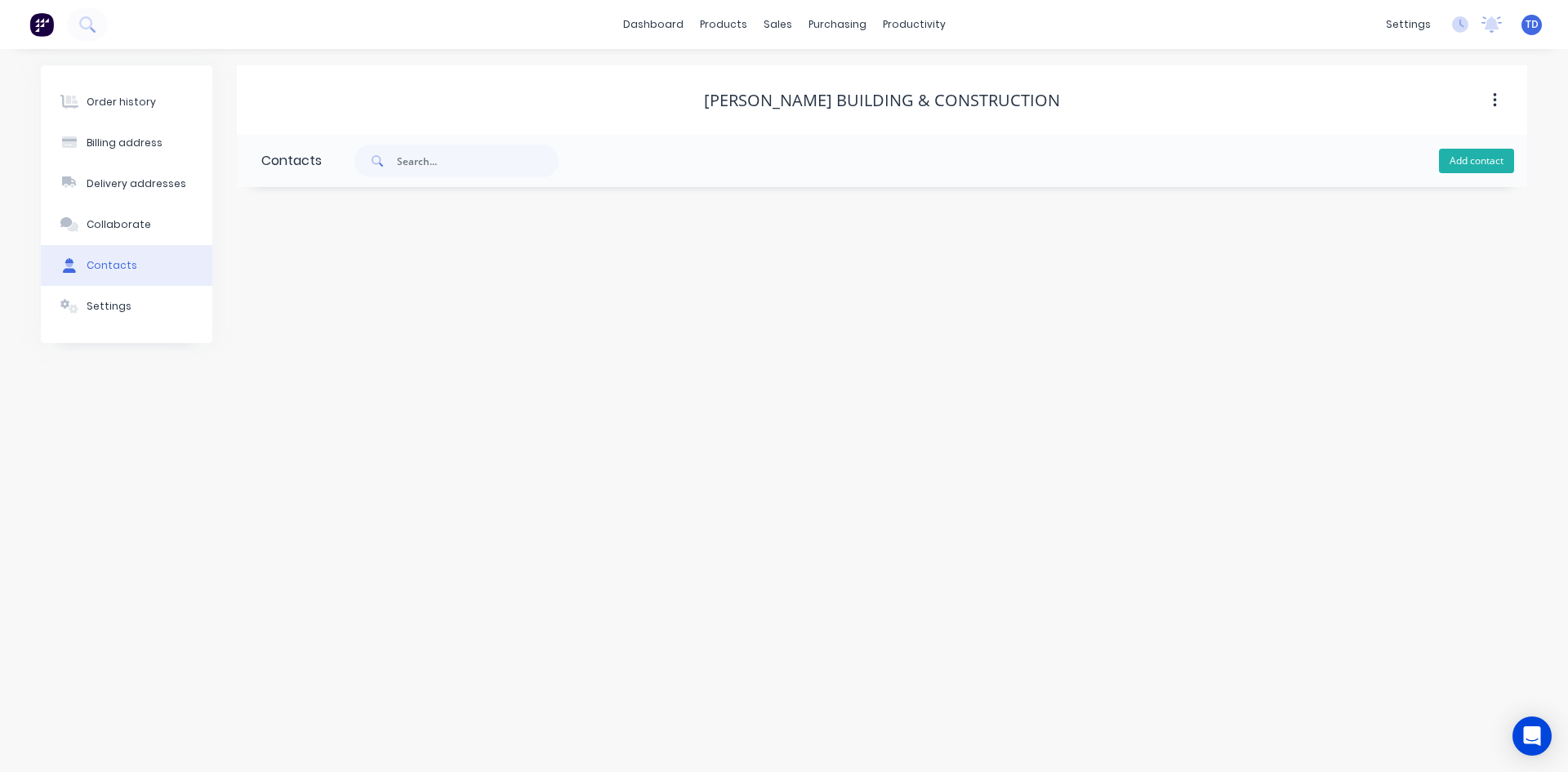
click at [1496, 160] on button "Add contact" at bounding box center [1477, 161] width 76 height 25
select select "AU"
click at [336, 268] on input "text" at bounding box center [395, 281] width 267 height 25
type input "[PERSON_NAME]"
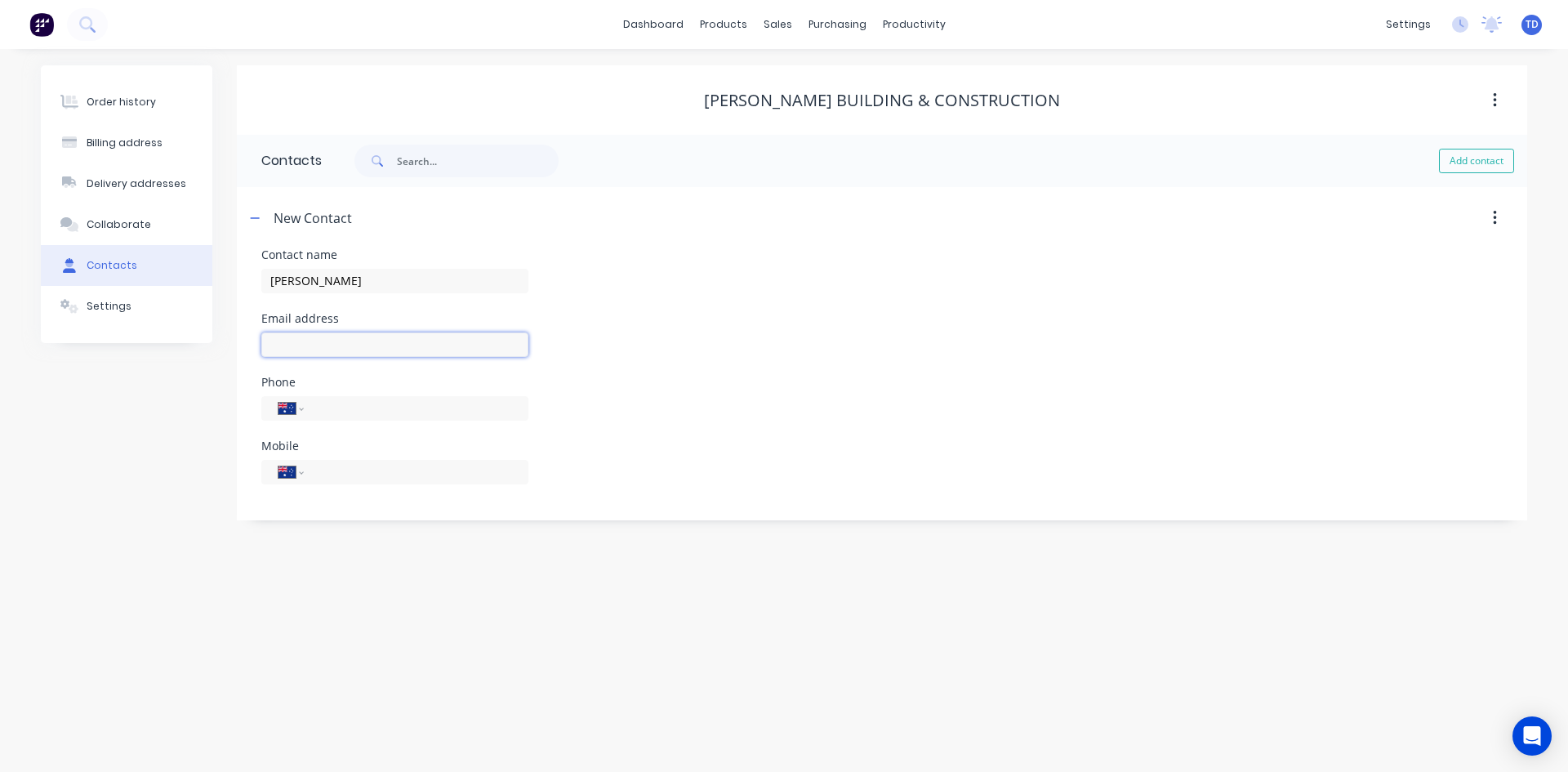
click at [304, 340] on input "text" at bounding box center [395, 345] width 267 height 25
select select "AU"
click at [329, 343] on input "text" at bounding box center [395, 345] width 267 height 25
paste input "[EMAIL_ADDRESS][DOMAIN_NAME]"
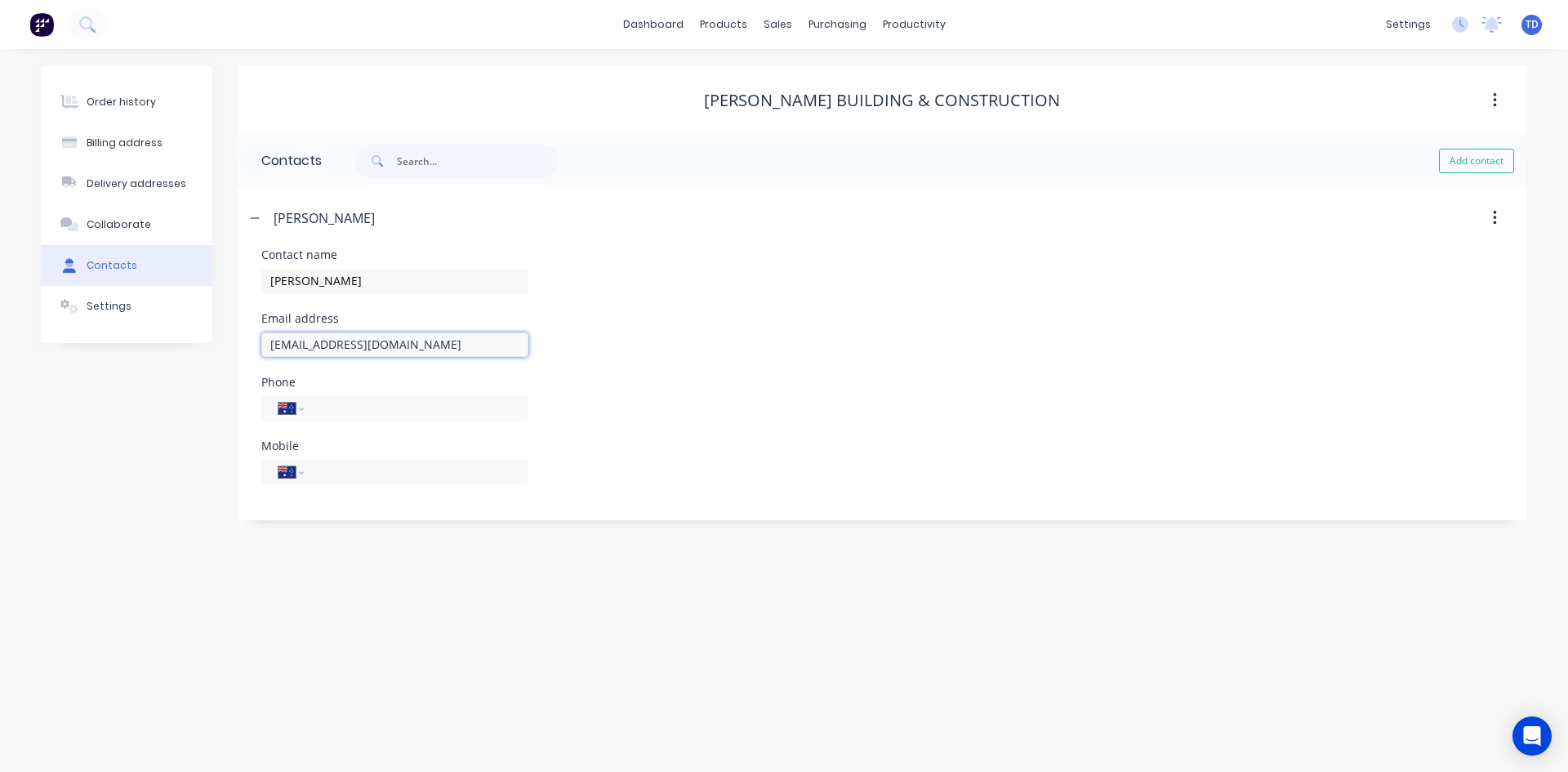
type input "[EMAIL_ADDRESS][DOMAIN_NAME]"
click at [337, 476] on input "tel" at bounding box center [413, 472] width 196 height 19
paste input "0411 512 689"
type input "0411 512 689"
click at [629, 456] on div "Mobile International Afghanistan Åland Islands Albania Algeria American Samoa A…" at bounding box center [883, 472] width 1242 height 63
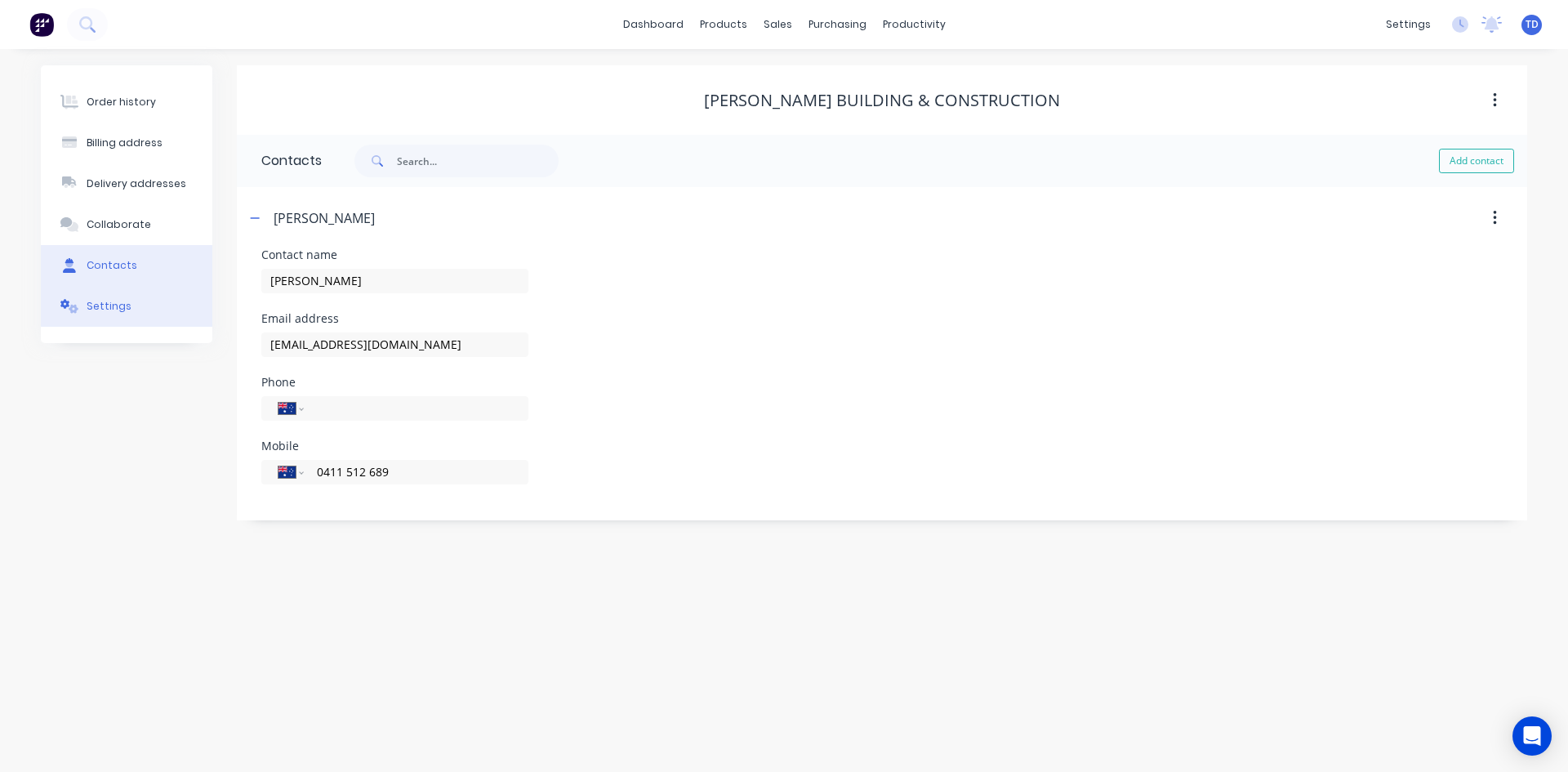
click at [134, 304] on button "Settings" at bounding box center [126, 305] width 171 height 41
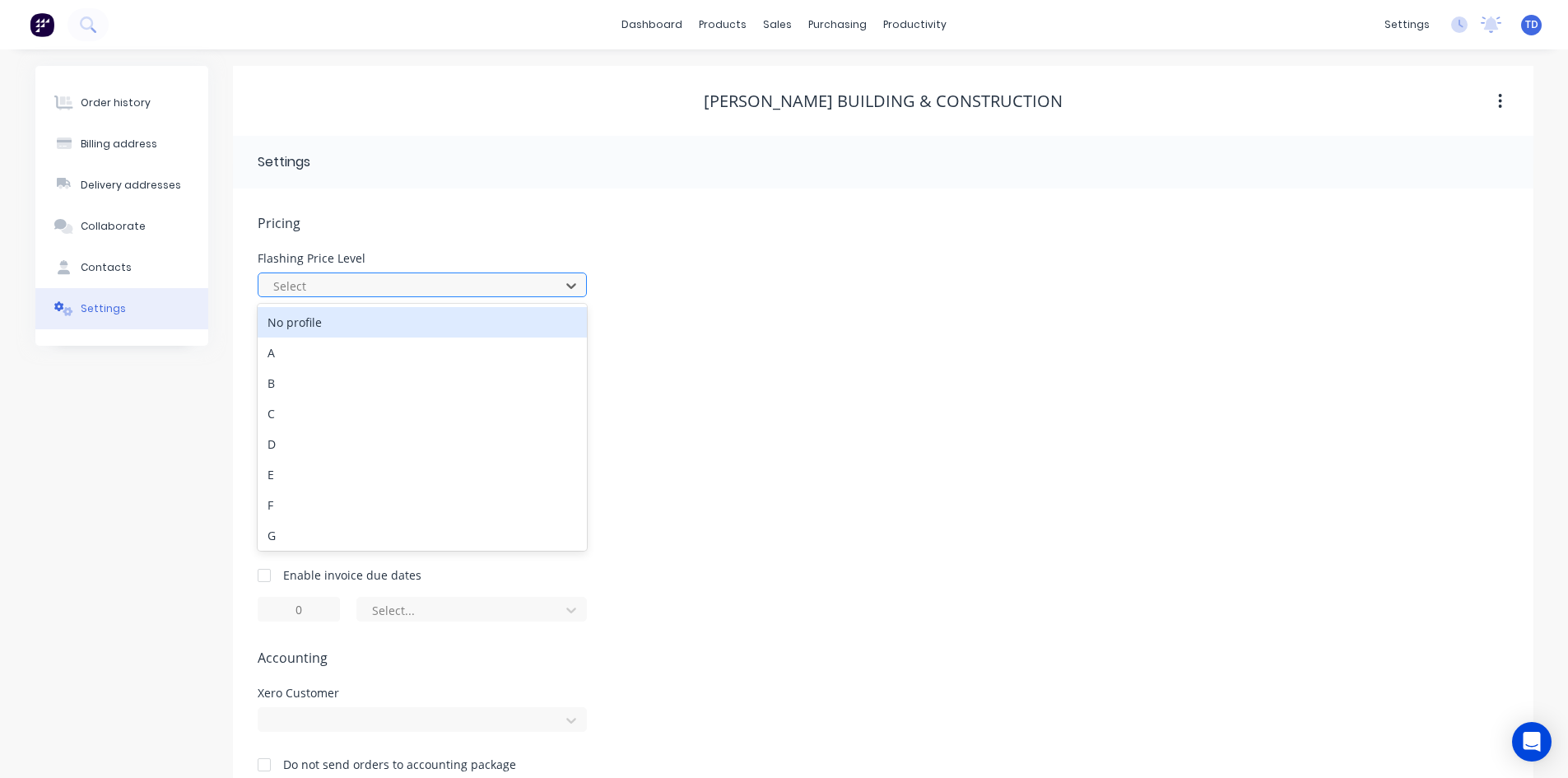
click at [299, 288] on div at bounding box center [412, 287] width 280 height 21
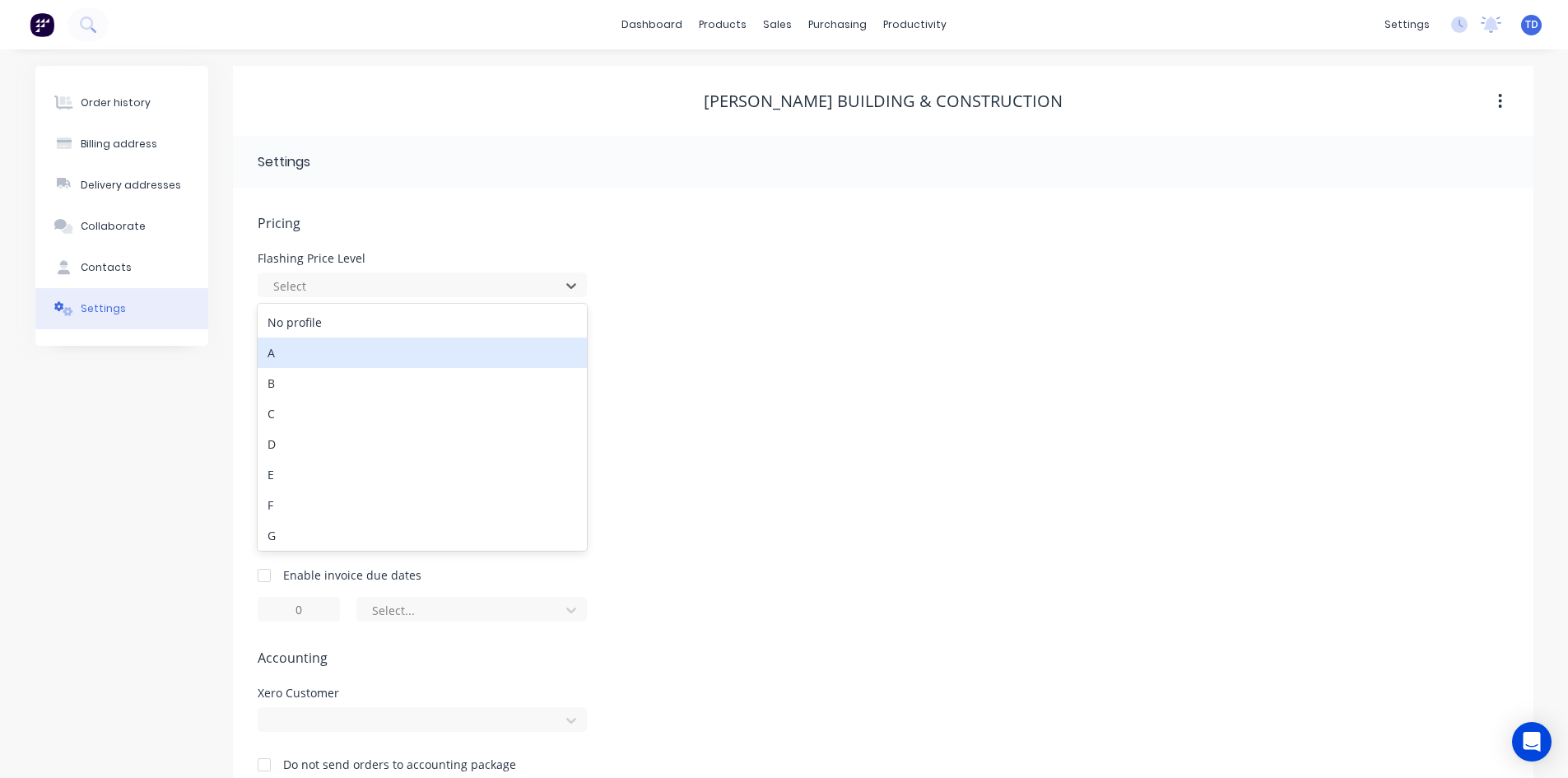
click at [280, 354] on div "A" at bounding box center [423, 352] width 330 height 30
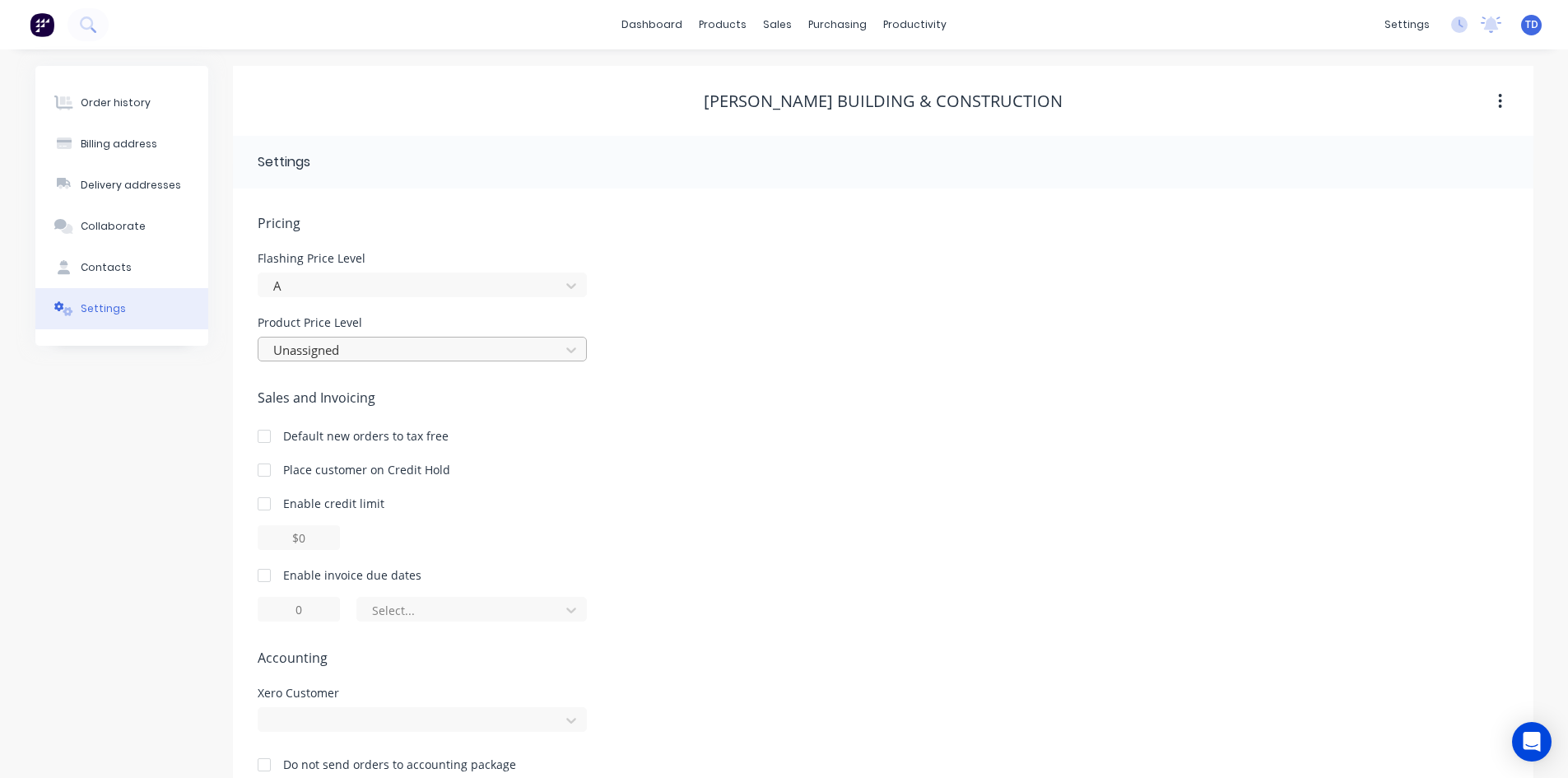
click at [333, 349] on div at bounding box center [412, 350] width 280 height 21
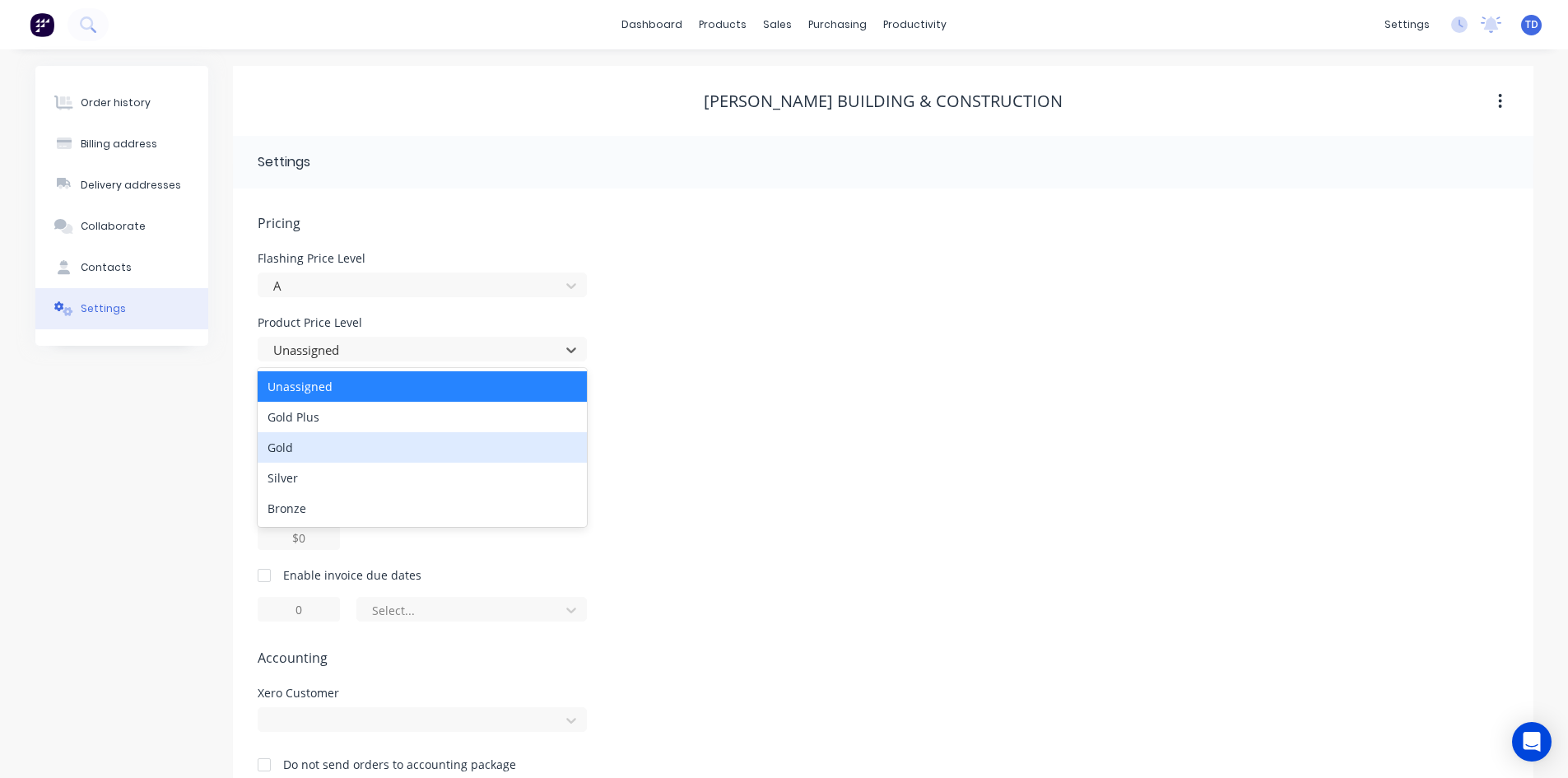
click at [323, 440] on div "Gold" at bounding box center [423, 448] width 330 height 30
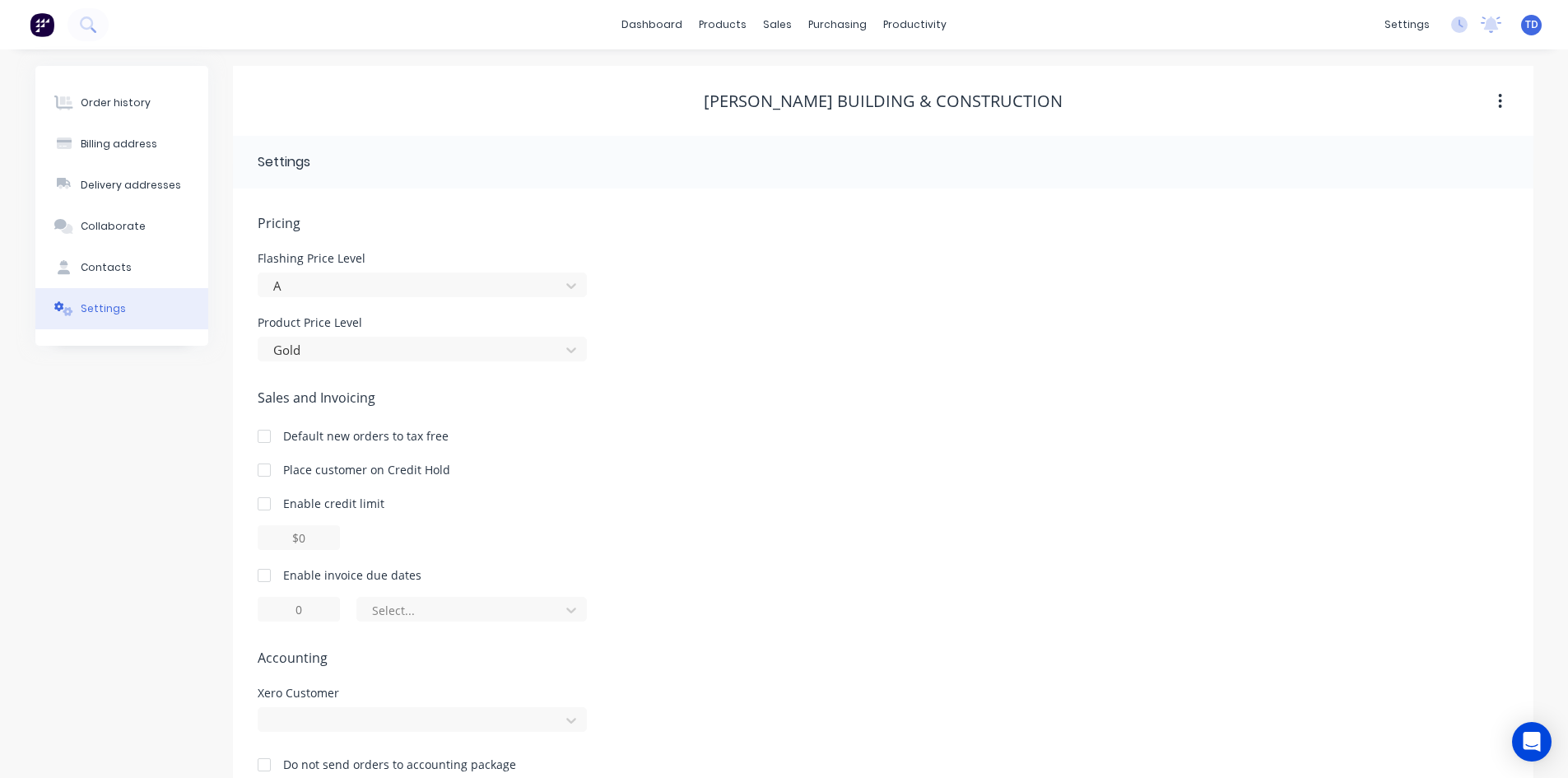
click at [264, 505] on div at bounding box center [264, 504] width 33 height 33
click at [290, 535] on input "$0.00" at bounding box center [299, 537] width 82 height 25
type input "$5000.00"
click at [269, 584] on div at bounding box center [264, 575] width 33 height 33
type input "1"
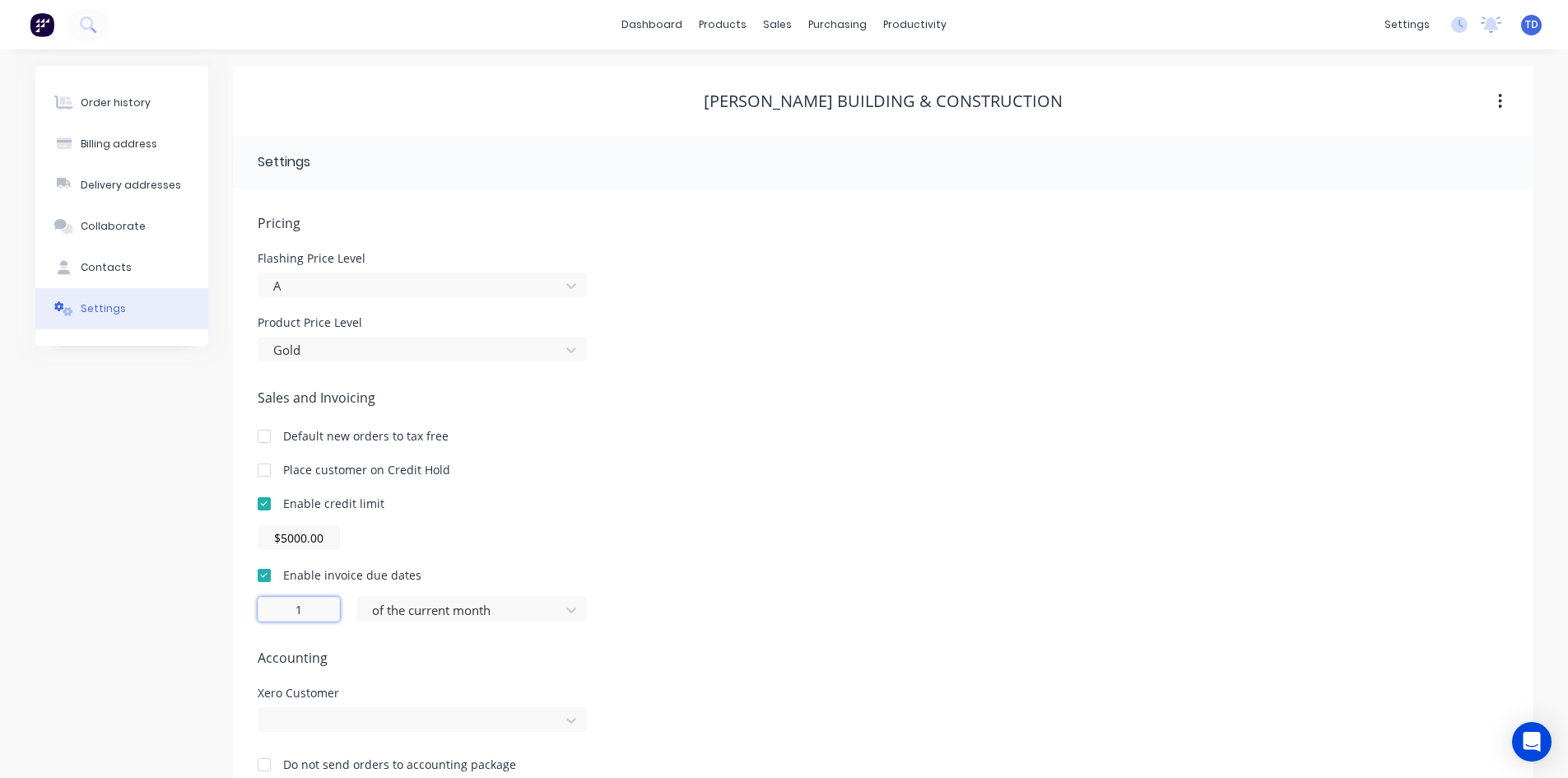
click at [301, 612] on input "1" at bounding box center [299, 609] width 82 height 25
type input "30"
click at [438, 621] on div "of the current month" at bounding box center [461, 609] width 191 height 25
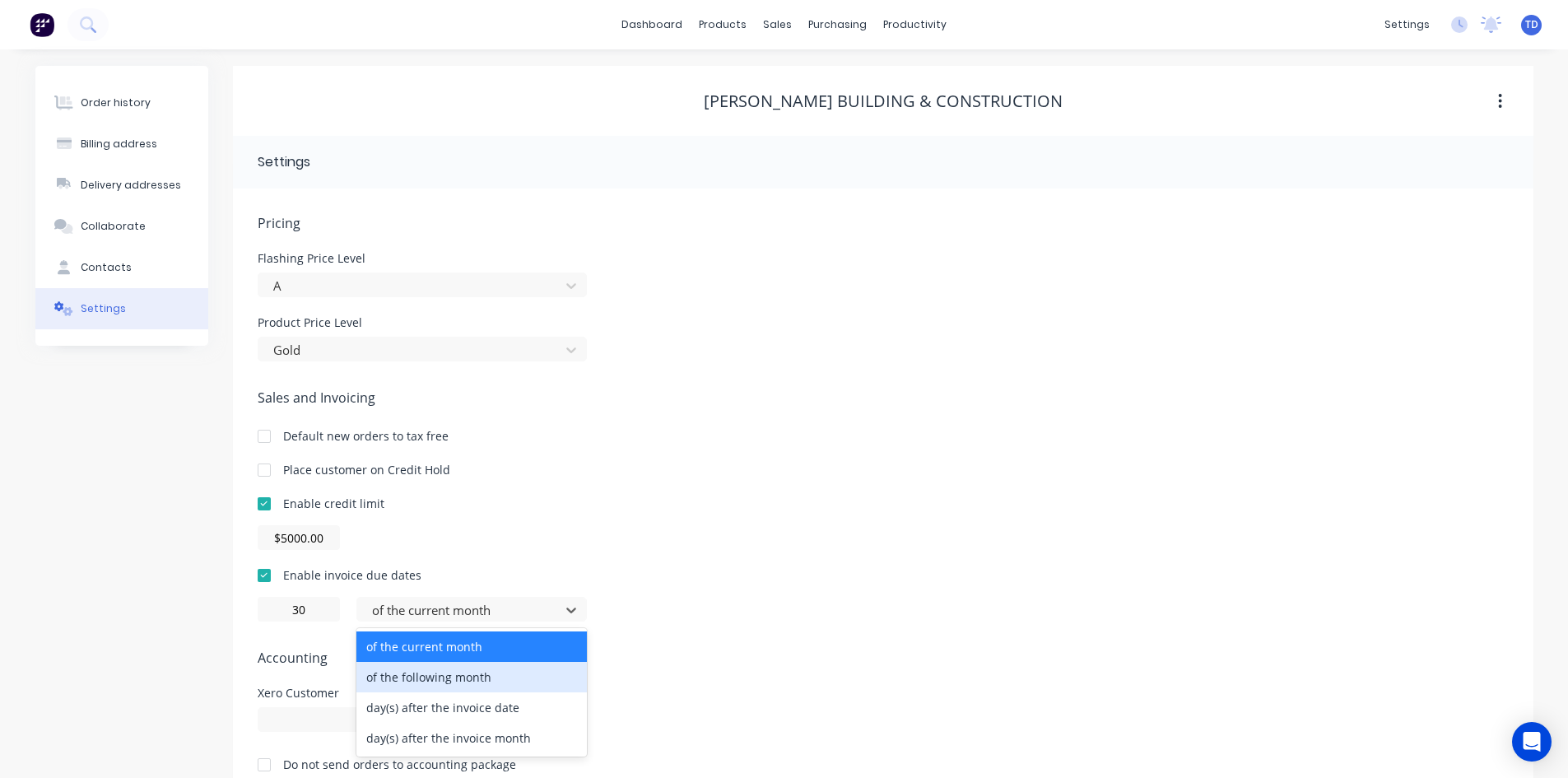
click at [433, 668] on div "of the following month" at bounding box center [472, 677] width 231 height 30
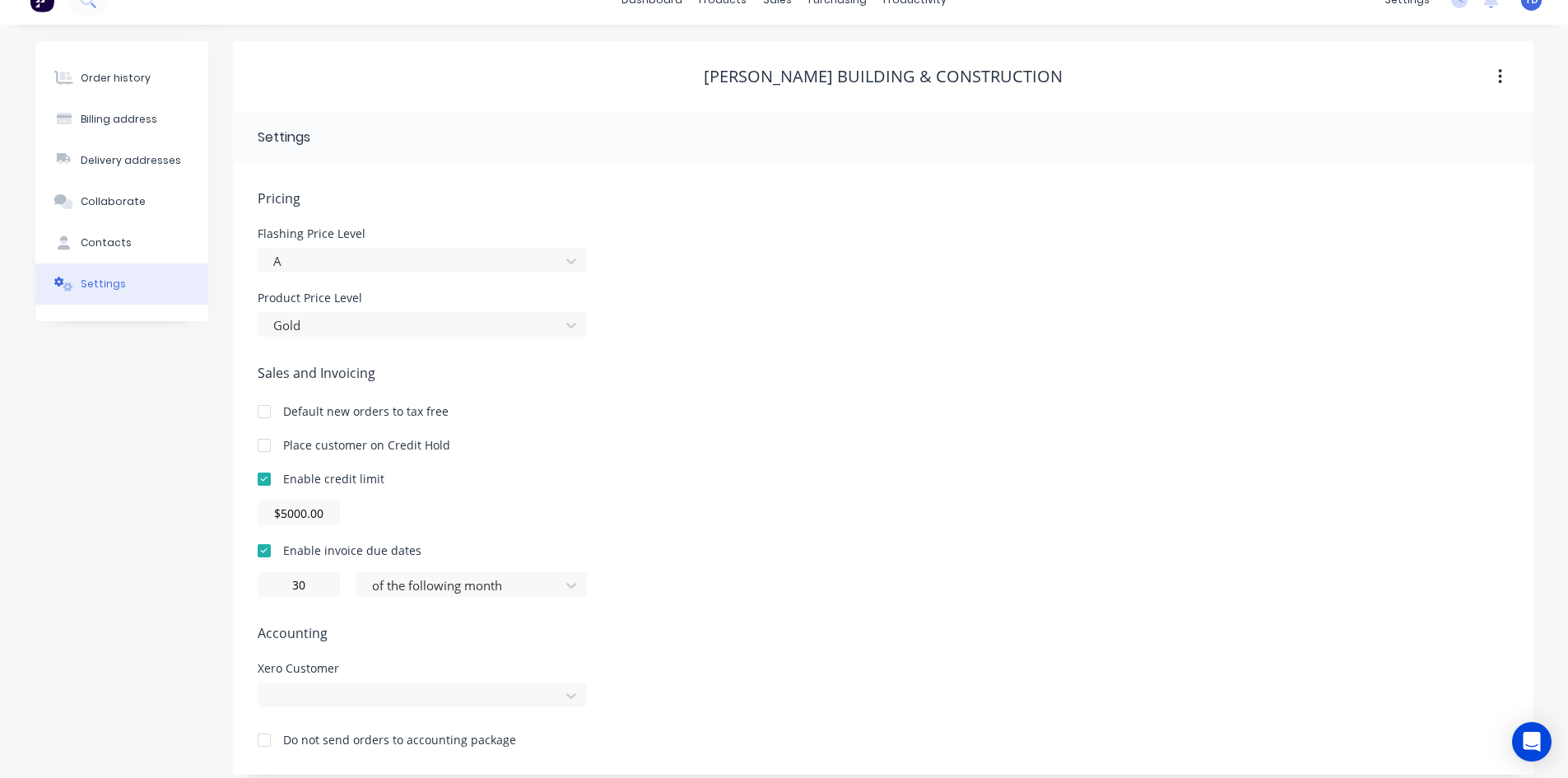
scroll to position [38, 0]
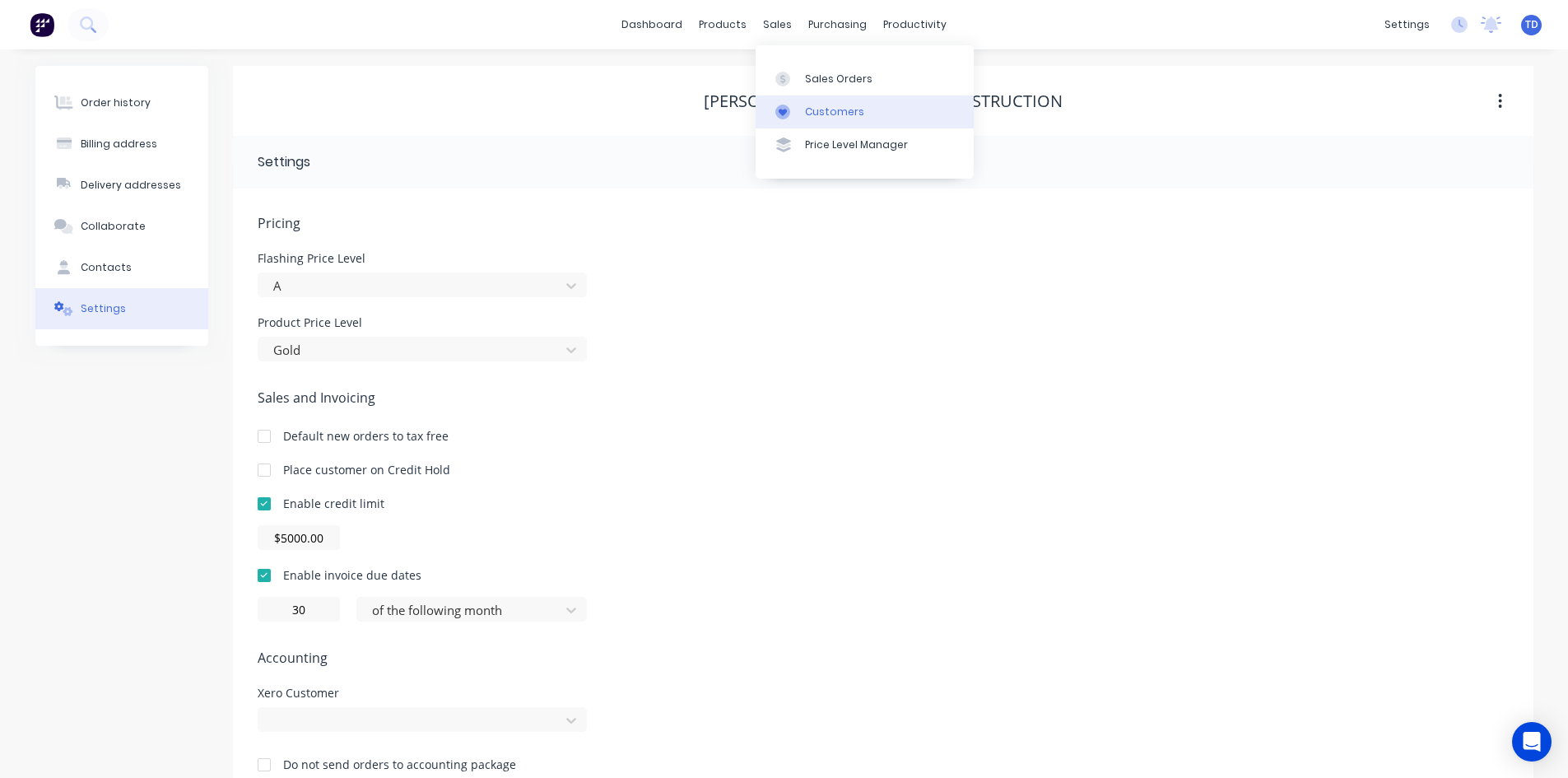
click at [870, 123] on link "Customers" at bounding box center [864, 111] width 218 height 33
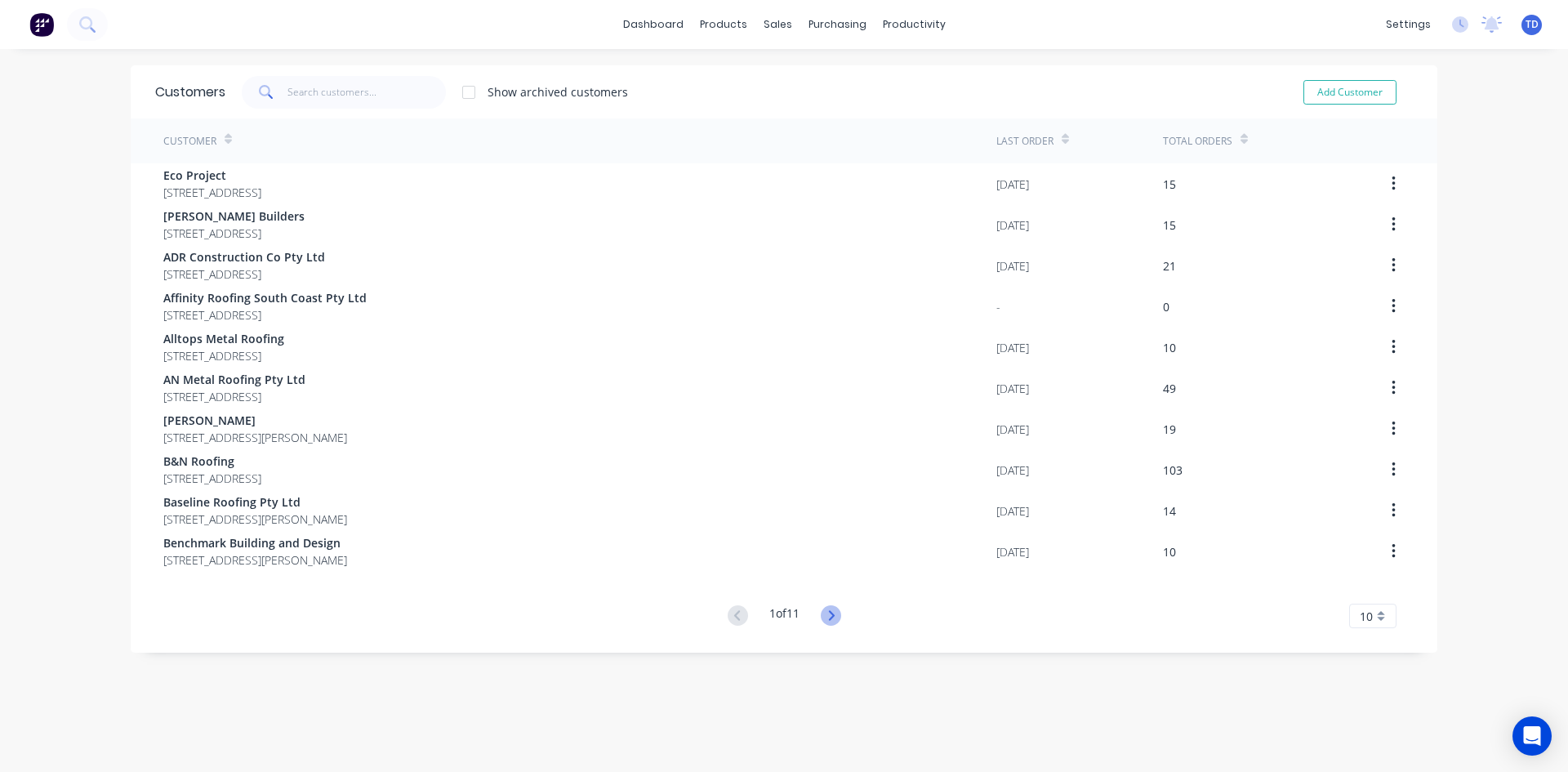
click at [824, 617] on icon at bounding box center [832, 615] width 21 height 21
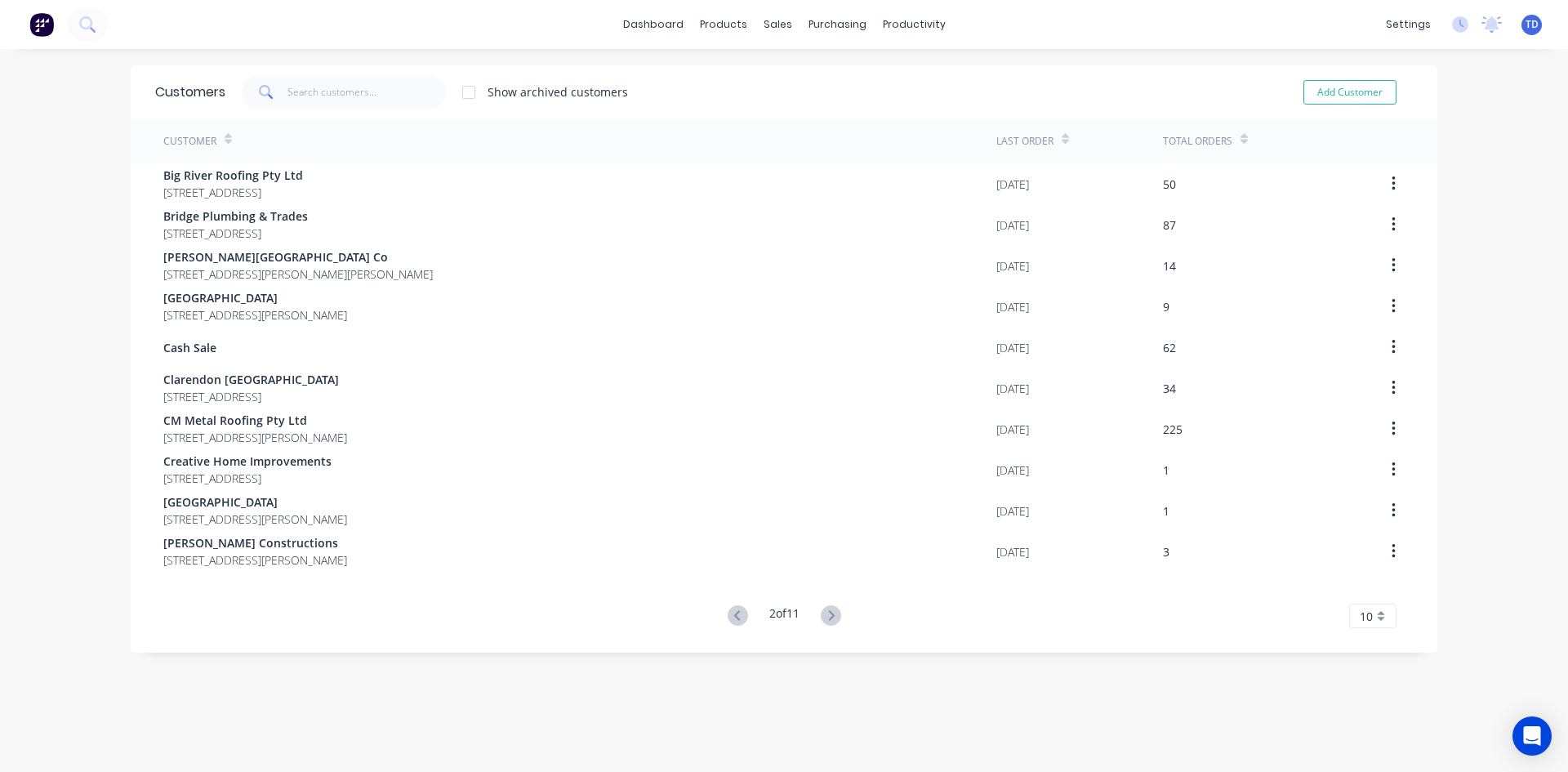
click at [824, 617] on icon at bounding box center [832, 615] width 21 height 21
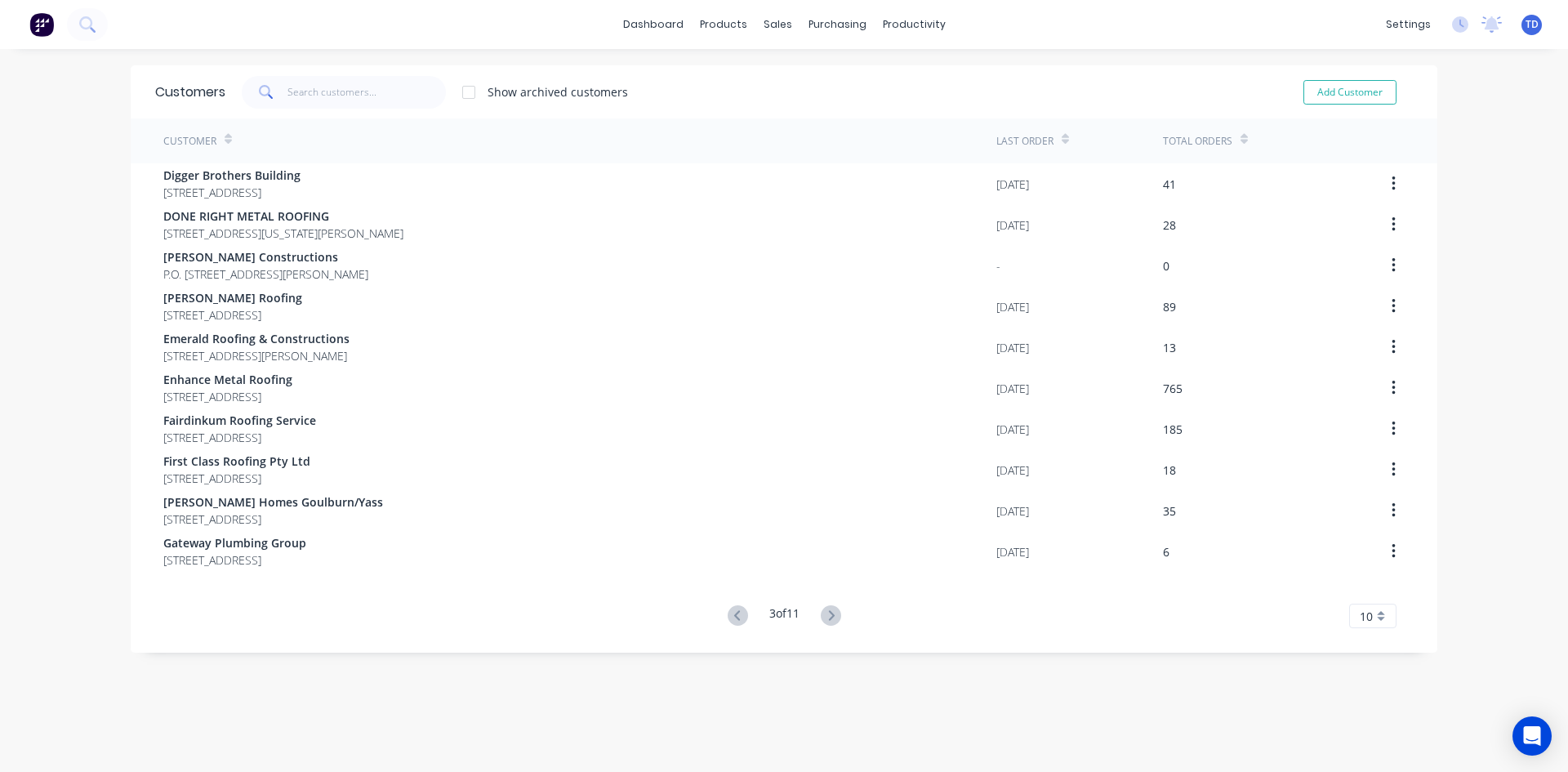
click at [824, 617] on icon at bounding box center [832, 615] width 21 height 21
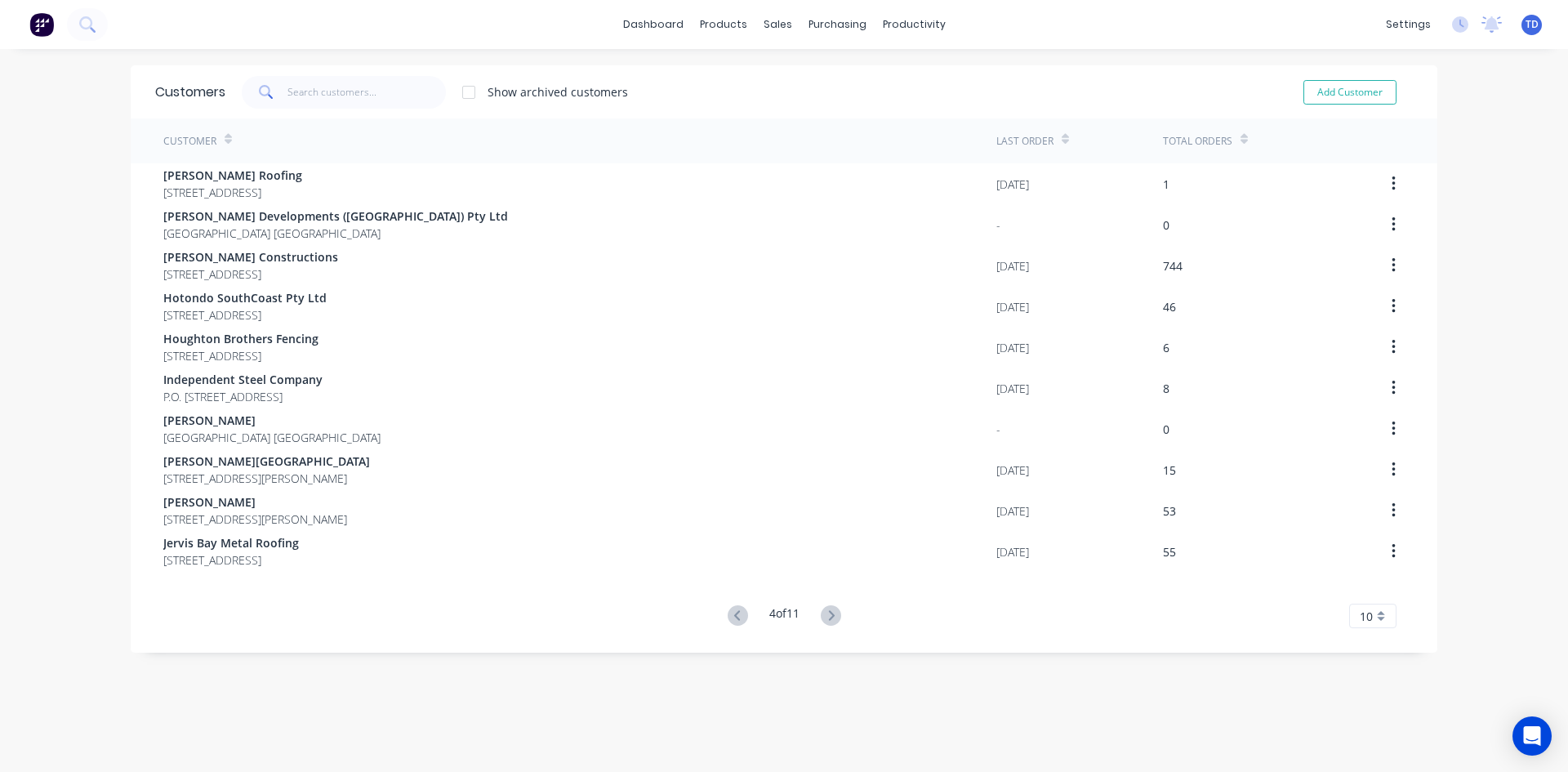
click at [824, 617] on icon at bounding box center [832, 615] width 21 height 21
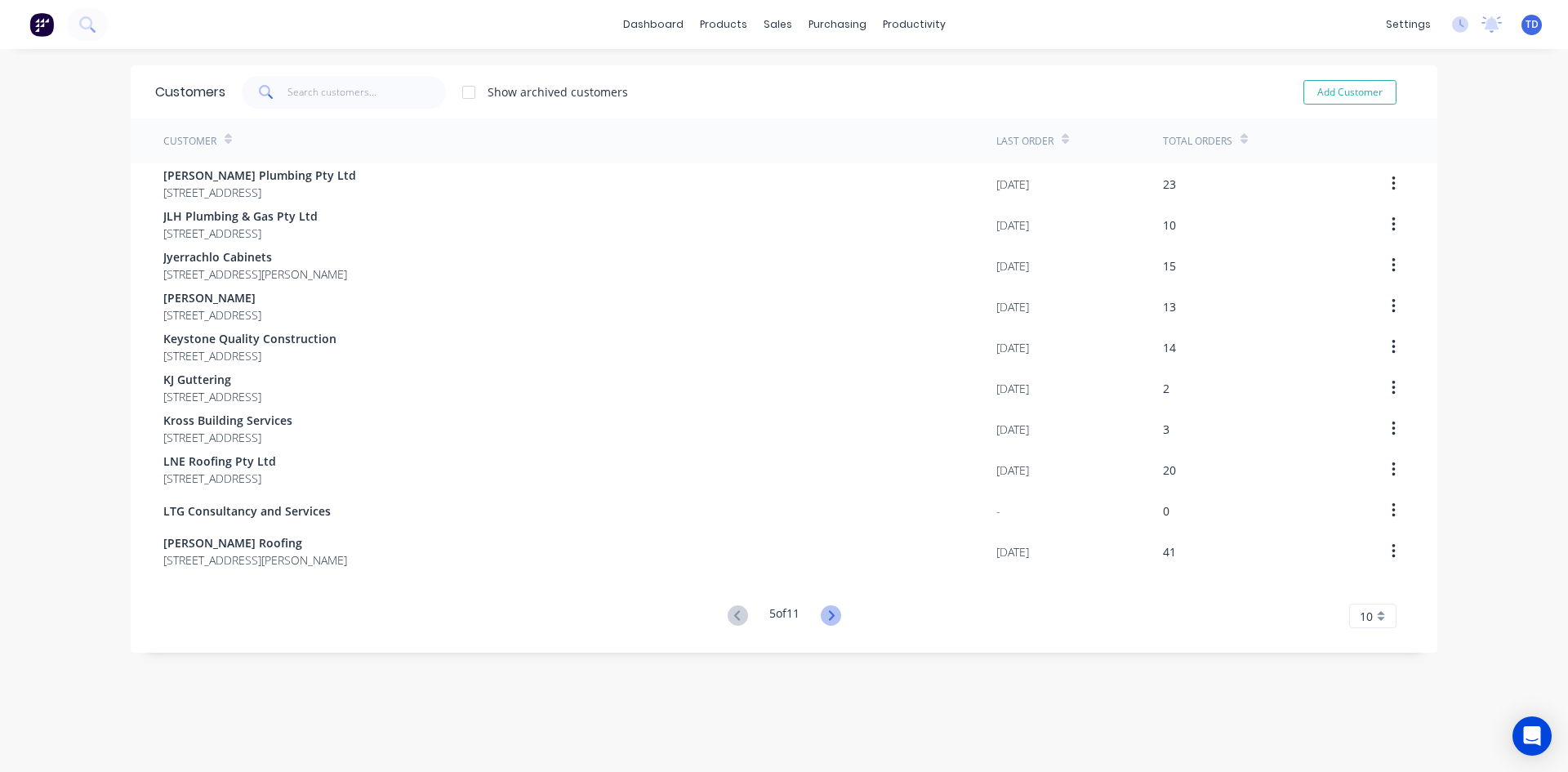
click at [834, 622] on icon at bounding box center [832, 615] width 21 height 21
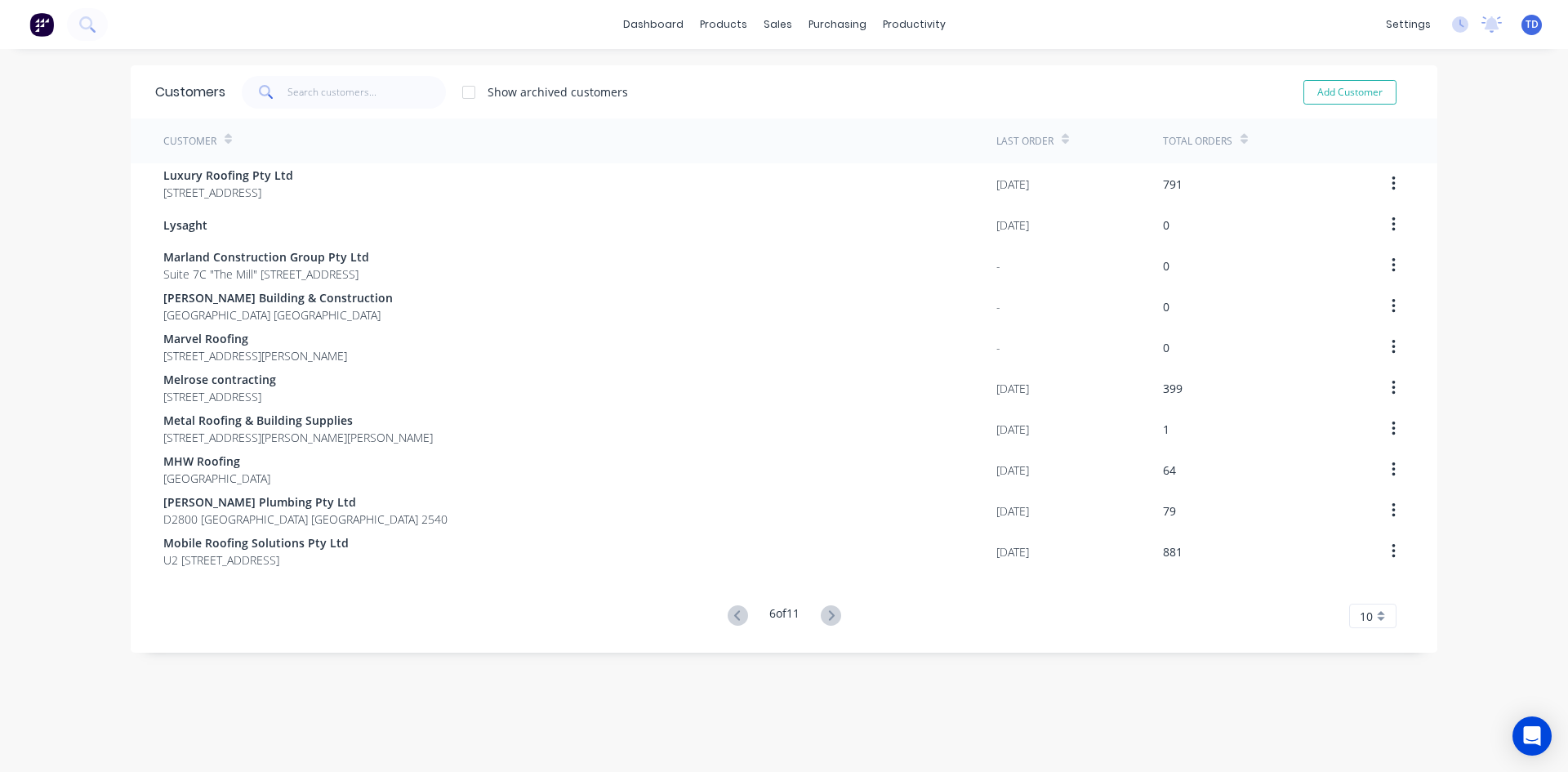
click at [834, 622] on icon at bounding box center [832, 615] width 21 height 21
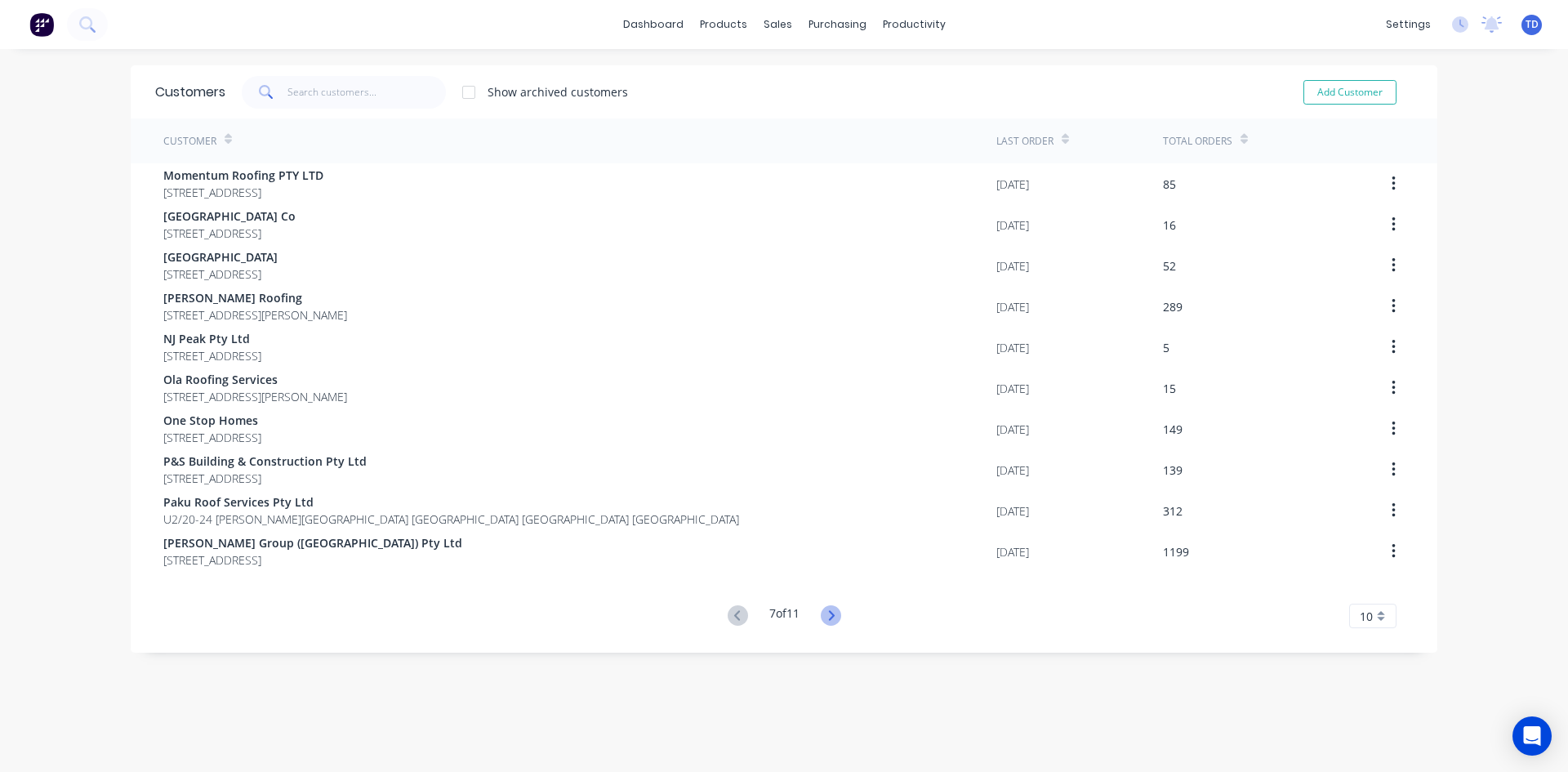
click at [828, 611] on icon at bounding box center [831, 615] width 6 height 9
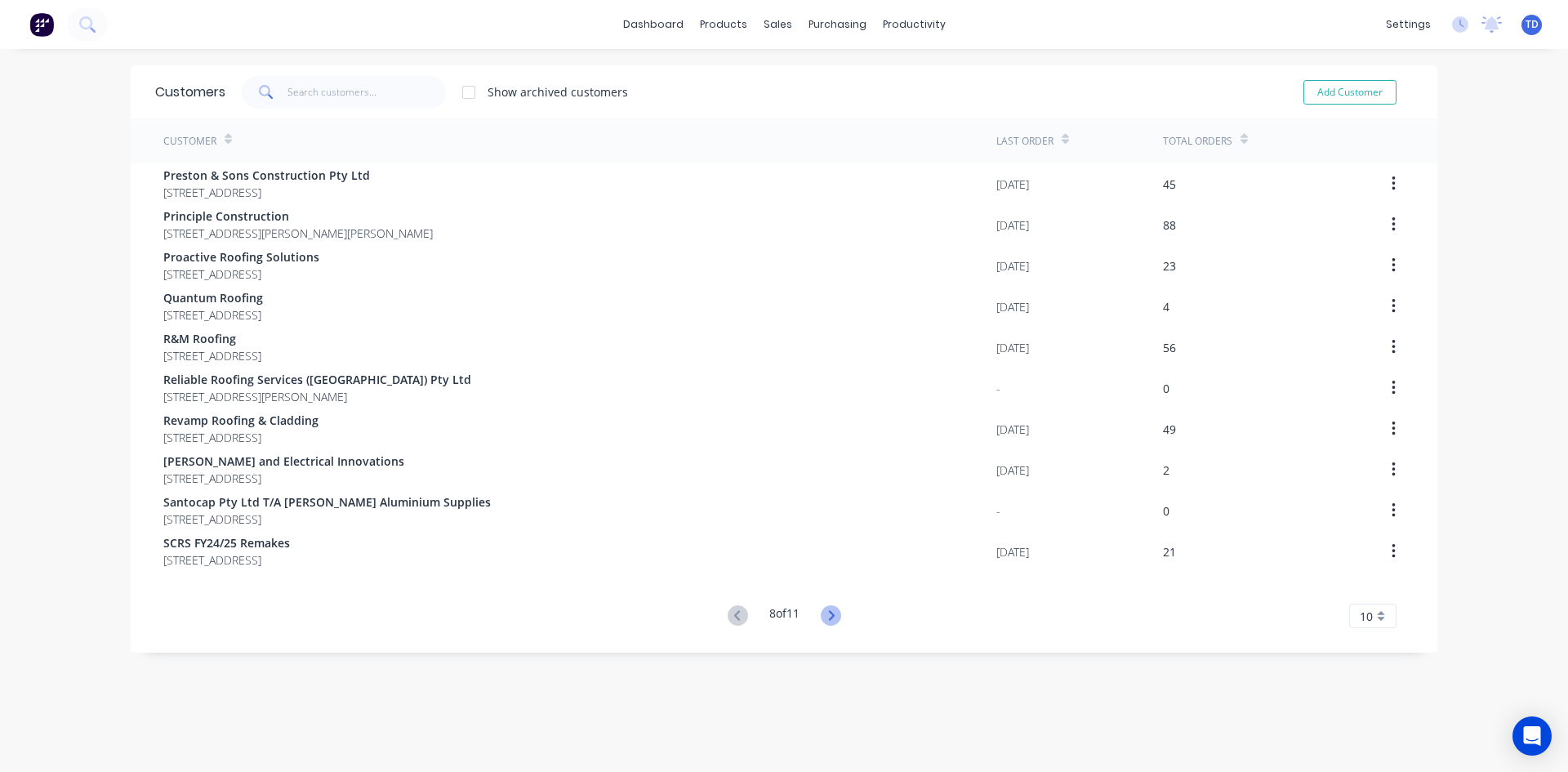
click at [833, 617] on icon at bounding box center [832, 615] width 21 height 21
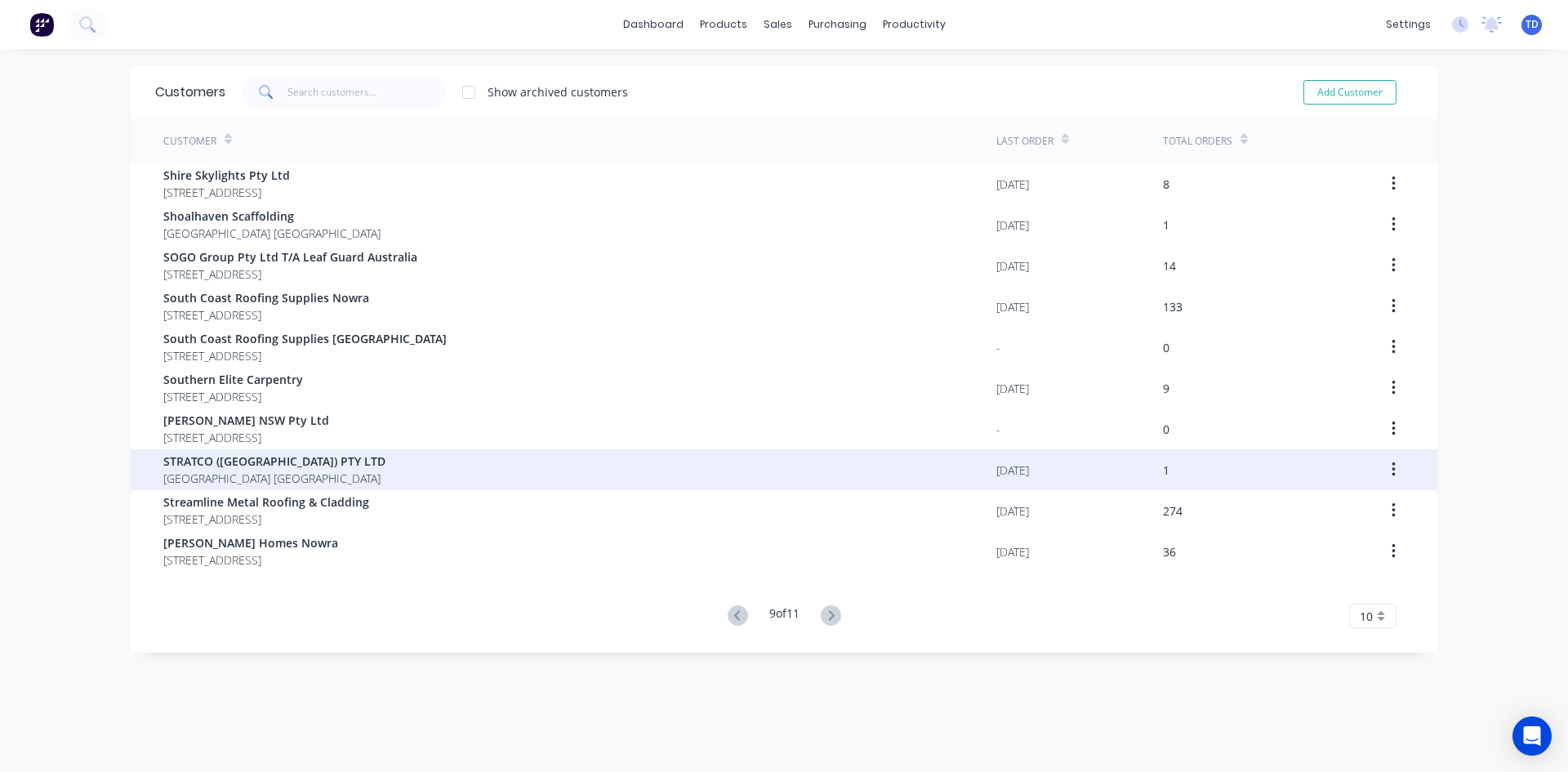
click at [238, 460] on span "STRATCO ([GEOGRAPHIC_DATA]) PTY LTD" at bounding box center [274, 461] width 222 height 17
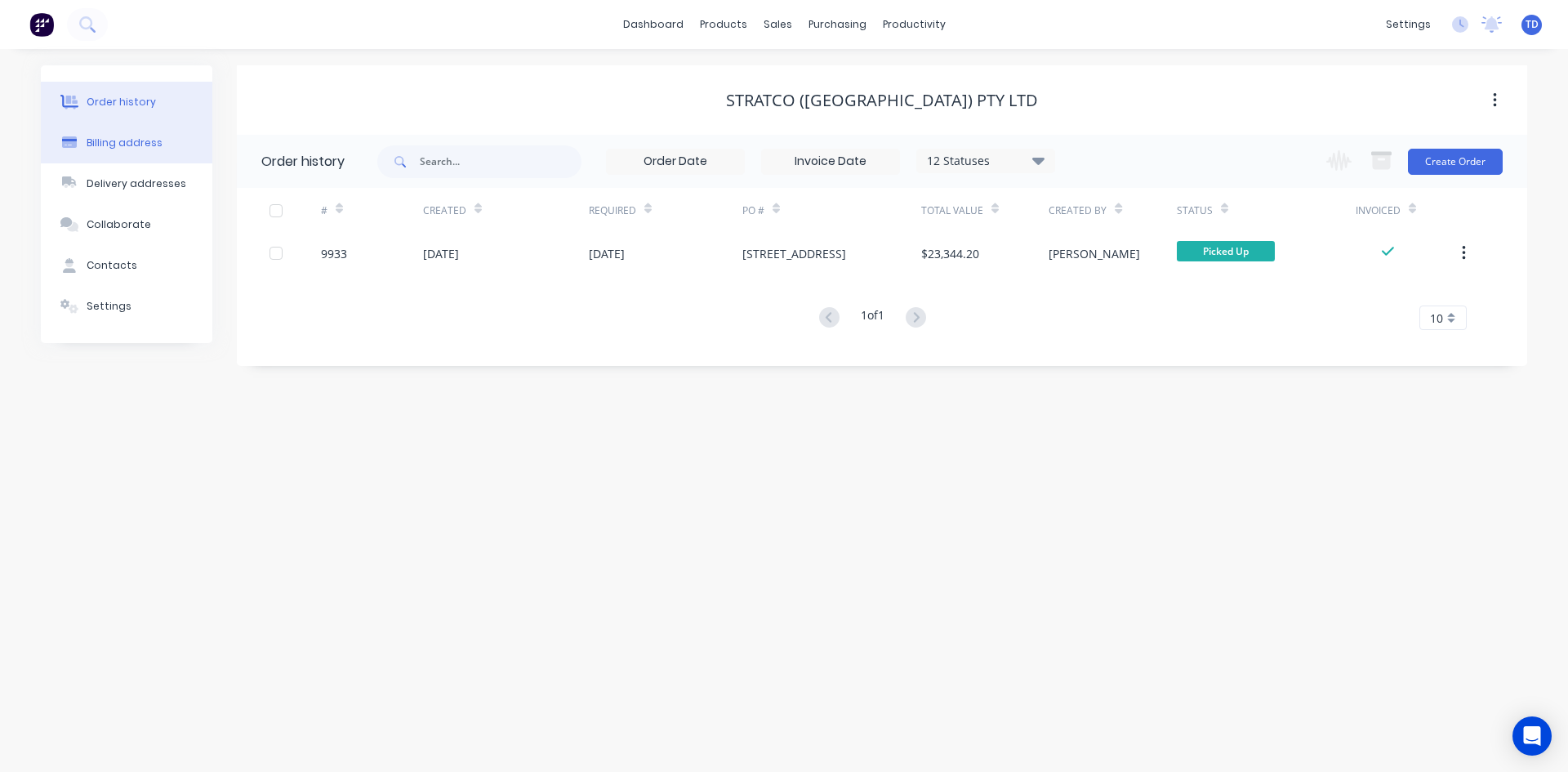
click at [146, 133] on button "Billing address" at bounding box center [126, 143] width 171 height 41
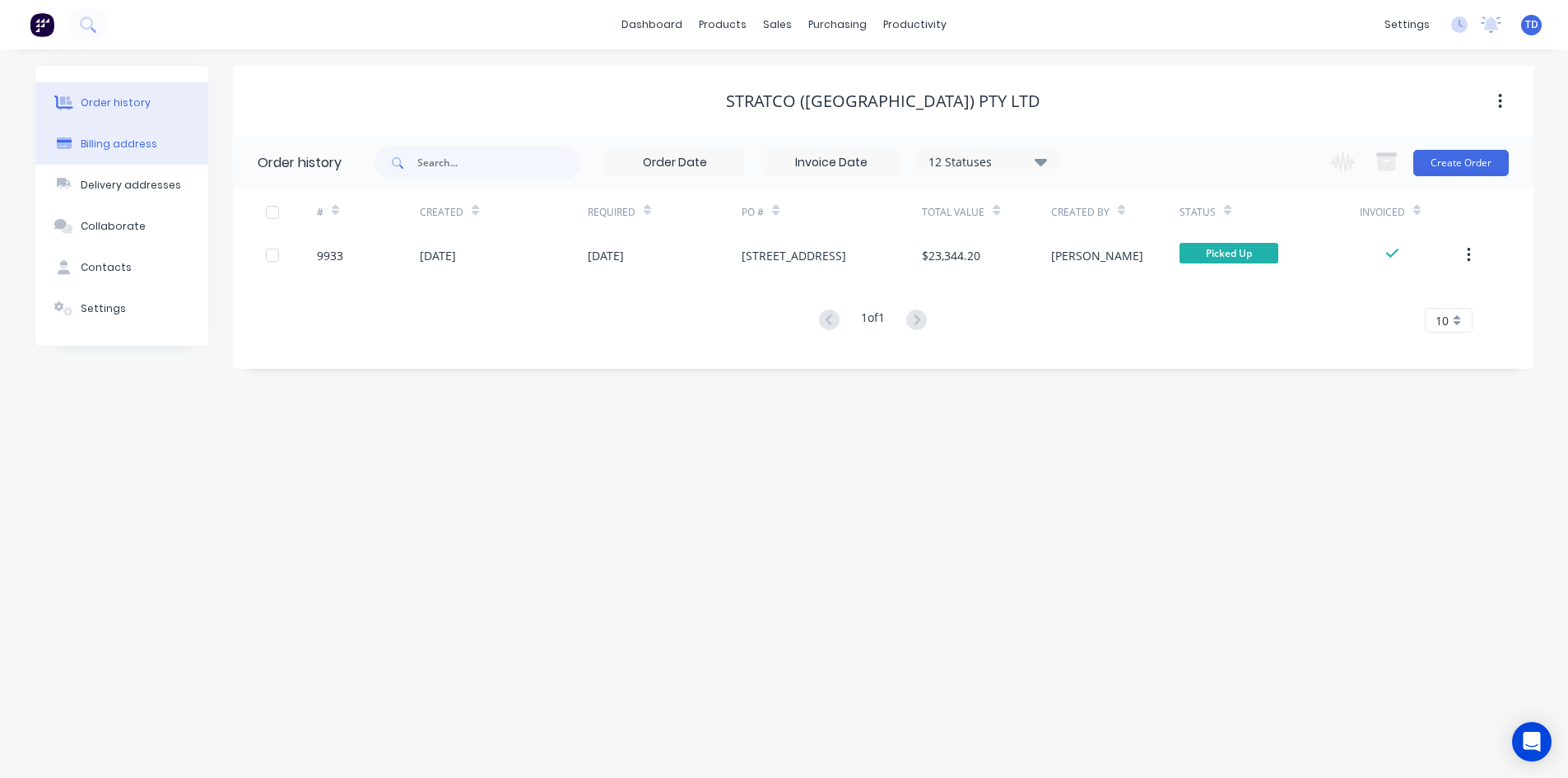
select select "AU"
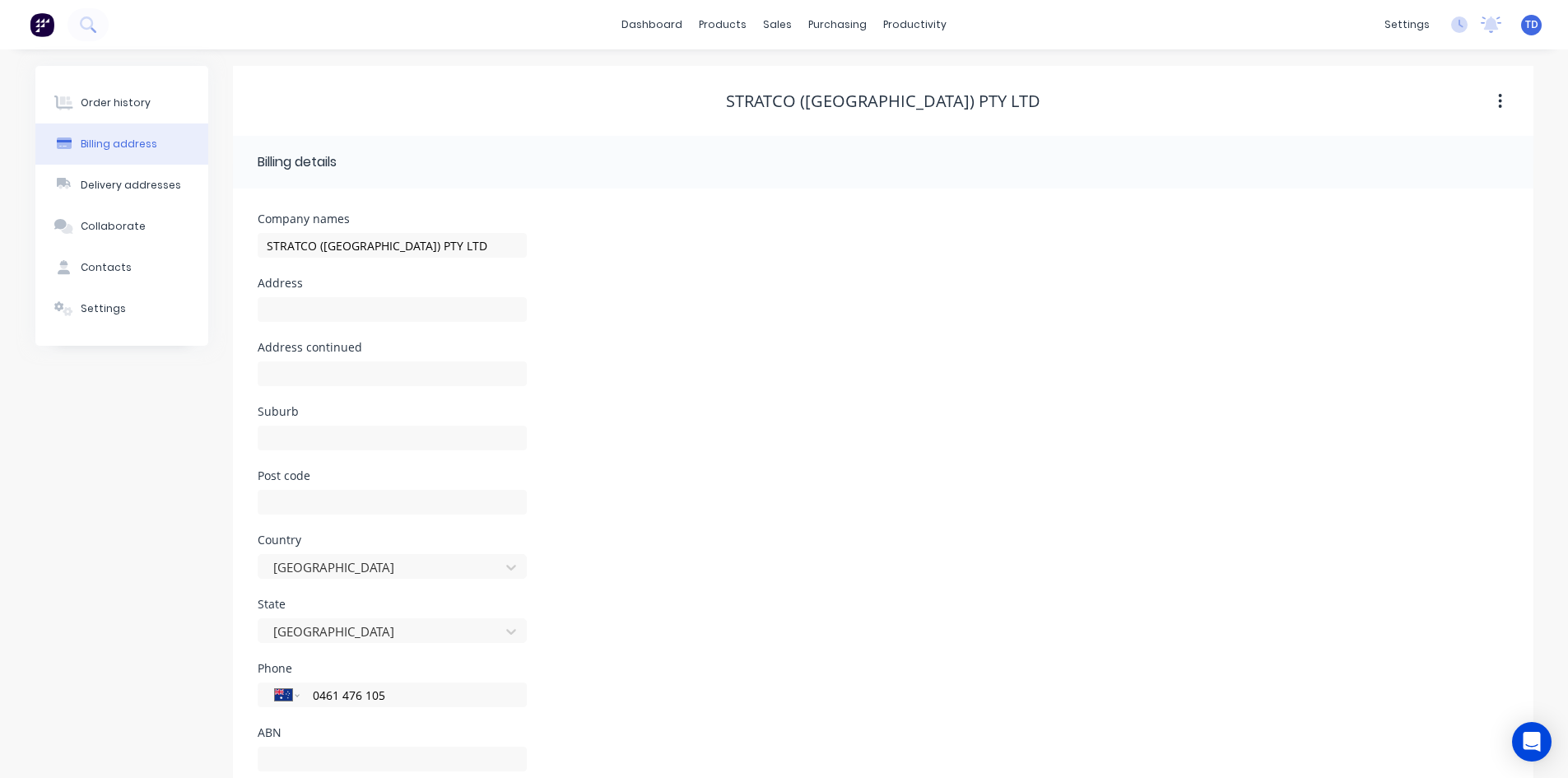
scroll to position [46, 0]
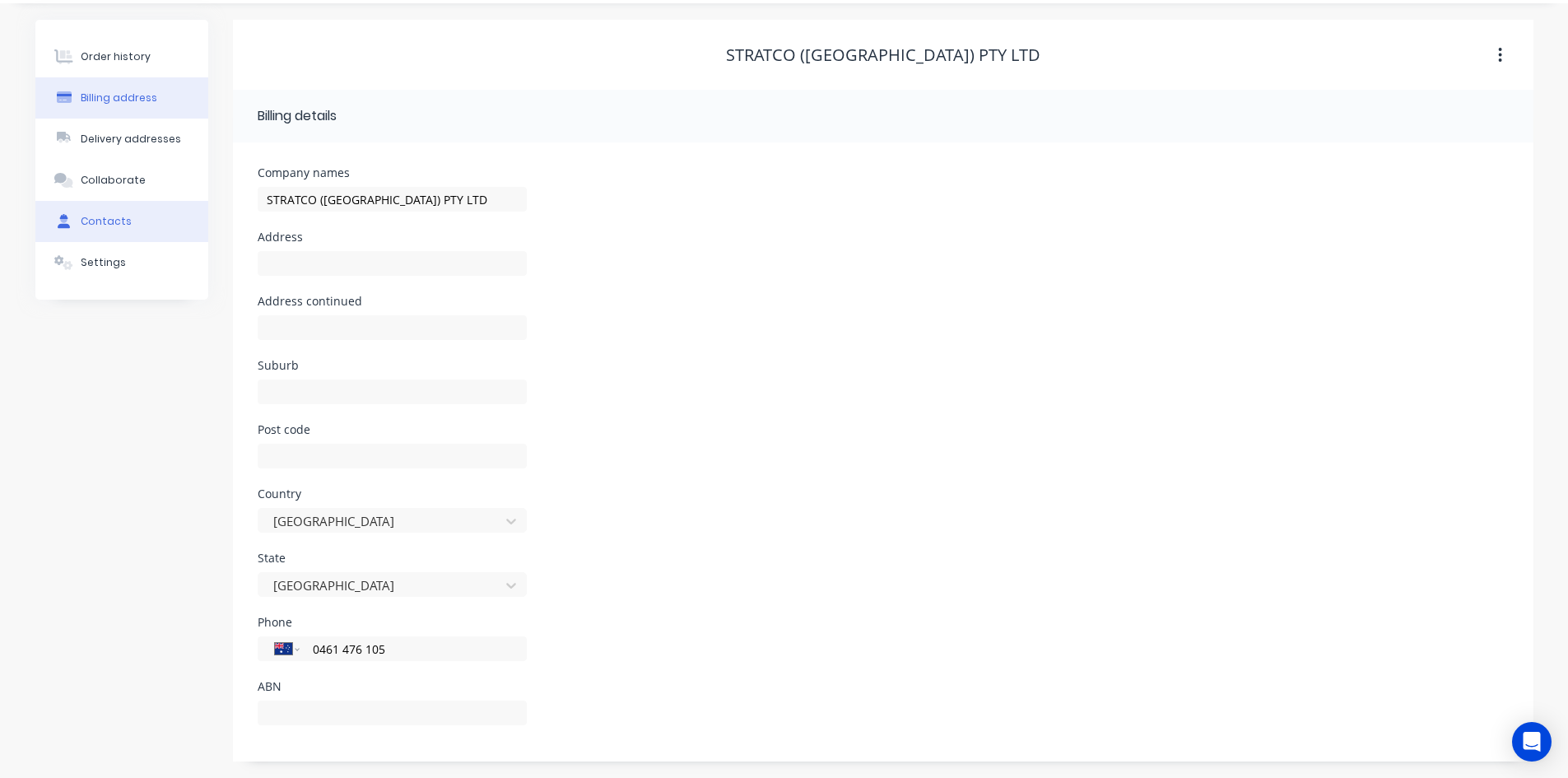
click at [115, 210] on button "Contacts" at bounding box center [121, 221] width 172 height 41
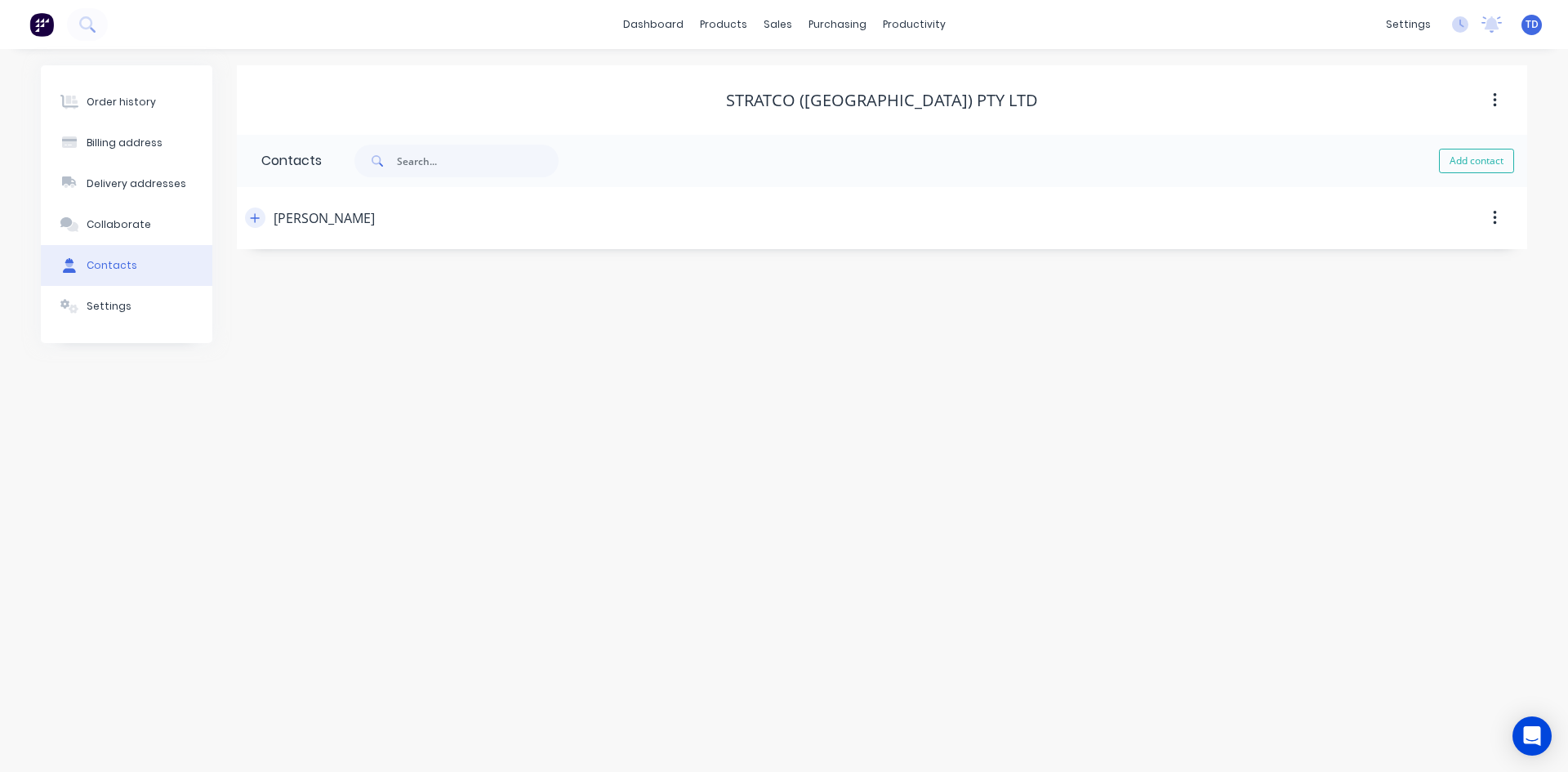
click at [250, 219] on icon "button" at bounding box center [254, 218] width 9 height 11
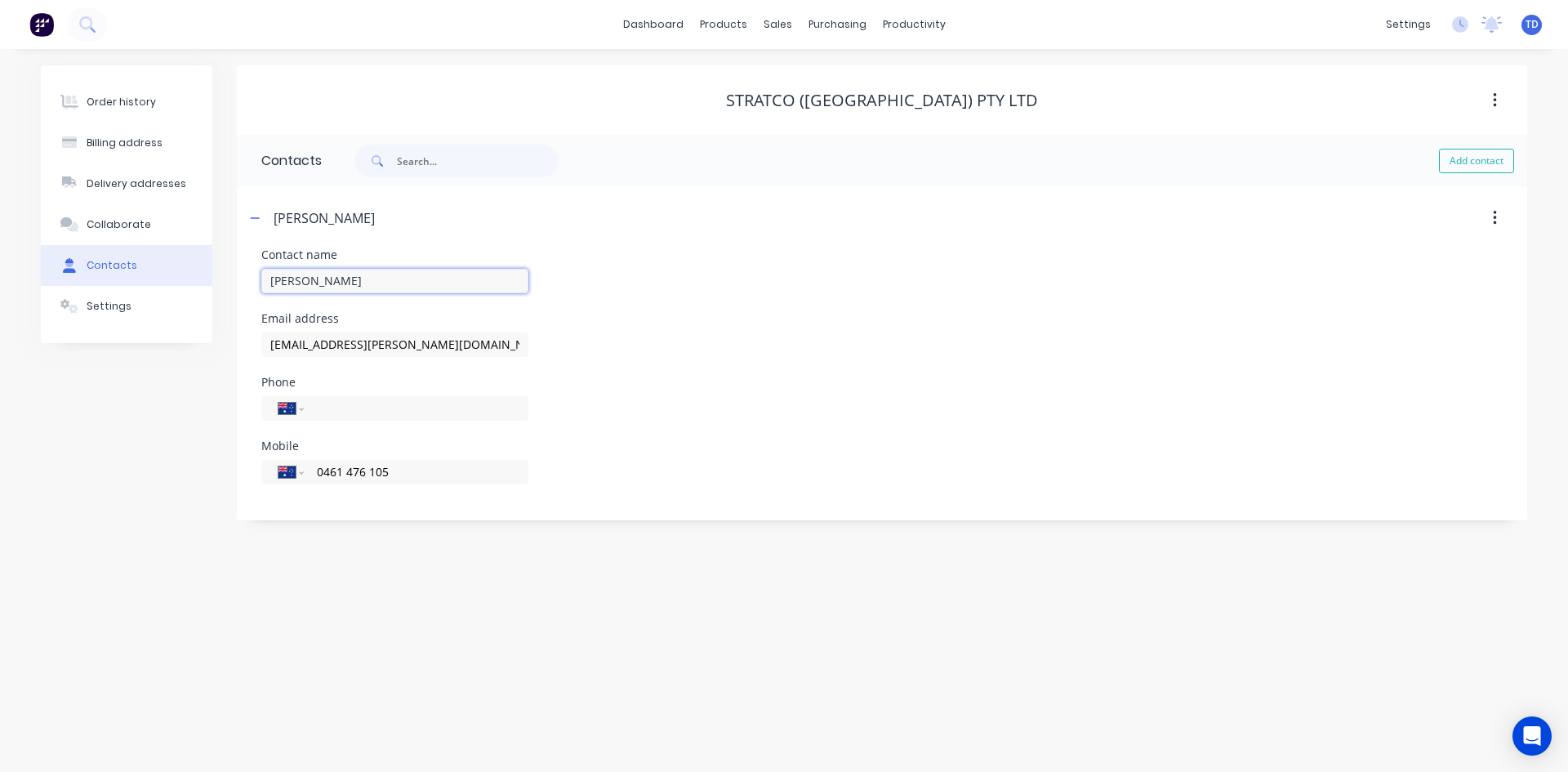
drag, startPoint x: 380, startPoint y: 274, endPoint x: 261, endPoint y: 280, distance: 119.2
click at [261, 280] on div "Contact name [PERSON_NAME] Email address [EMAIL_ADDRESS][PERSON_NAME][DOMAIN_NA…" at bounding box center [883, 385] width 1291 height 271
drag, startPoint x: 466, startPoint y: 344, endPoint x: 243, endPoint y: 350, distance: 223.1
click at [243, 350] on div "Contact name [PERSON_NAME] Email address [EMAIL_ADDRESS][PERSON_NAME][DOMAIN_NA…" at bounding box center [883, 385] width 1291 height 271
drag, startPoint x: 389, startPoint y: 470, endPoint x: 295, endPoint y: 477, distance: 94.3
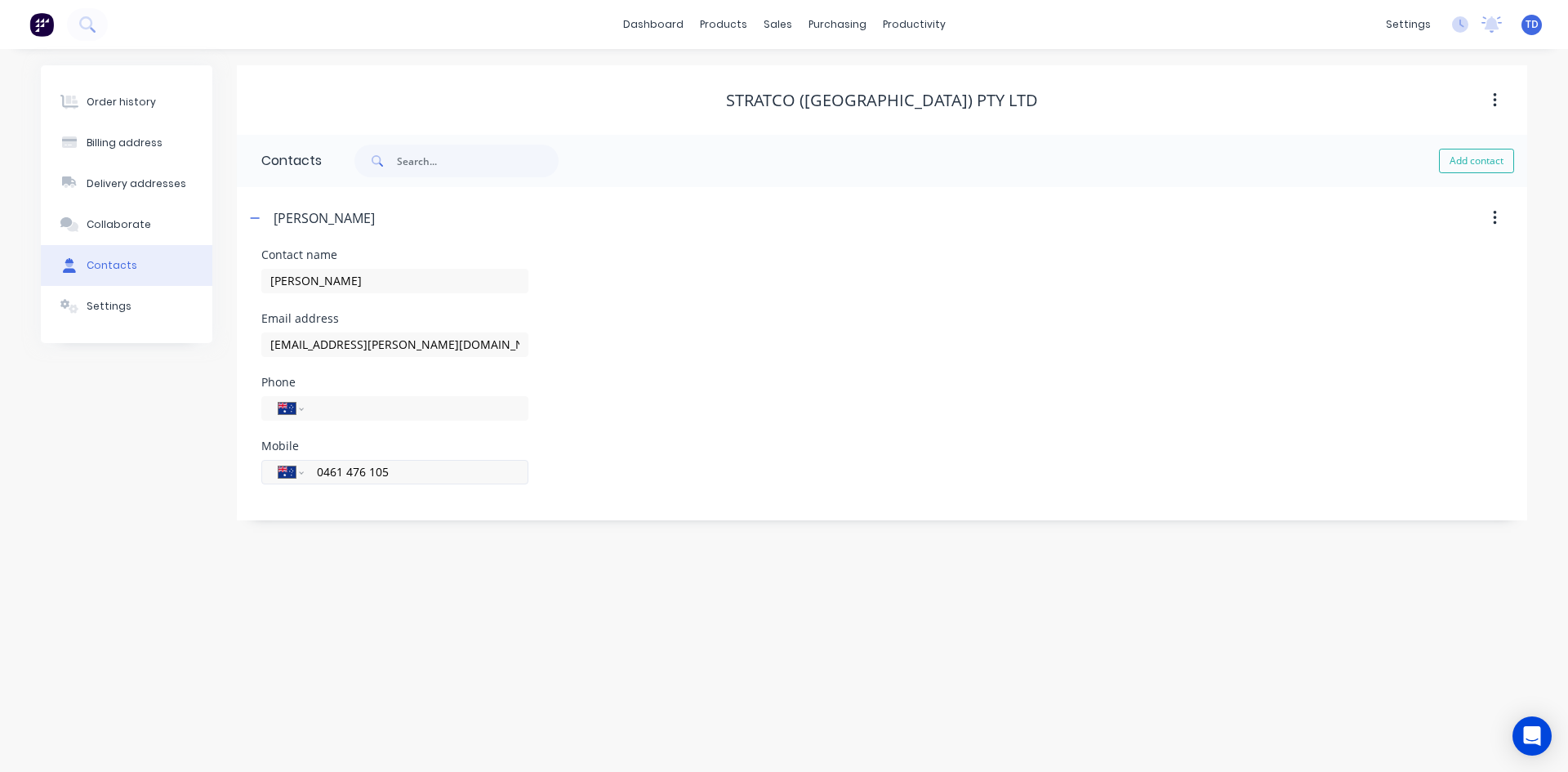
click at [295, 477] on div "International [GEOGRAPHIC_DATA] [GEOGRAPHIC_DATA] [GEOGRAPHIC_DATA] [GEOGRAPHIC…" at bounding box center [395, 472] width 267 height 25
click at [160, 307] on button "Settings" at bounding box center [126, 305] width 171 height 41
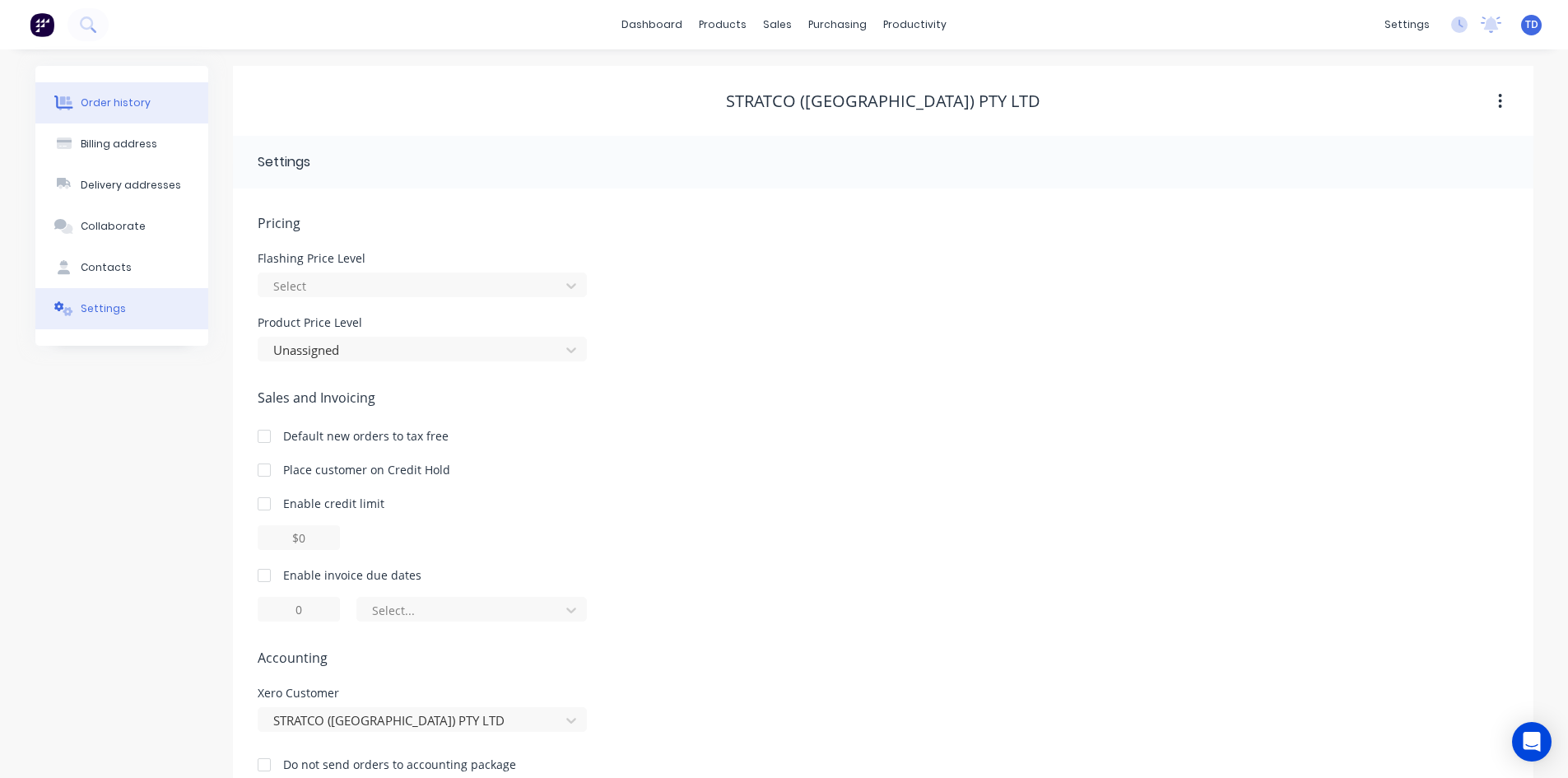
click at [128, 105] on div "Order history" at bounding box center [115, 103] width 70 height 15
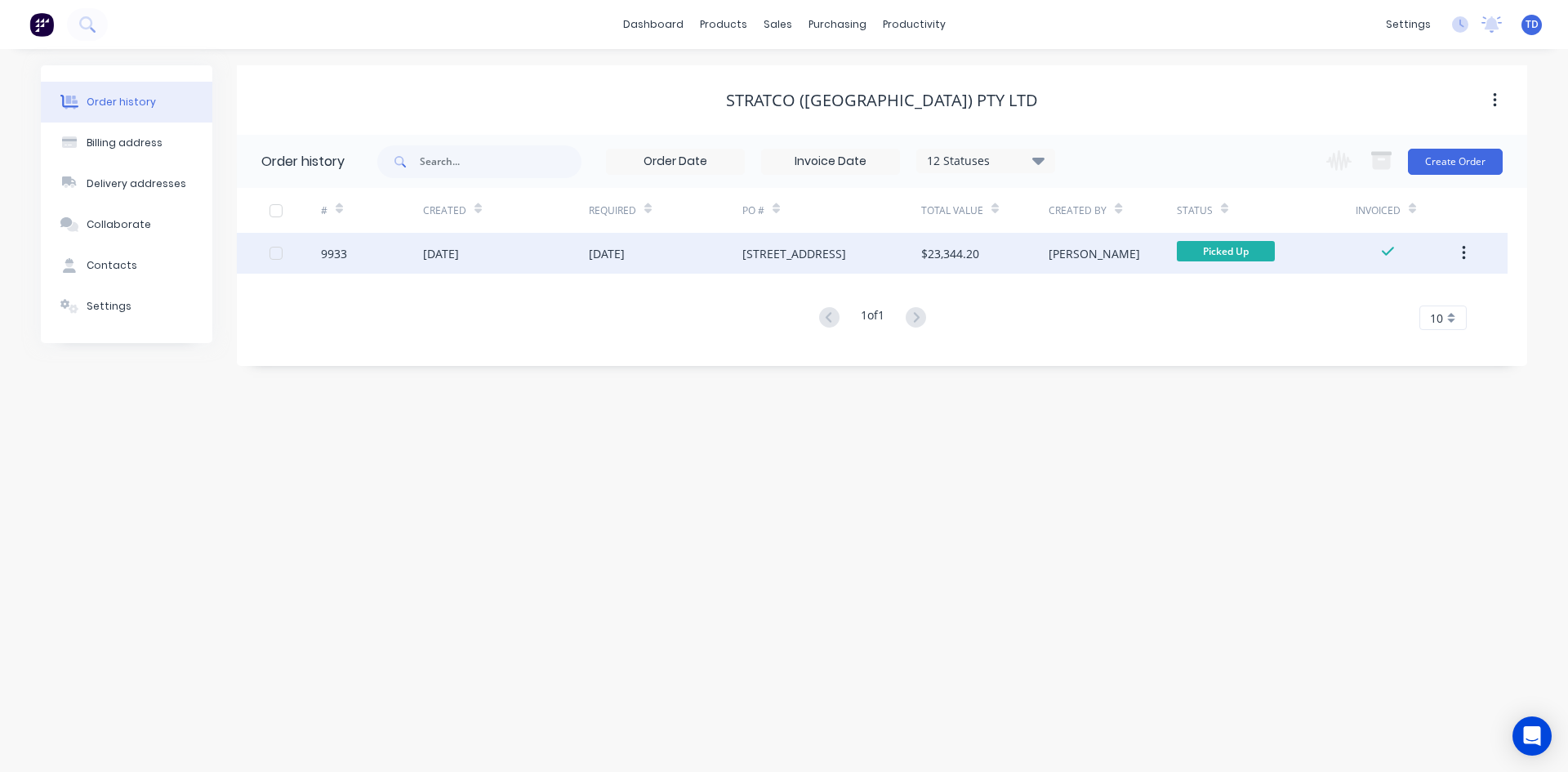
click at [625, 259] on div "[DATE]" at bounding box center [607, 253] width 36 height 17
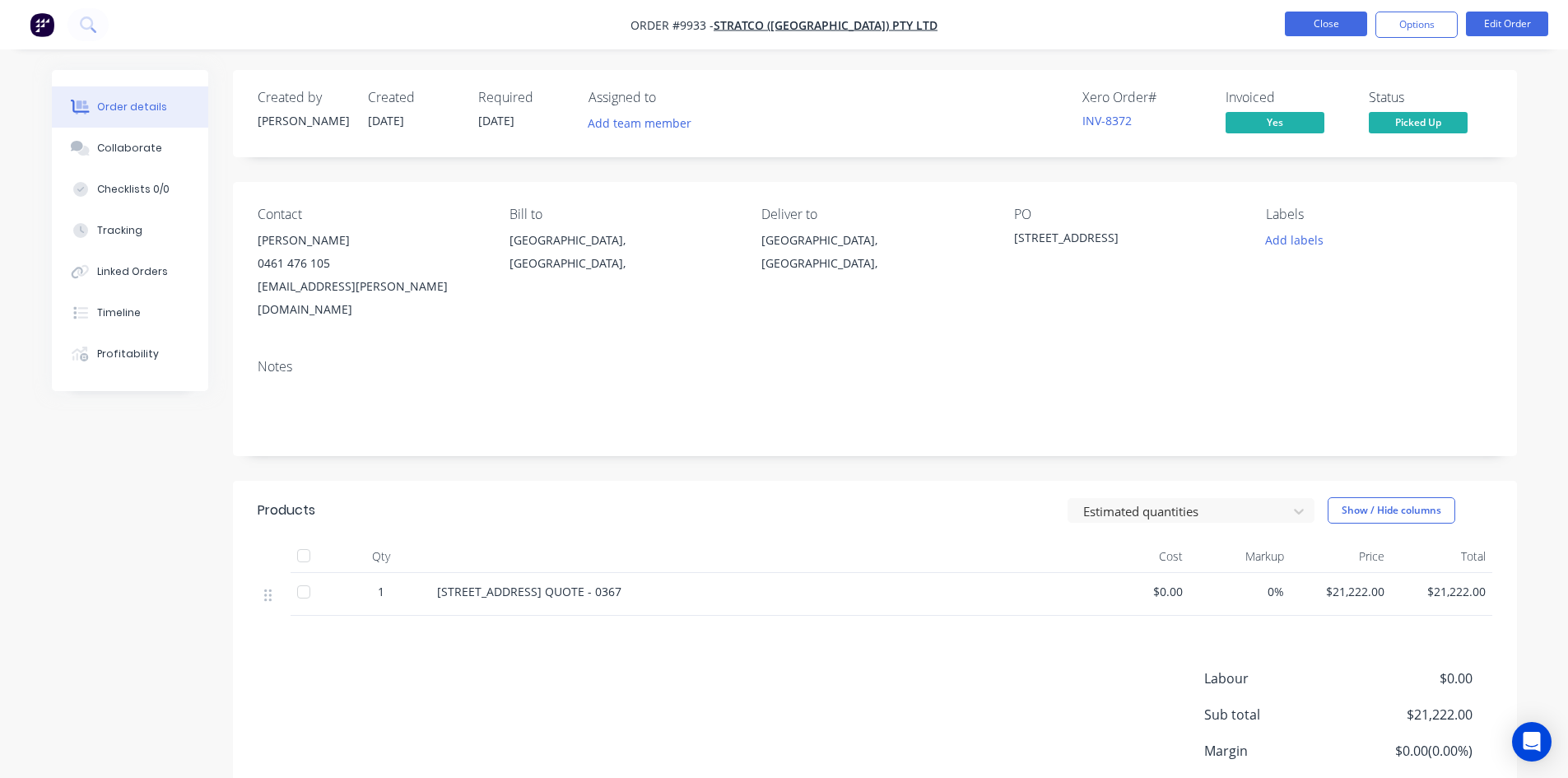
click at [1311, 20] on button "Close" at bounding box center [1326, 24] width 82 height 25
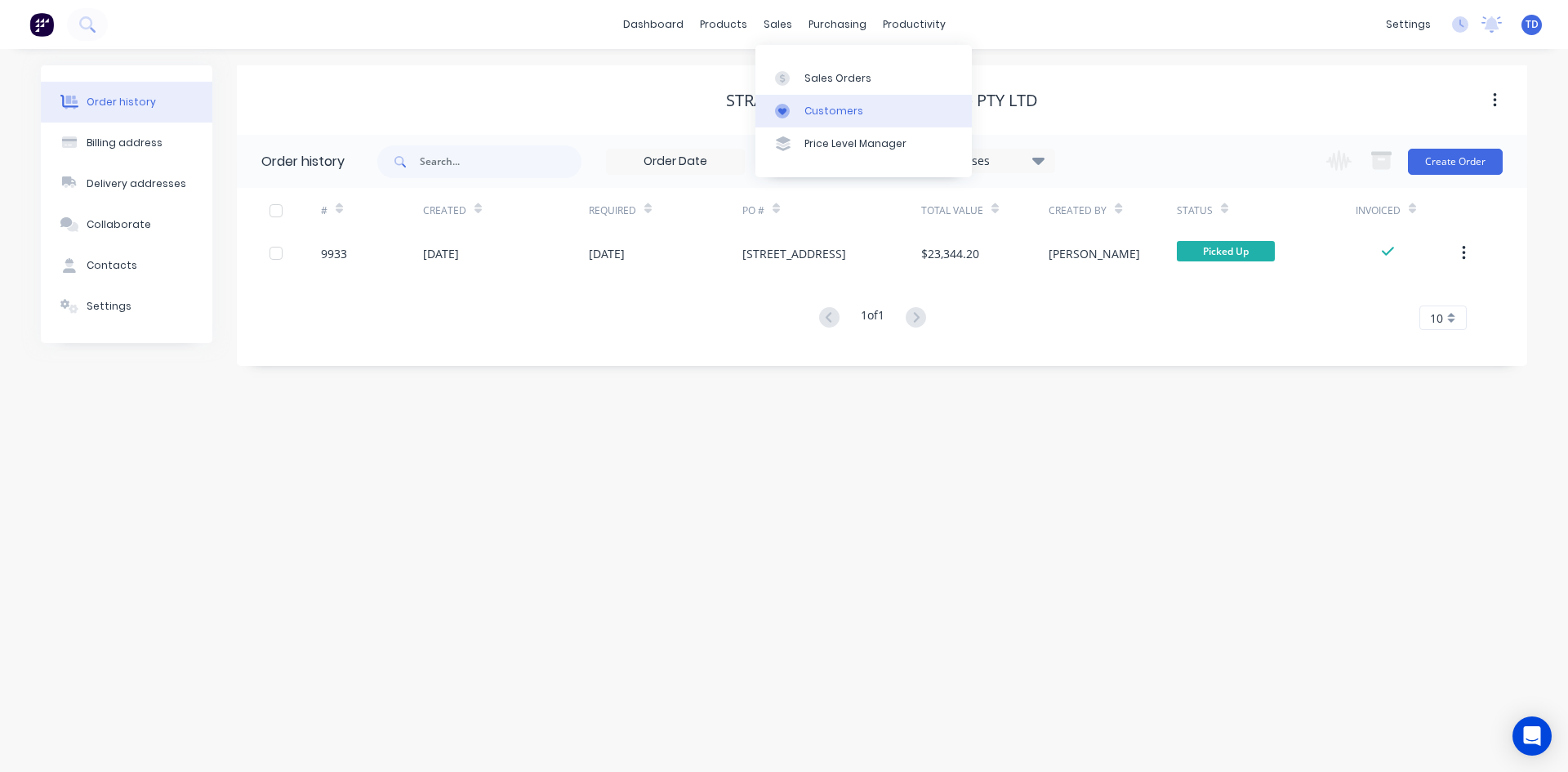
click at [822, 112] on div "Customers" at bounding box center [834, 112] width 59 height 15
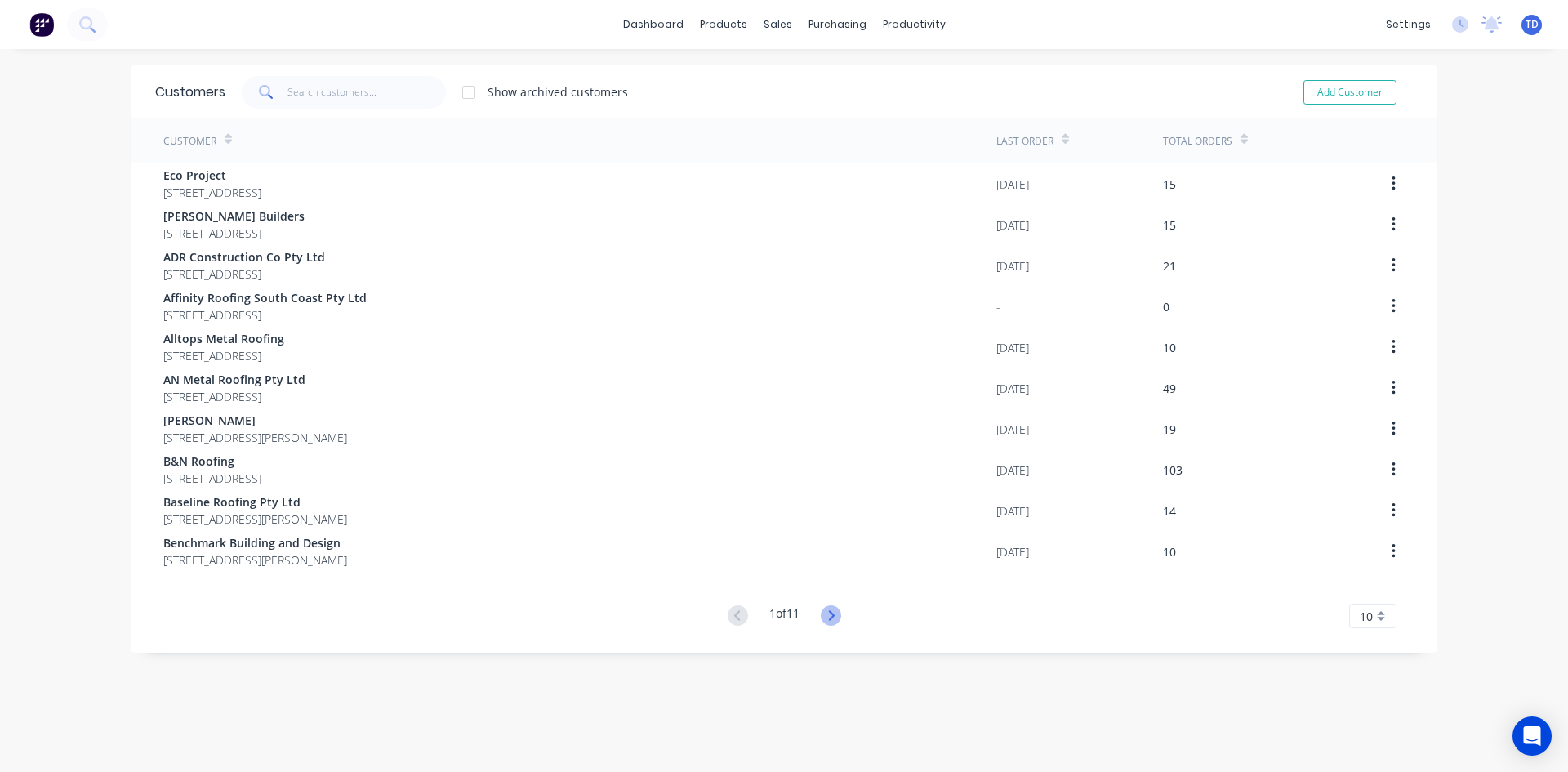
click at [830, 617] on icon at bounding box center [831, 615] width 6 height 9
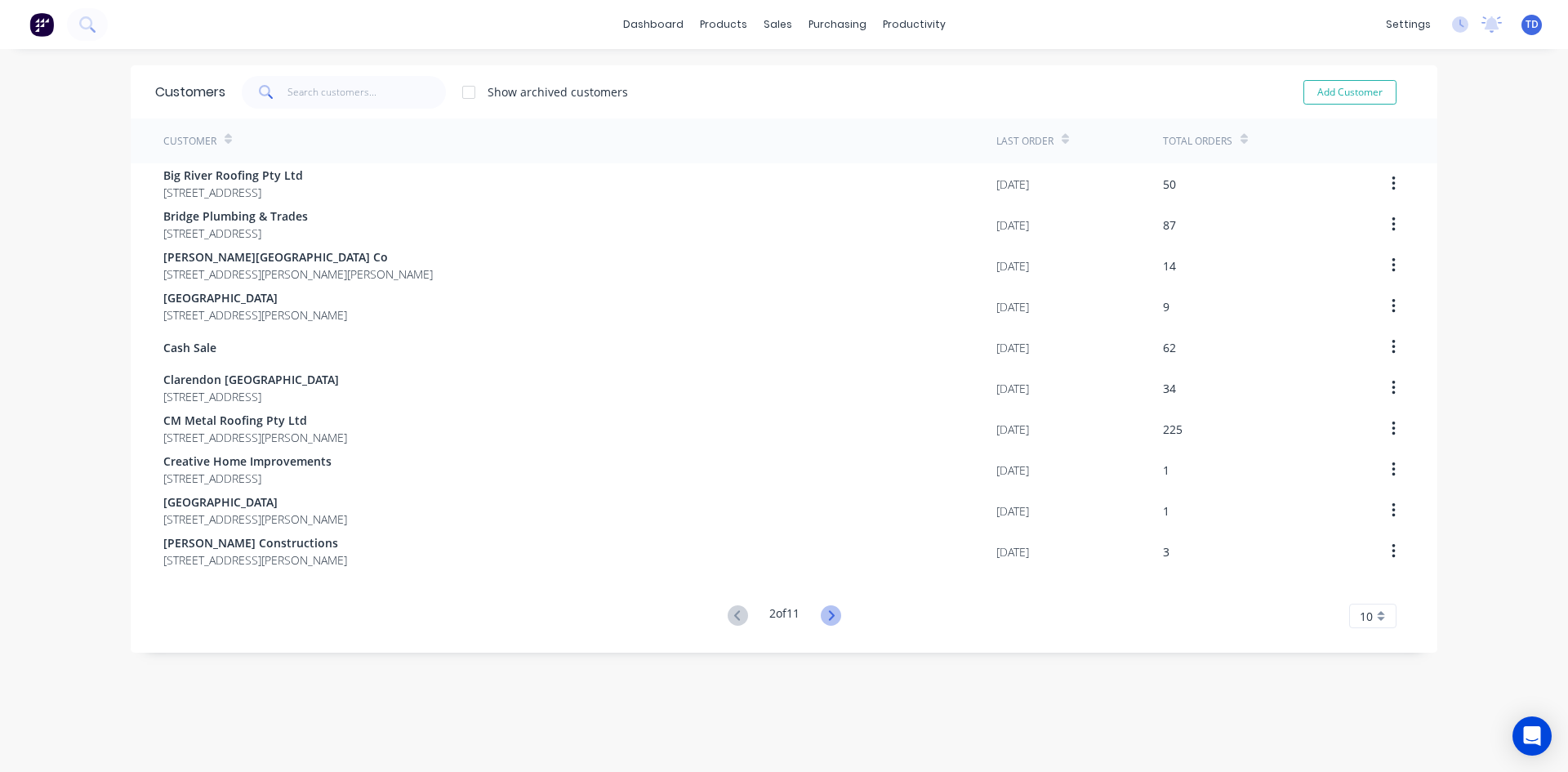
click at [831, 610] on icon at bounding box center [832, 615] width 21 height 21
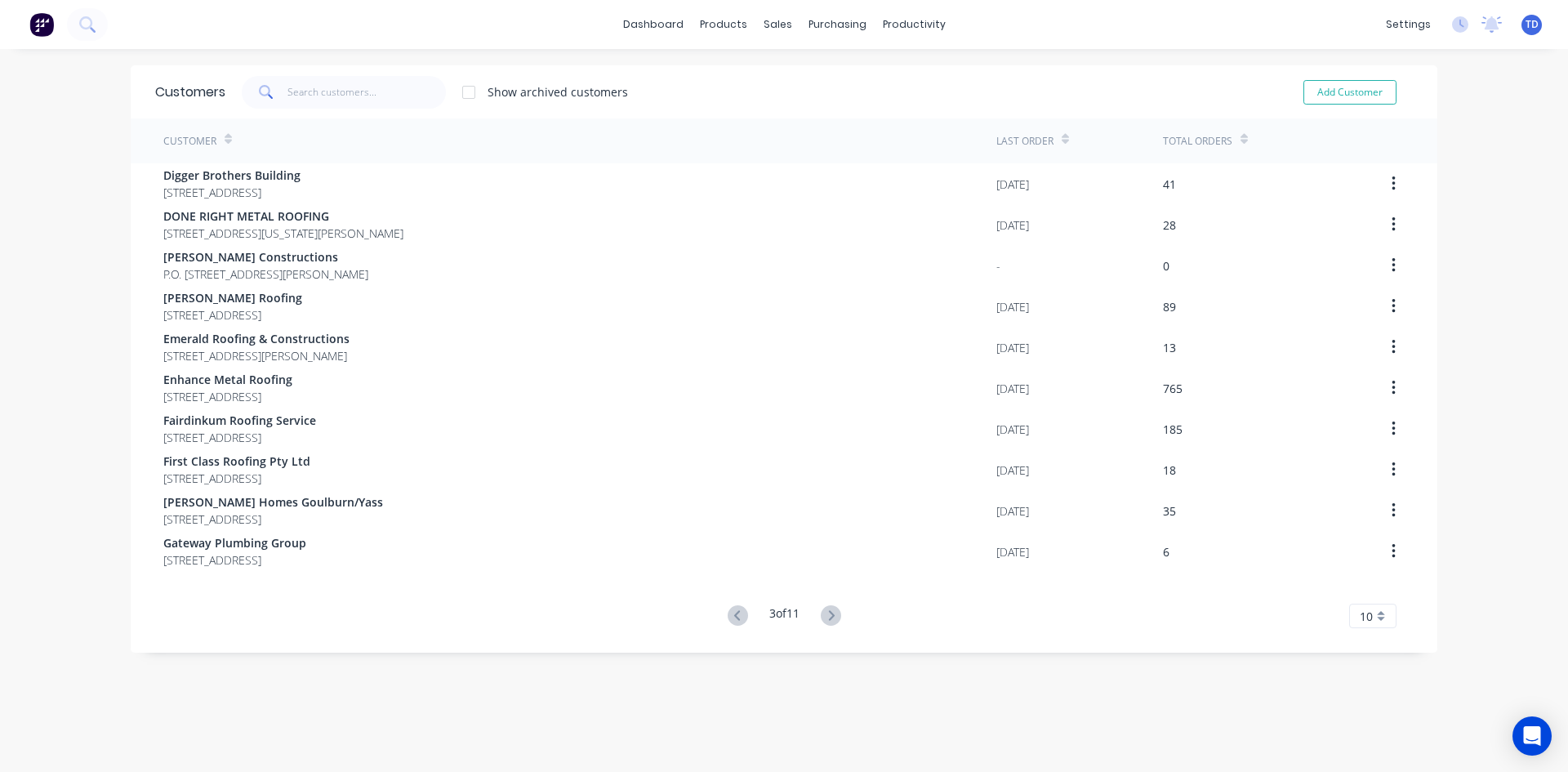
click at [831, 610] on icon at bounding box center [832, 615] width 21 height 21
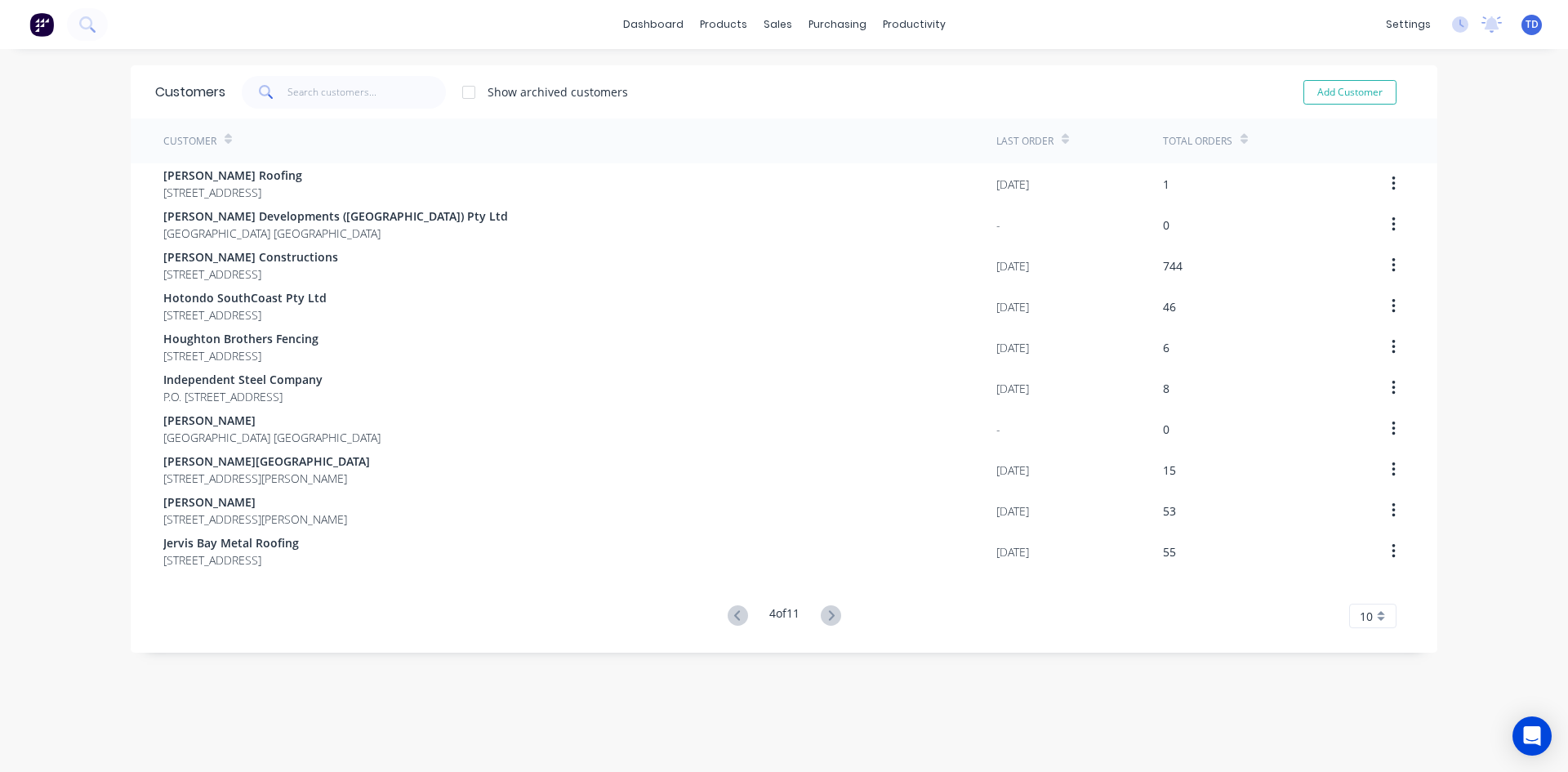
click at [831, 610] on icon at bounding box center [832, 615] width 21 height 21
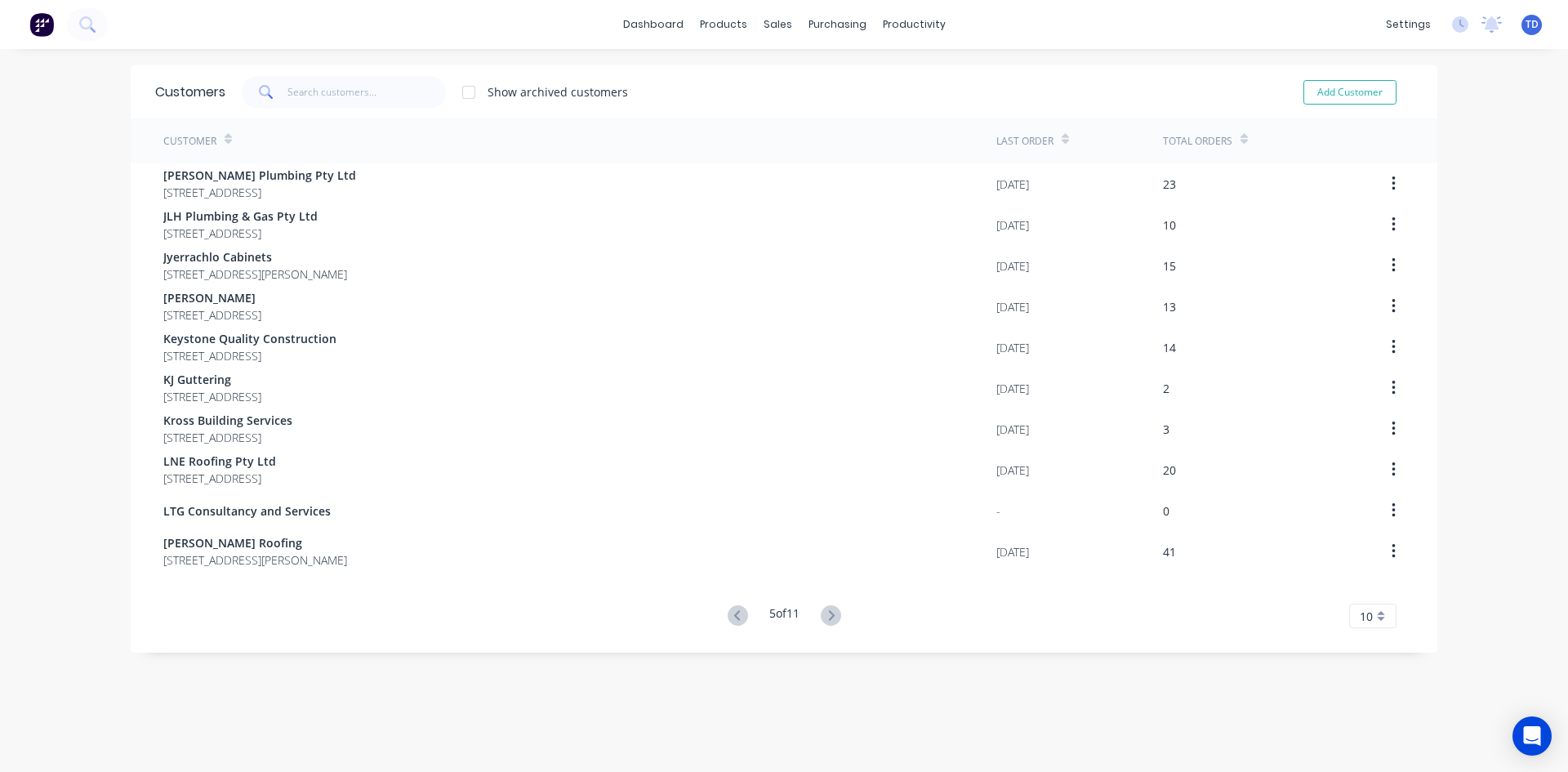
click at [831, 610] on icon at bounding box center [832, 615] width 21 height 21
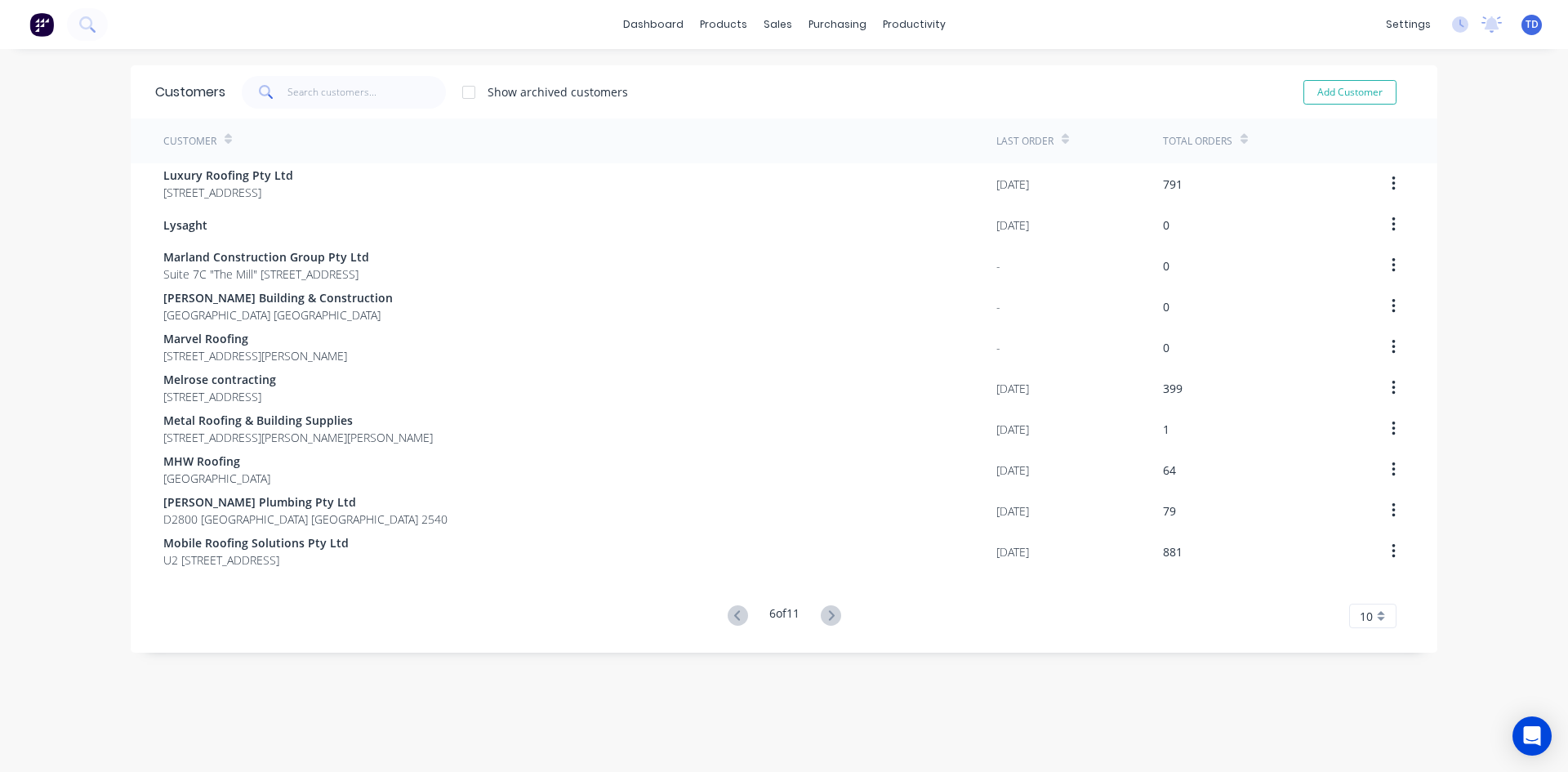
click at [831, 610] on icon at bounding box center [832, 615] width 21 height 21
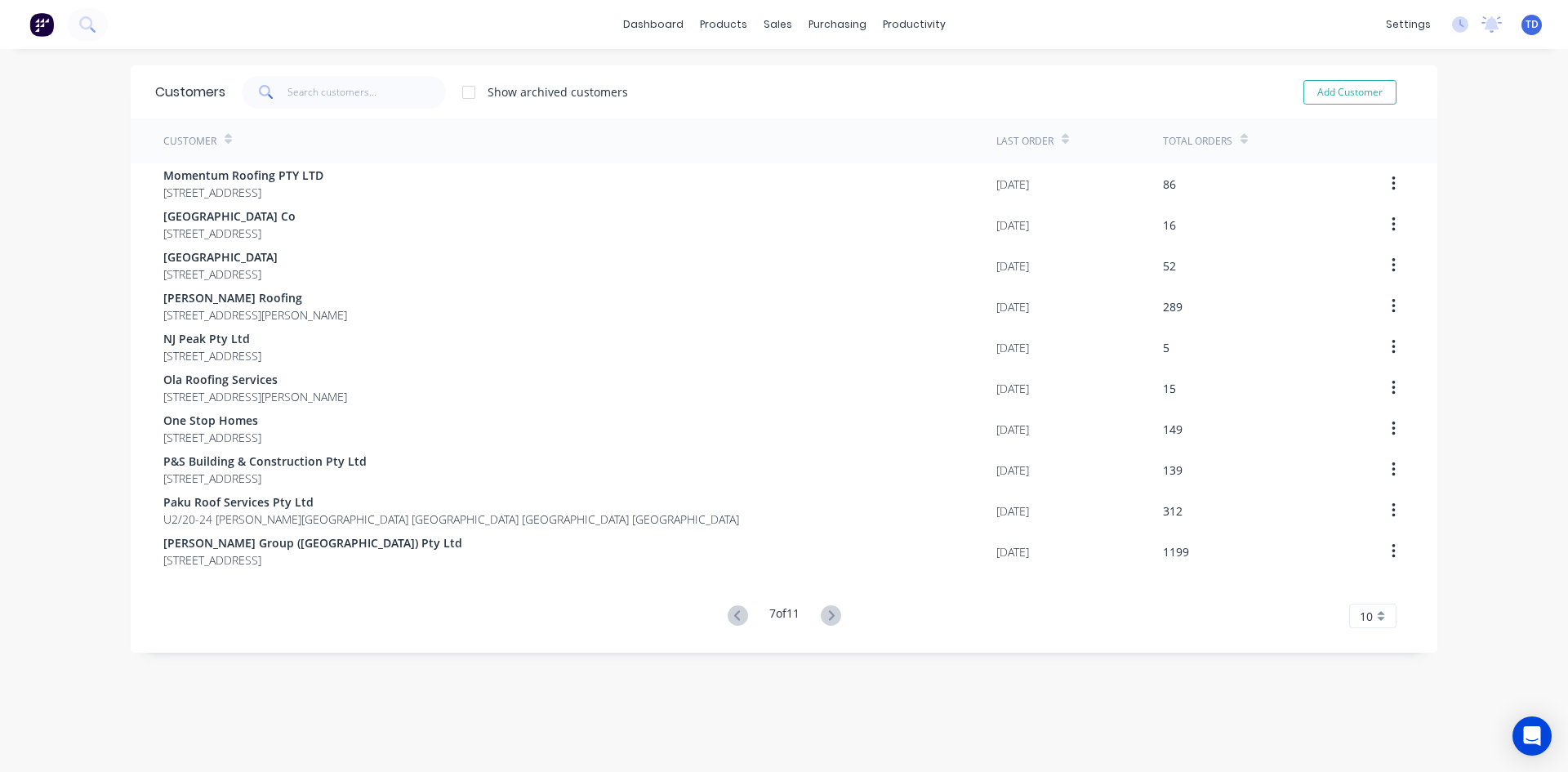
click at [831, 610] on icon at bounding box center [832, 615] width 21 height 21
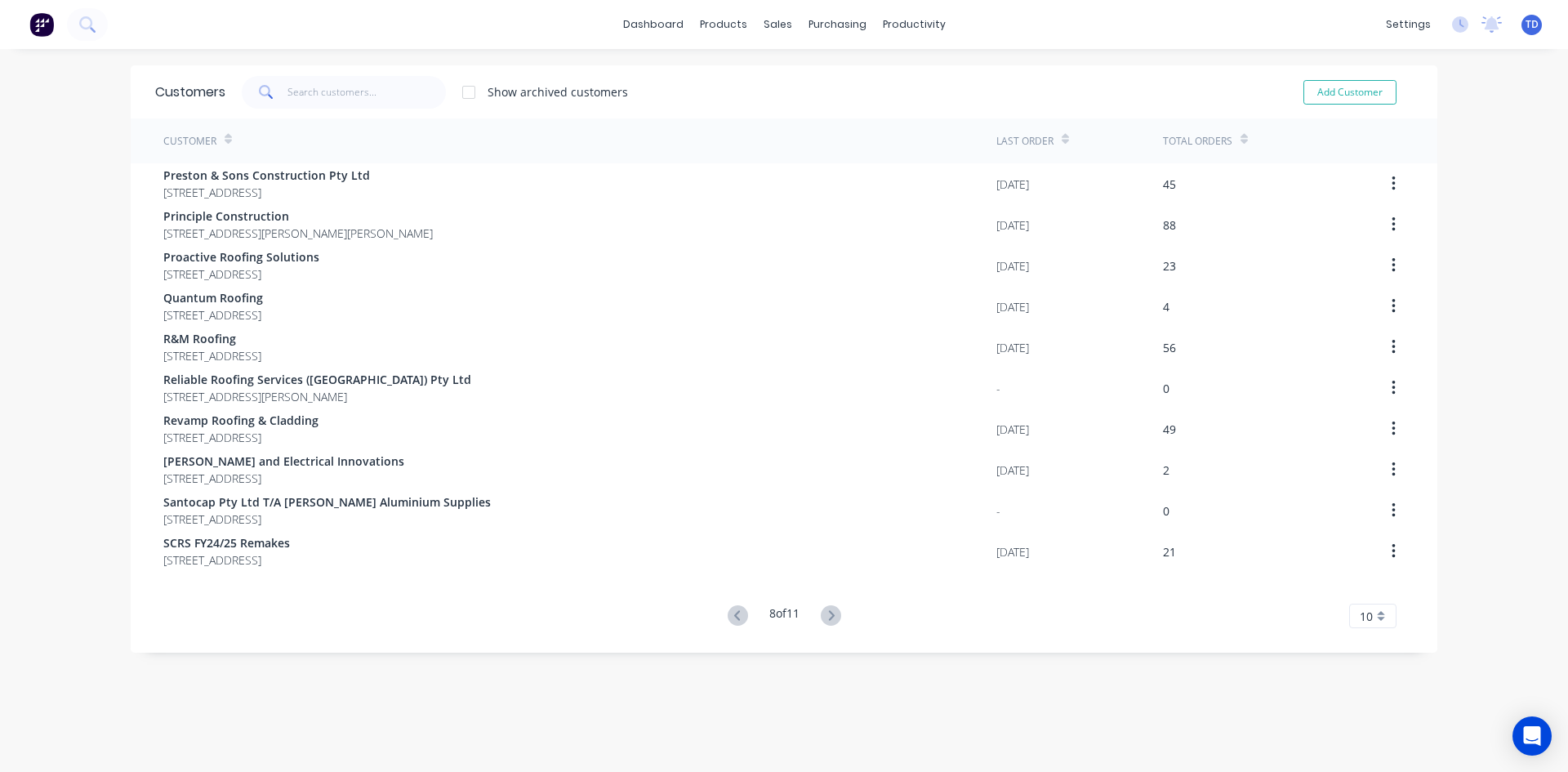
click at [831, 610] on icon at bounding box center [832, 615] width 21 height 21
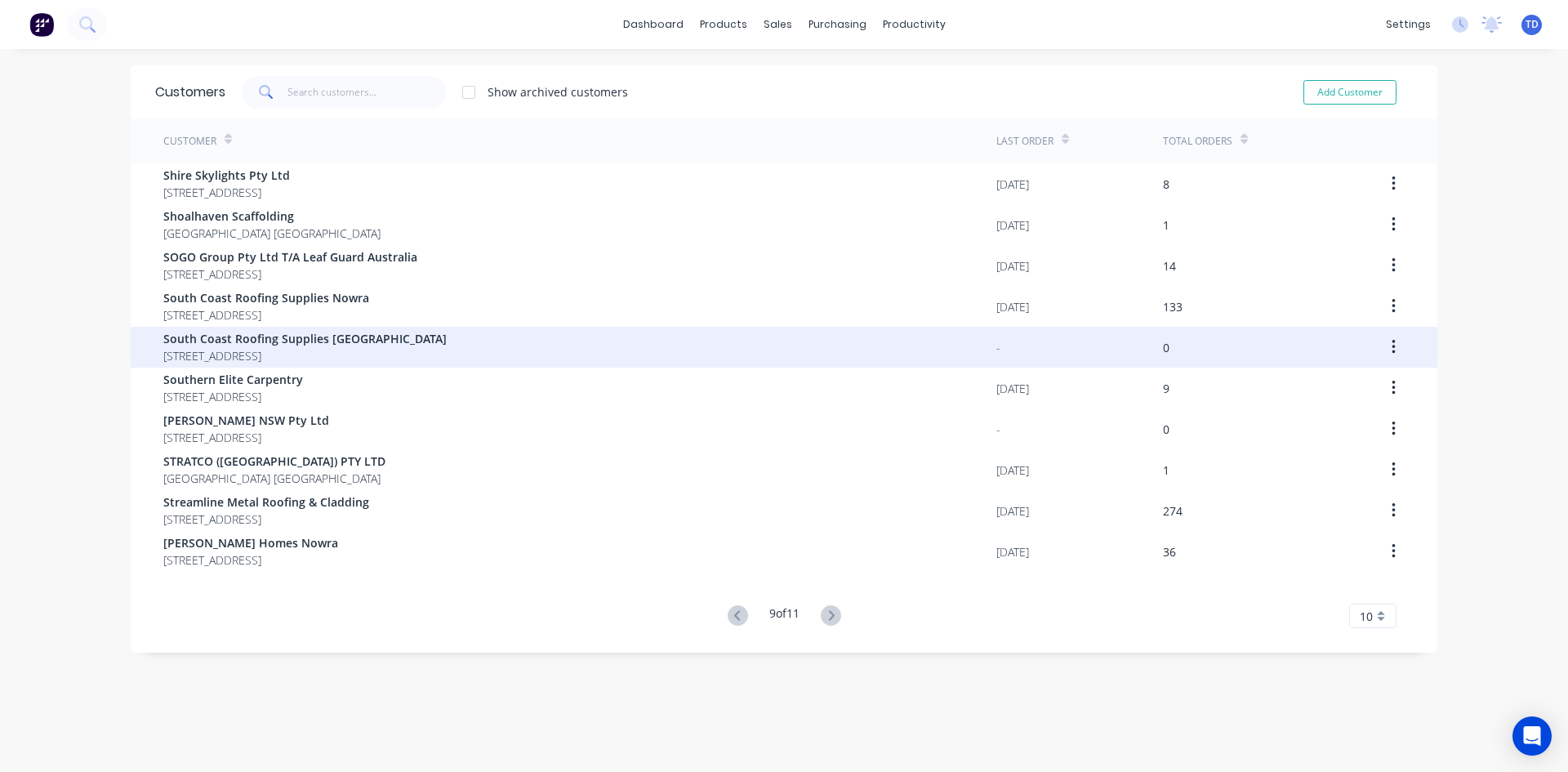
click at [275, 343] on span "South Coast Roofing Supplies [GEOGRAPHIC_DATA]" at bounding box center [305, 338] width 284 height 17
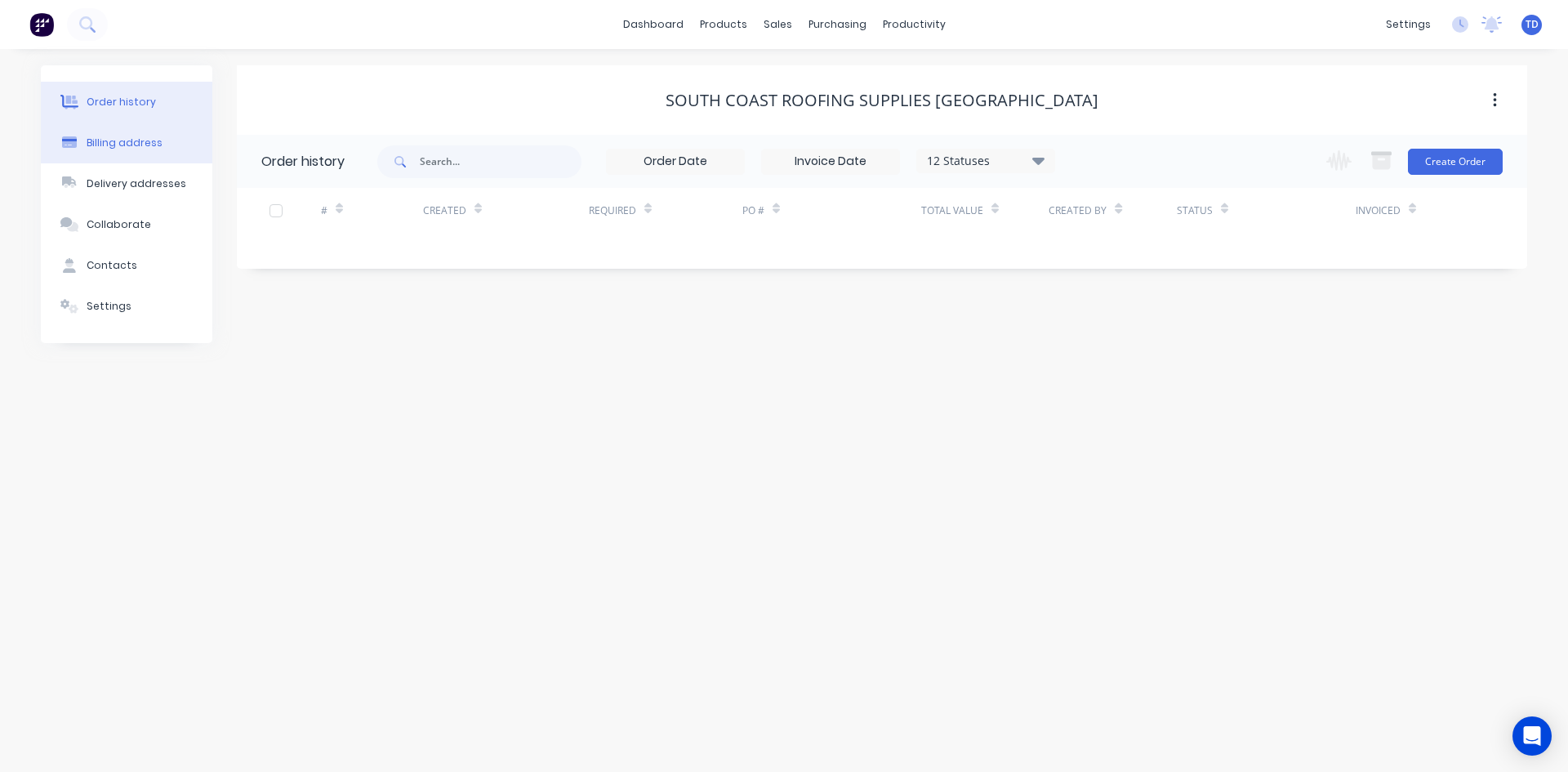
click at [139, 154] on button "Billing address" at bounding box center [126, 143] width 171 height 41
select select "AU"
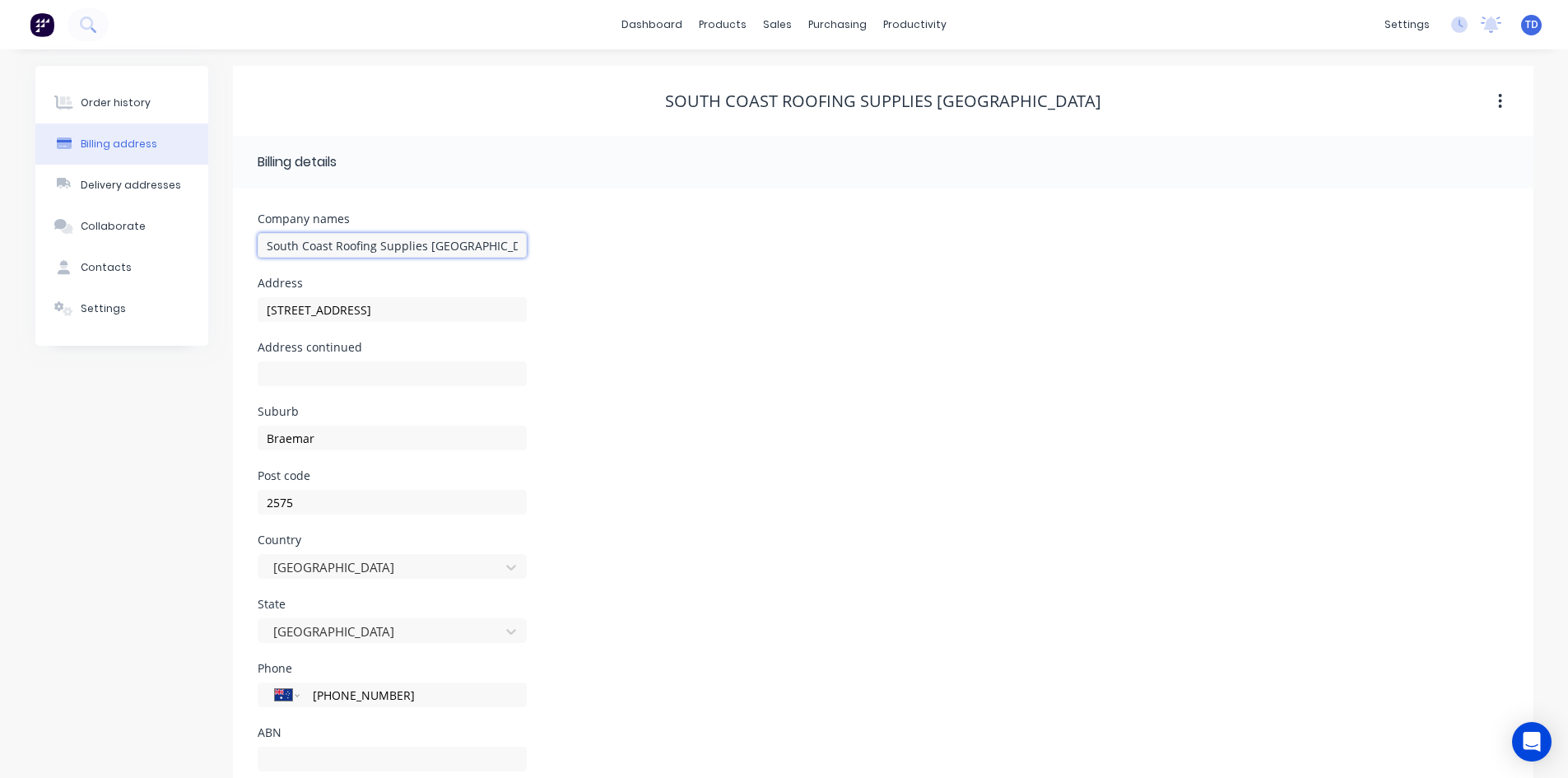
click at [368, 242] on input "South Coast Roofing Supplies [GEOGRAPHIC_DATA]" at bounding box center [392, 246] width 270 height 25
drag, startPoint x: 518, startPoint y: 249, endPoint x: 249, endPoint y: 254, distance: 269.0
click at [249, 254] on div "Company names South Coast Roofing Supplies [GEOGRAPHIC_DATA] Address 1/17 Gantr…" at bounding box center [884, 498] width 1301 height 619
click at [377, 309] on input "[STREET_ADDRESS]" at bounding box center [392, 309] width 270 height 25
drag, startPoint x: 377, startPoint y: 309, endPoint x: 233, endPoint y: 307, distance: 144.0
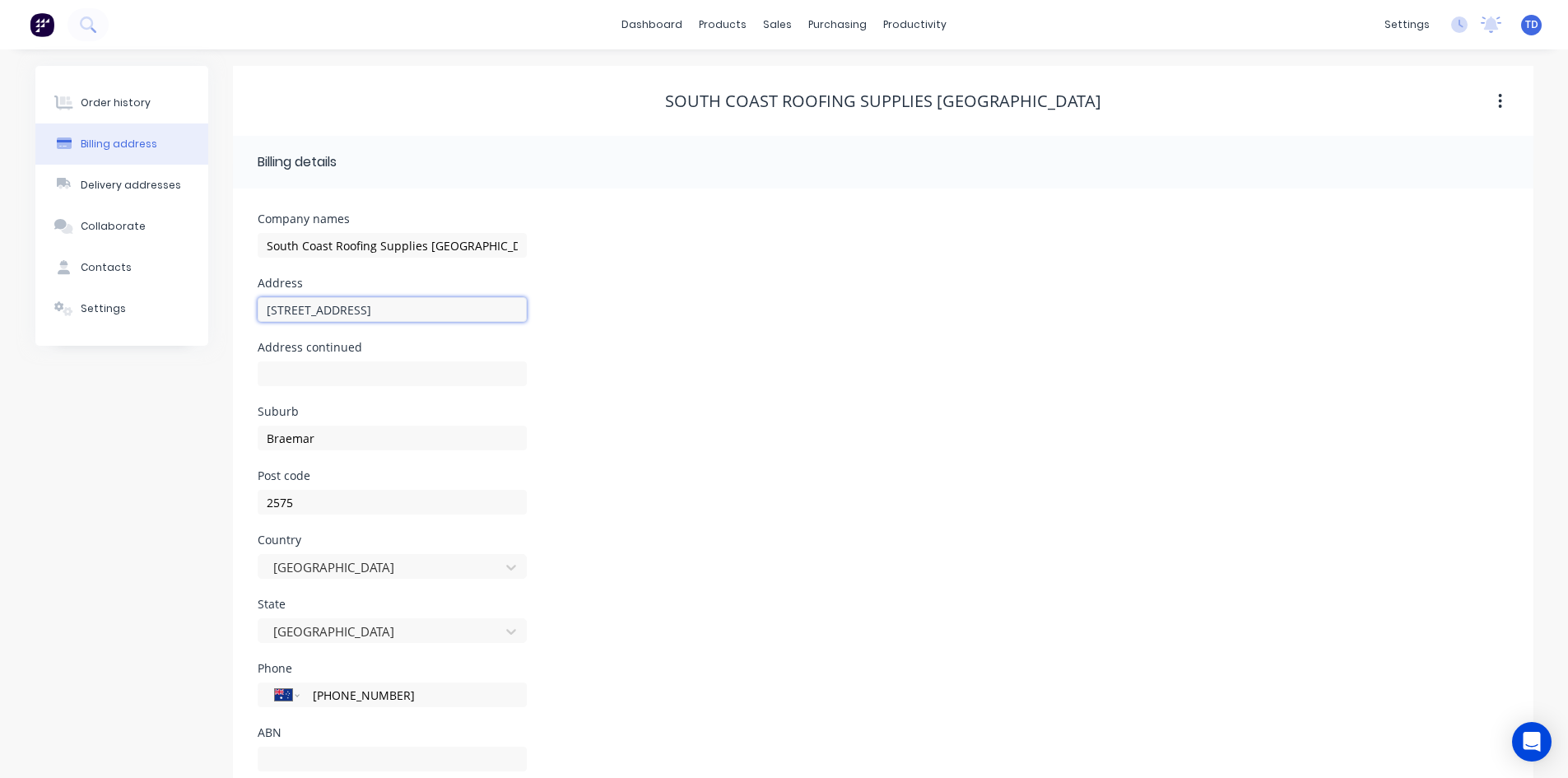
click at [233, 307] on div "Company names South Coast Roofing Supplies [GEOGRAPHIC_DATA] Address 1/17 Gantr…" at bounding box center [884, 498] width 1301 height 619
click at [733, 408] on div "Suburb Braemar" at bounding box center [884, 437] width 1252 height 64
drag, startPoint x: 112, startPoint y: 263, endPoint x: 135, endPoint y: 267, distance: 23.3
click at [112, 263] on div "Contacts" at bounding box center [107, 268] width 51 height 15
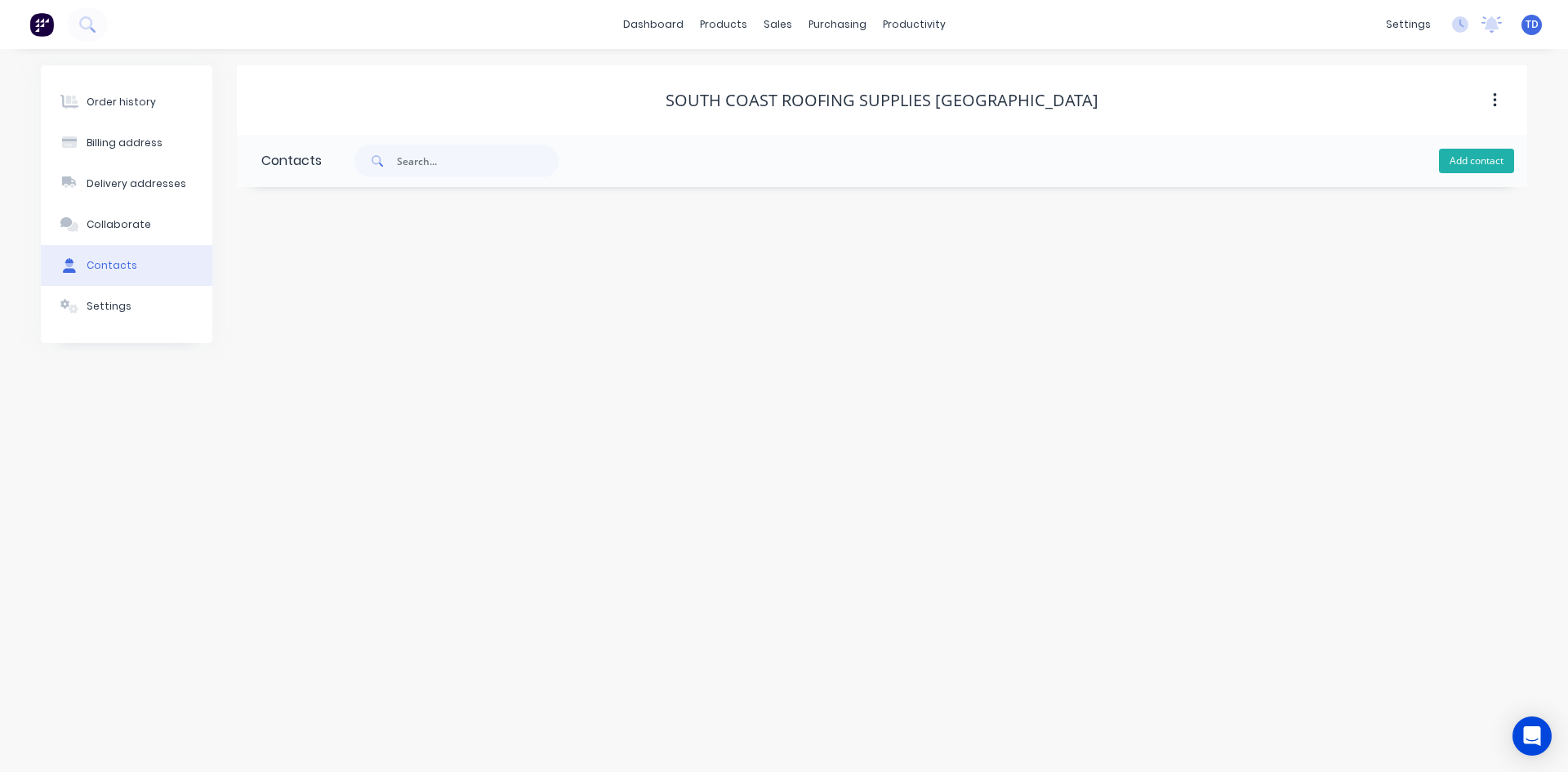
click at [1500, 157] on button "Add contact" at bounding box center [1477, 161] width 76 height 25
select select "AU"
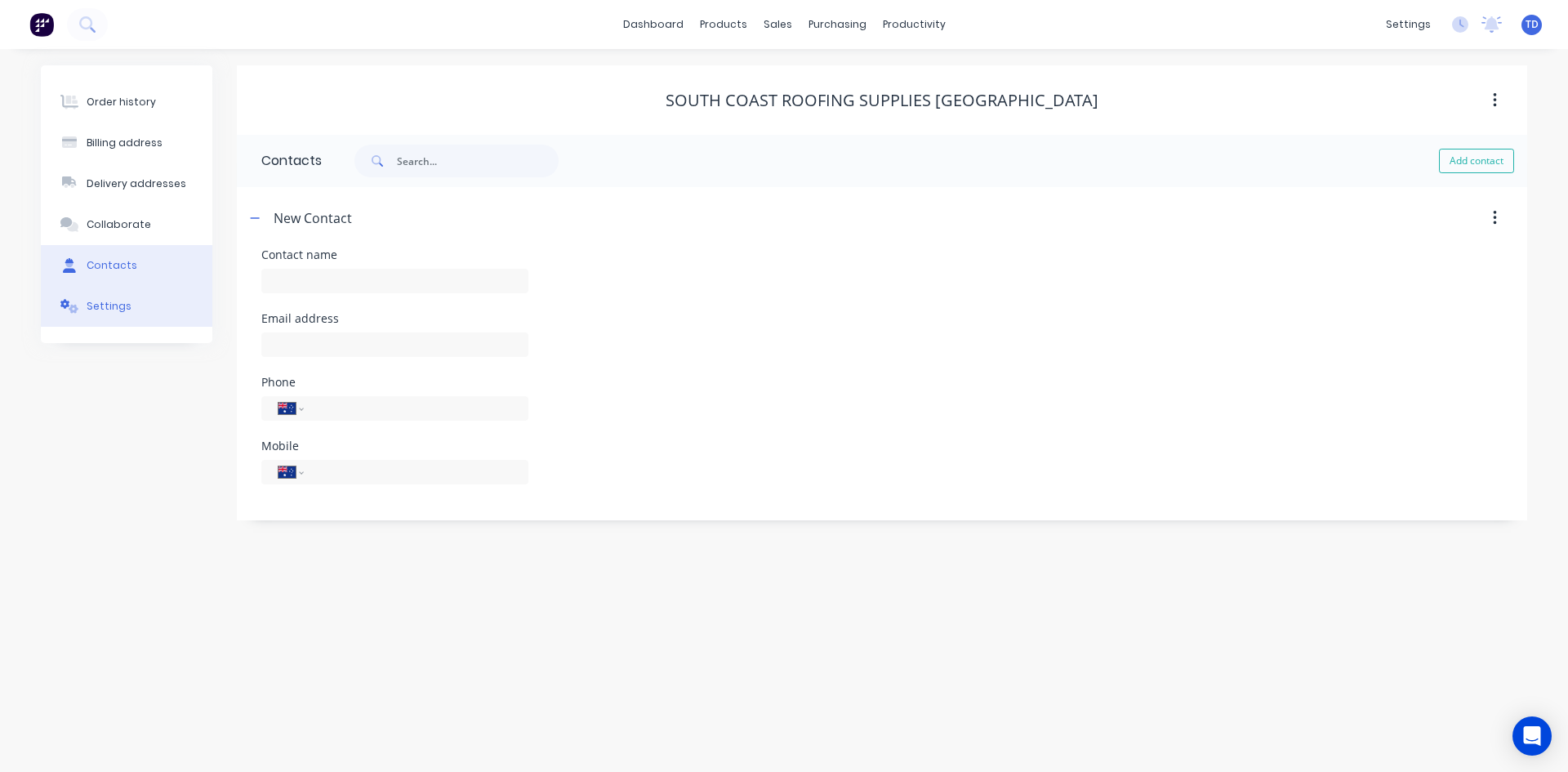
click at [133, 310] on button "Settings" at bounding box center [126, 305] width 171 height 41
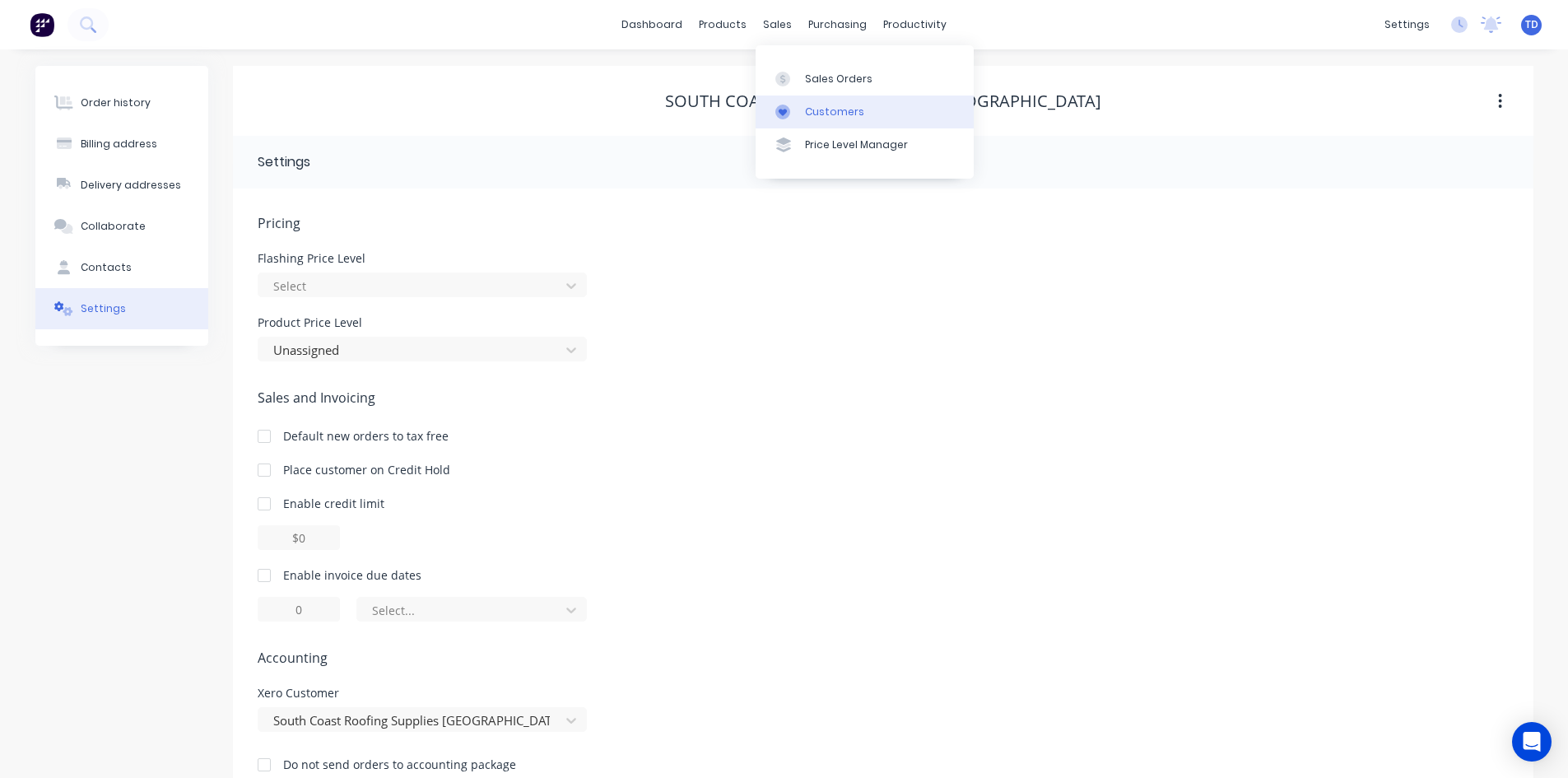
click at [808, 114] on div "Customers" at bounding box center [834, 112] width 59 height 15
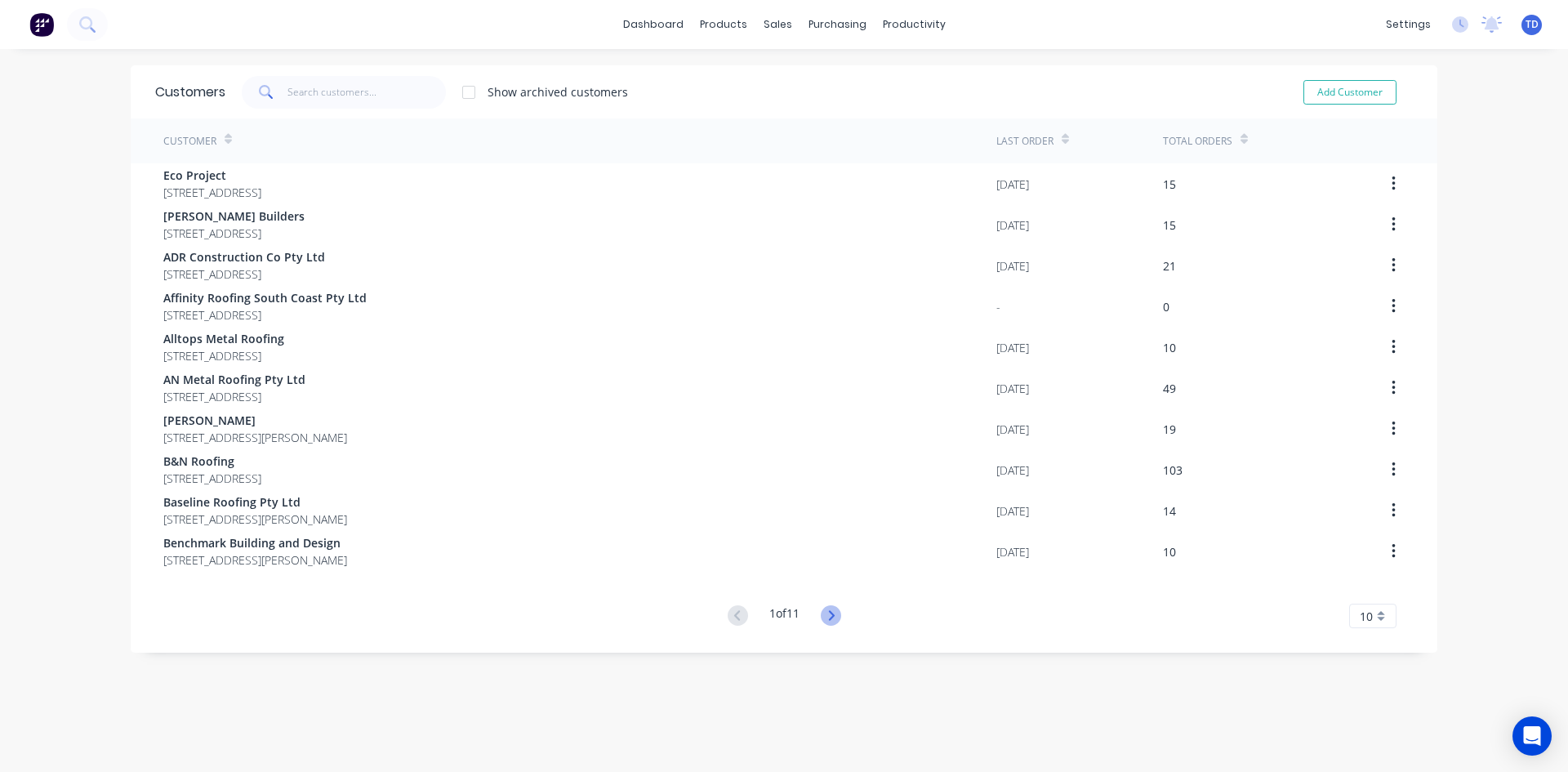
click at [824, 620] on icon at bounding box center [832, 615] width 21 height 21
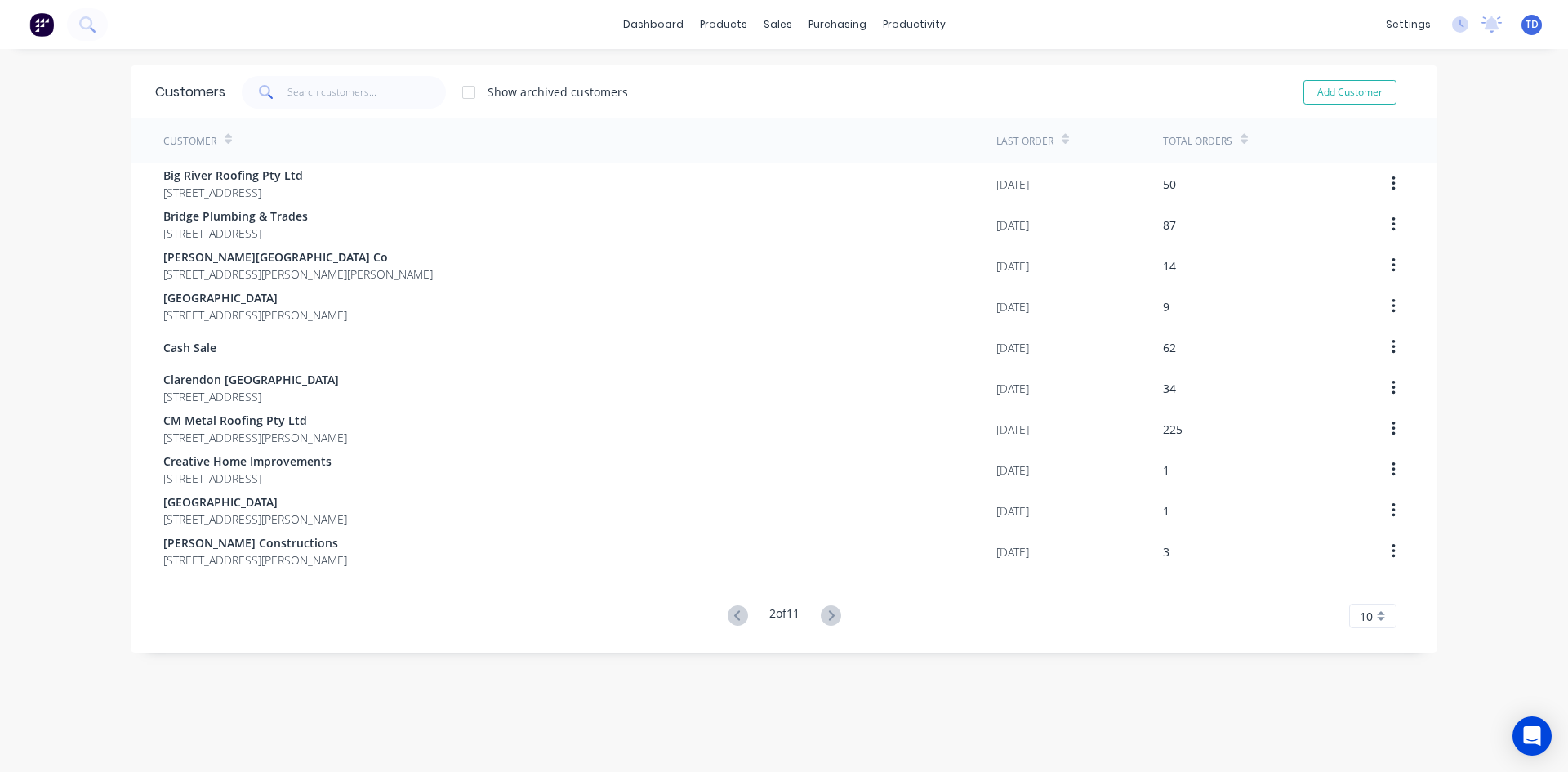
click at [824, 620] on icon at bounding box center [832, 615] width 21 height 21
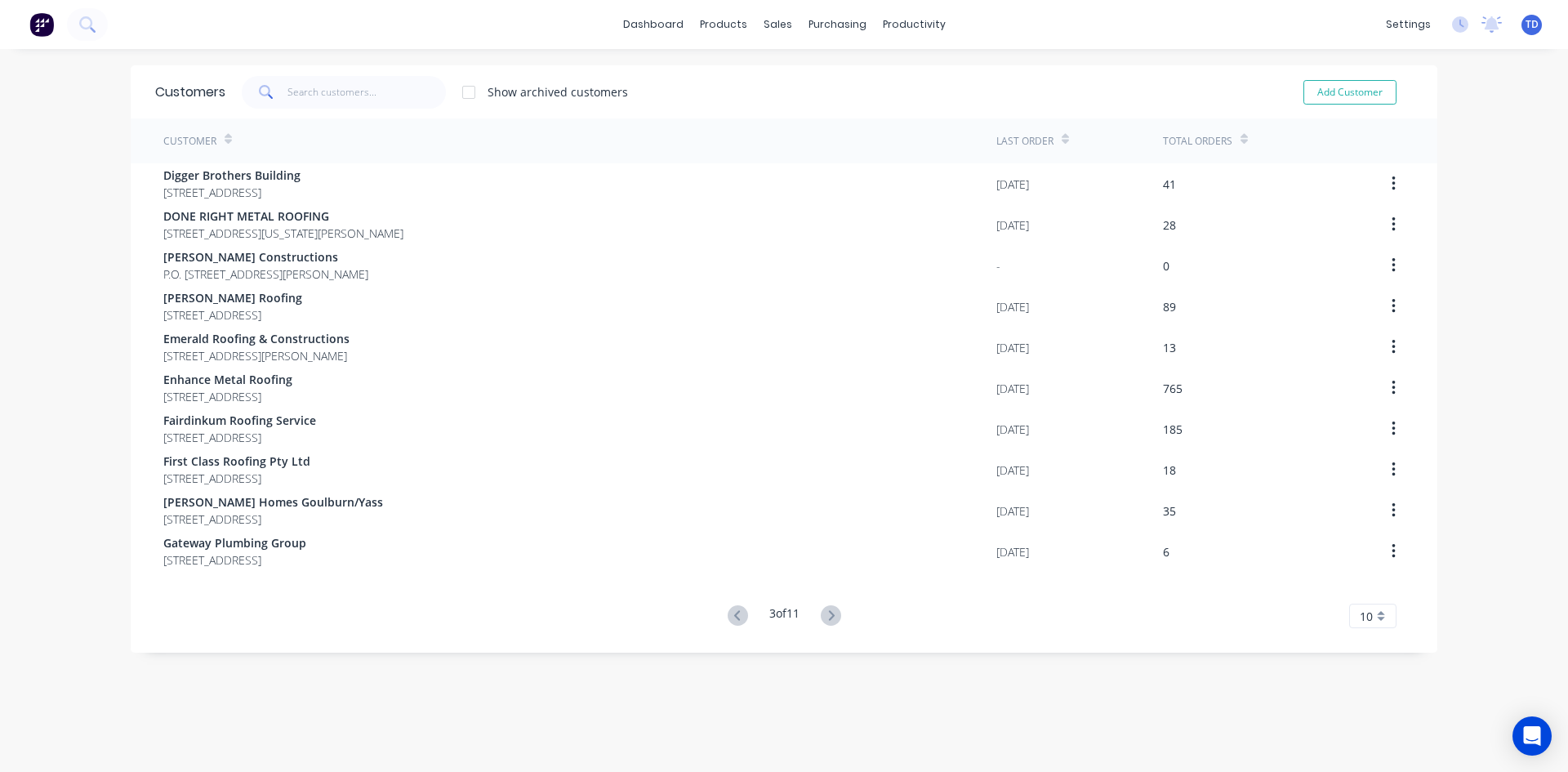
click at [824, 620] on icon at bounding box center [832, 615] width 21 height 21
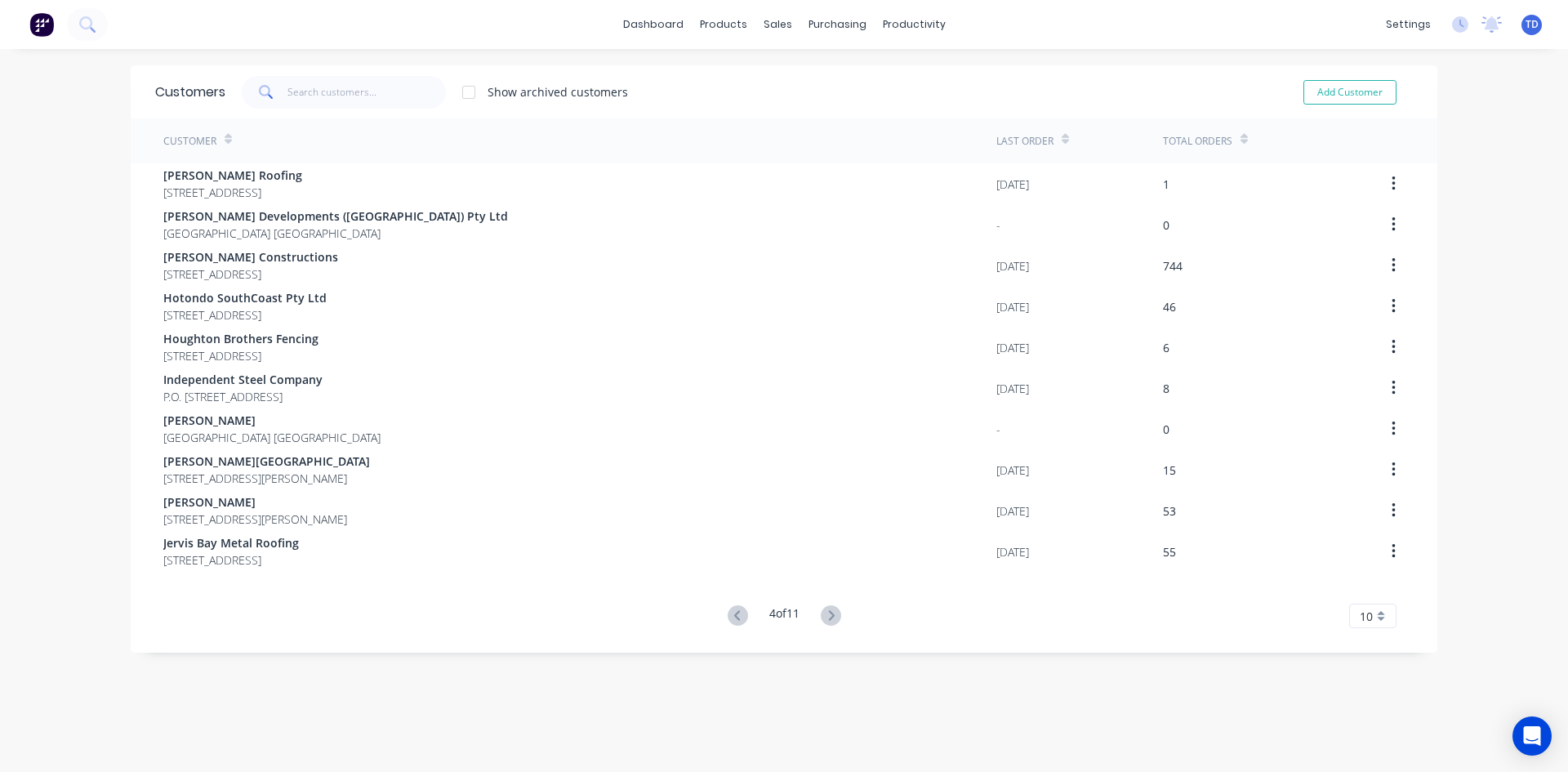
click at [835, 615] on icon at bounding box center [832, 615] width 21 height 21
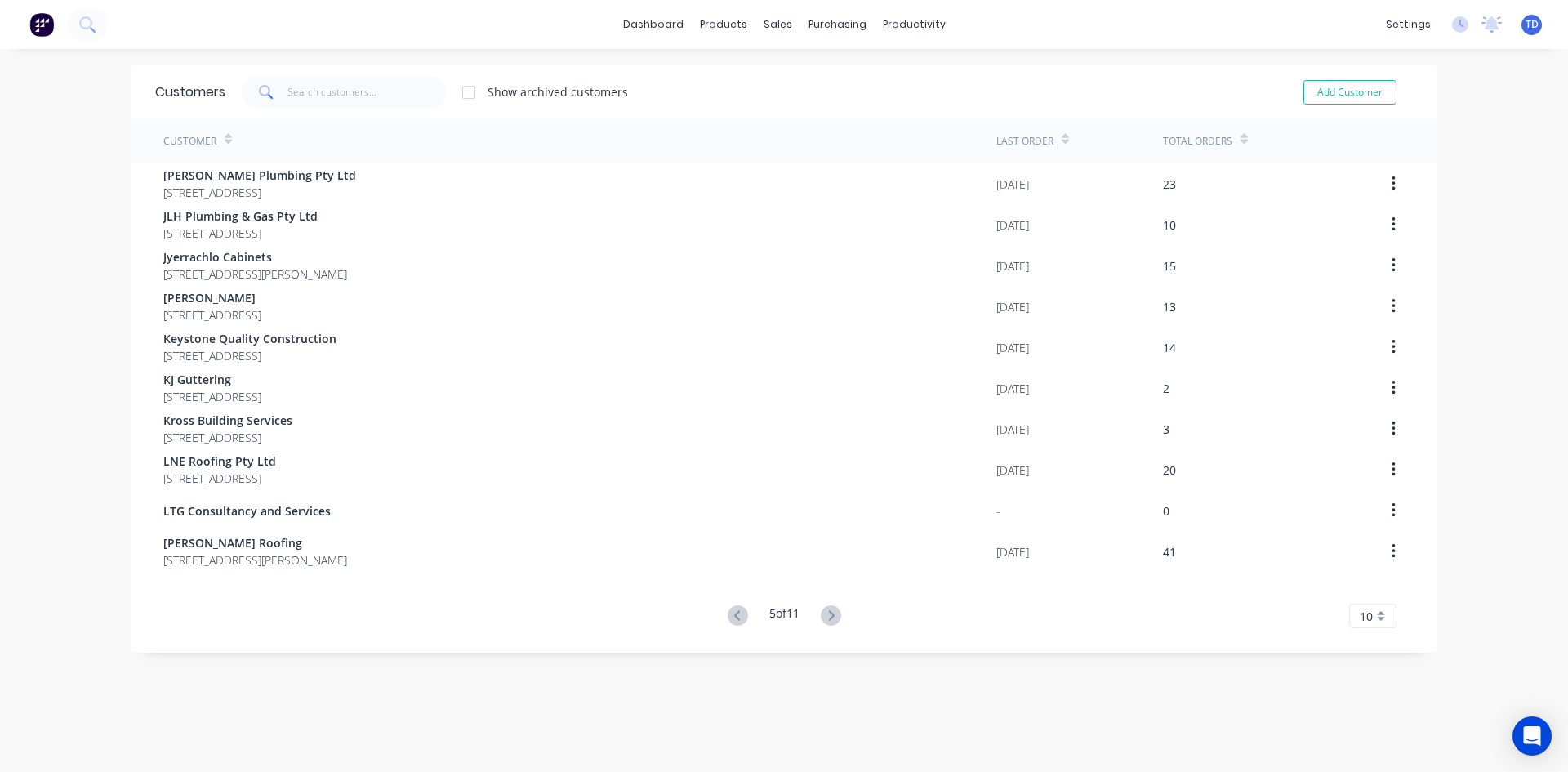
click at [834, 615] on icon at bounding box center [832, 615] width 21 height 21
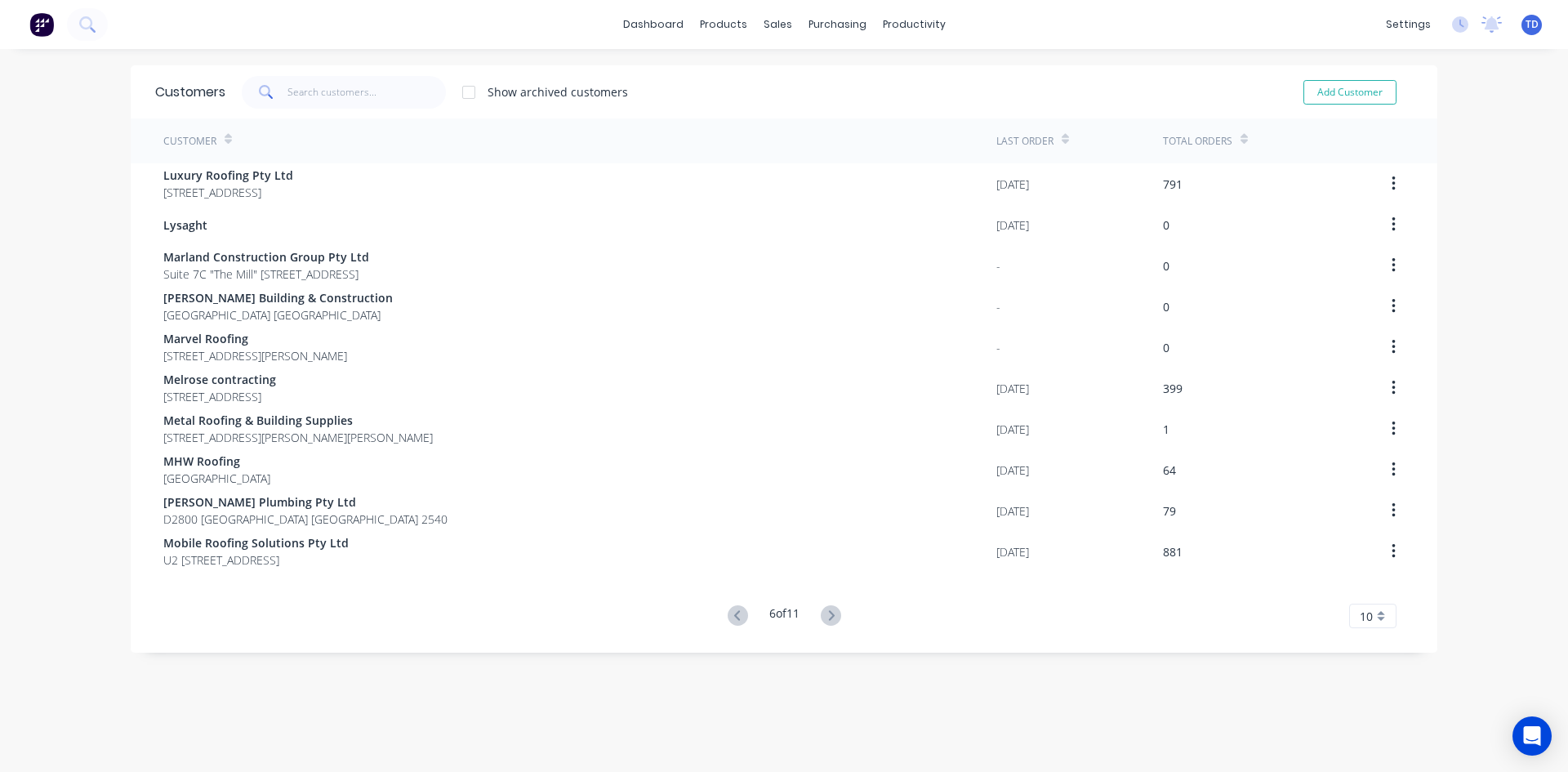
click at [834, 615] on icon at bounding box center [832, 615] width 21 height 21
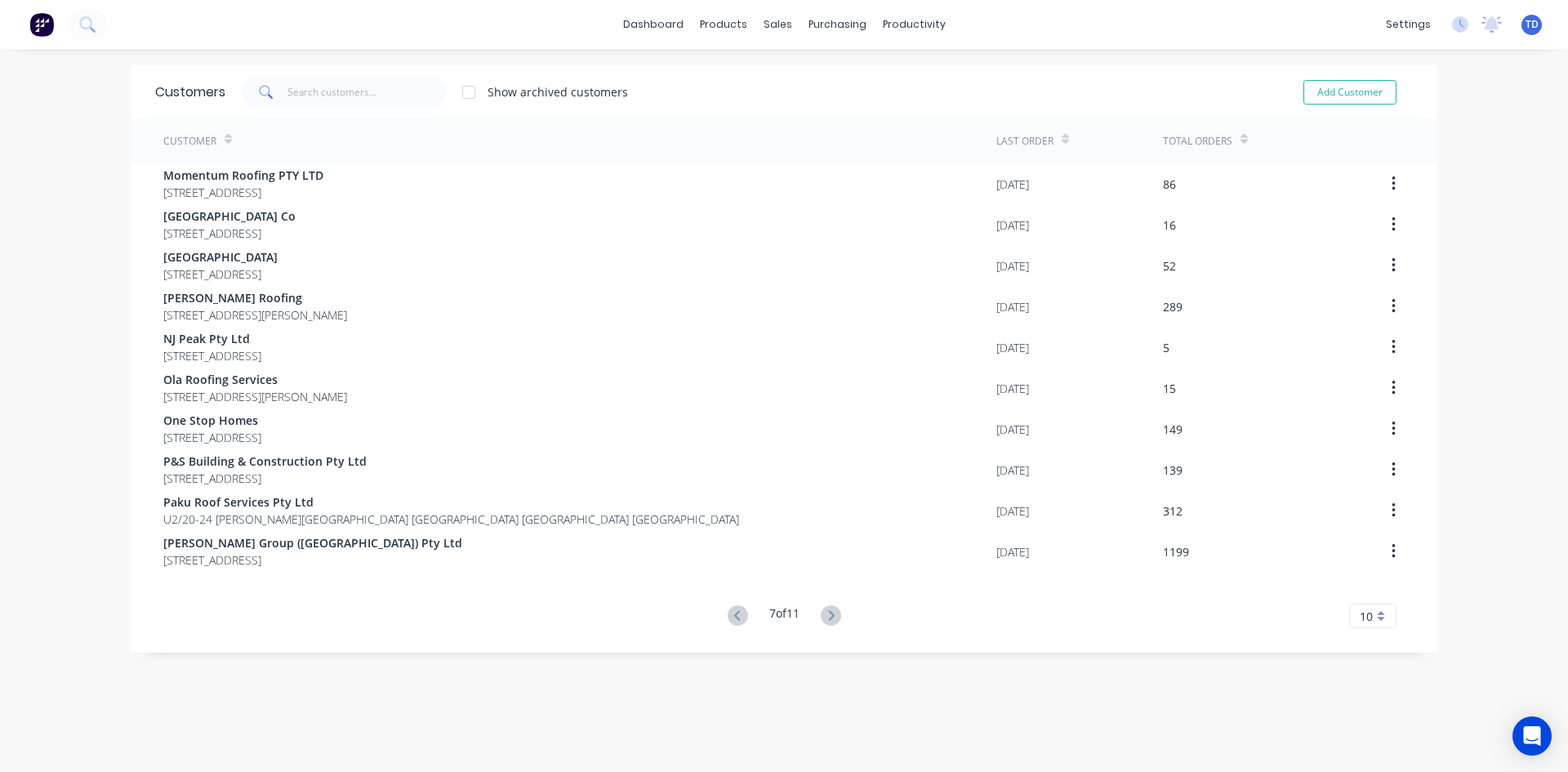
click at [834, 615] on icon at bounding box center [832, 615] width 21 height 21
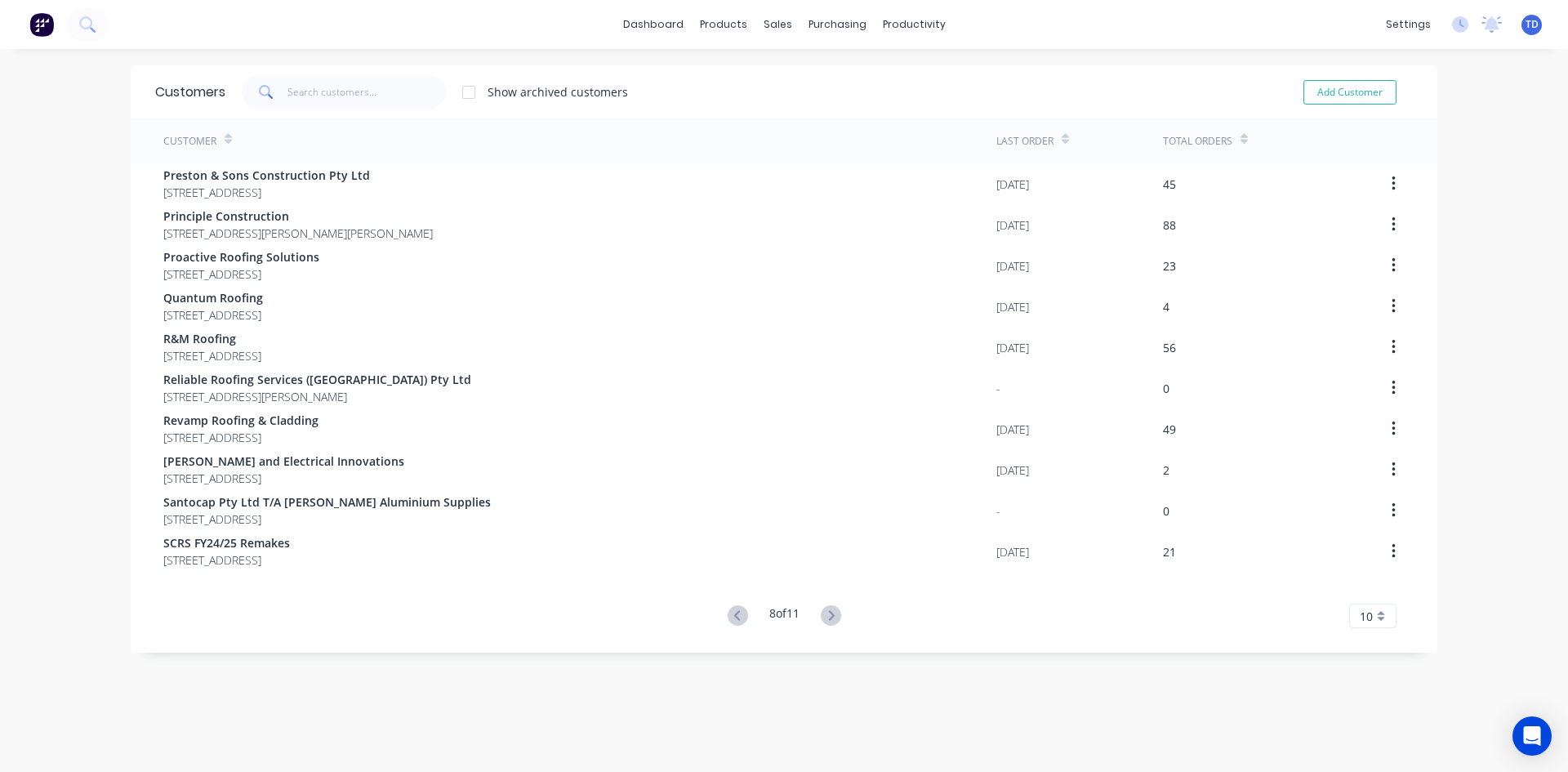
click at [834, 615] on icon at bounding box center [832, 615] width 21 height 21
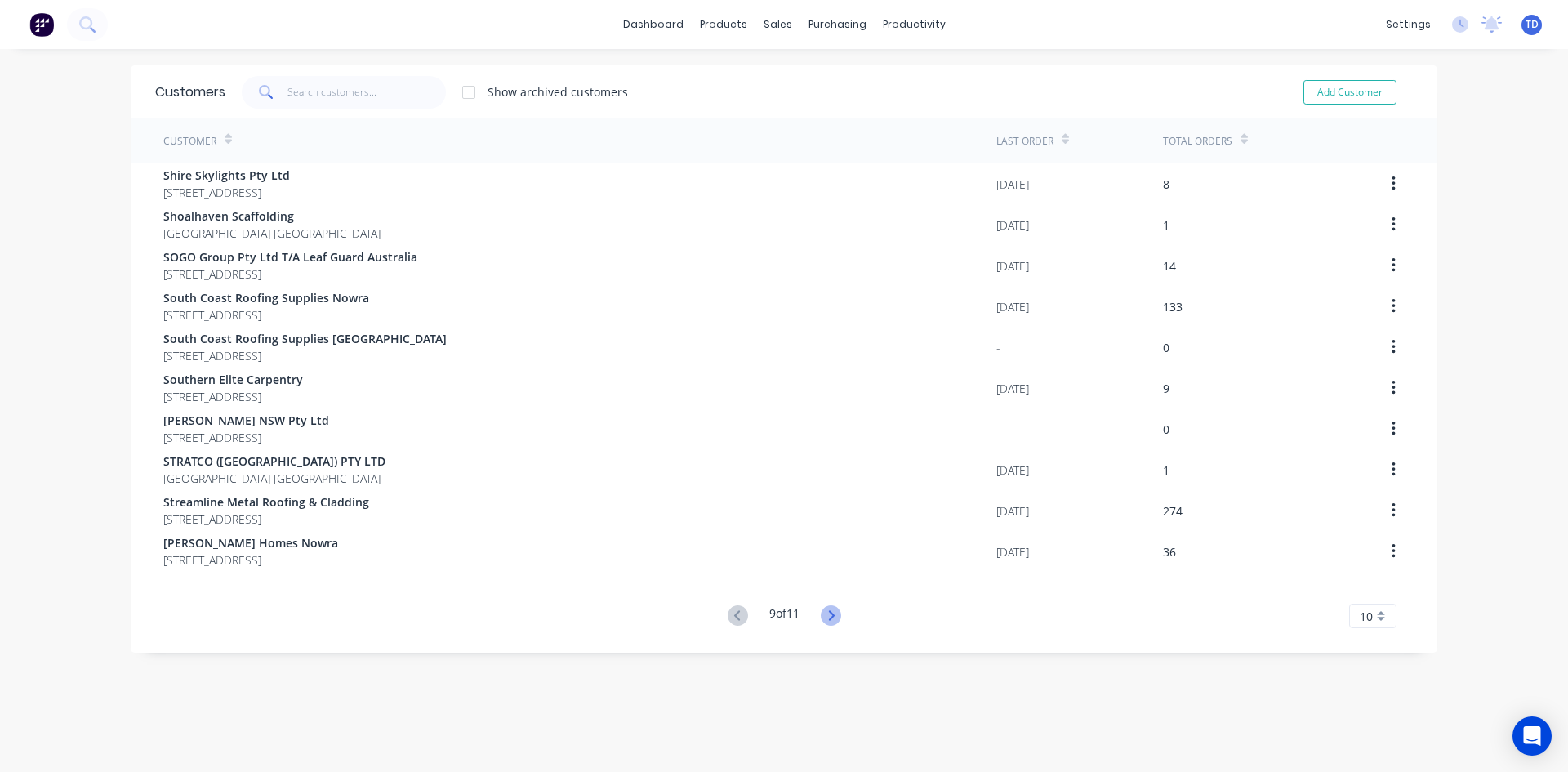
click at [824, 617] on icon at bounding box center [832, 615] width 21 height 21
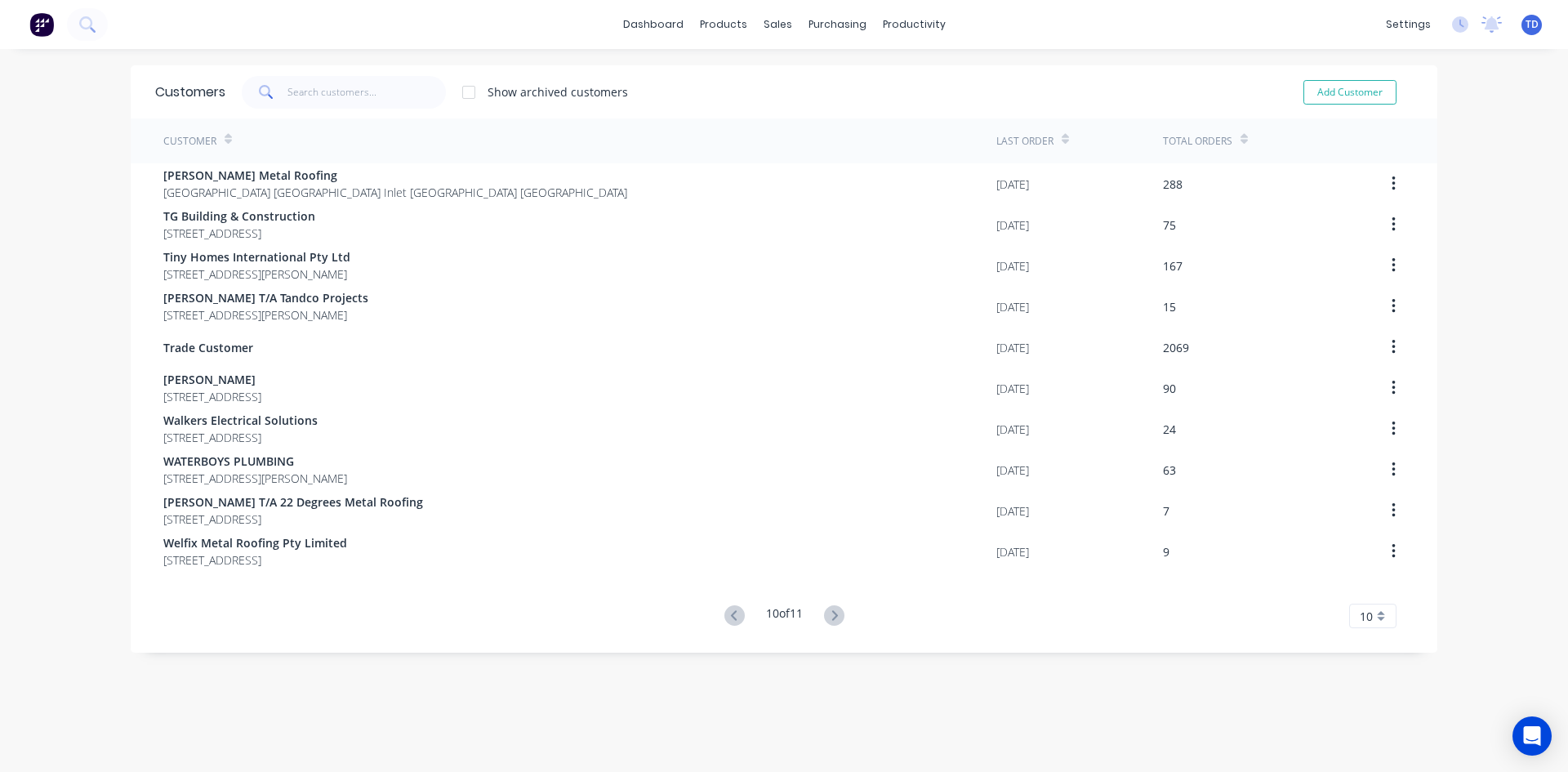
click at [827, 616] on icon at bounding box center [835, 615] width 21 height 21
